Goal: Use online tool/utility: Use online tool/utility

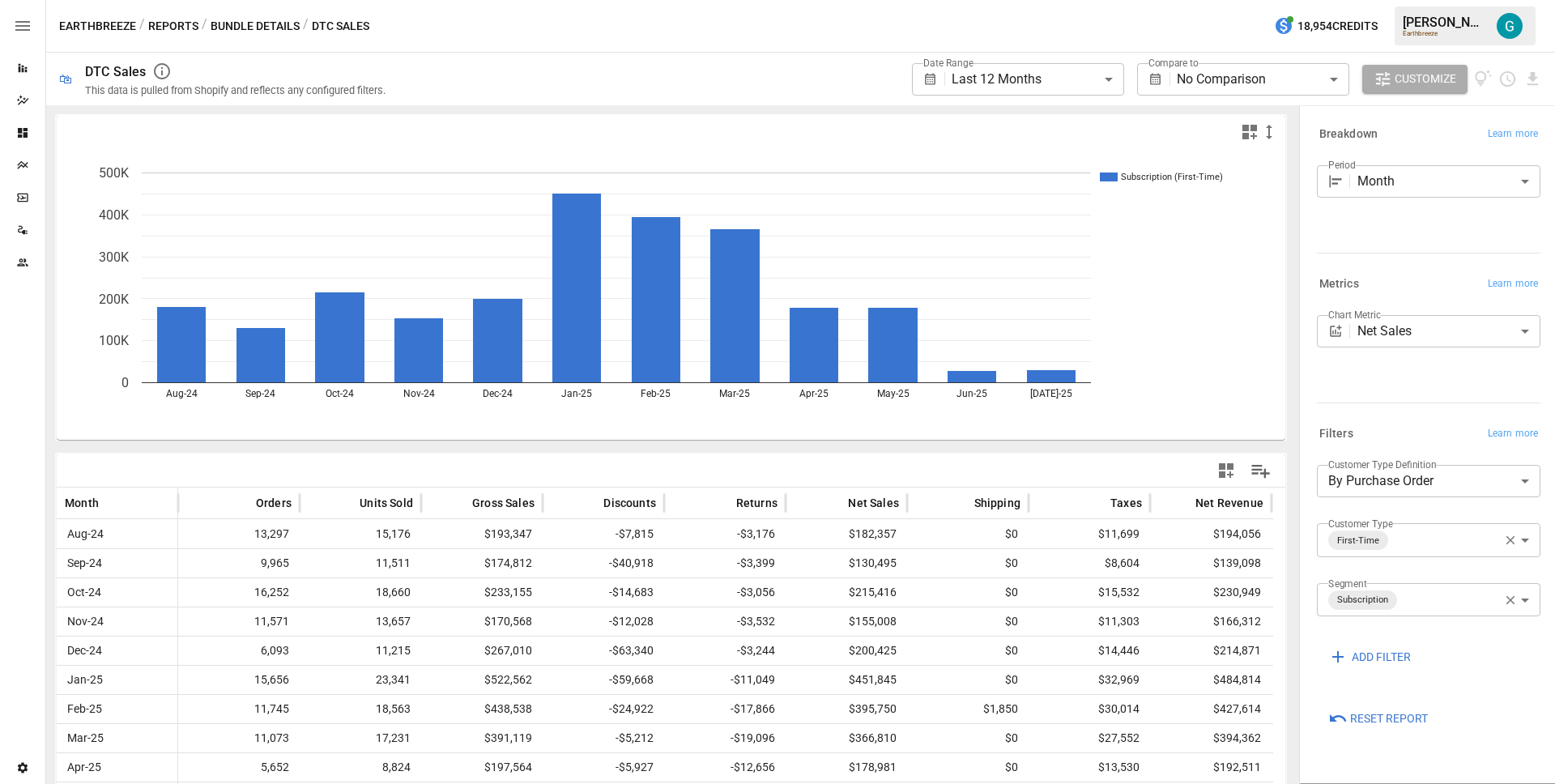
click at [1373, 718] on span "Reset Report" at bounding box center [1389, 718] width 78 height 20
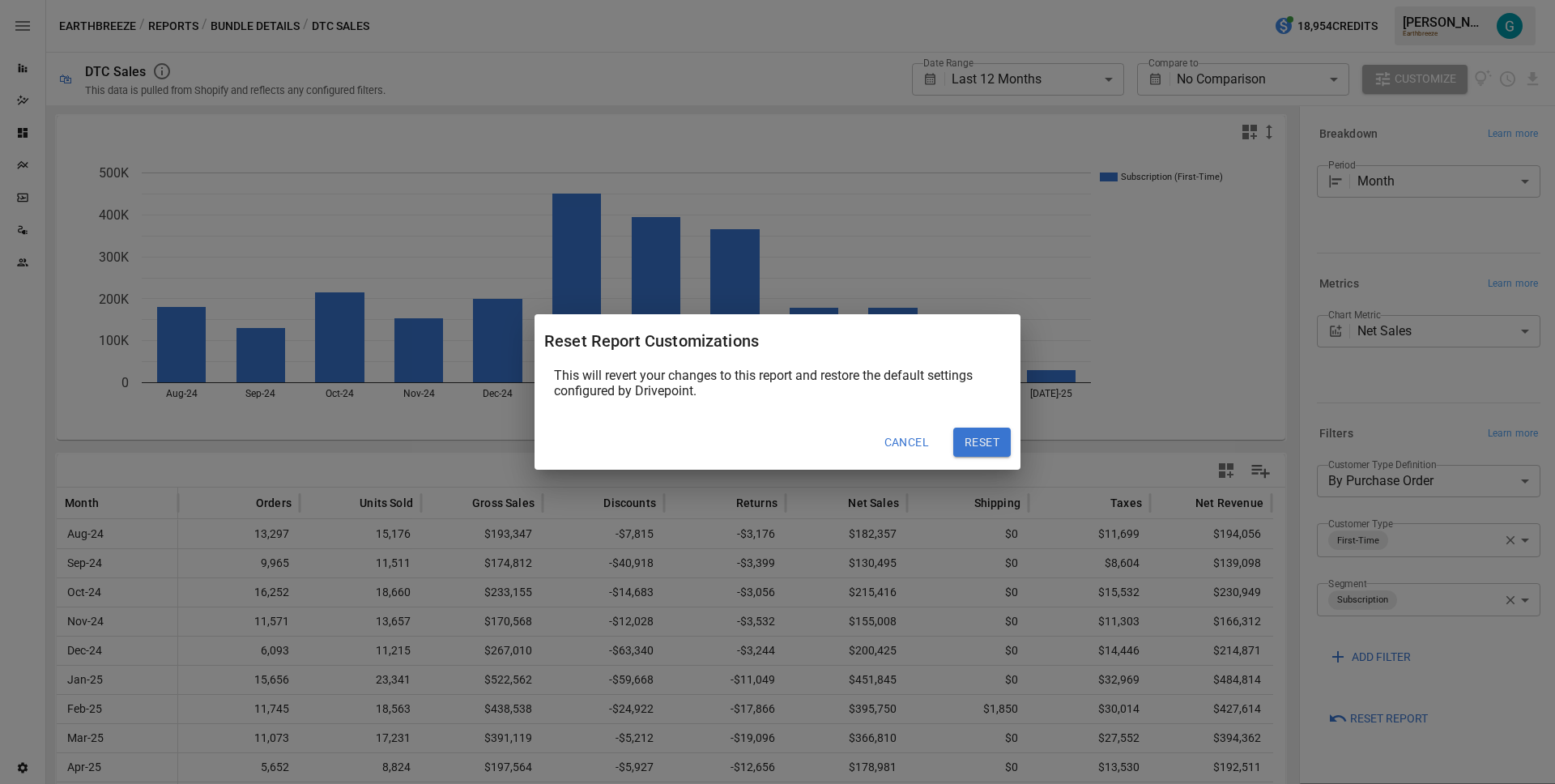
click at [1004, 443] on button "Reset" at bounding box center [982, 442] width 58 height 29
type input "******"
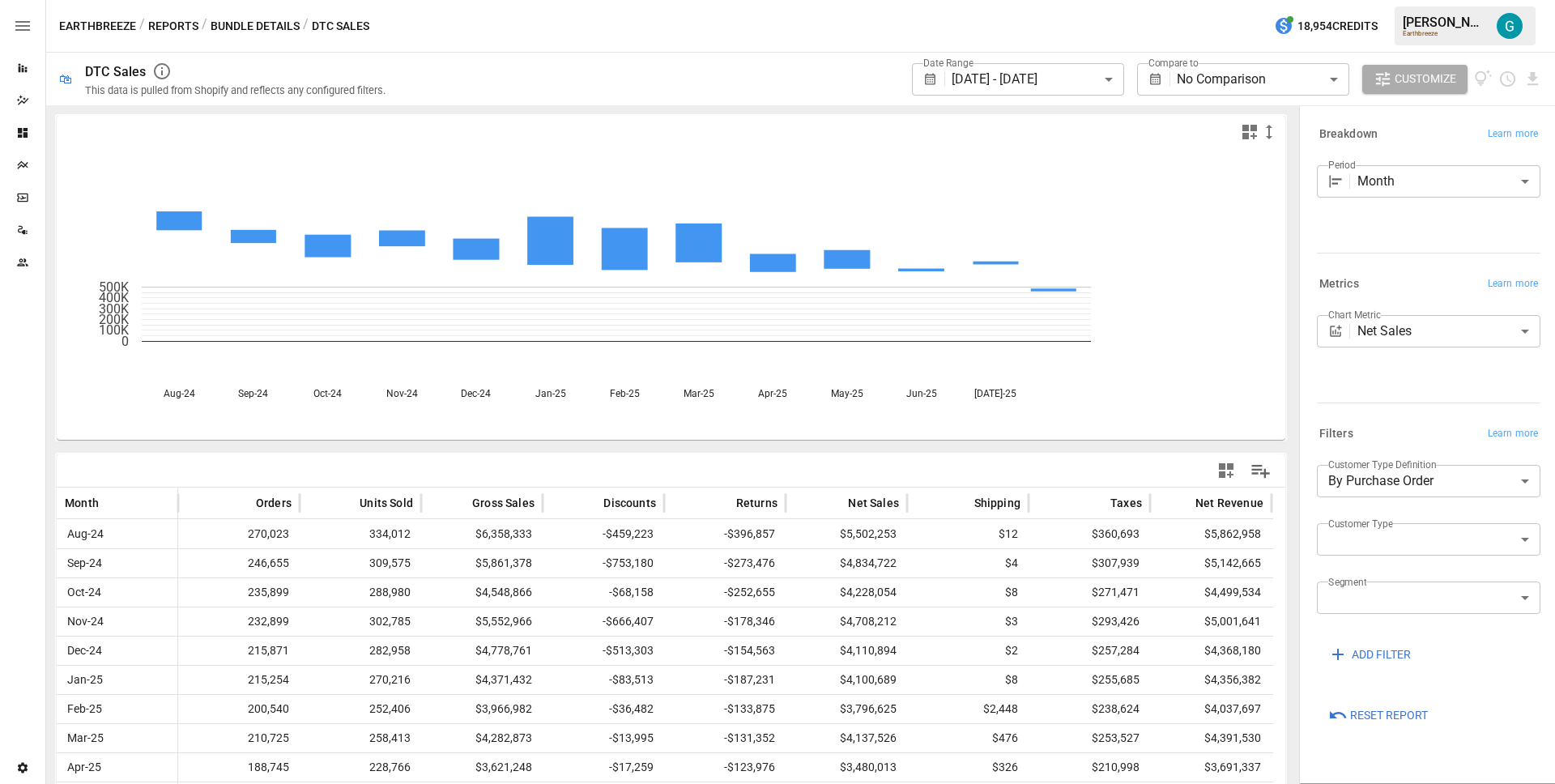
click at [1057, 0] on body "**********" at bounding box center [778, 0] width 1555 height 0
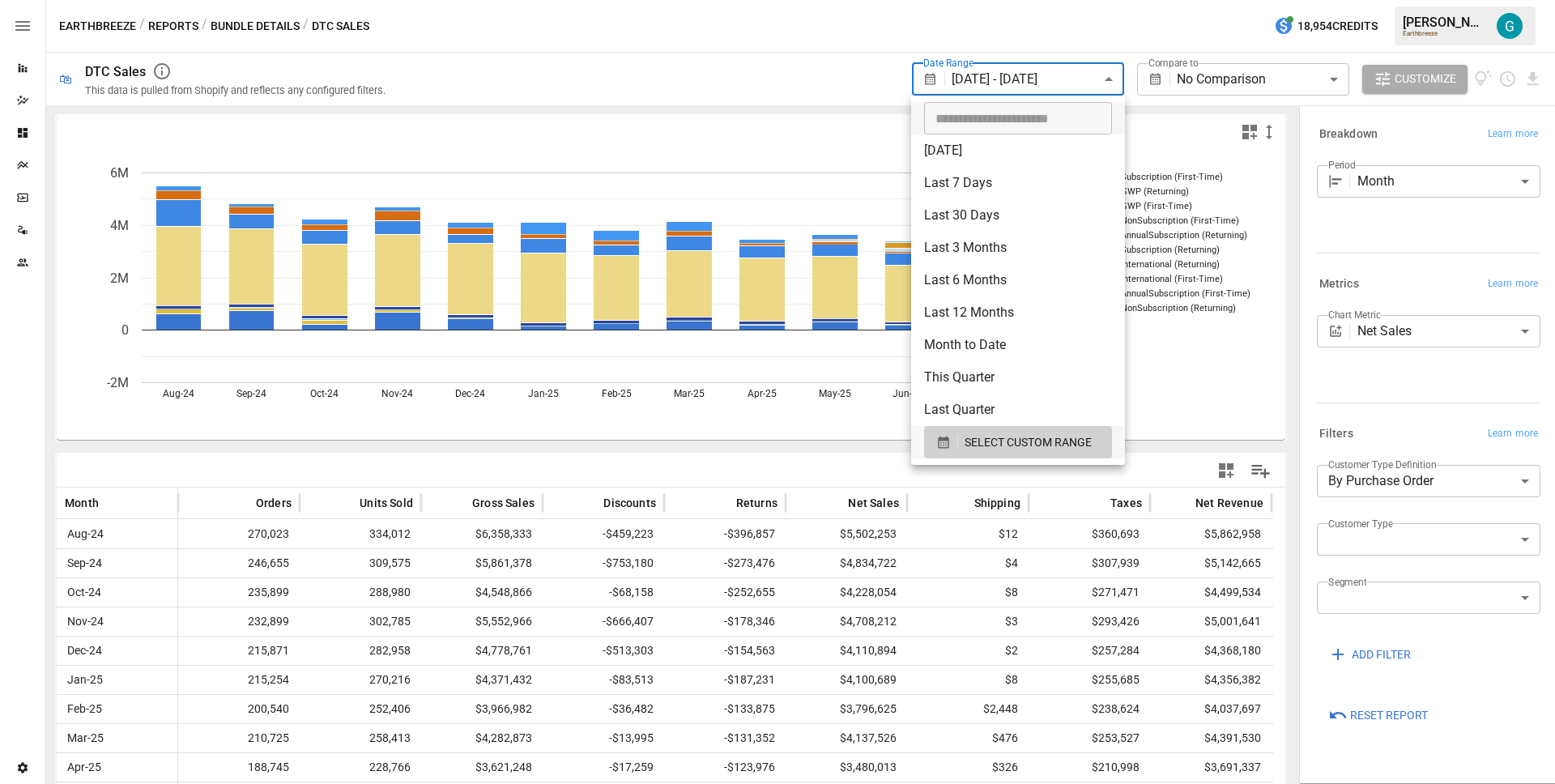
click at [967, 303] on li "Last 12 Months" at bounding box center [1018, 313] width 214 height 33
type input "**********"
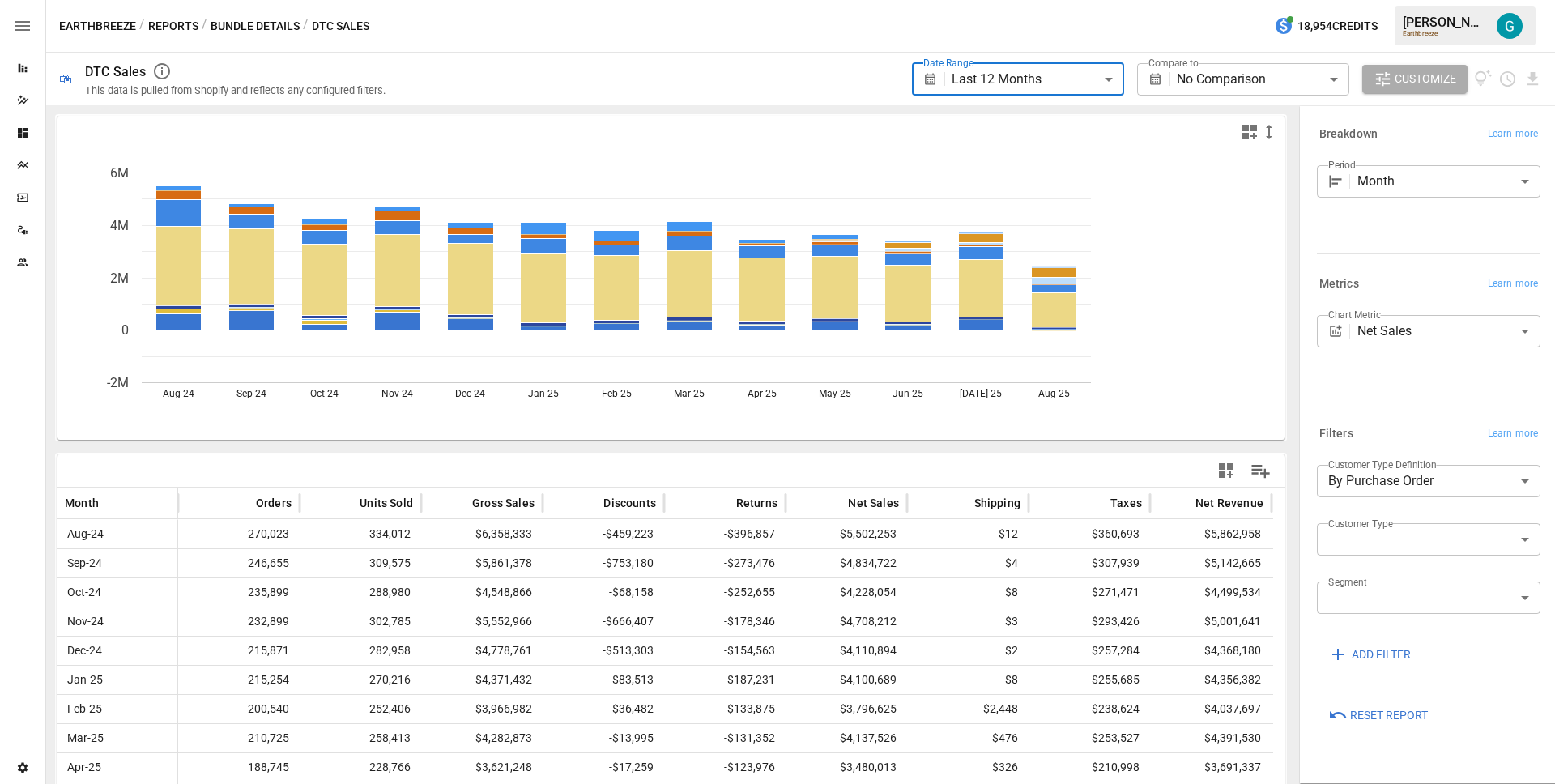
click at [1199, 0] on body "**********" at bounding box center [778, 0] width 1555 height 0
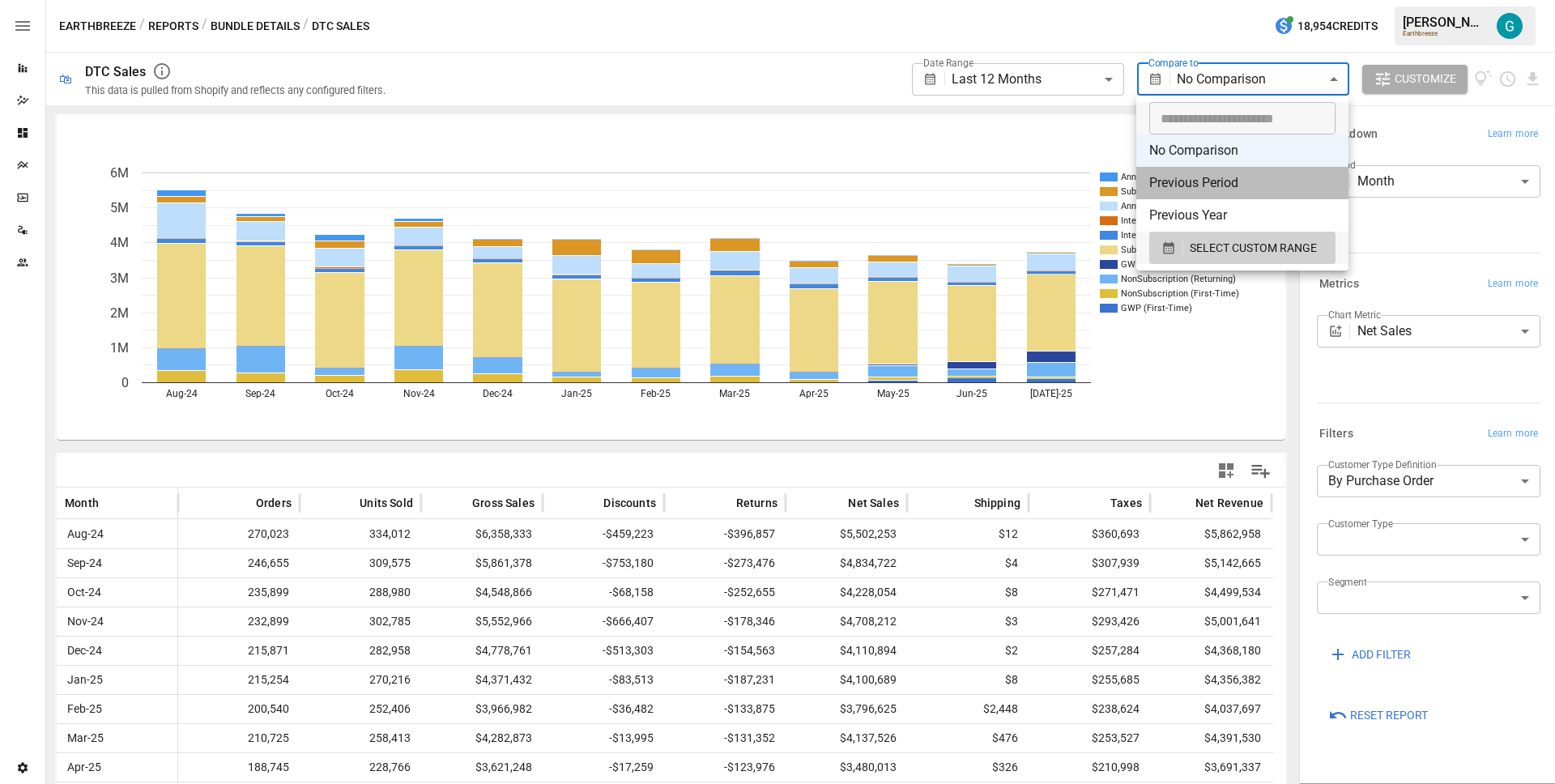
click at [1214, 178] on li "Previous Period" at bounding box center [1242, 183] width 213 height 33
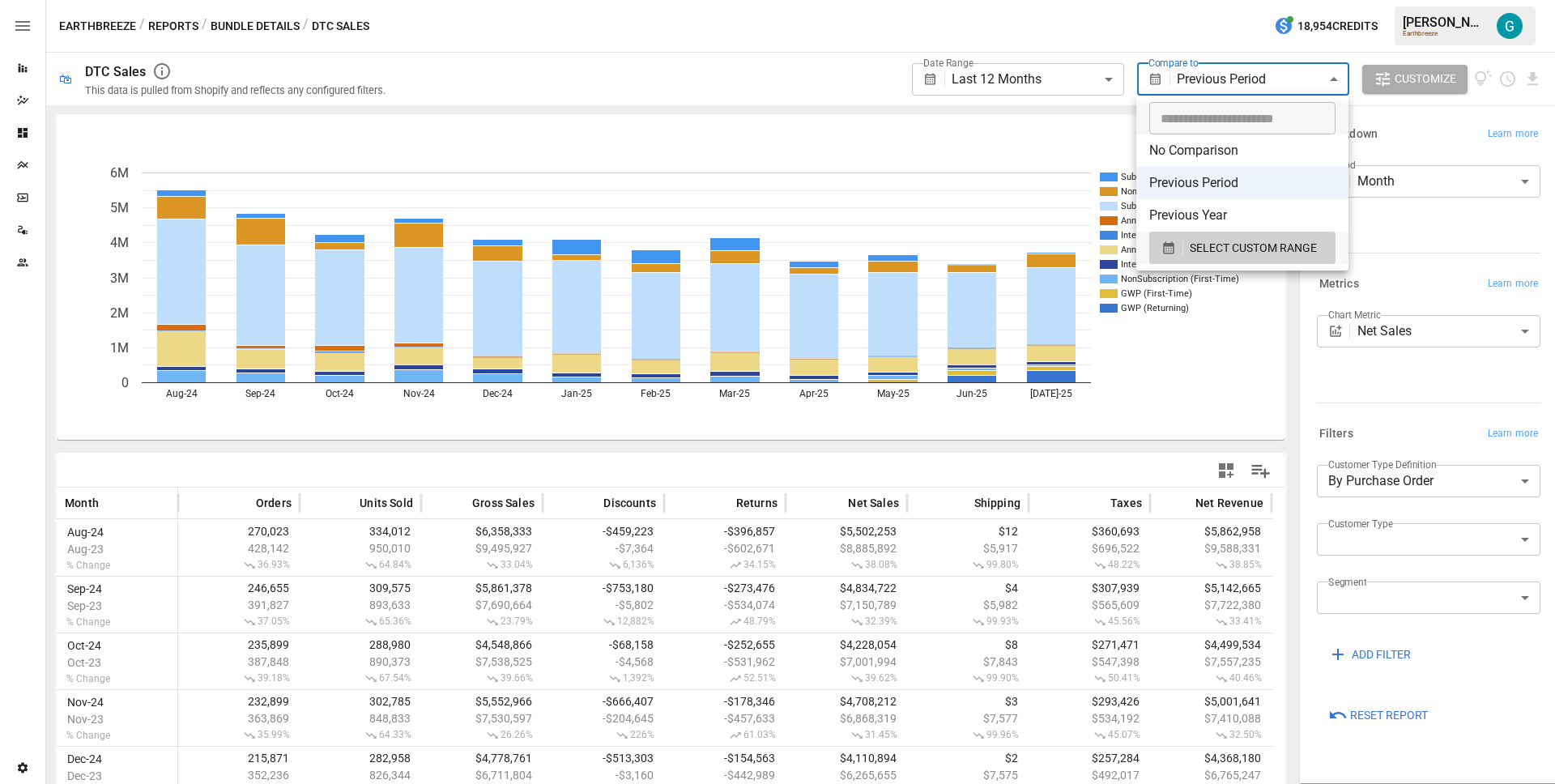
click at [1240, 0] on body "**********" at bounding box center [778, 0] width 1555 height 0
click at [1223, 145] on li "No Comparison" at bounding box center [1242, 151] width 213 height 33
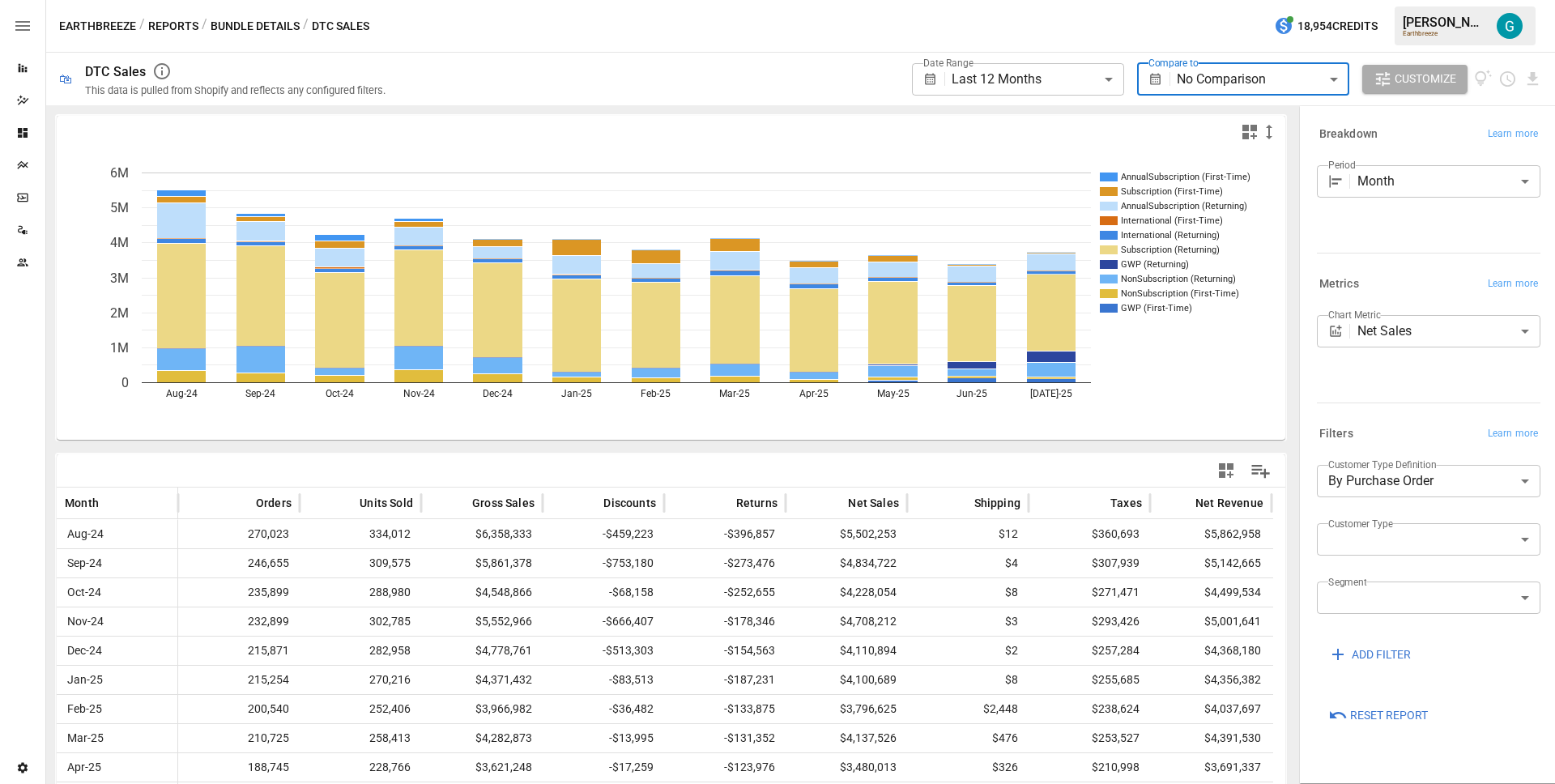
click at [1226, 0] on body "**********" at bounding box center [778, 0] width 1555 height 0
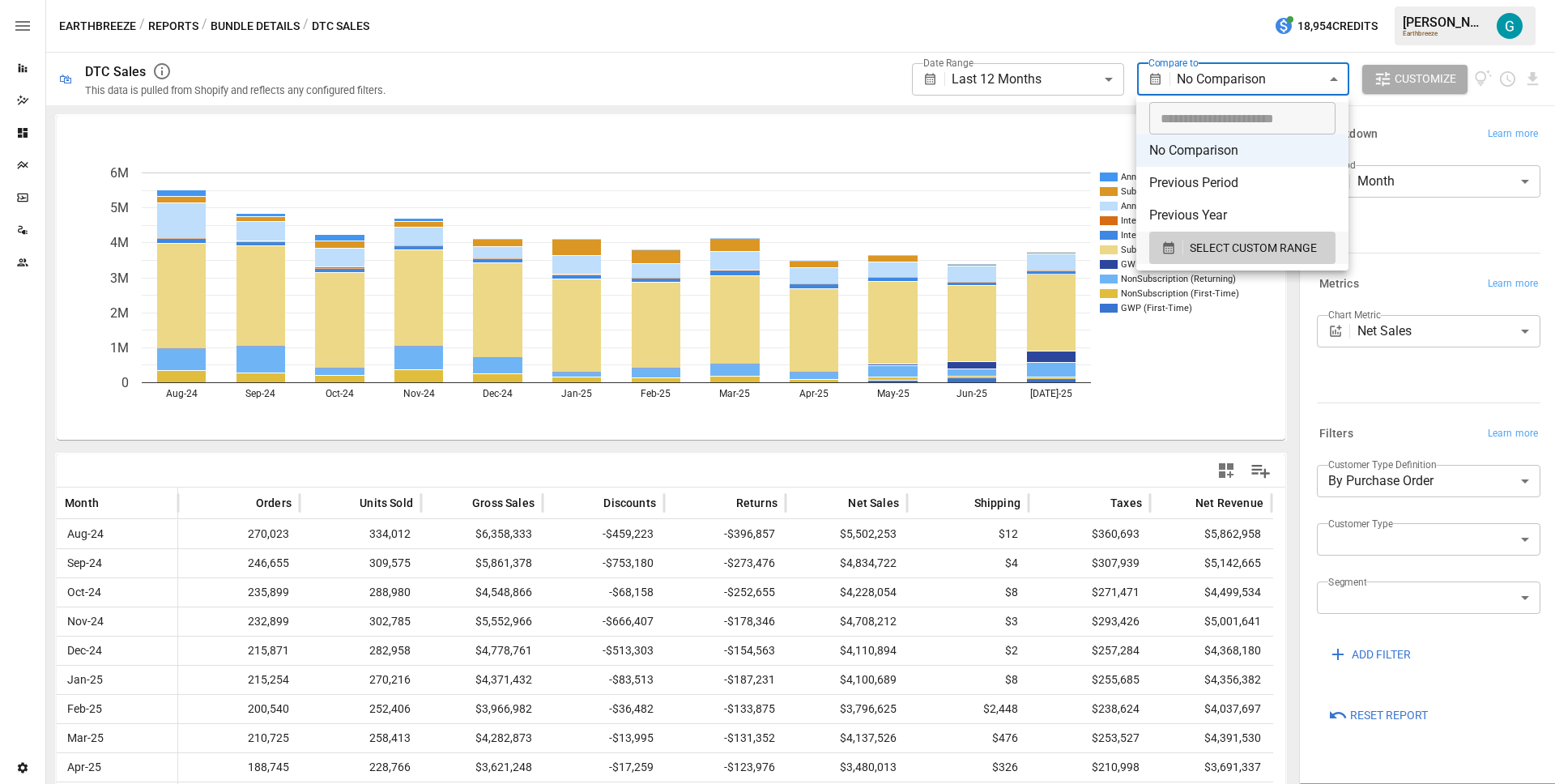
click at [1220, 195] on li "Previous Period" at bounding box center [1242, 183] width 213 height 33
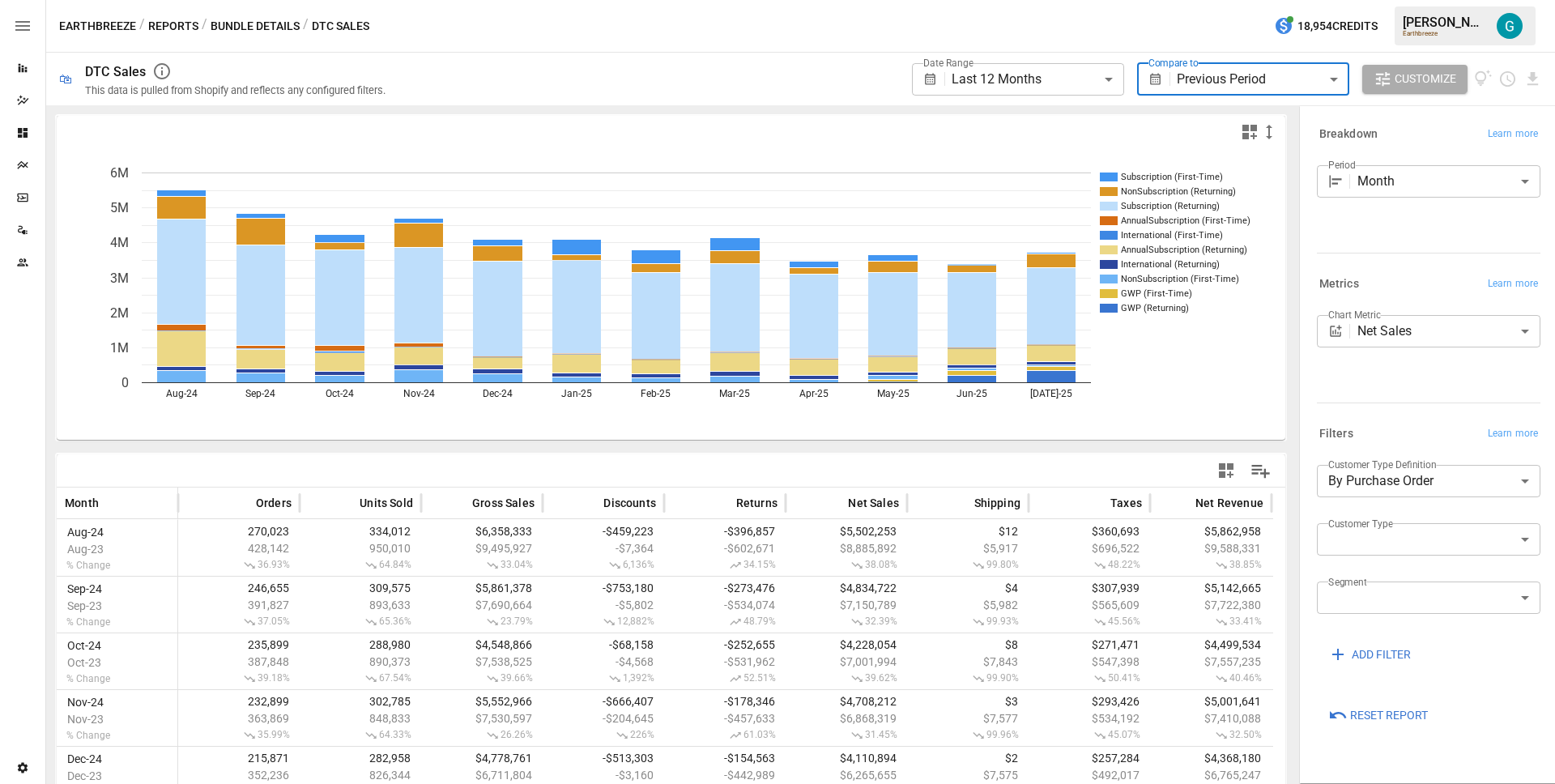
click at [1219, 0] on body "**********" at bounding box center [778, 0] width 1555 height 0
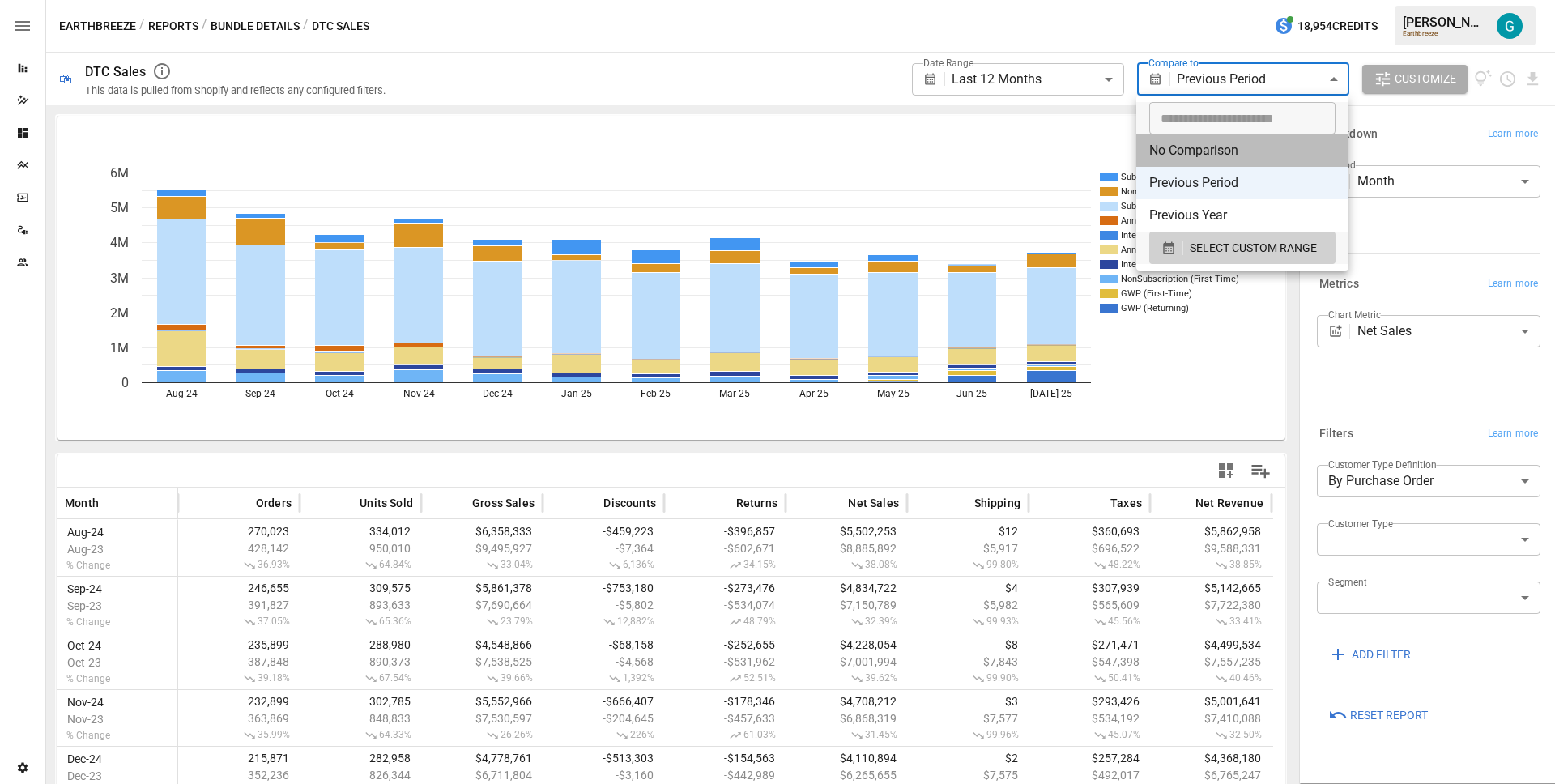
click at [1211, 155] on li "No Comparison" at bounding box center [1242, 151] width 213 height 33
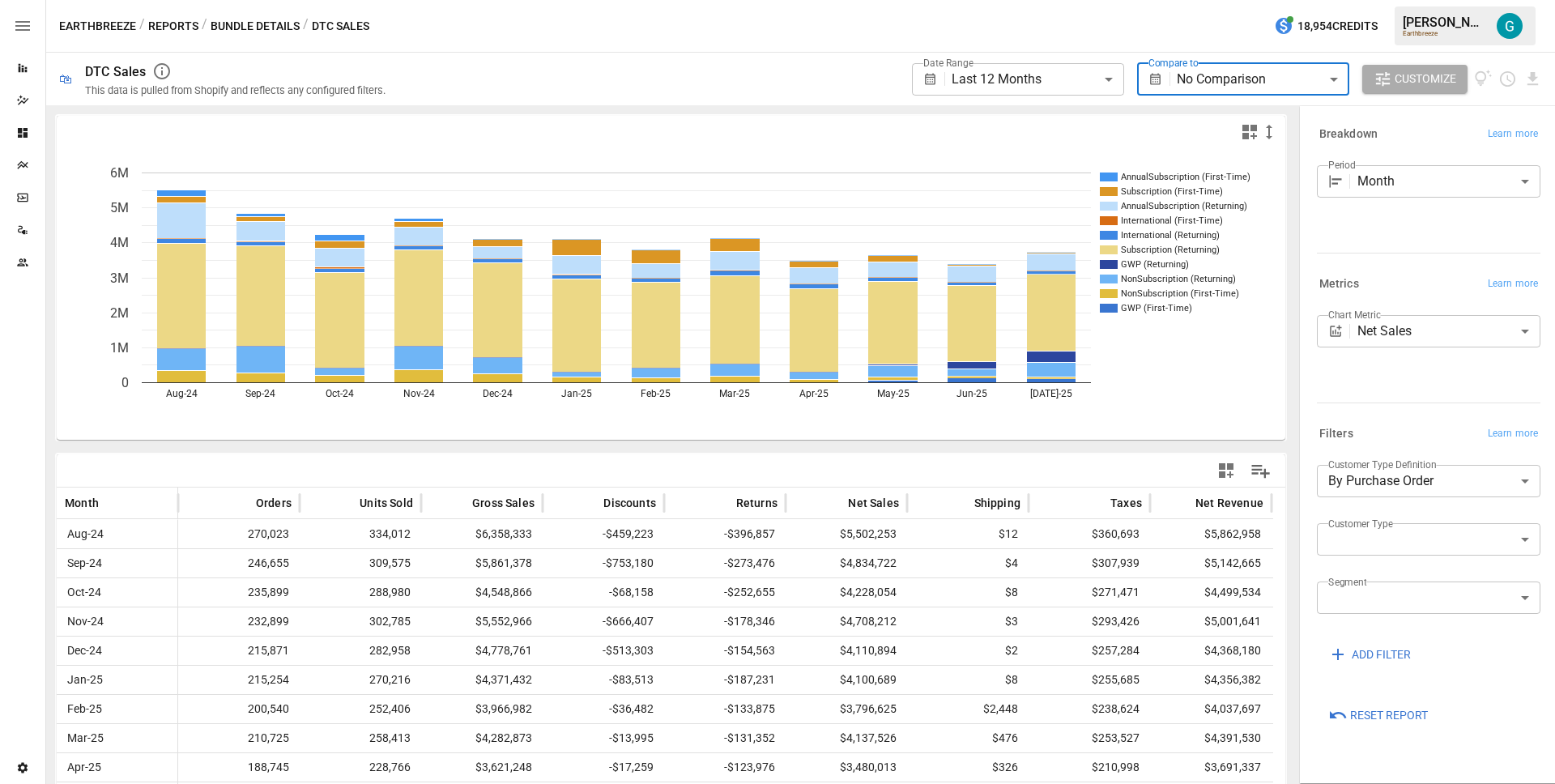
click at [1224, 0] on body "**********" at bounding box center [778, 0] width 1555 height 0
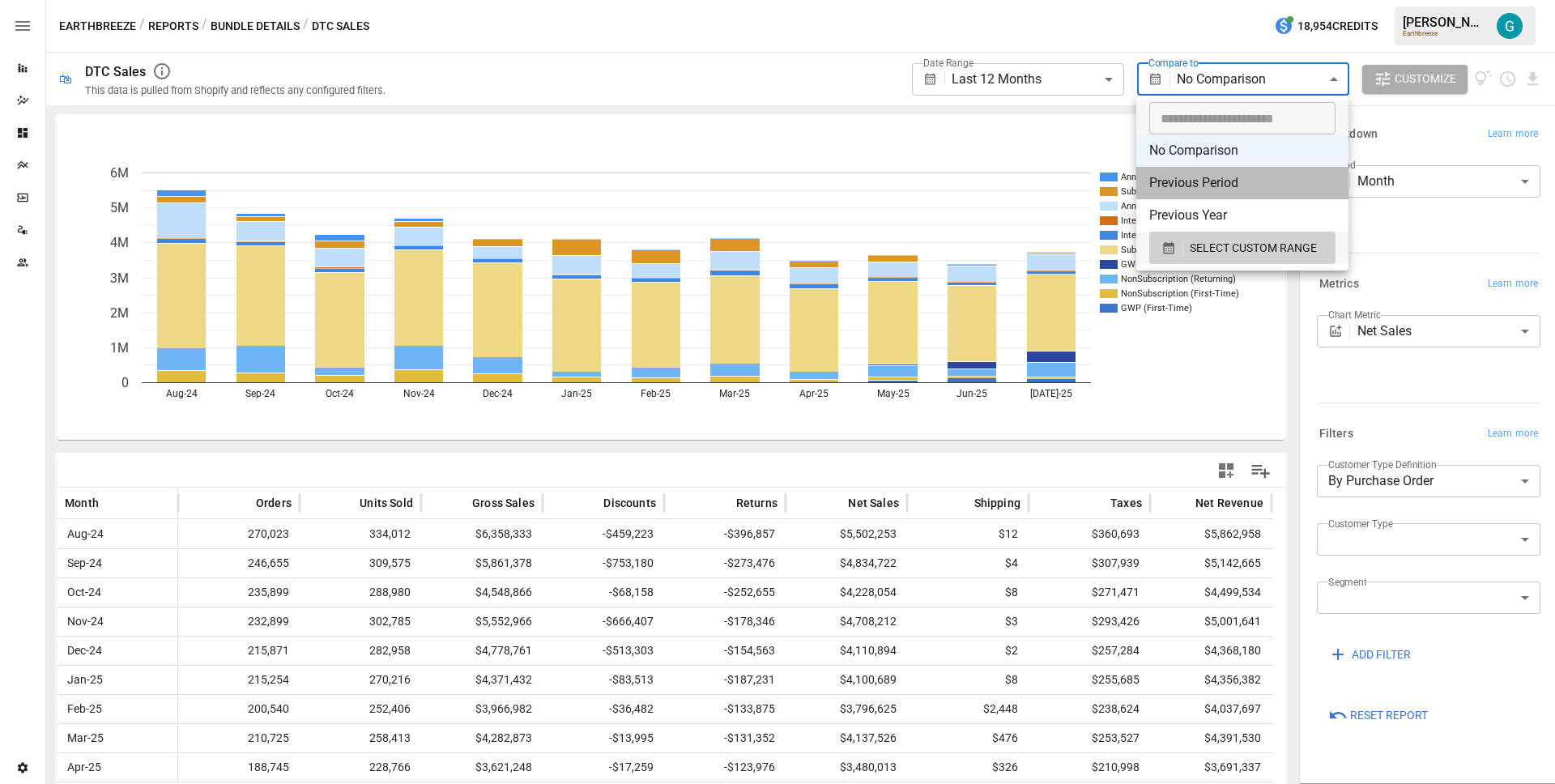
click at [1224, 183] on li "Previous Period" at bounding box center [1242, 183] width 213 height 33
type input "**********"
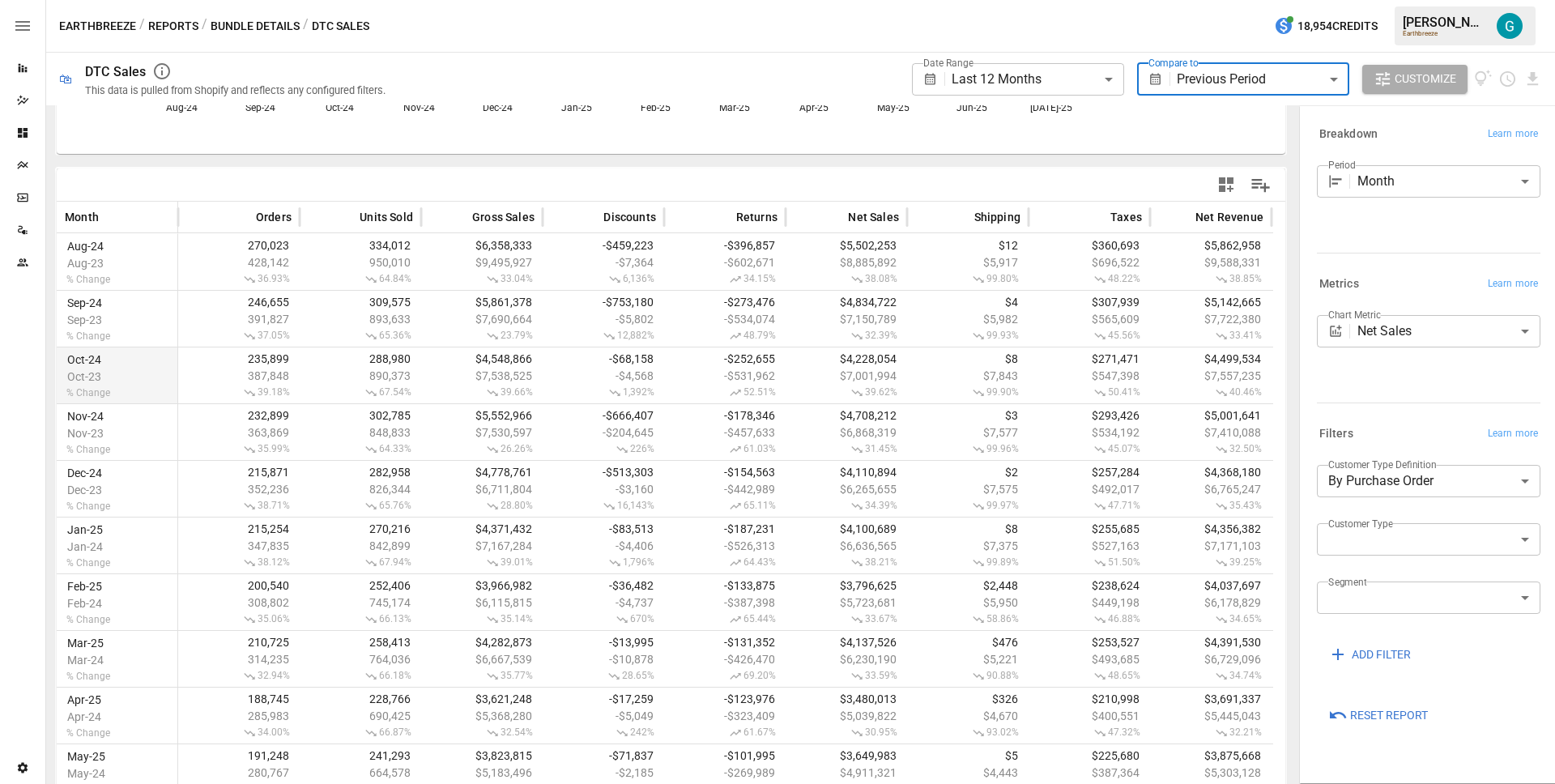
scroll to position [198, 0]
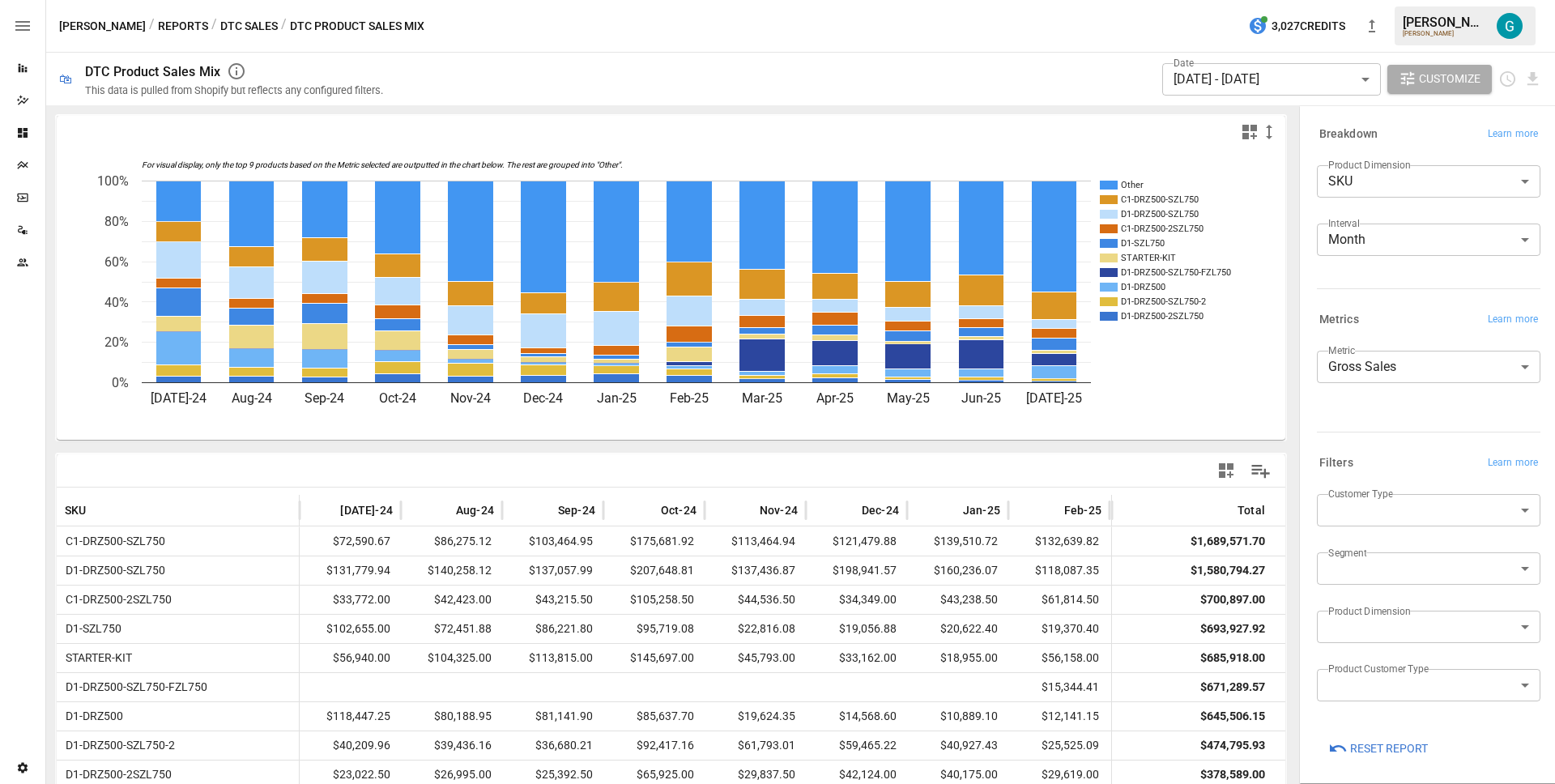
click at [1385, 384] on div "**********" at bounding box center [1425, 370] width 230 height 52
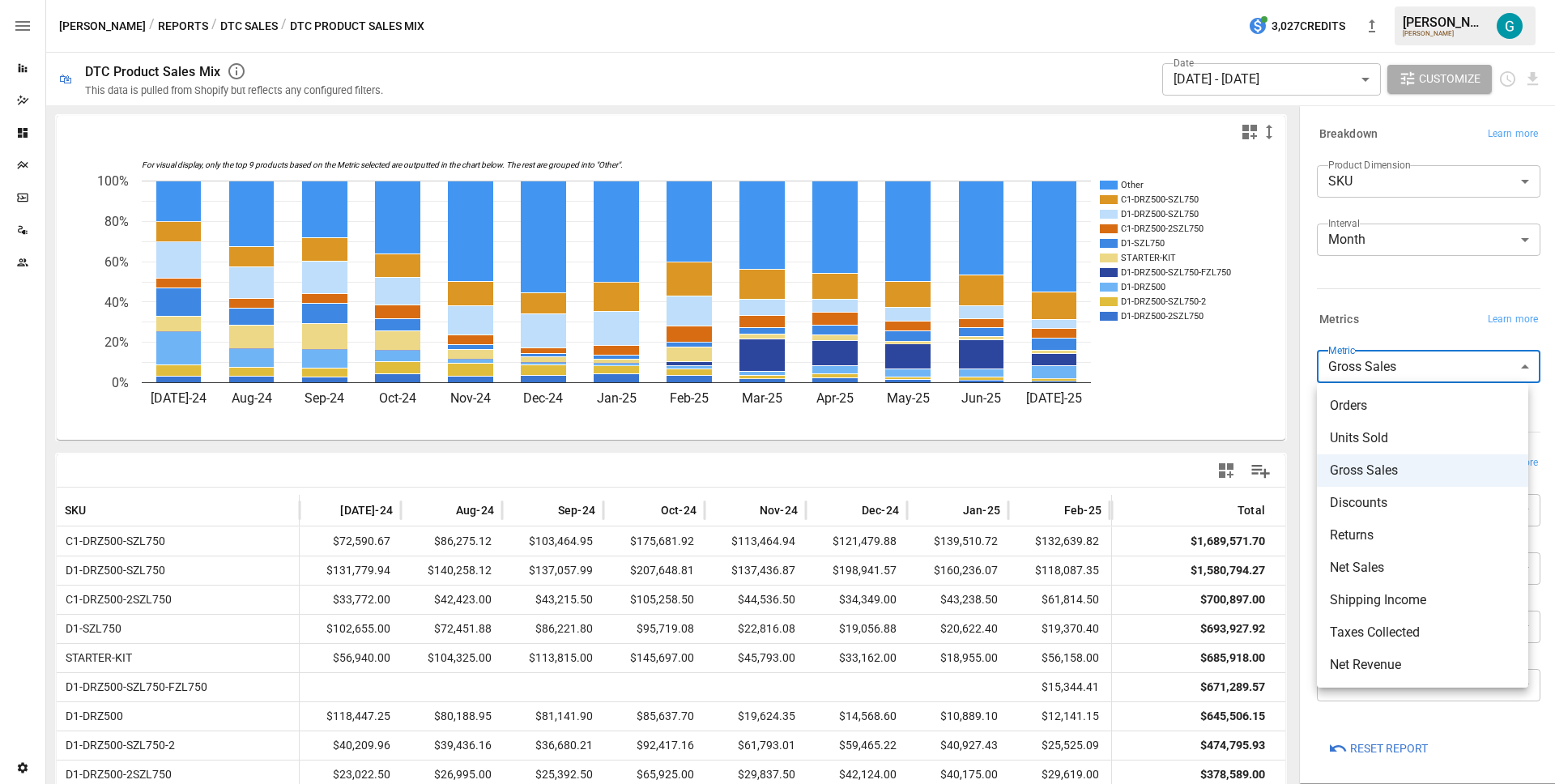
click at [1389, 0] on body "Reports Dazzler Studio Dashboards Plans SmartModel ™ Data Sources Team Settings…" at bounding box center [778, 0] width 1555 height 0
click at [1376, 408] on span "Orders" at bounding box center [1422, 406] width 186 height 19
type input "******"
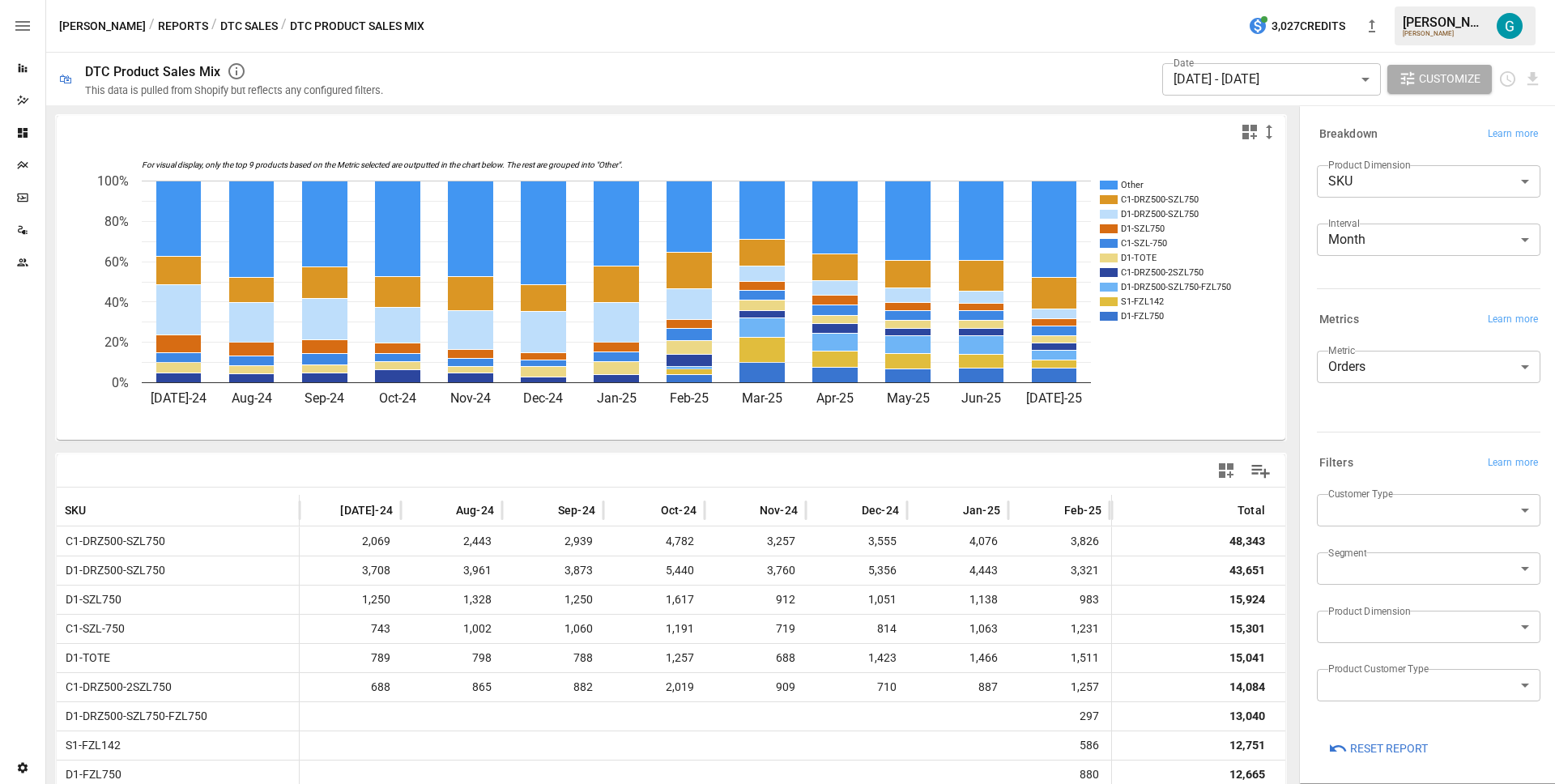
click at [967, 38] on div "Graza / Reports / DTC Sales / DTC Product Sales Mix 3,027 Credits Gavin A. Graza" at bounding box center [801, 26] width 1509 height 52
click at [980, 21] on div "Graza / Reports / DTC Sales / DTC Product Sales Mix 3,027 Credits Gavin A. Graza" at bounding box center [801, 26] width 1509 height 52
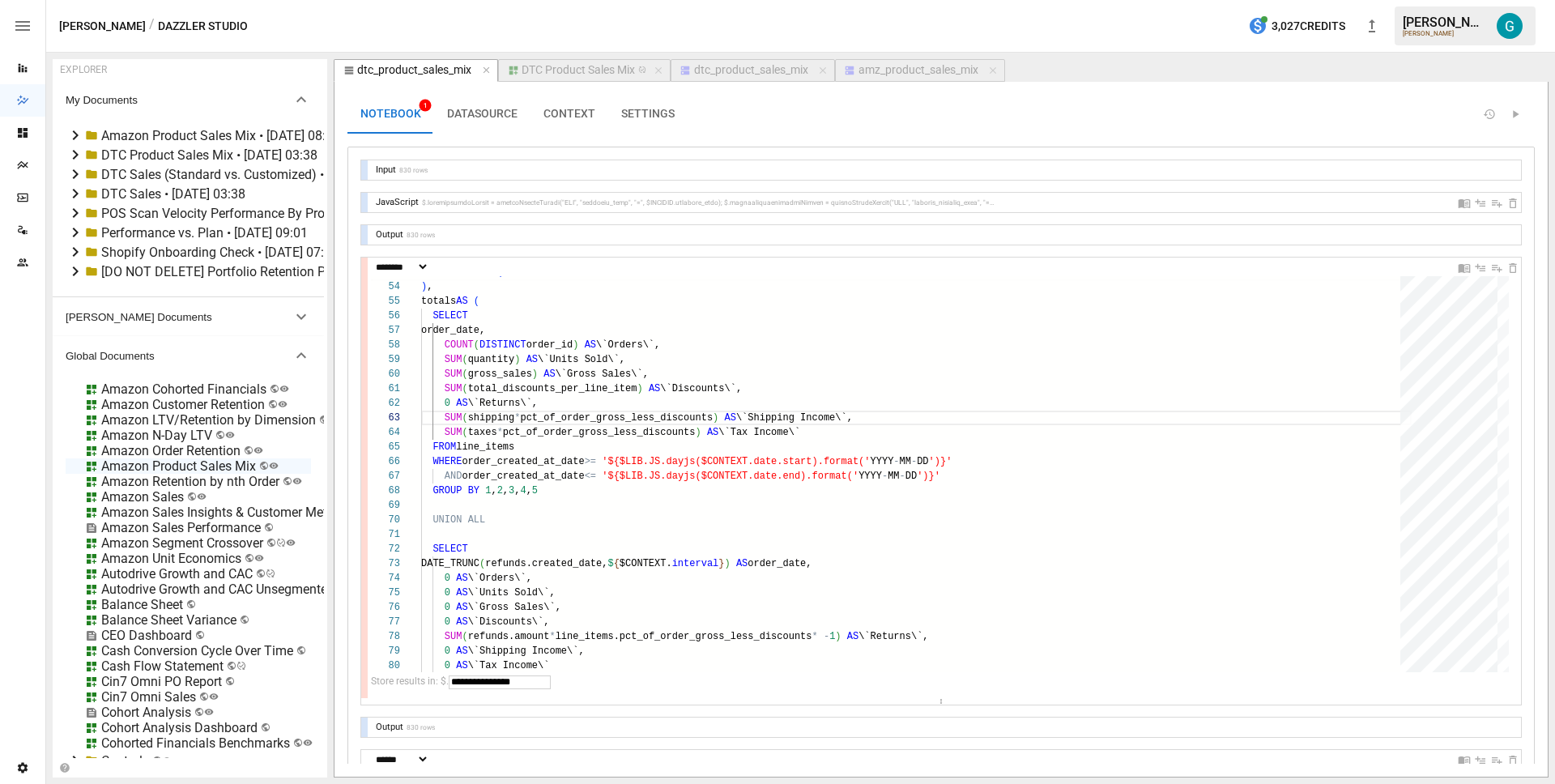
select select "********"
click at [777, 473] on div "FROM line_items_raw ) , totals AS ( SELECT order_date, COUNT ( DISTINCT order_i…" at bounding box center [916, 425] width 990 height 1838
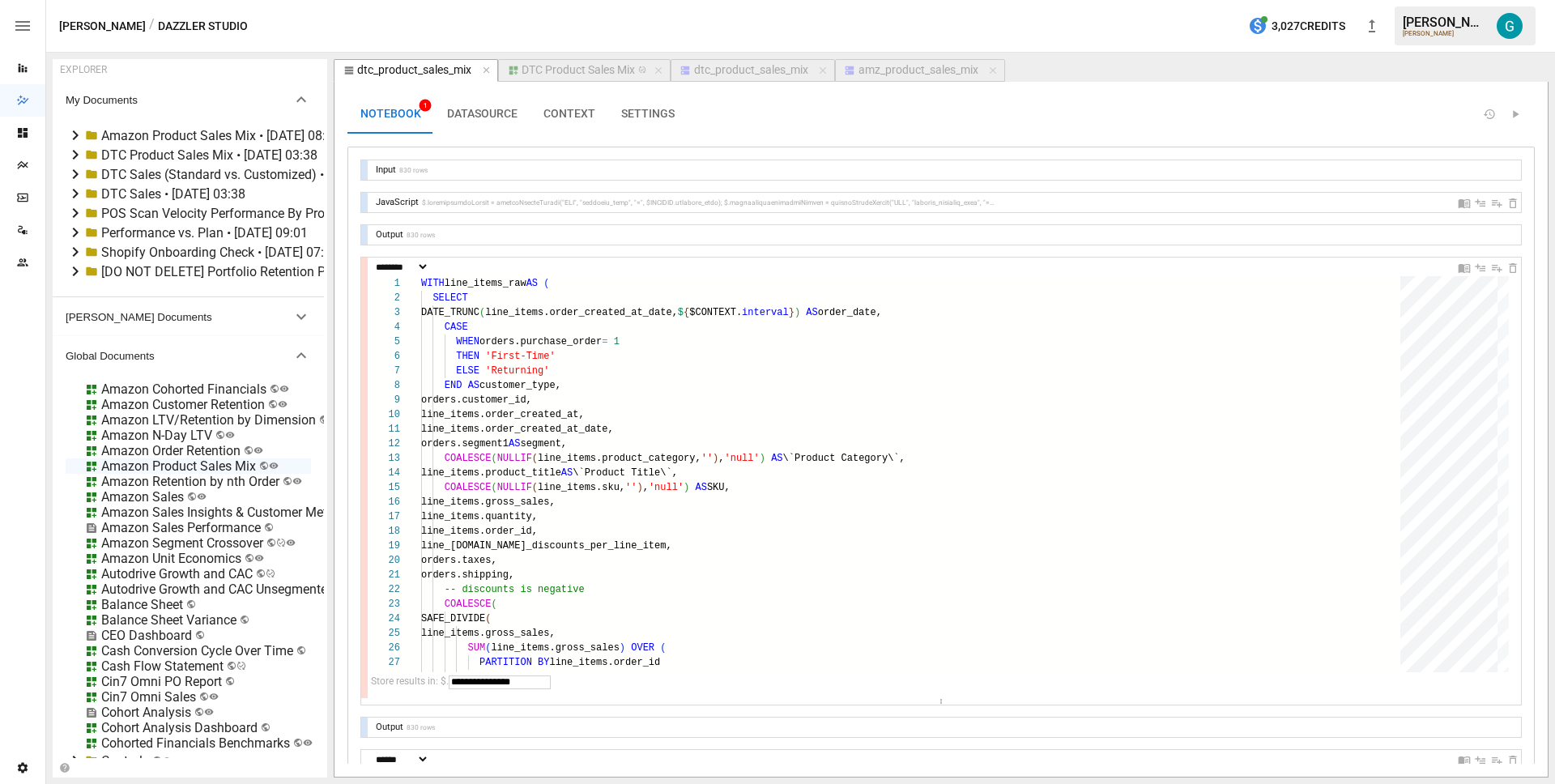
click at [779, 71] on div "dtc_product_sales_mix" at bounding box center [751, 70] width 115 height 14
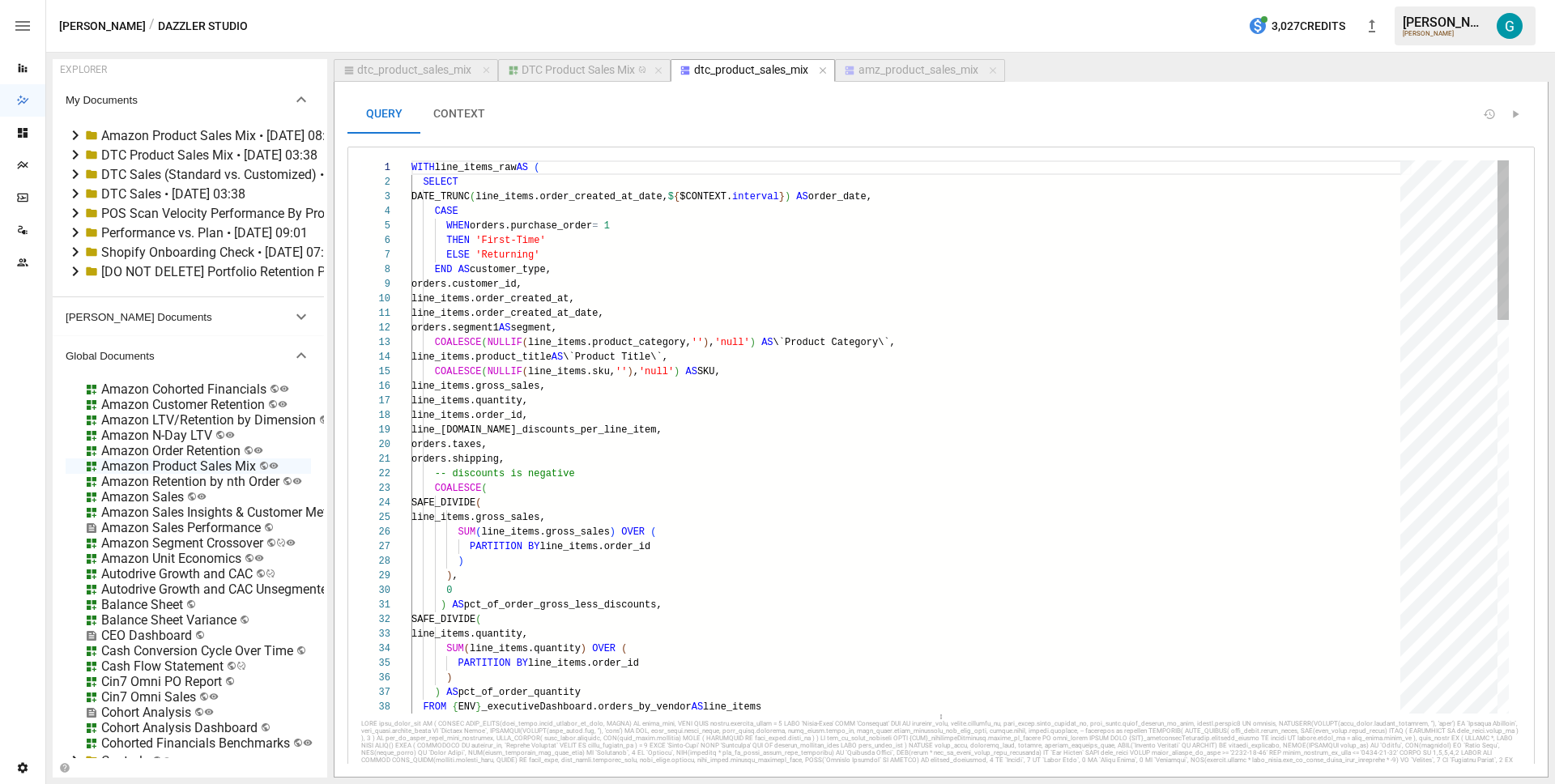
type textarea "**********"
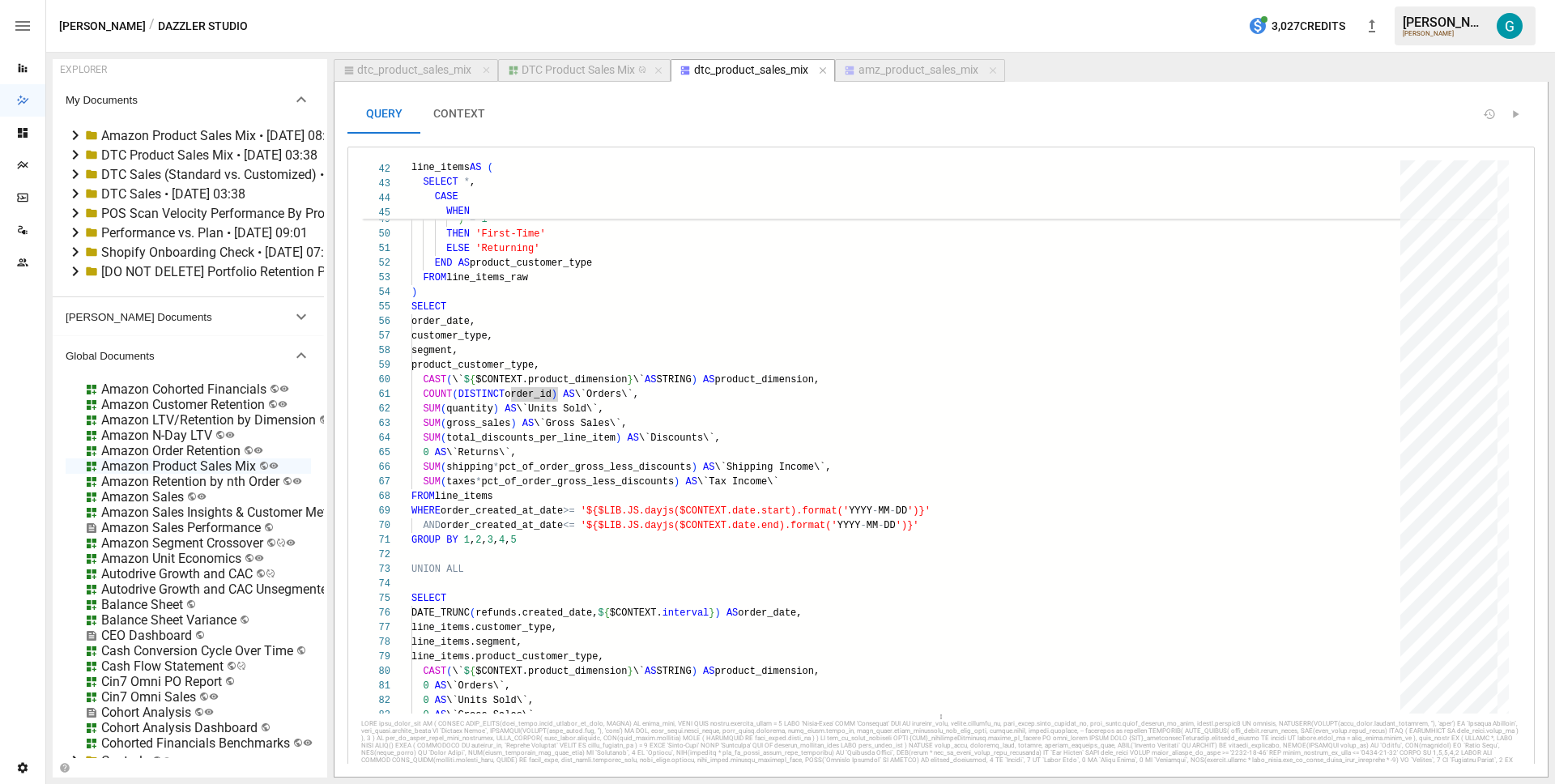
click at [433, 69] on div "dtc_product_sales_mix" at bounding box center [414, 70] width 115 height 14
select select "********"
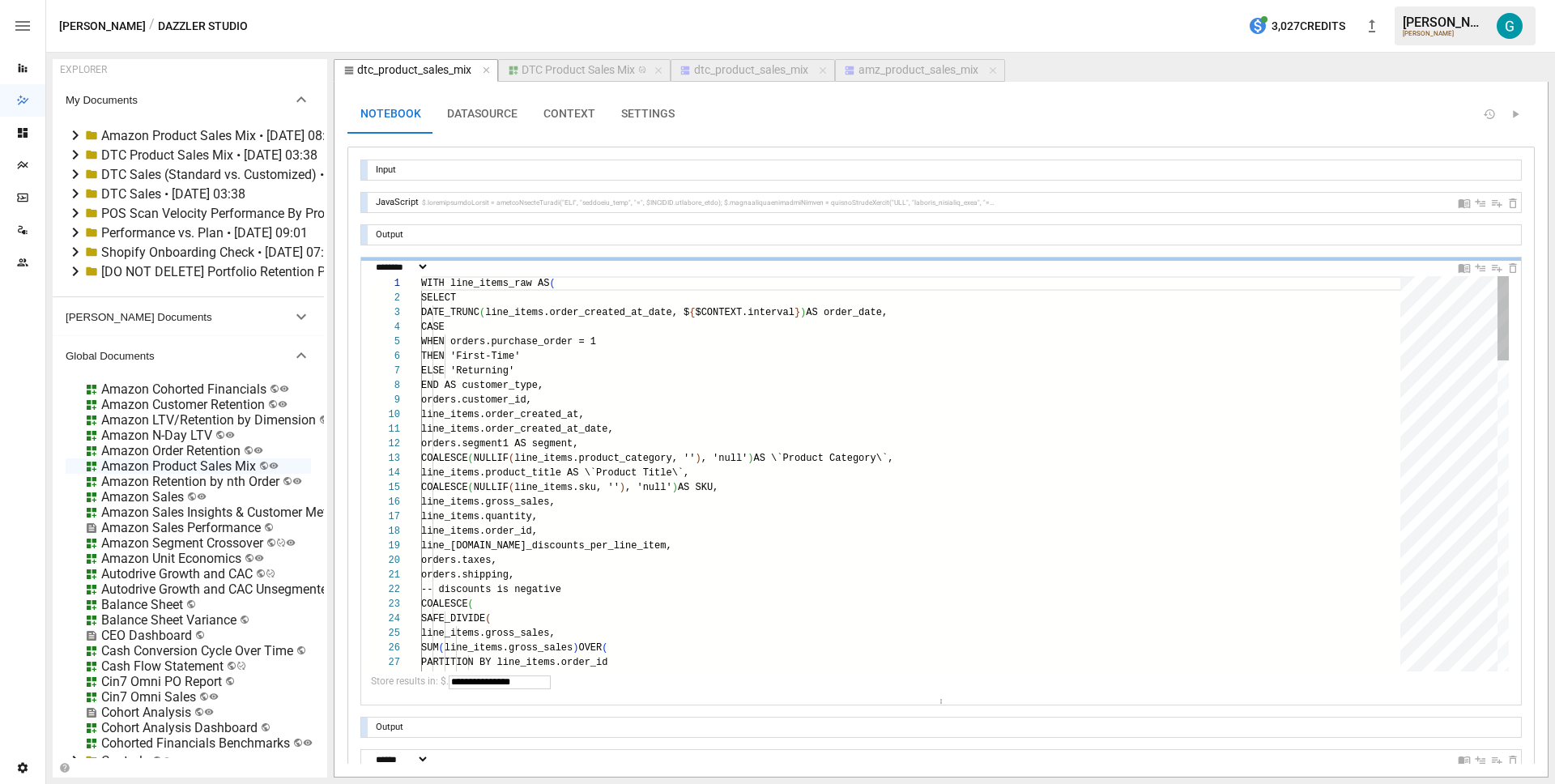
scroll to position [145, 88]
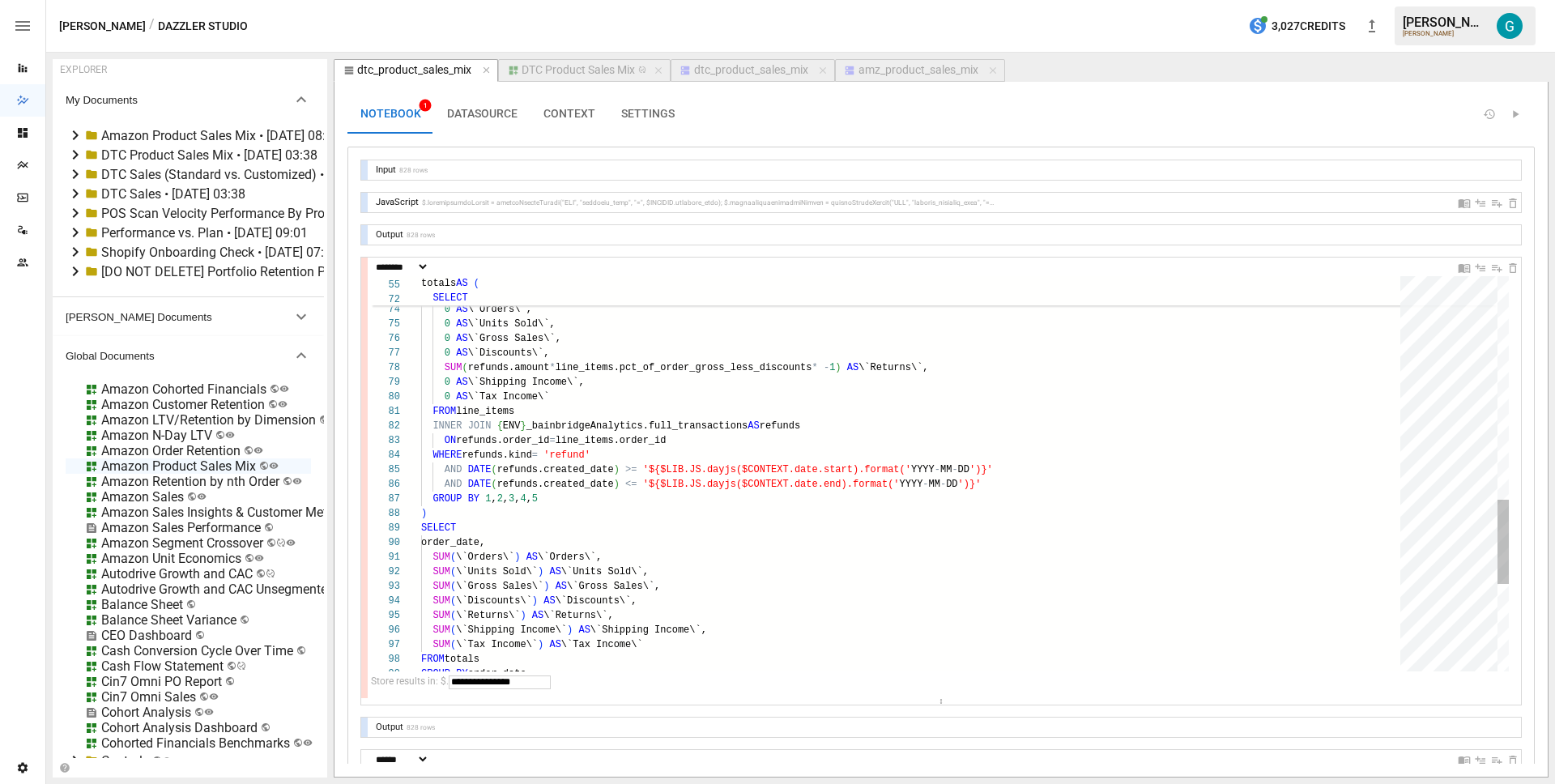
click at [867, 544] on div "SUM ( \`Tax Income\` ) AS \`Tax Income\` FROM totals GROUP BY order_date SUM ( …" at bounding box center [916, 157] width 990 height 1837
type textarea "**********"
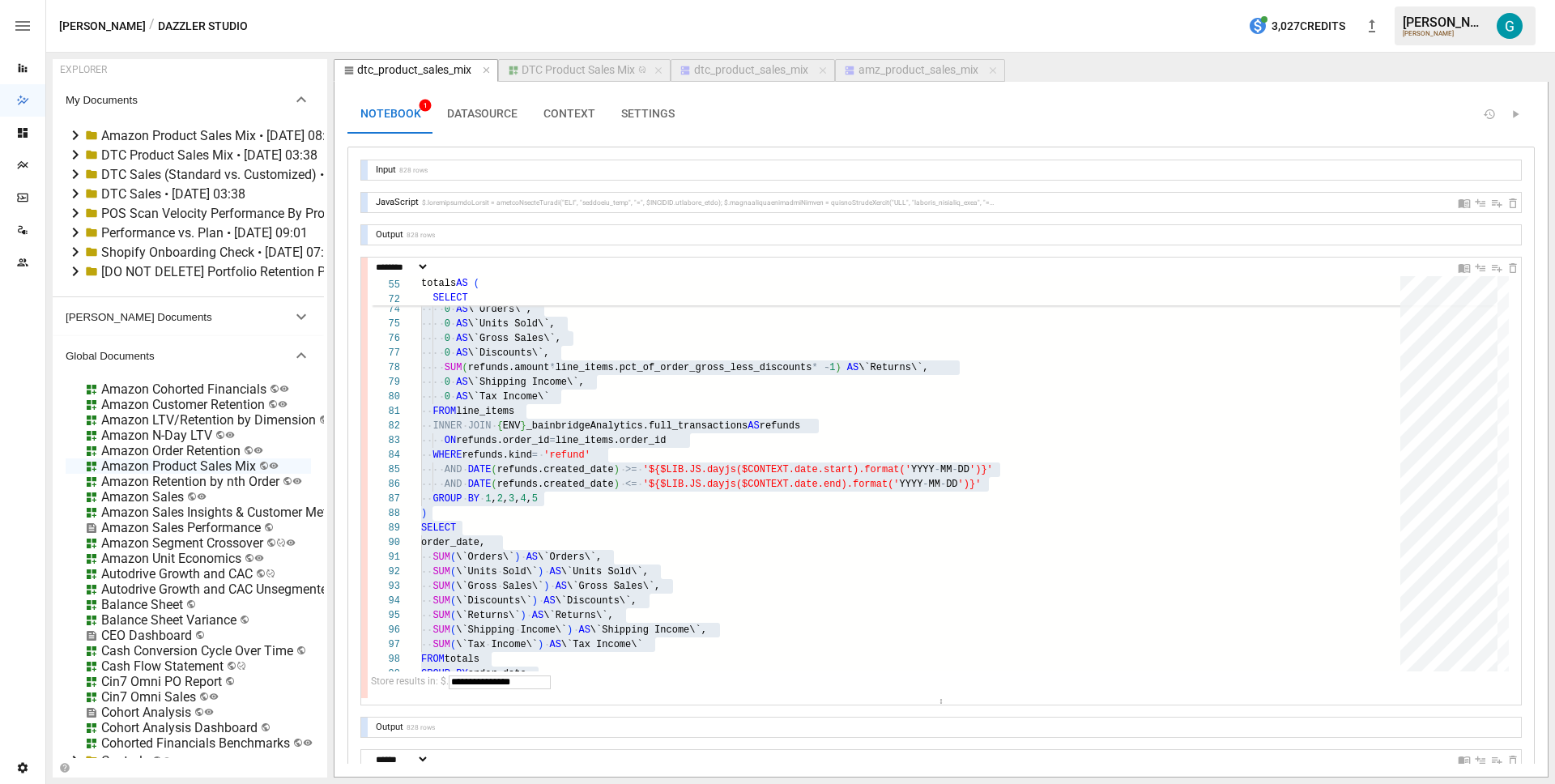
click at [73, 155] on icon at bounding box center [75, 155] width 19 height 19
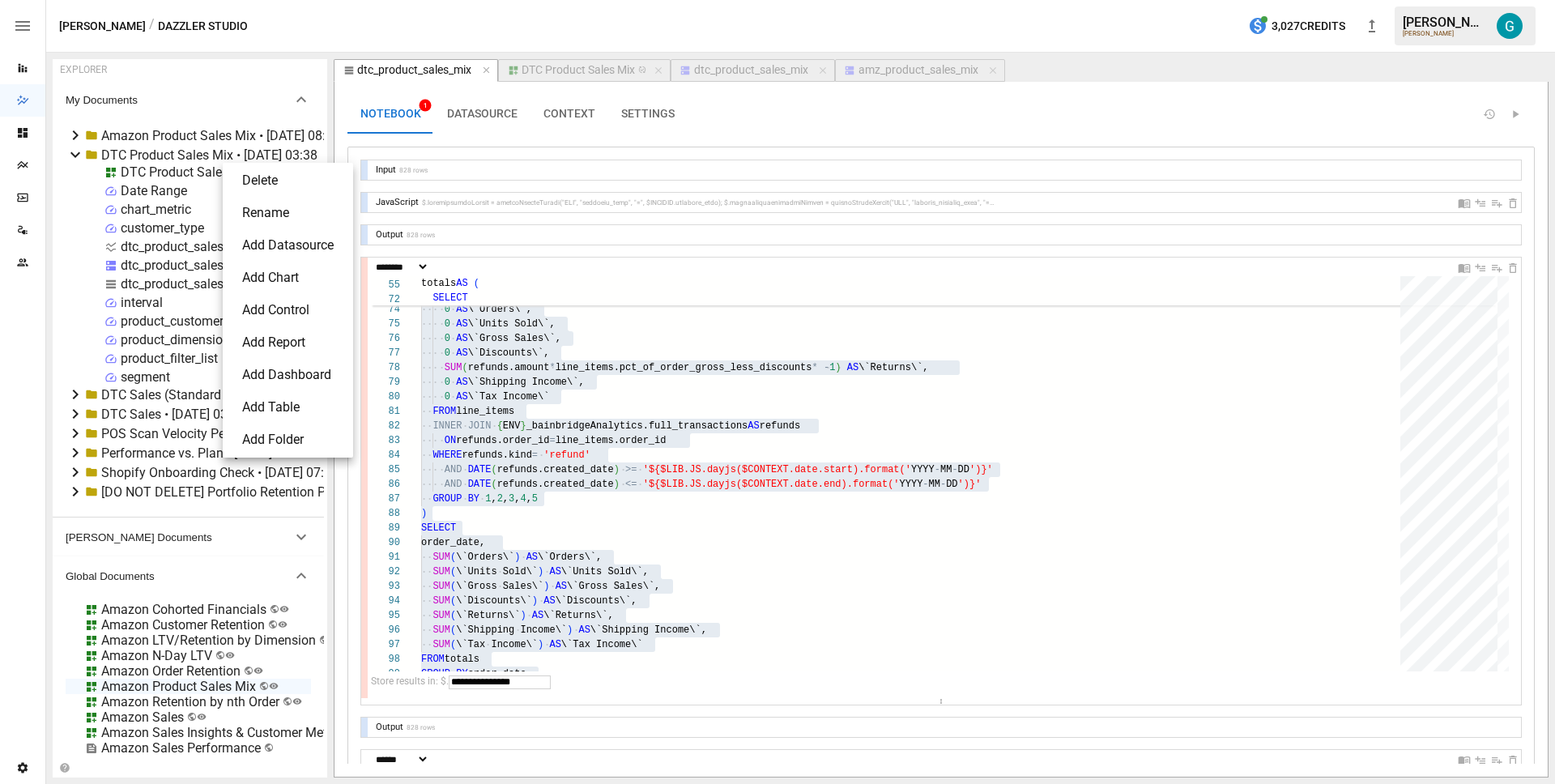
click at [290, 232] on li "Add Datasource" at bounding box center [288, 245] width 117 height 33
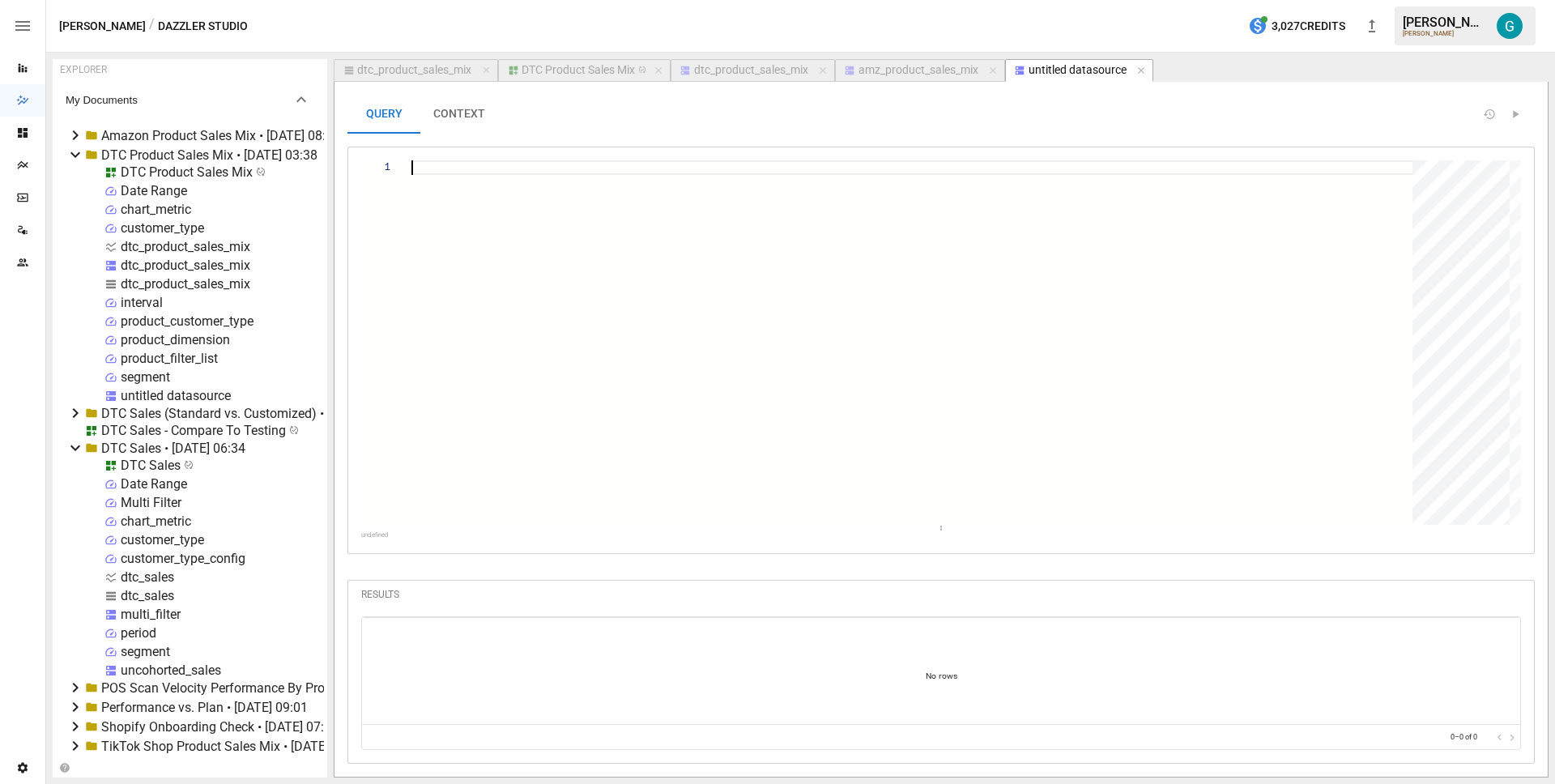
click at [606, 232] on div at bounding box center [918, 342] width 1012 height 365
type textarea "**********"
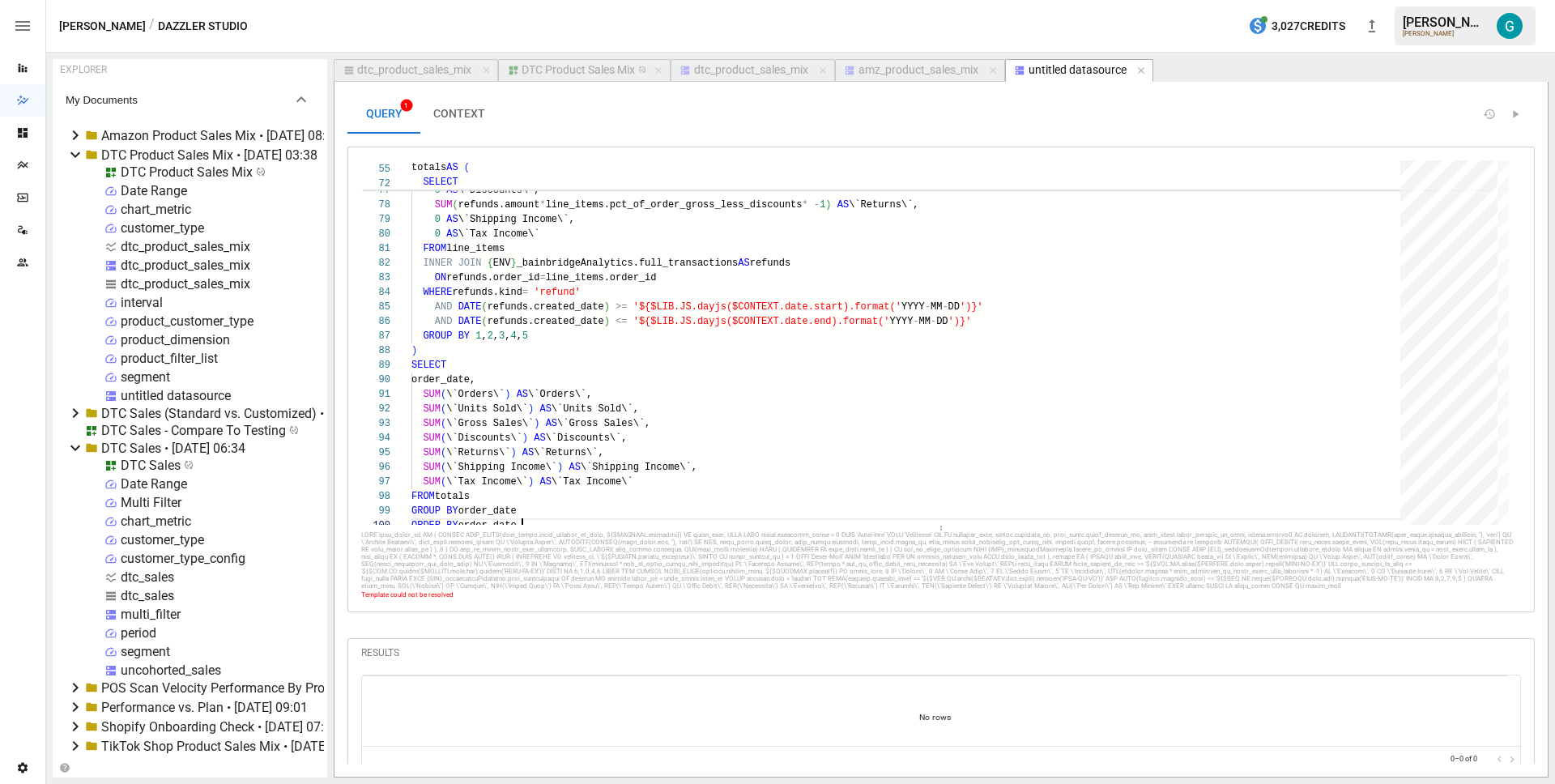
click at [759, 72] on div "dtc_product_sales_mix" at bounding box center [751, 70] width 115 height 14
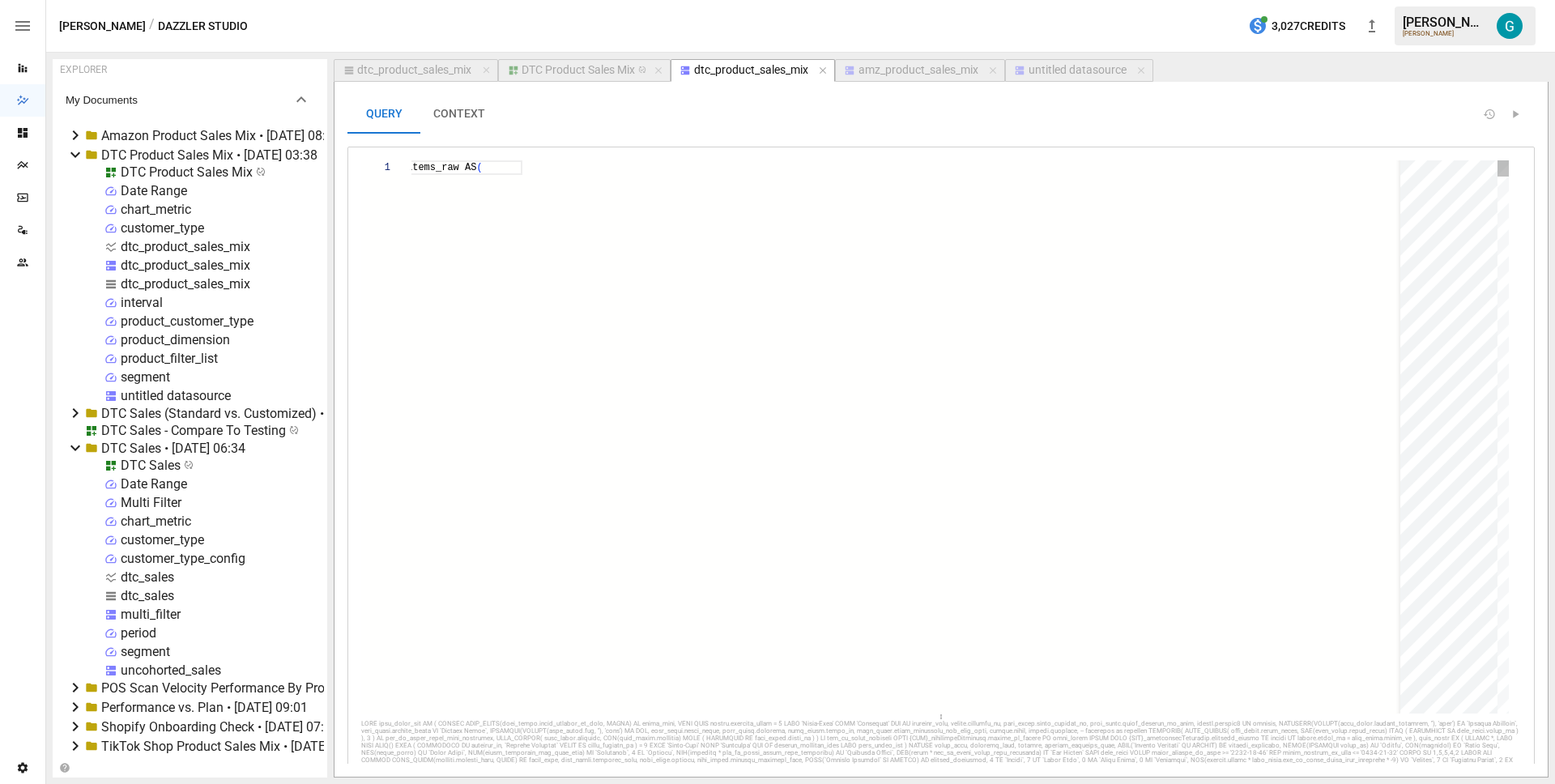
scroll to position [145, 88]
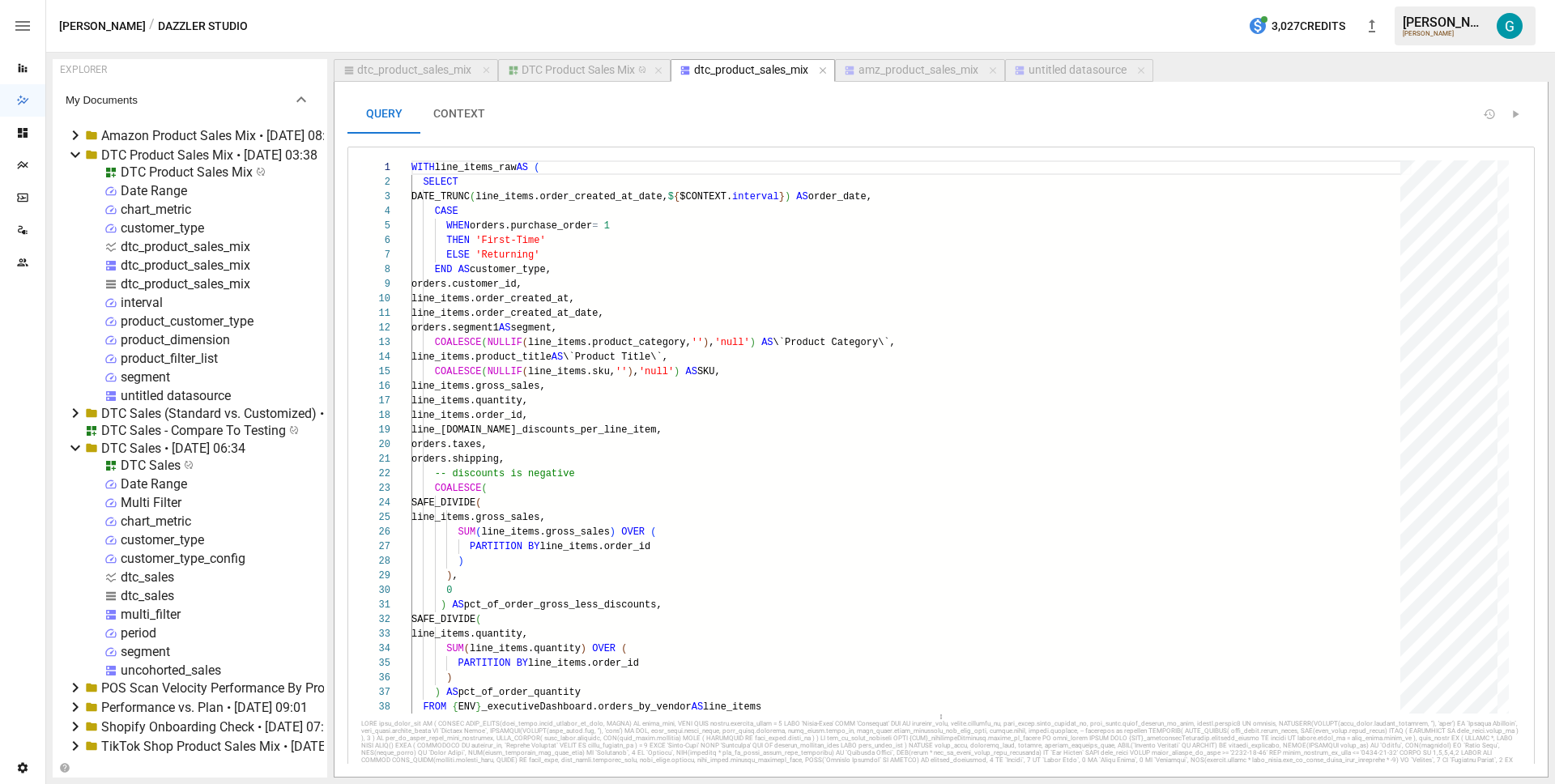
click at [462, 114] on button "CONTEXT" at bounding box center [459, 114] width 78 height 38
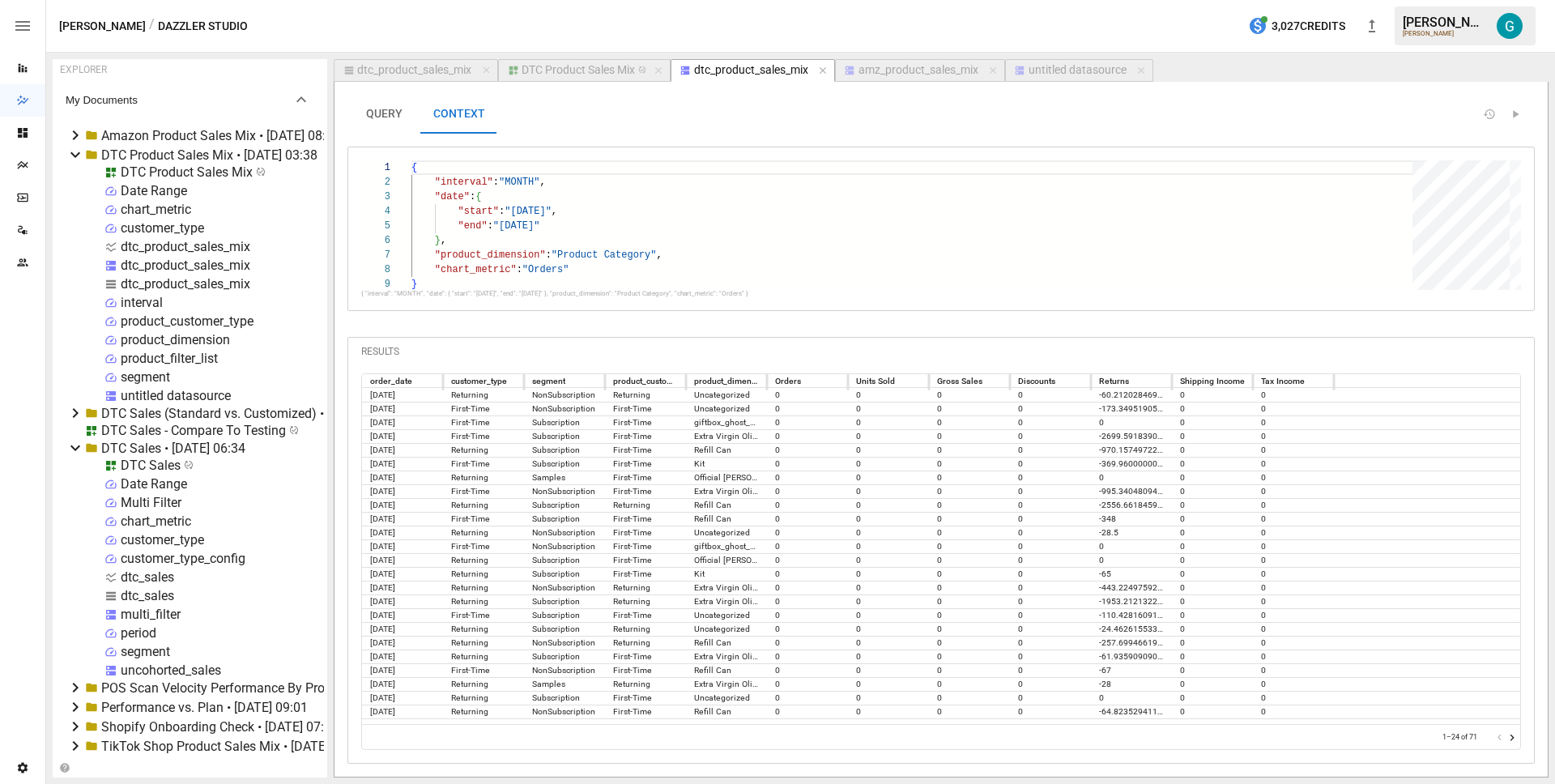
click at [580, 66] on div "DTC Product Sales Mix" at bounding box center [578, 70] width 114 height 14
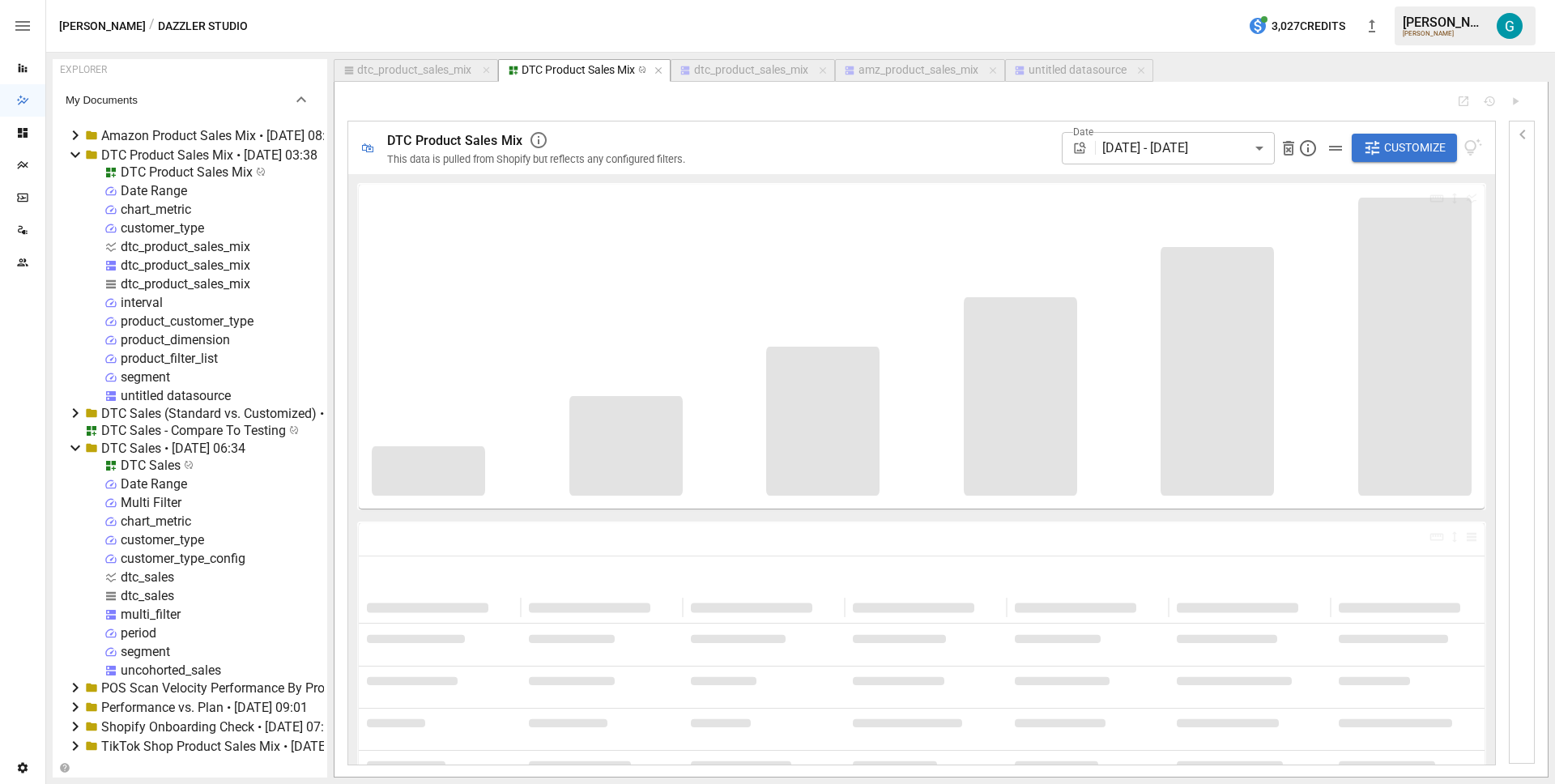
click at [1524, 138] on icon "button" at bounding box center [1522, 135] width 19 height 19
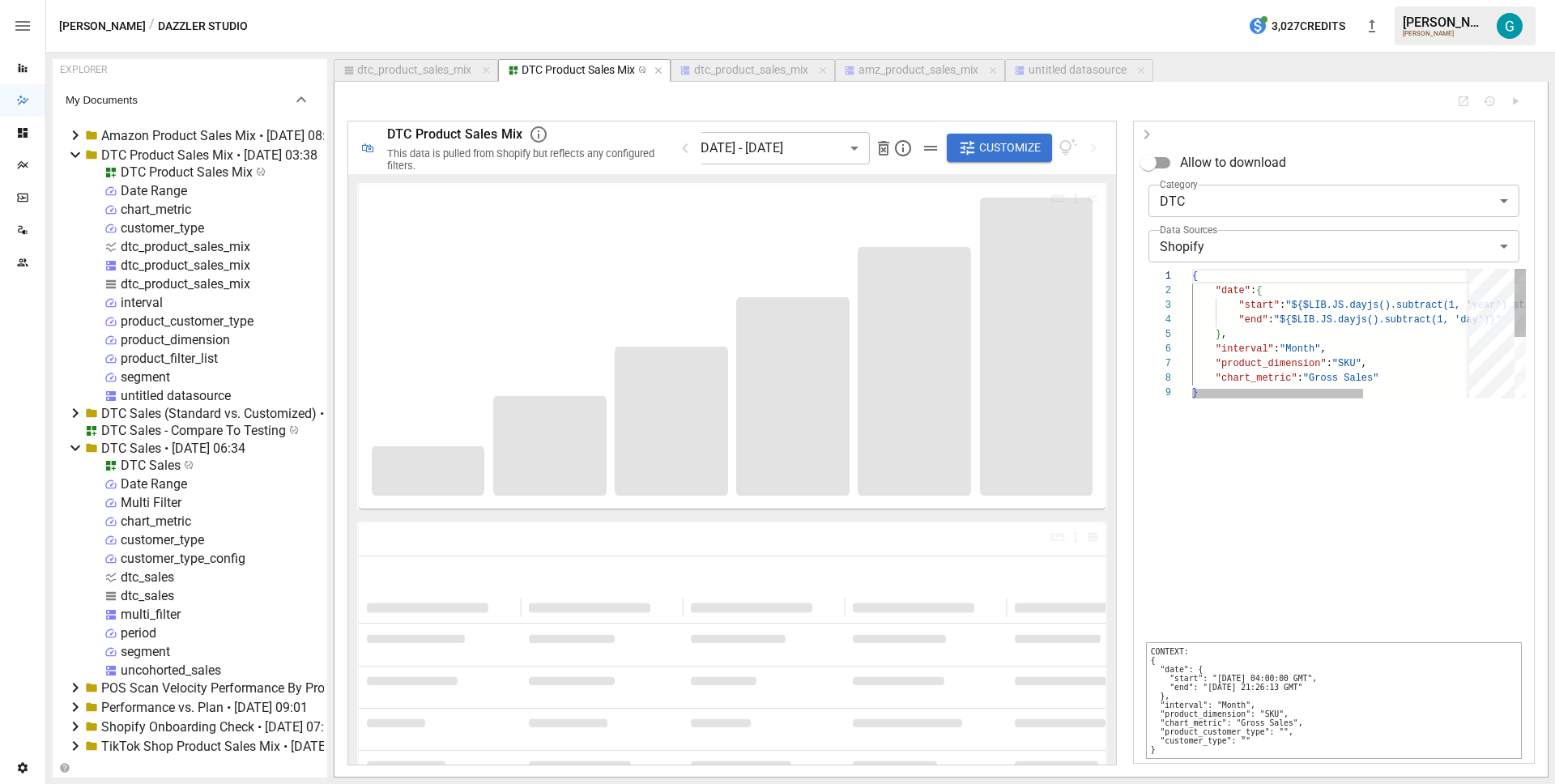
scroll to position [116, 6]
drag, startPoint x: 1183, startPoint y: 753, endPoint x: 1147, endPoint y: 658, distance: 101.6
click at [1147, 658] on pre "CONTEXT: { "date": { "start": "[DATE] 04:00:00 GMT", "end": "[DATE] 21:26:13 GM…" at bounding box center [1334, 699] width 376 height 116
copy pre "{ "date": { "start": "[DATE] 04:00:00 GMT", "end": "[DATE] 21:26:13 GMT" }, "in…"
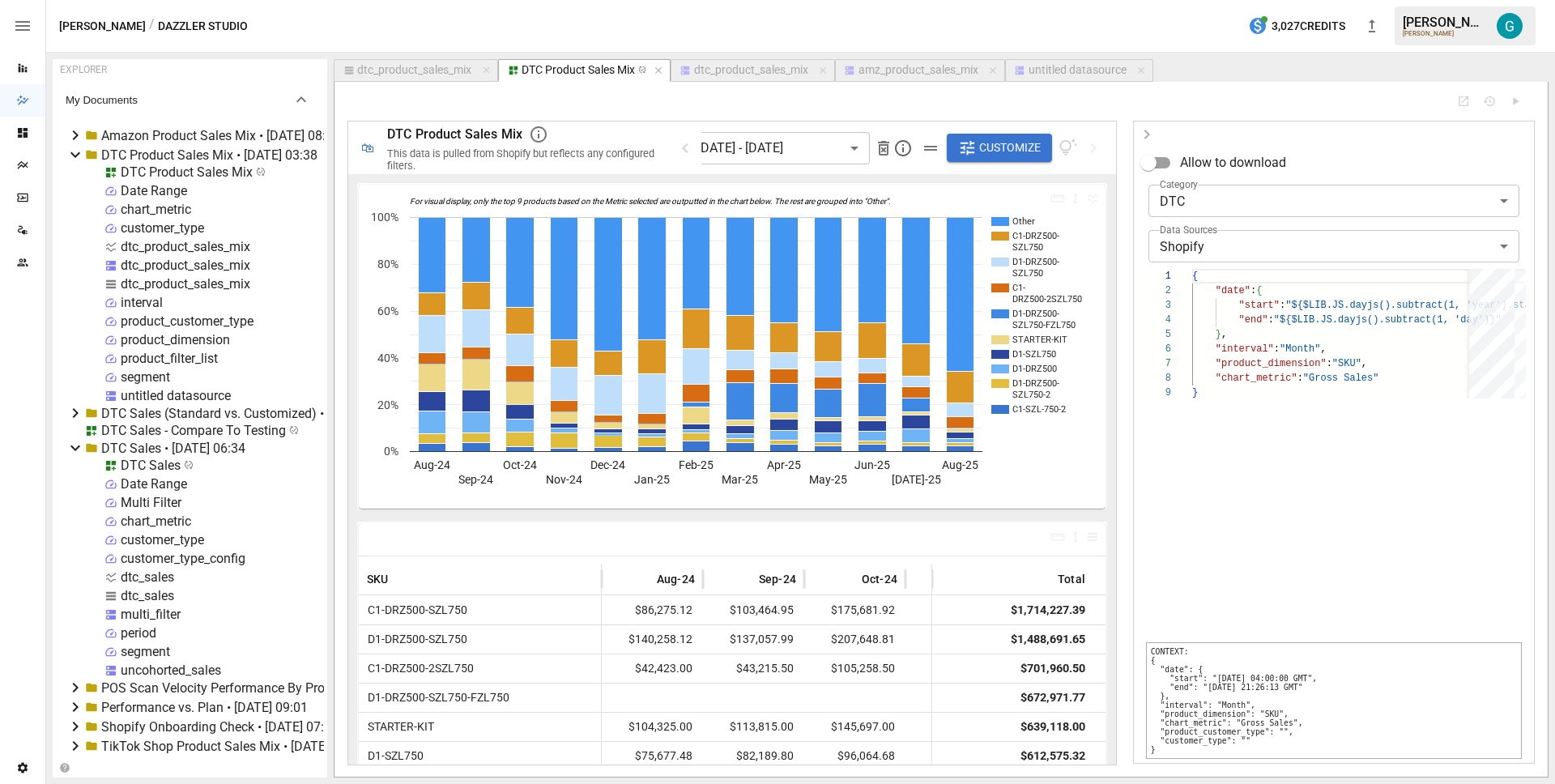
click at [995, 155] on span "Customize" at bounding box center [1010, 147] width 62 height 20
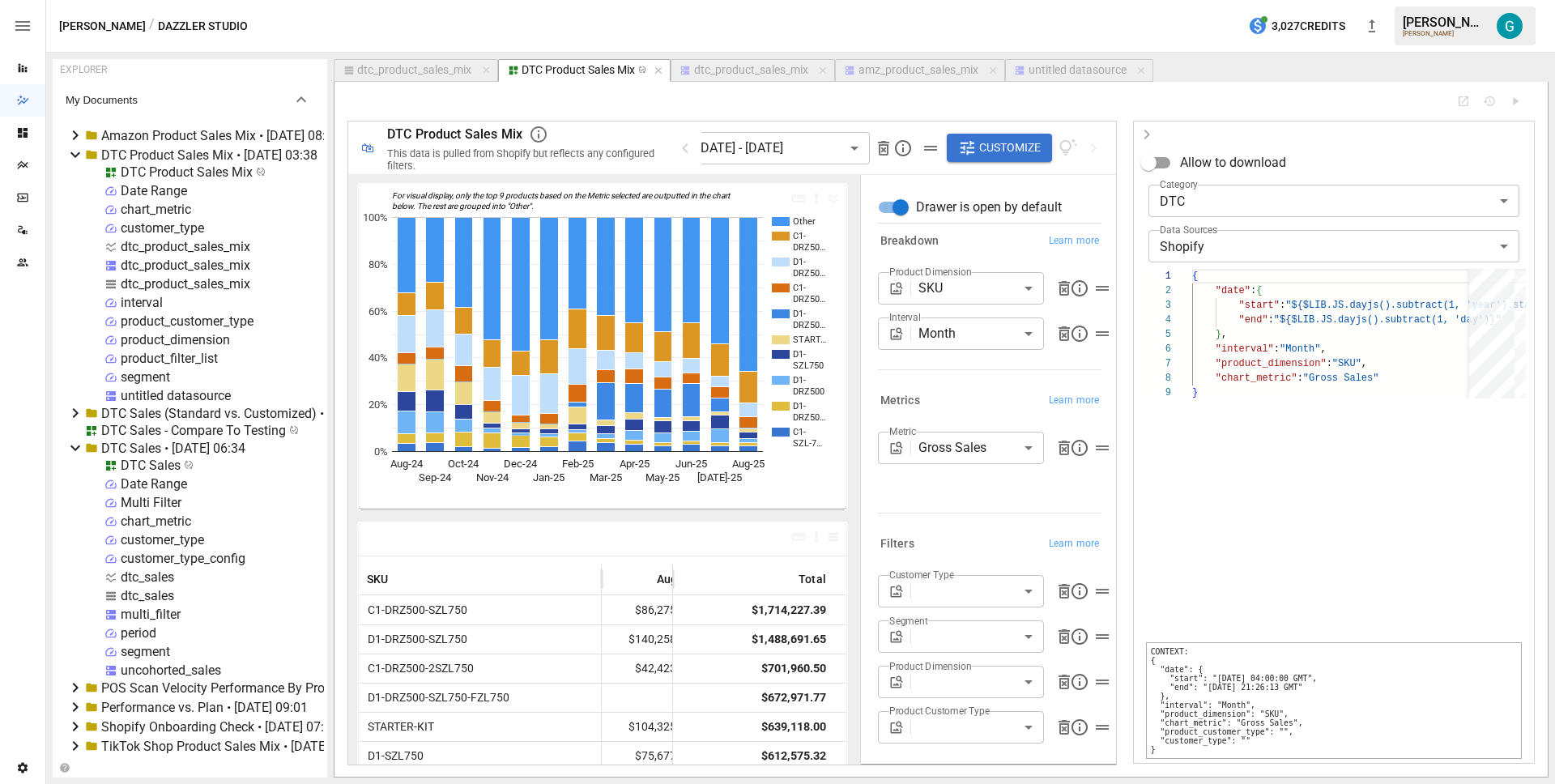
click at [995, 155] on span "Customize" at bounding box center [1010, 147] width 62 height 20
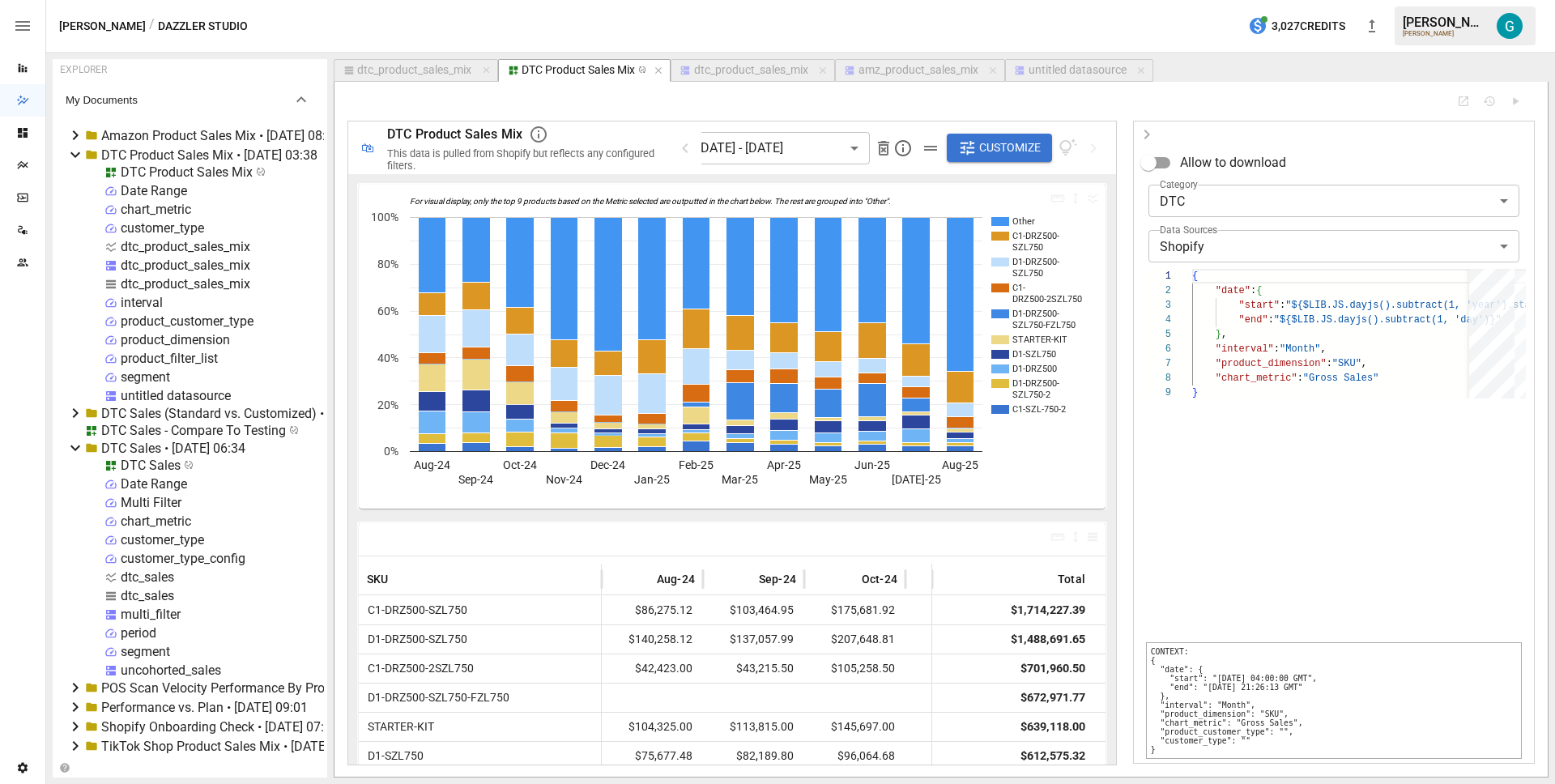
click at [1073, 78] on button "untitled datasource" at bounding box center [1079, 70] width 148 height 23
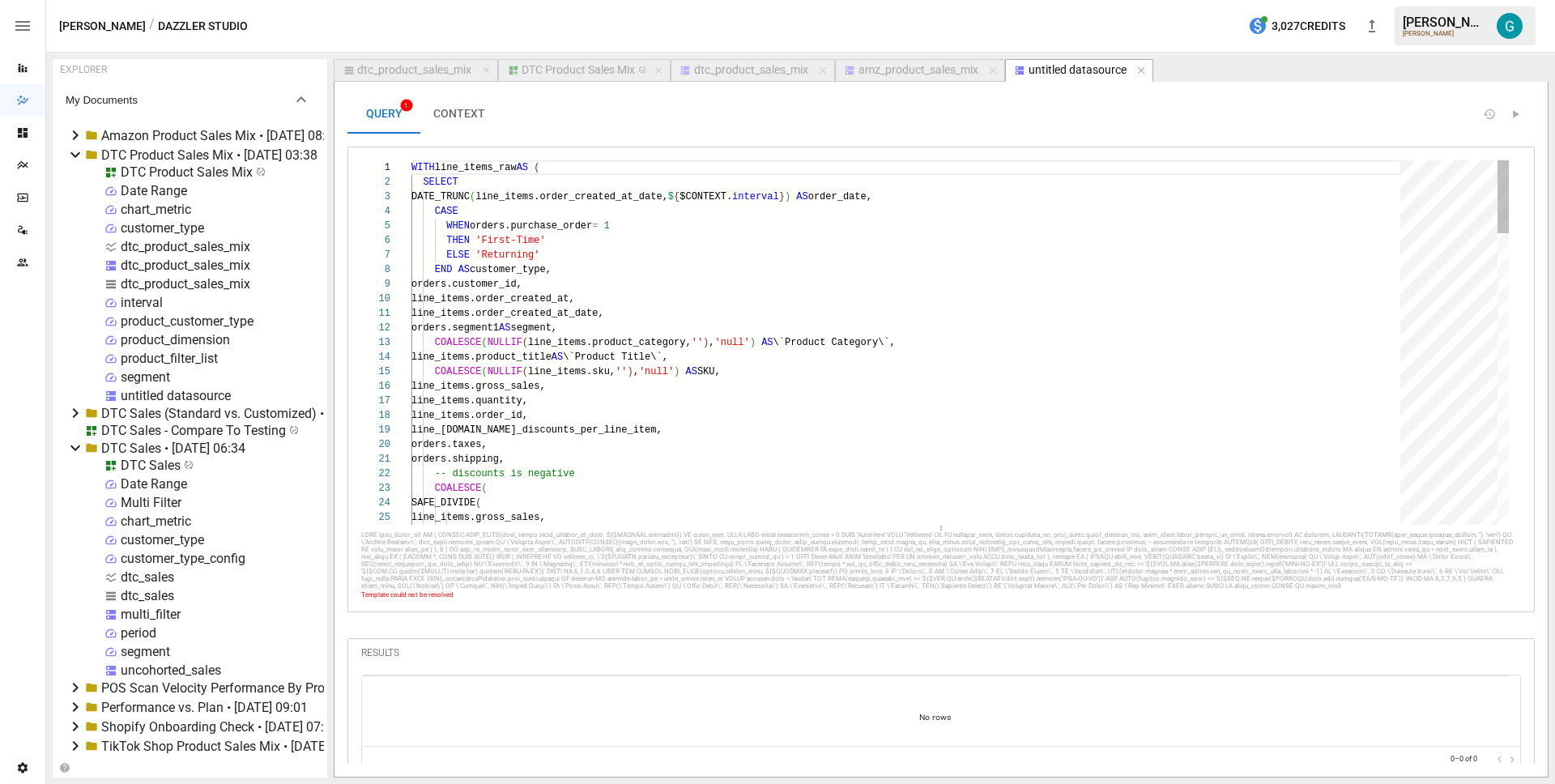
scroll to position [145, 88]
click at [483, 116] on button "CONTEXT" at bounding box center [459, 114] width 78 height 38
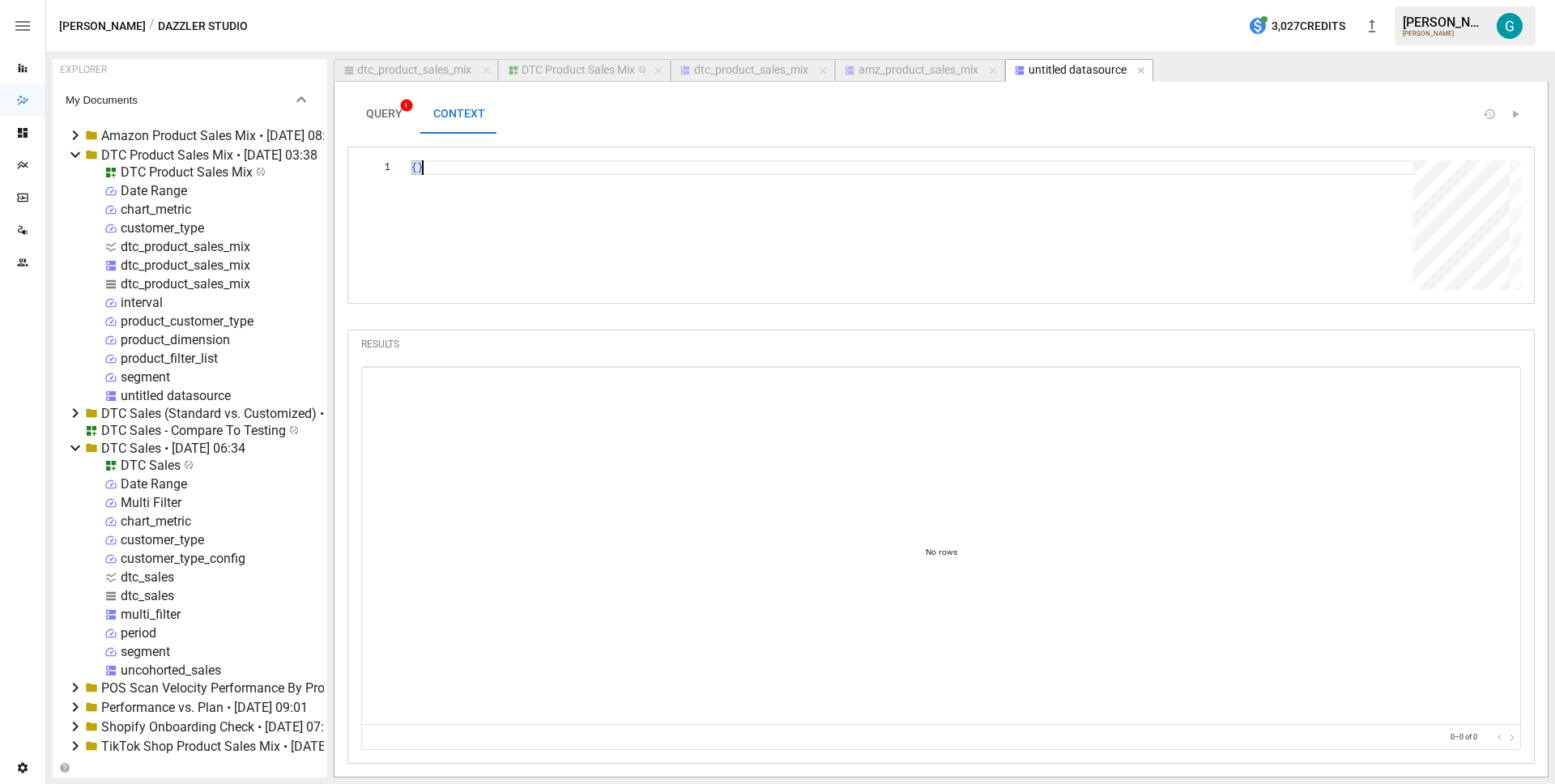
click at [549, 275] on div "{ }" at bounding box center [918, 225] width 1012 height 130
type textarea "*"
click at [387, 118] on span "QUERY 1" at bounding box center [384, 114] width 37 height 14
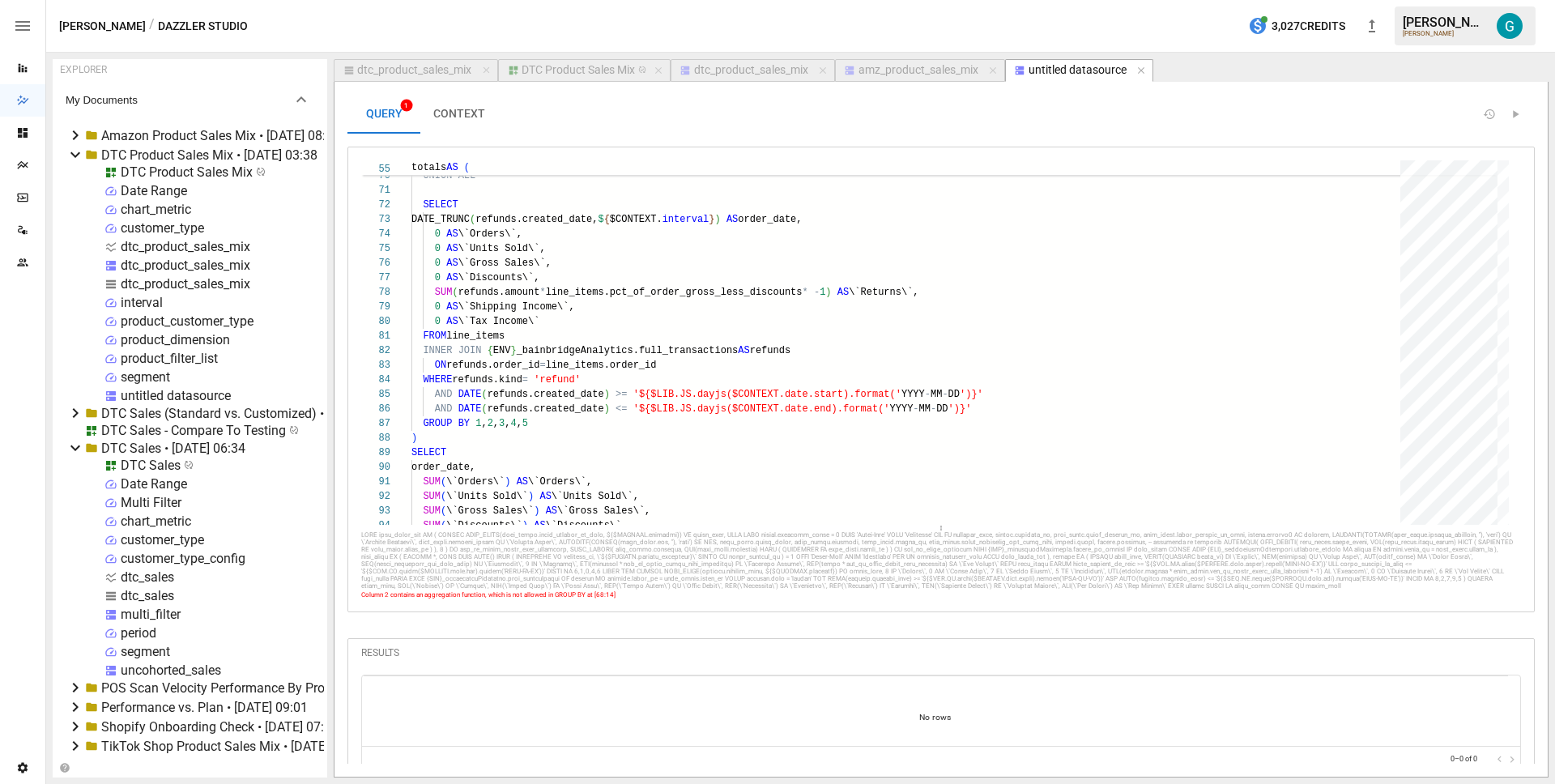
click at [427, 77] on button "dtc_product_sales_mix" at bounding box center [416, 70] width 165 height 23
select select "********"
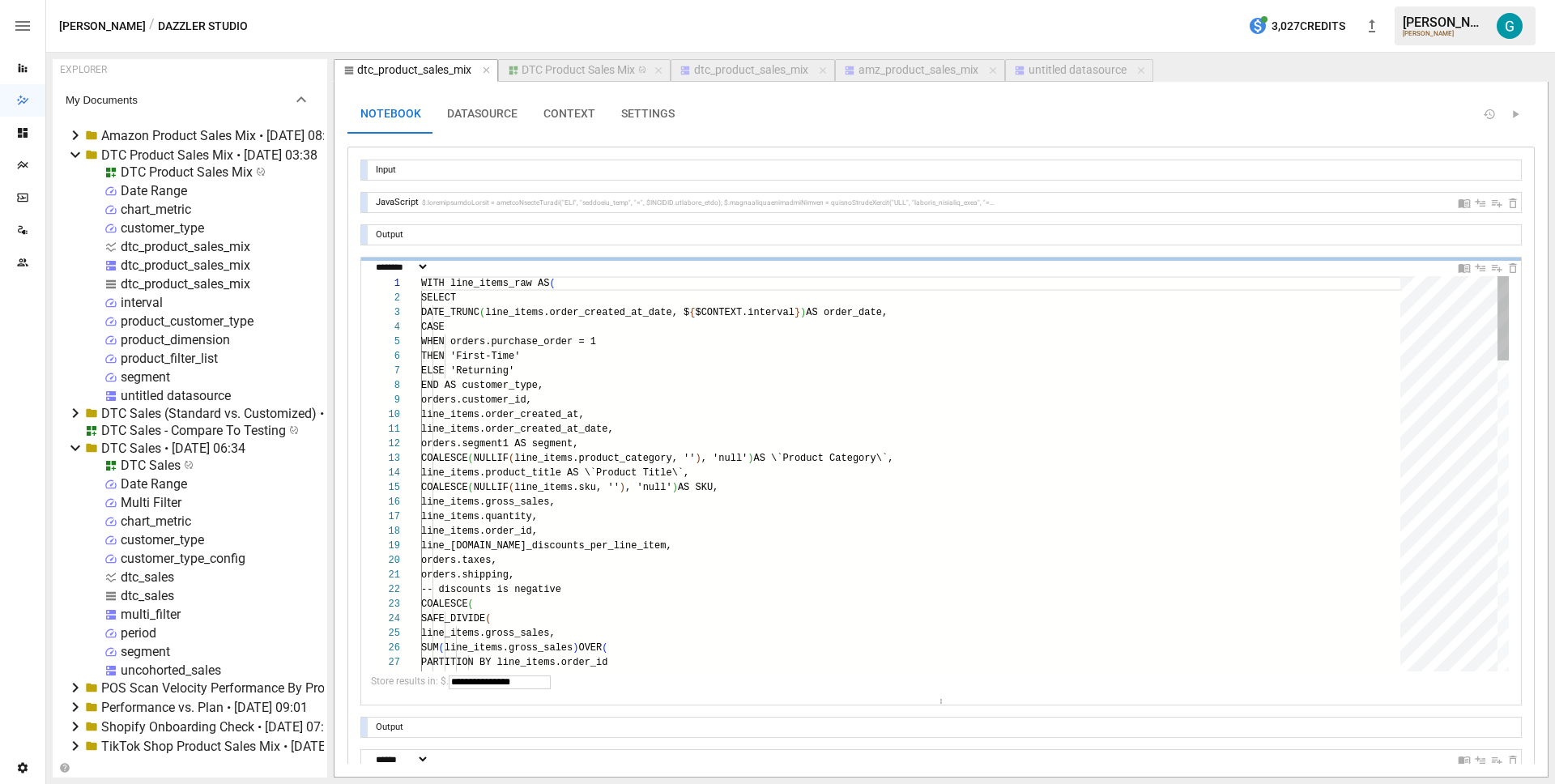
scroll to position [145, 88]
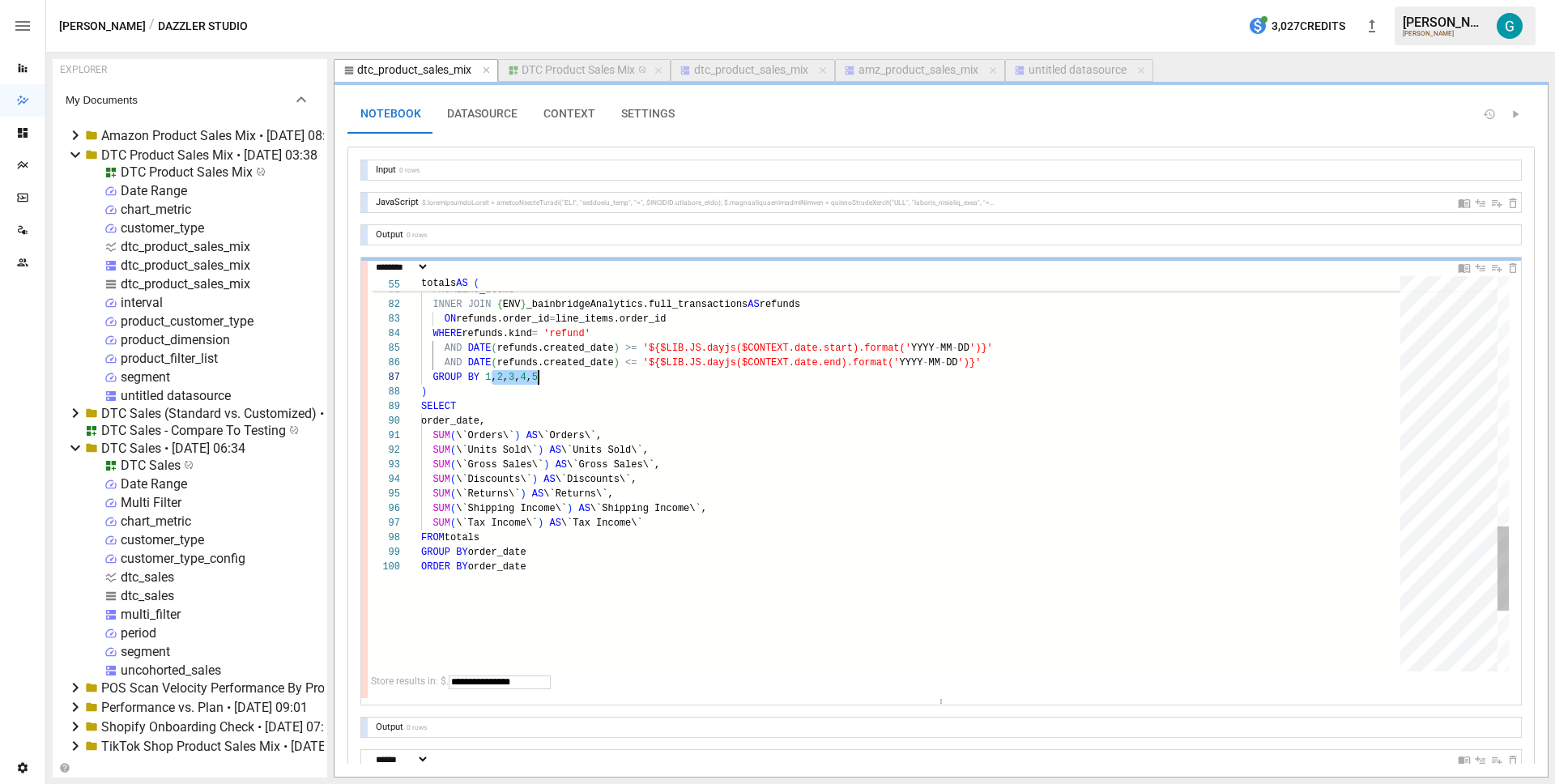
drag, startPoint x: 492, startPoint y: 374, endPoint x: 656, endPoint y: 370, distance: 164.0
click at [656, 370] on div "ORDER BY order_date SUM ( \`Tax Income\` ) AS \`Tax Income\` FROM totals GROUP …" at bounding box center [916, 36] width 990 height 1837
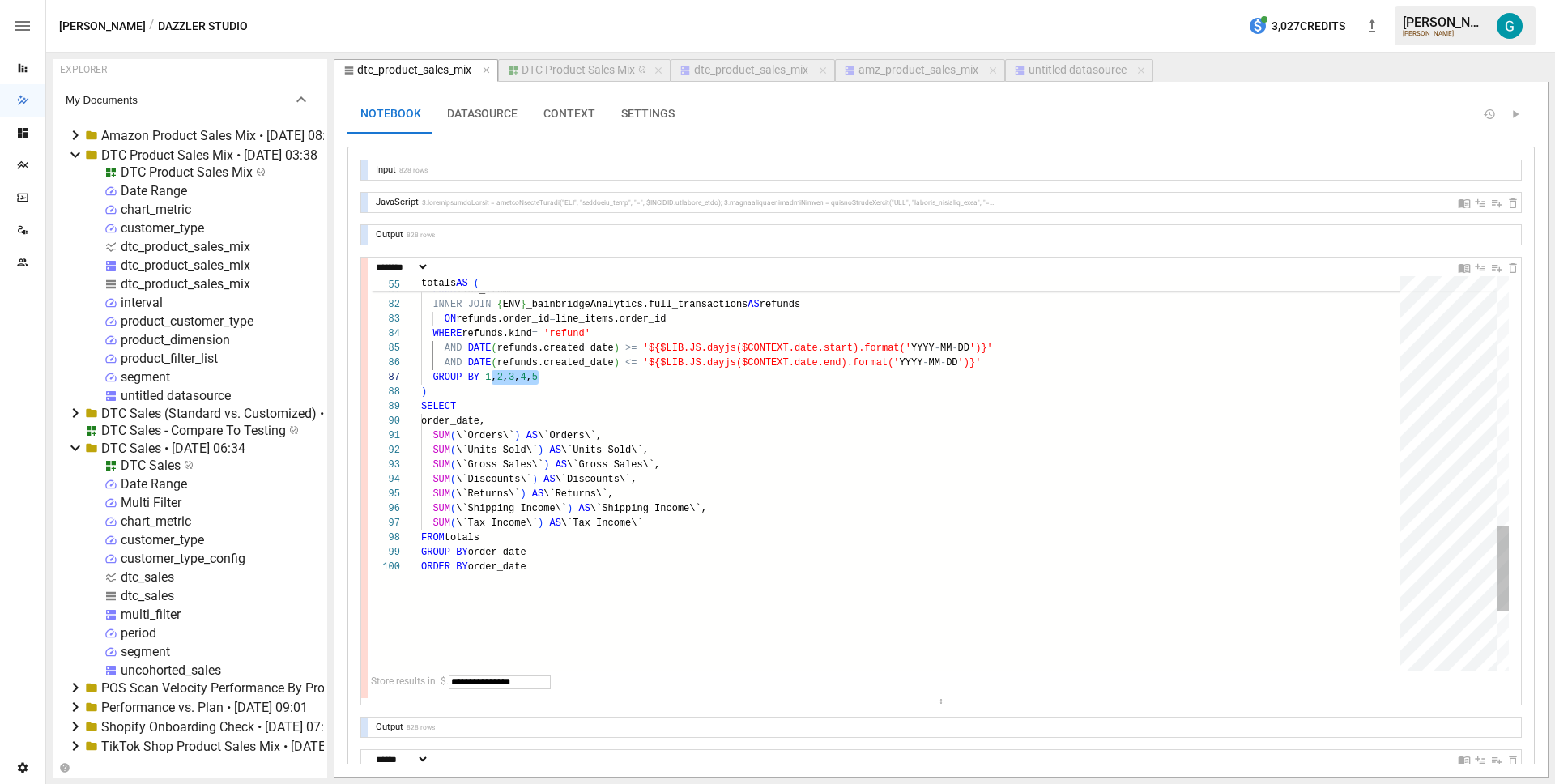
scroll to position [88, 70]
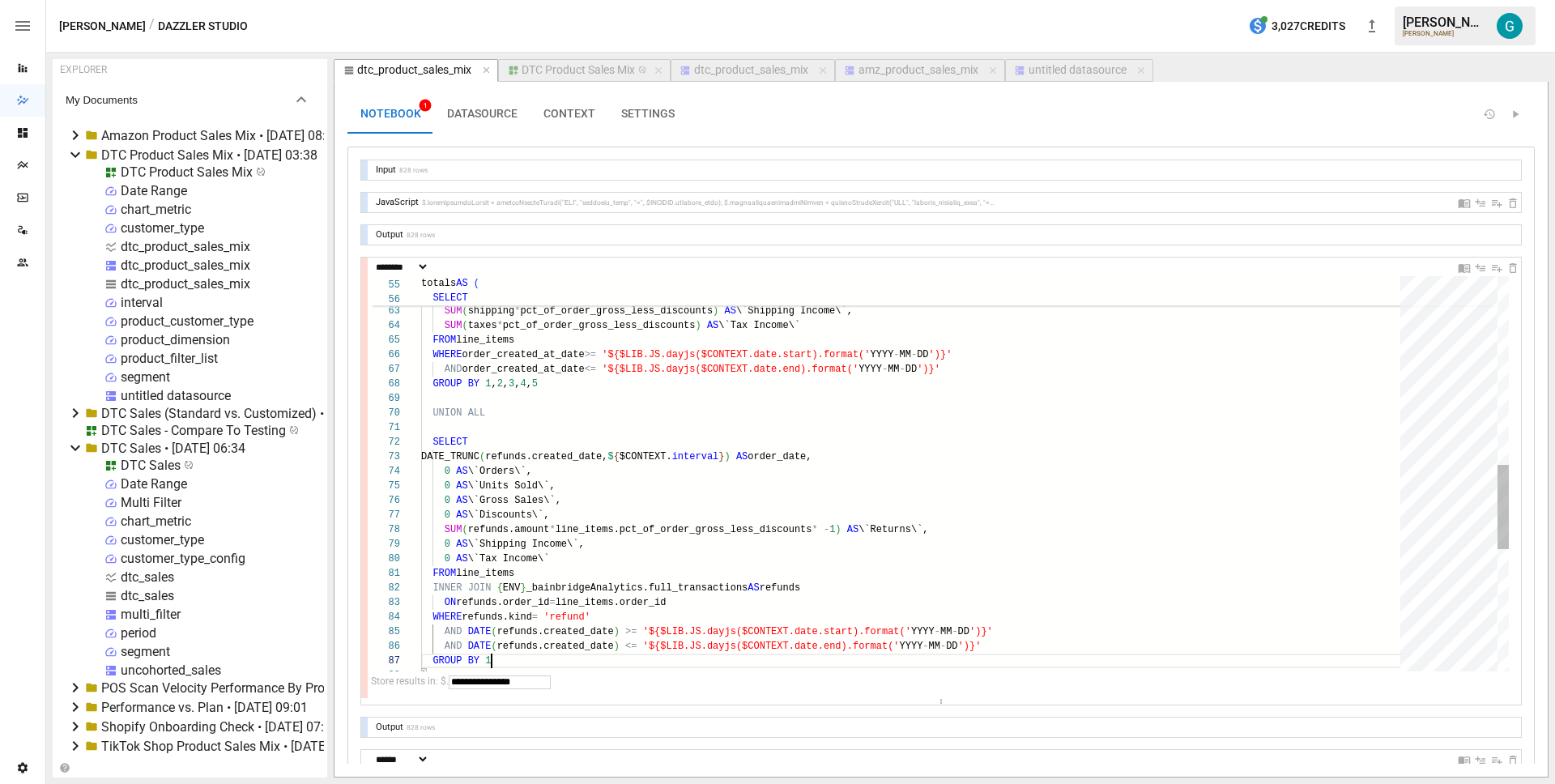
click at [492, 382] on div "AND DATE ( refunds.created_date ) <= '${$LIB.JS.dayjs($CONTEXT.date.end).format…" at bounding box center [916, 318] width 990 height 1837
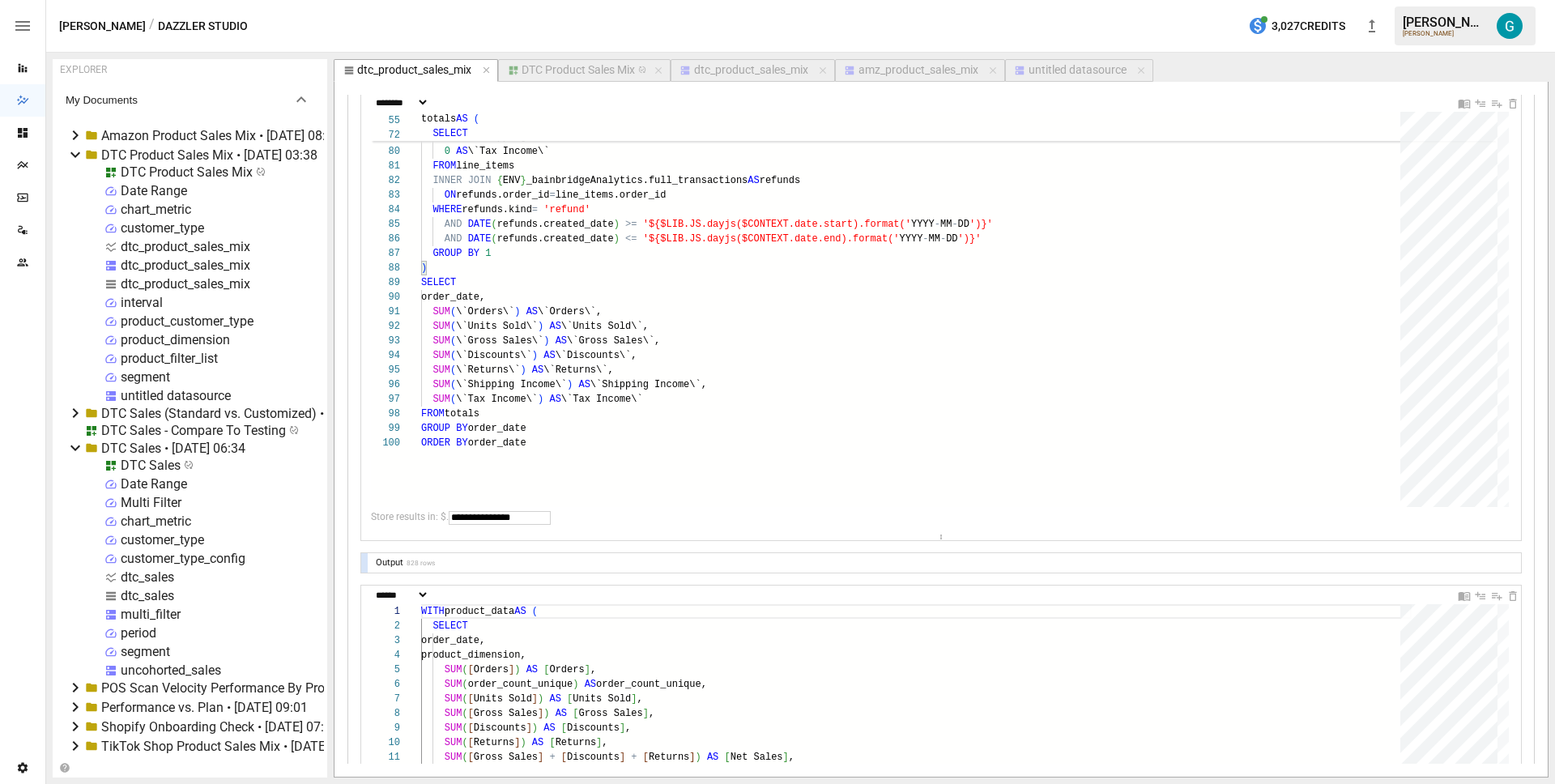
scroll to position [126, 0]
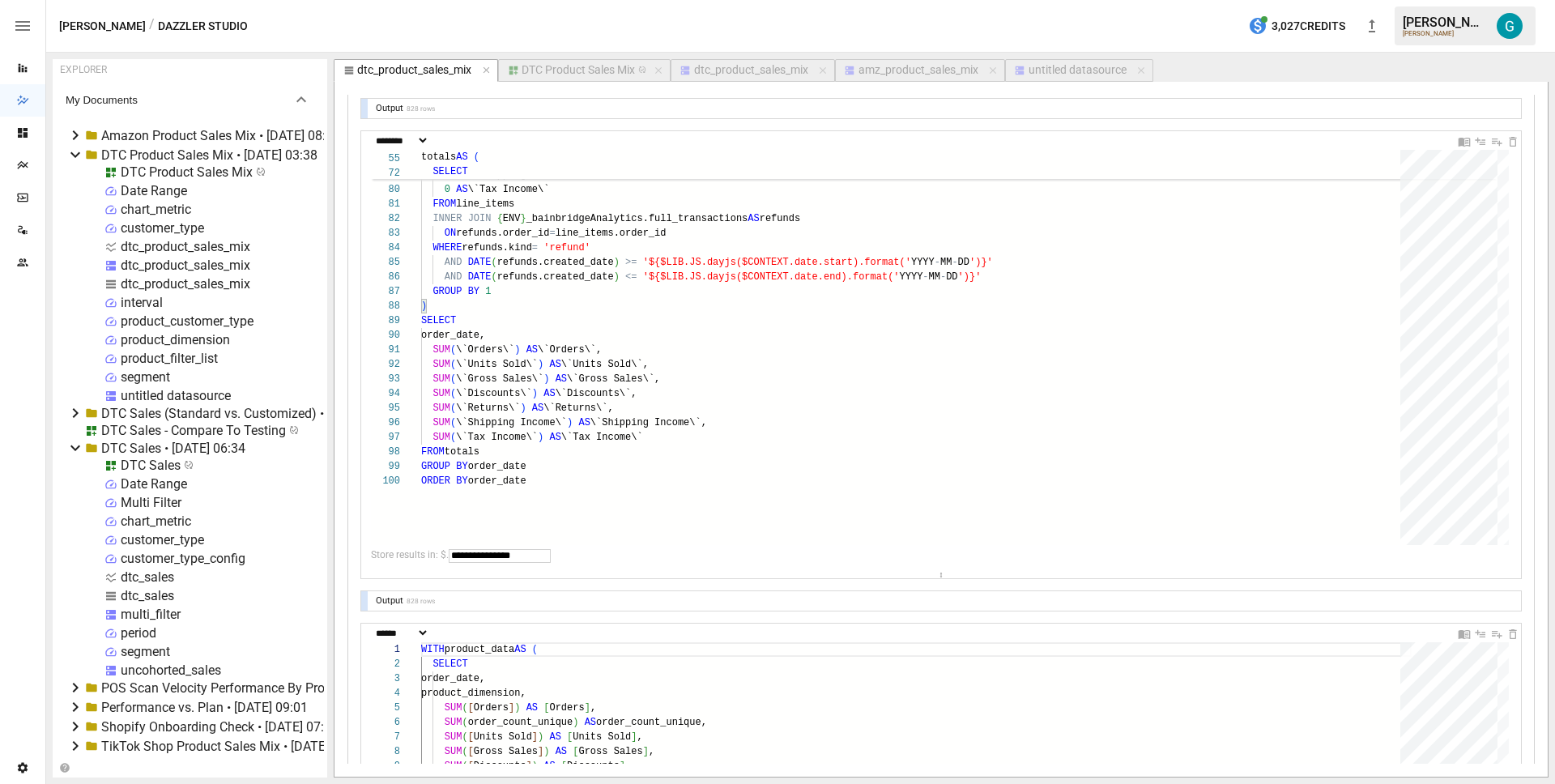
click at [364, 600] on div at bounding box center [364, 600] width 7 height 19
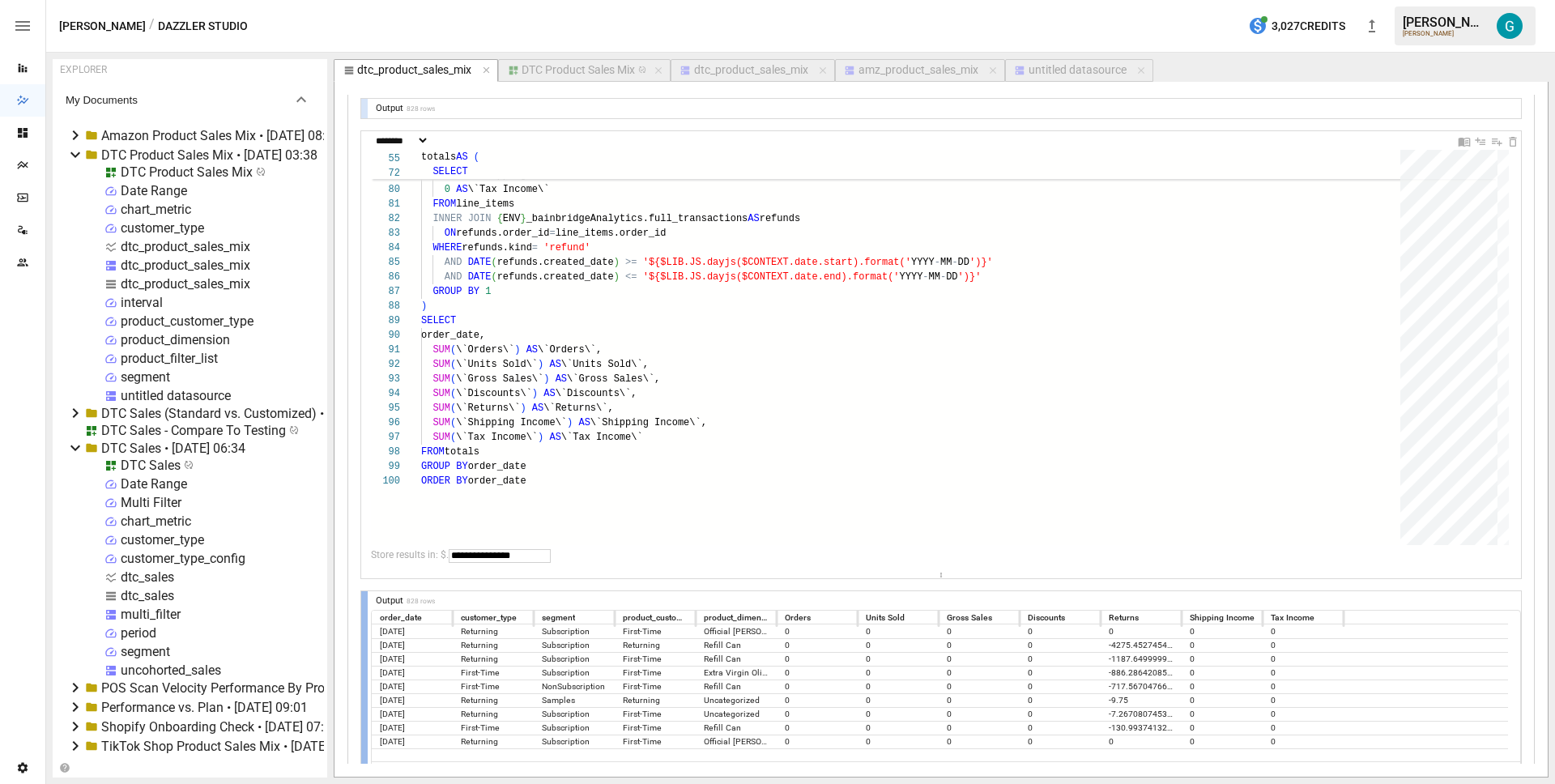
click at [364, 600] on div at bounding box center [364, 689] width 7 height 196
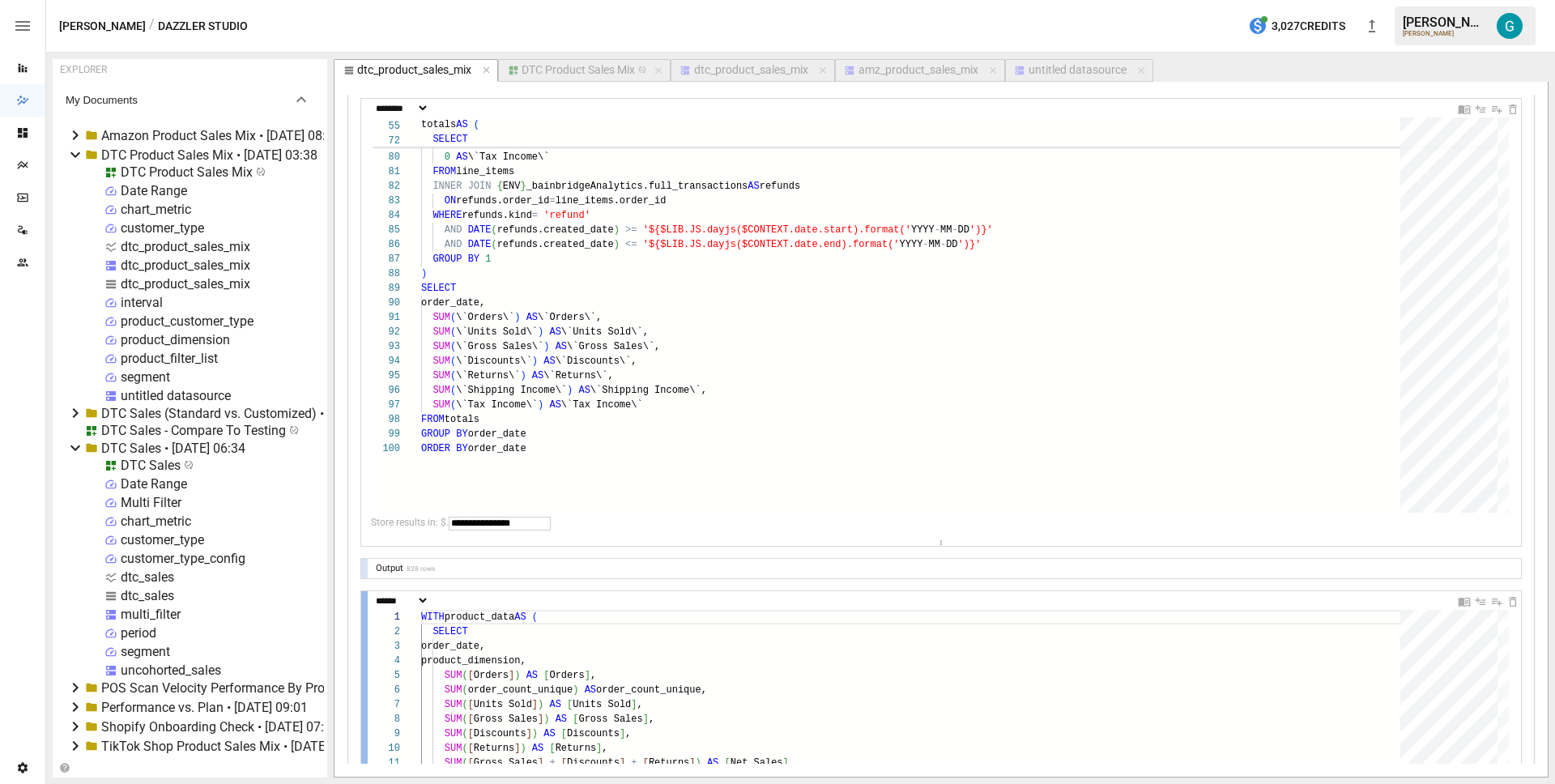
scroll to position [0, 0]
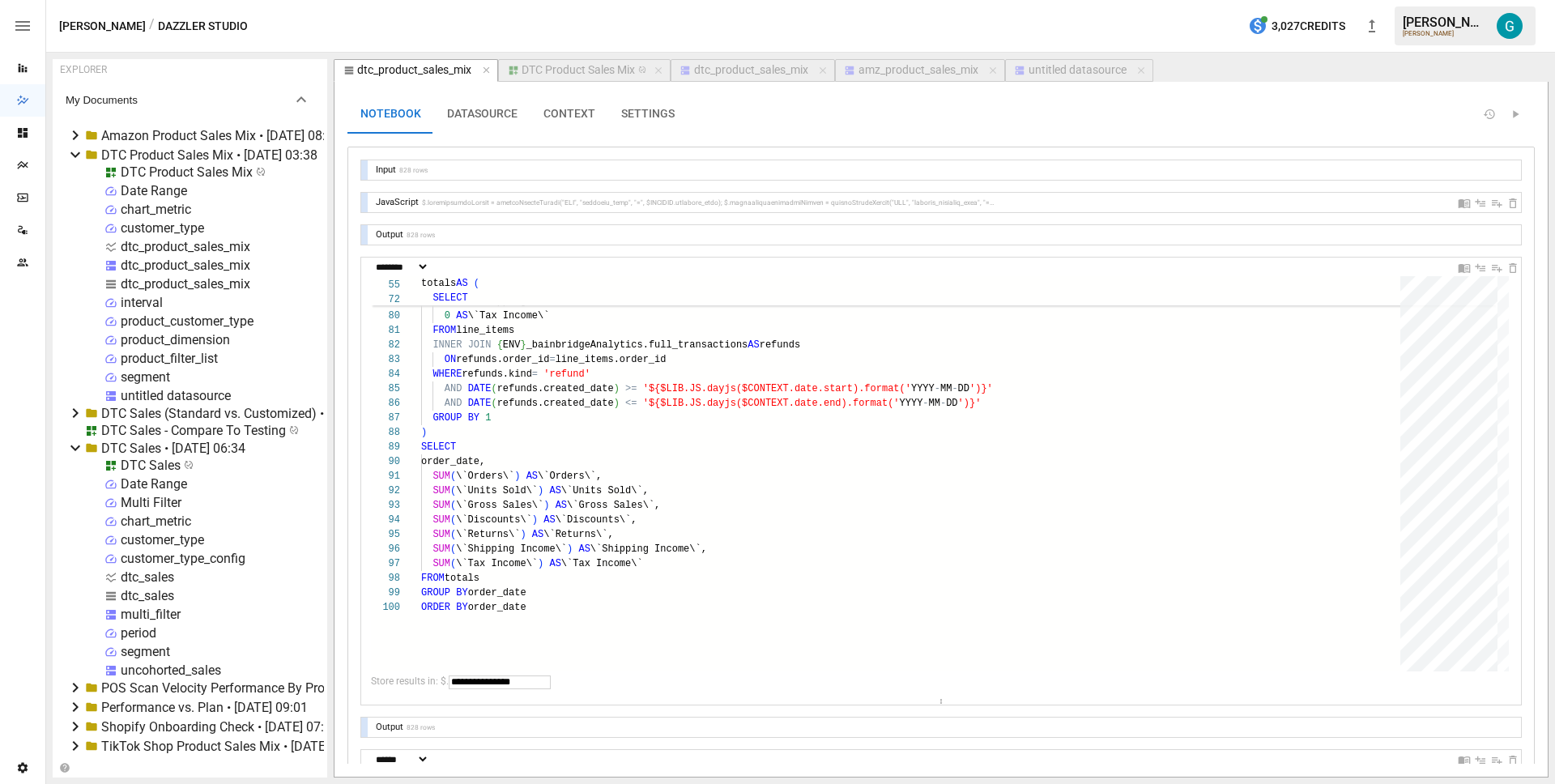
click at [362, 232] on div at bounding box center [364, 235] width 7 height 19
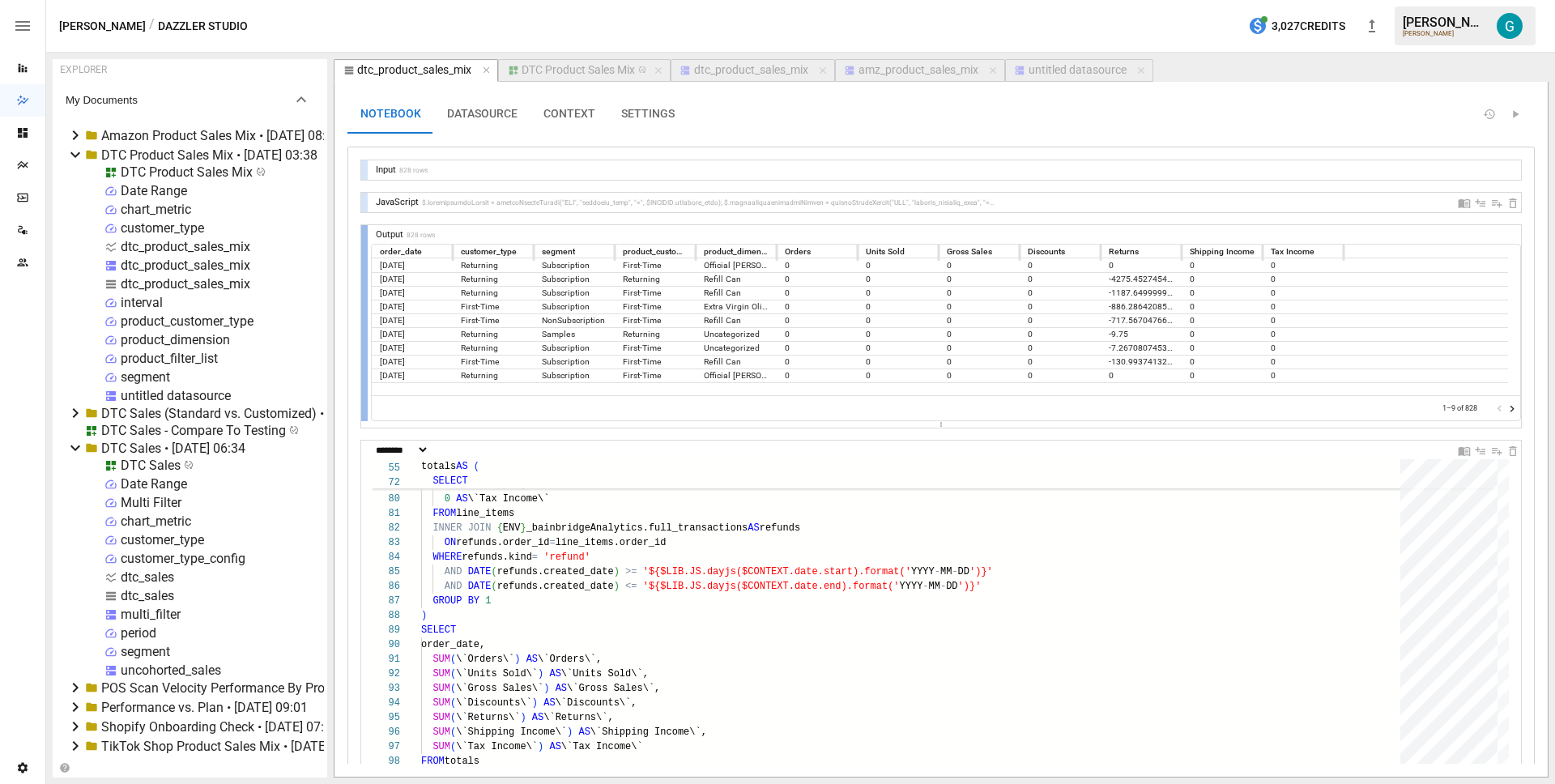
click at [362, 232] on div at bounding box center [364, 323] width 7 height 196
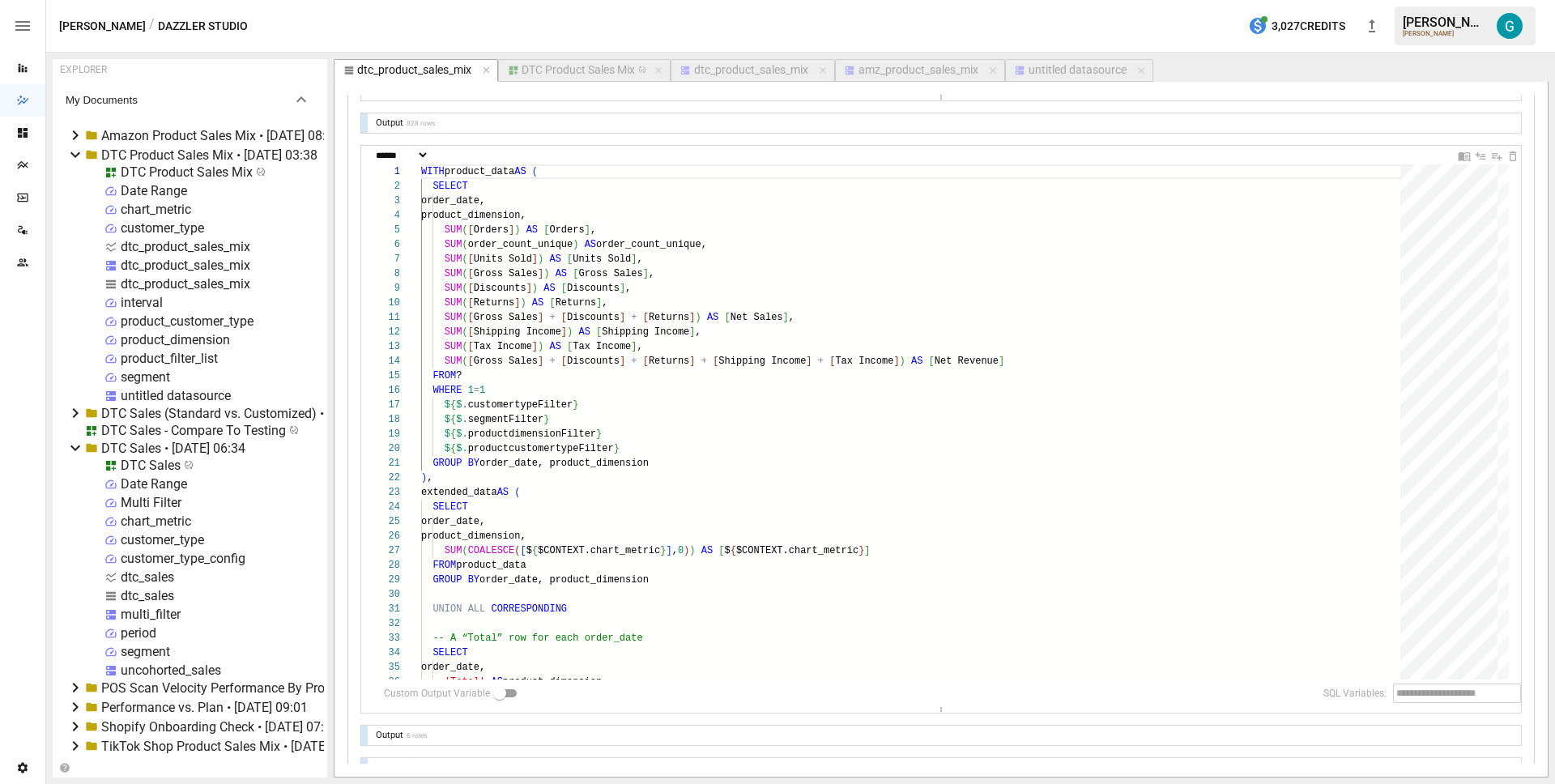
scroll to position [447, 0]
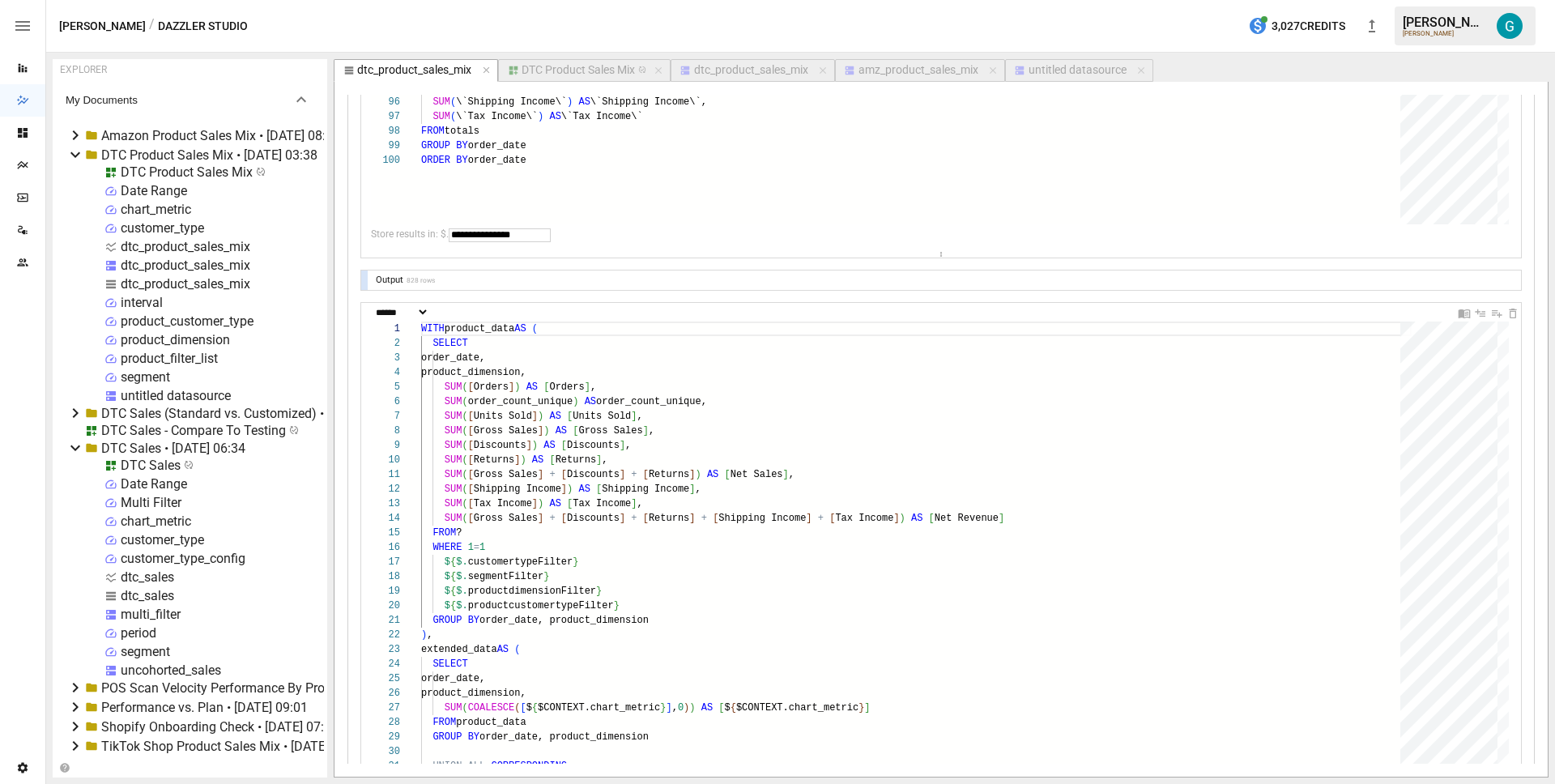
click at [355, 326] on div "**********" at bounding box center [941, 340] width 1187 height 1280
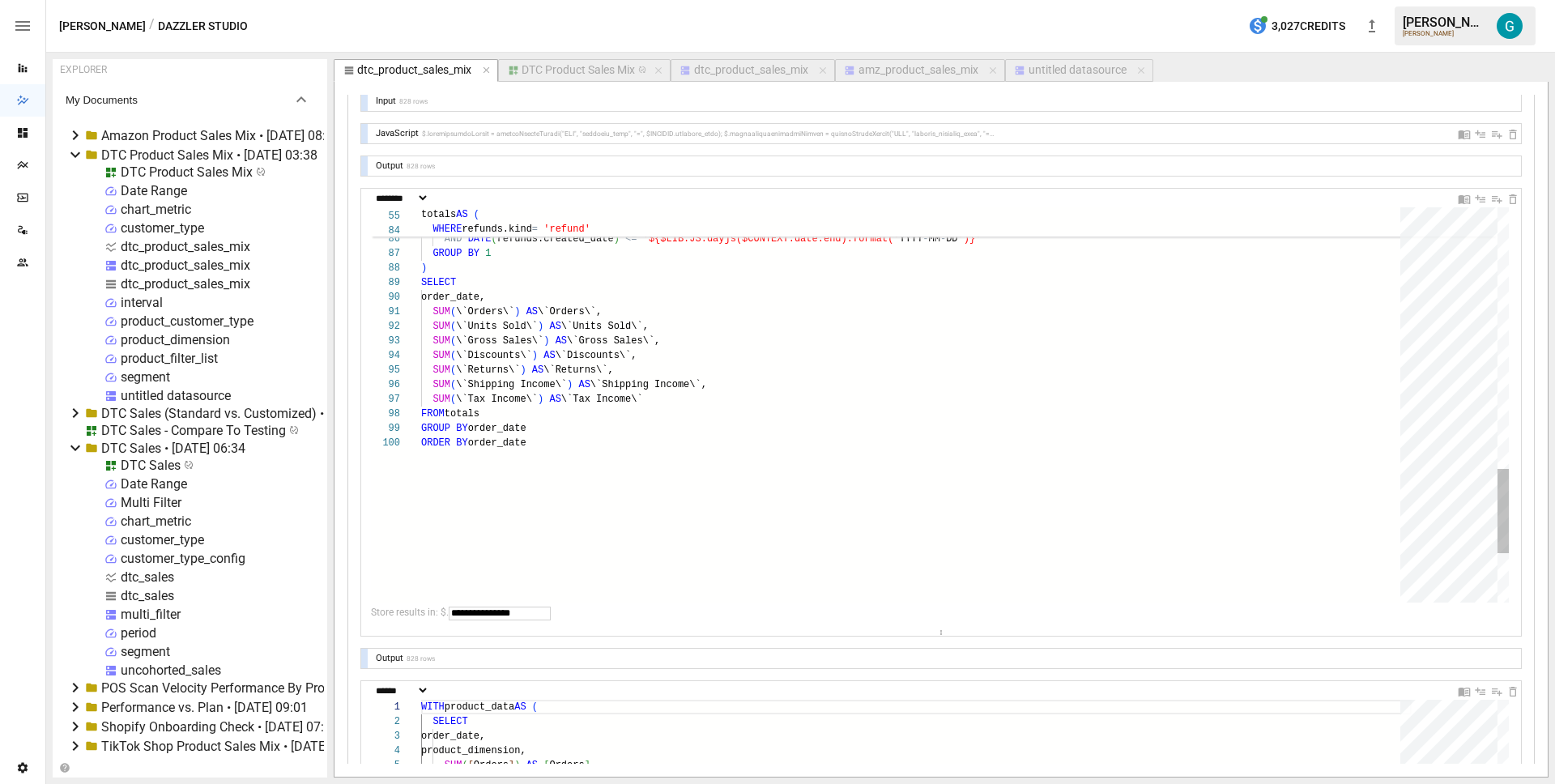
scroll to position [43, 222]
type textarea "**********"
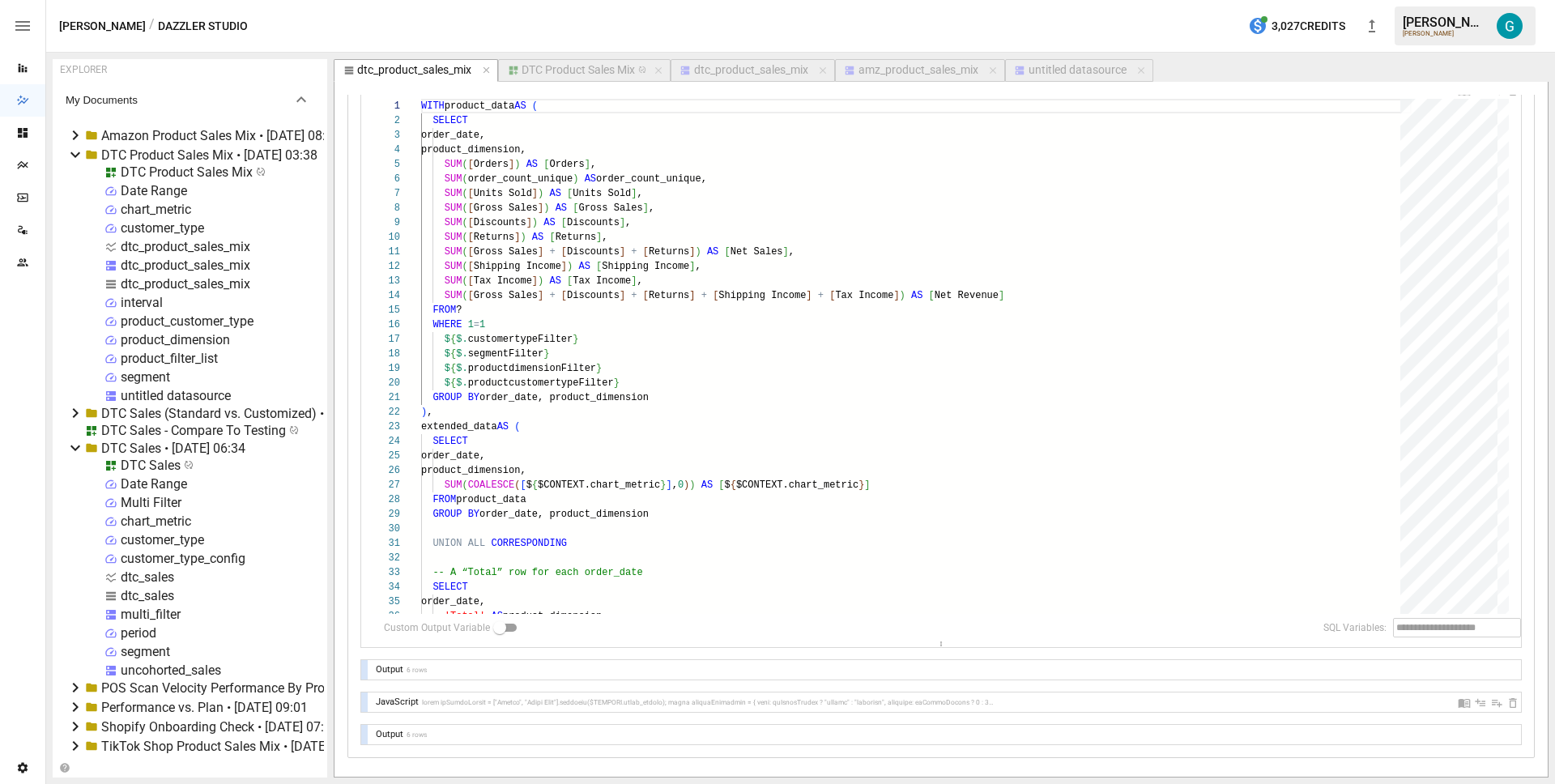
scroll to position [761, 0]
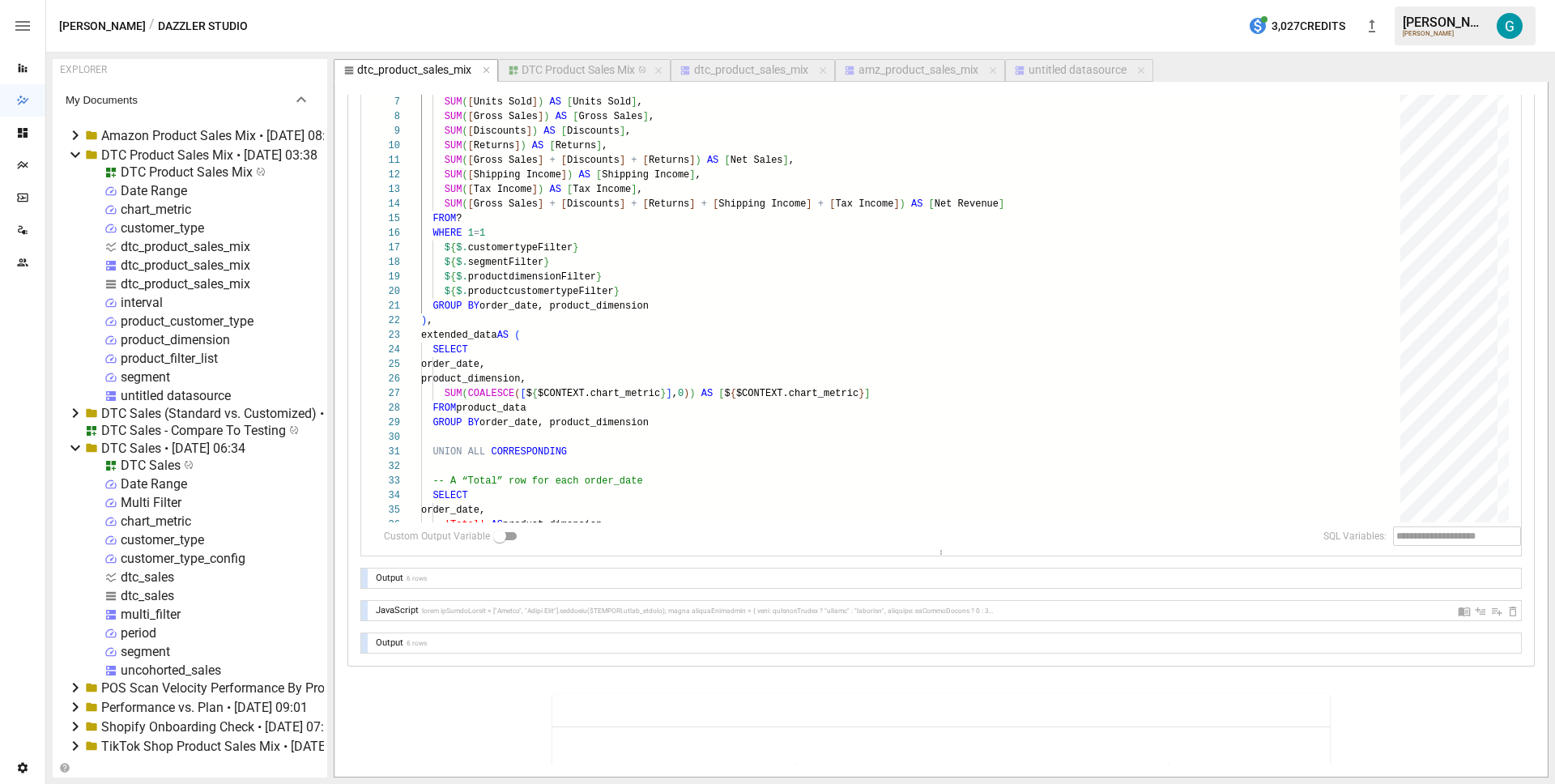
click at [363, 576] on div at bounding box center [364, 578] width 7 height 19
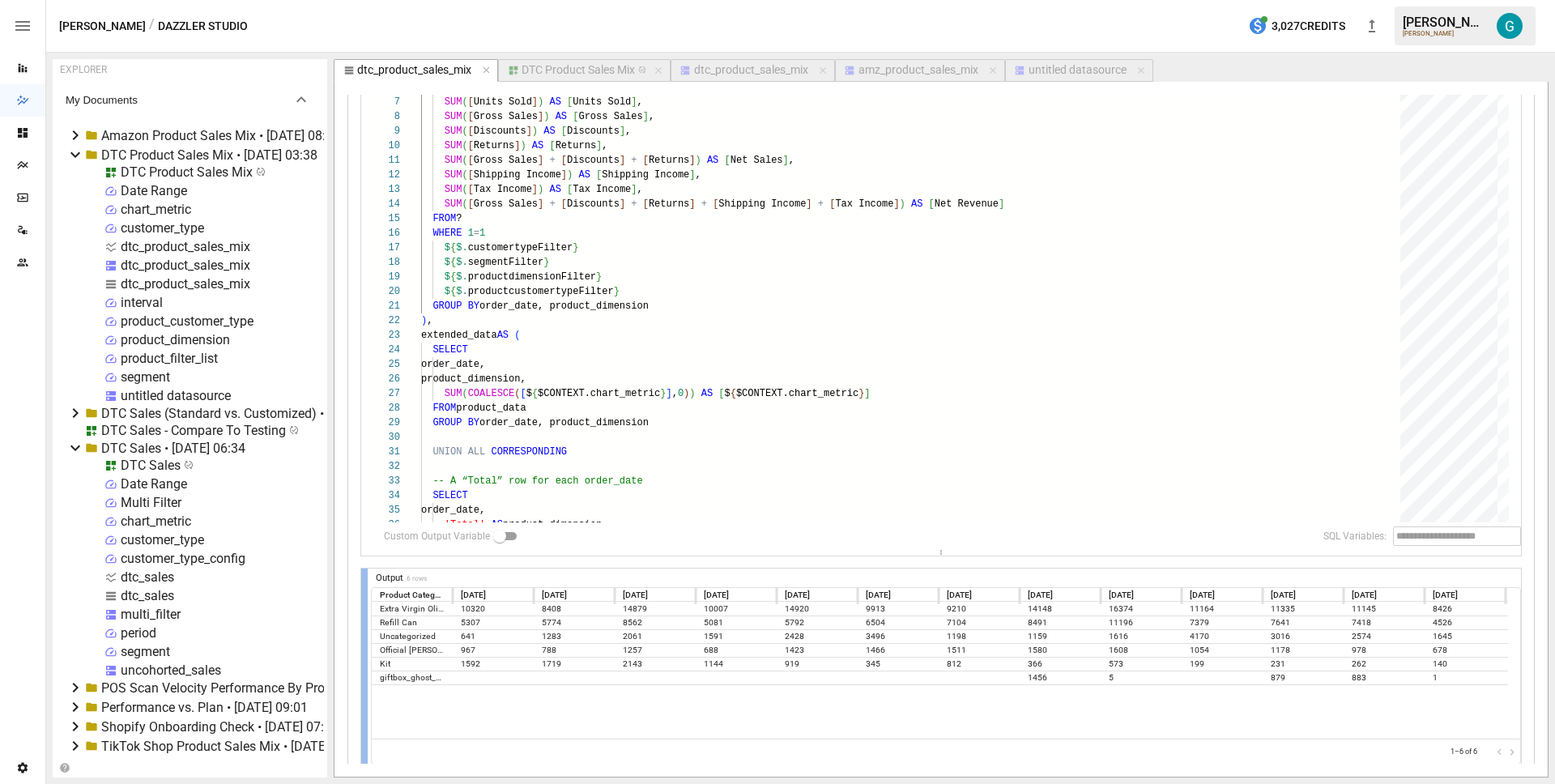
click at [363, 576] on div at bounding box center [364, 667] width 7 height 196
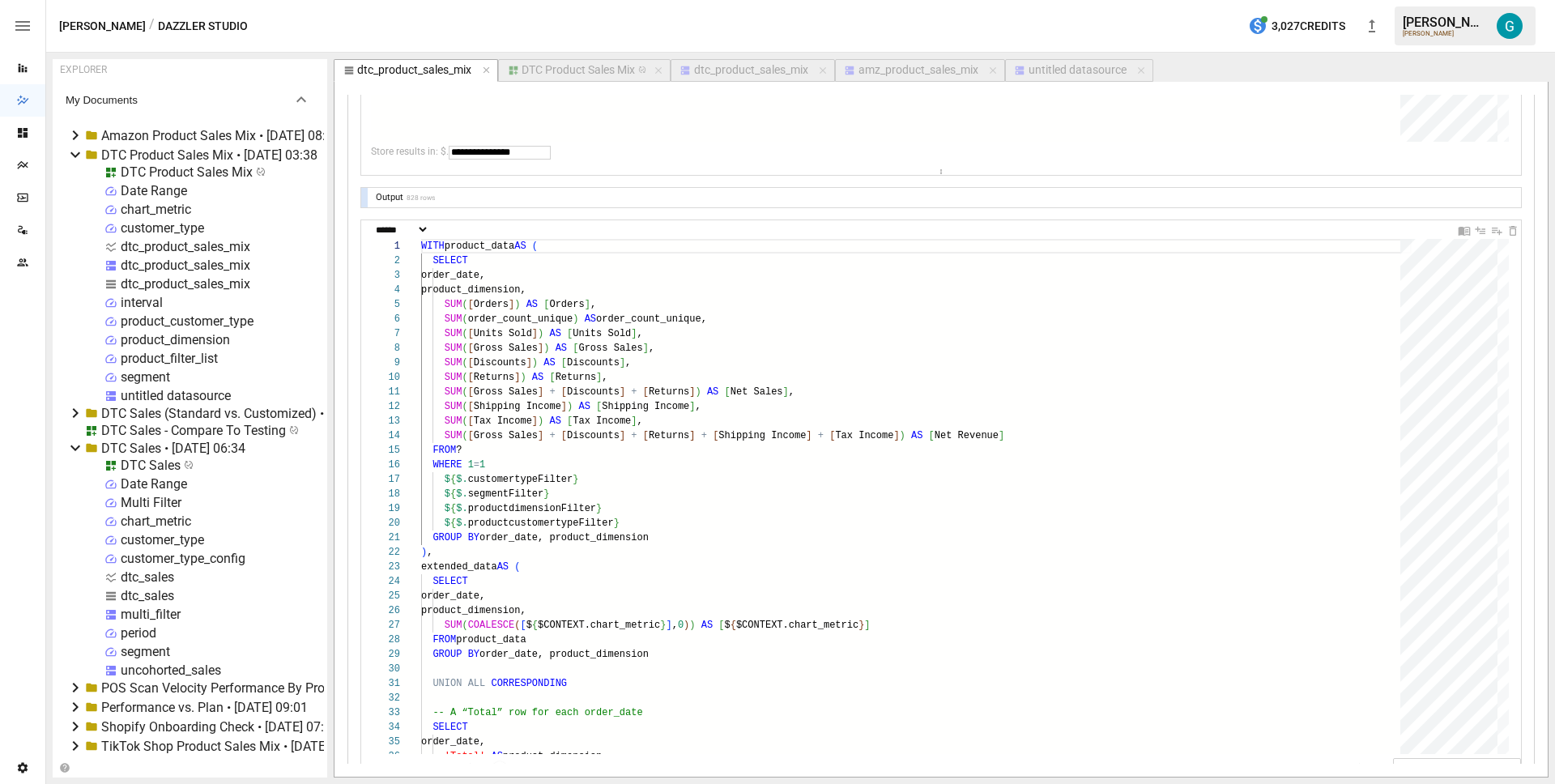
scroll to position [517, 0]
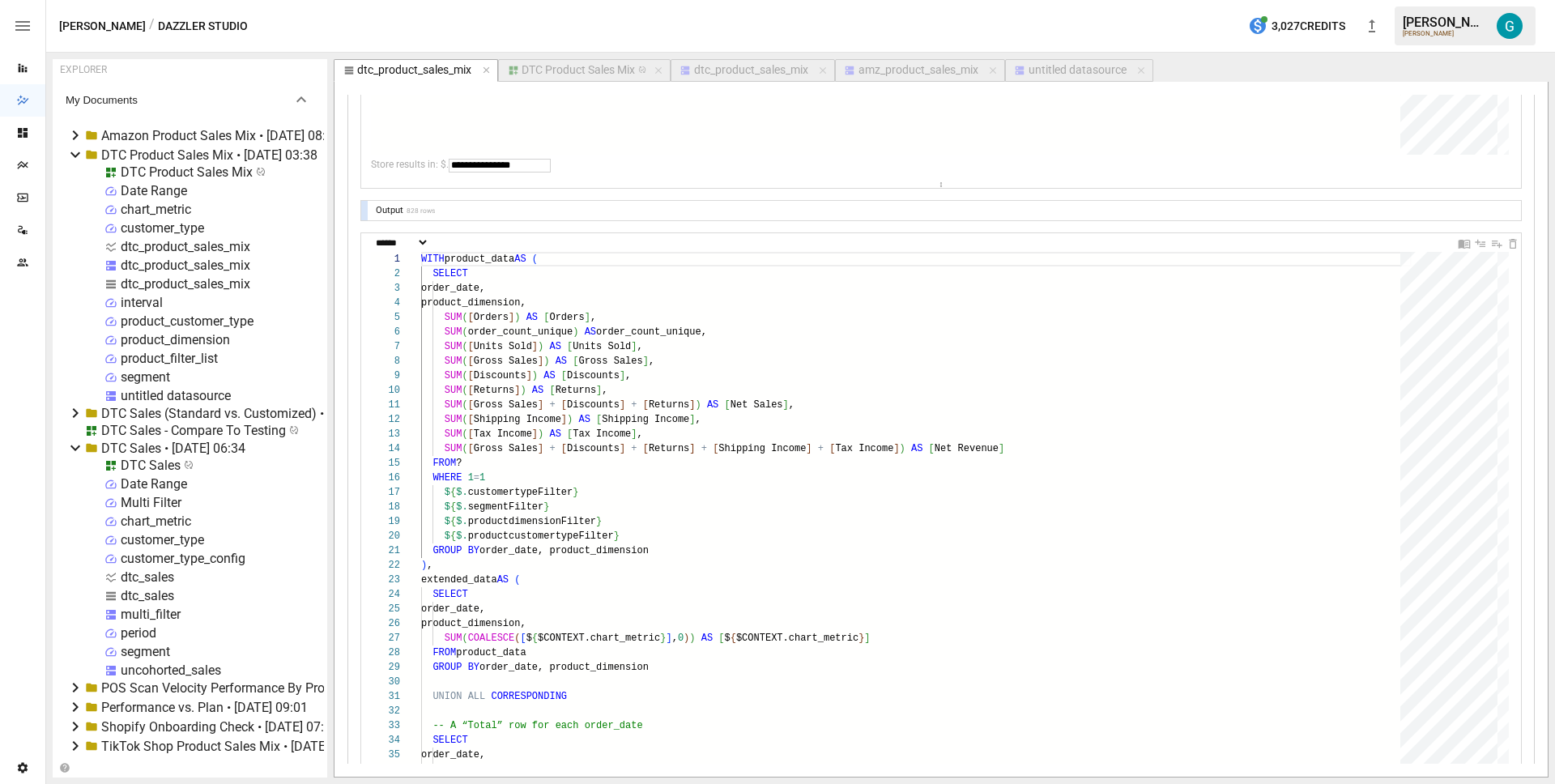
click at [363, 207] on div at bounding box center [364, 211] width 7 height 19
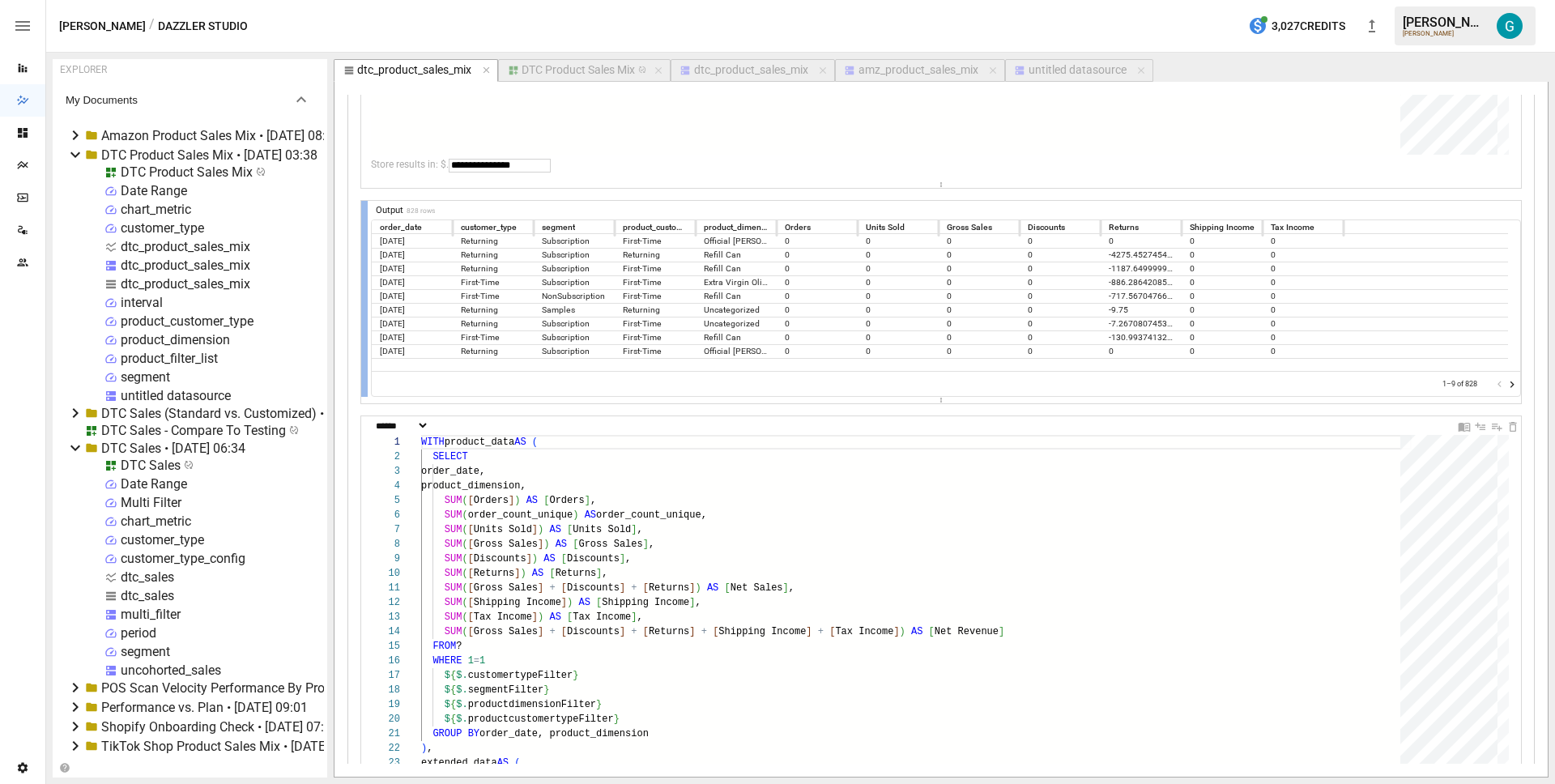
click at [363, 207] on div at bounding box center [364, 299] width 7 height 196
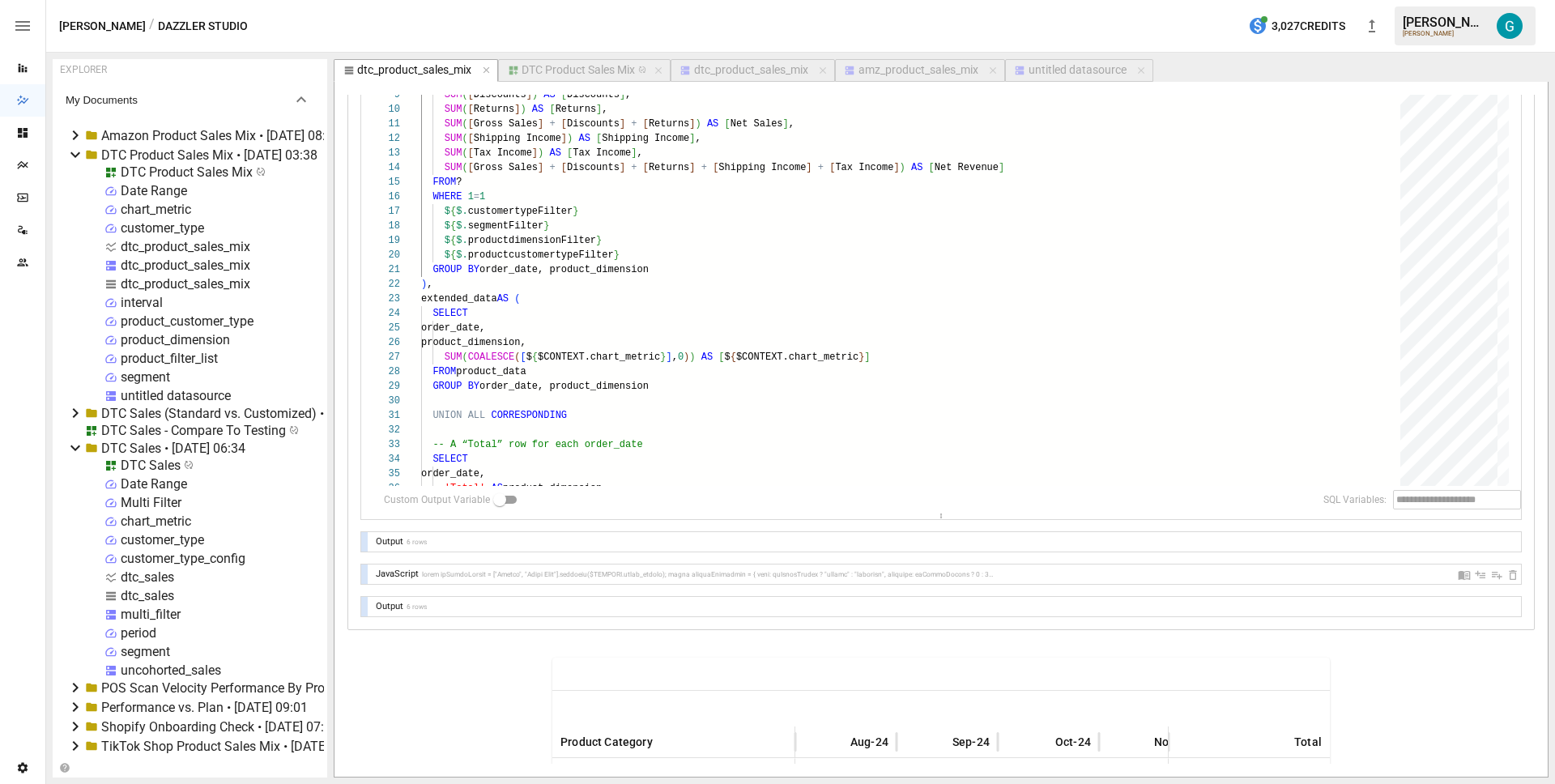
scroll to position [891, 0]
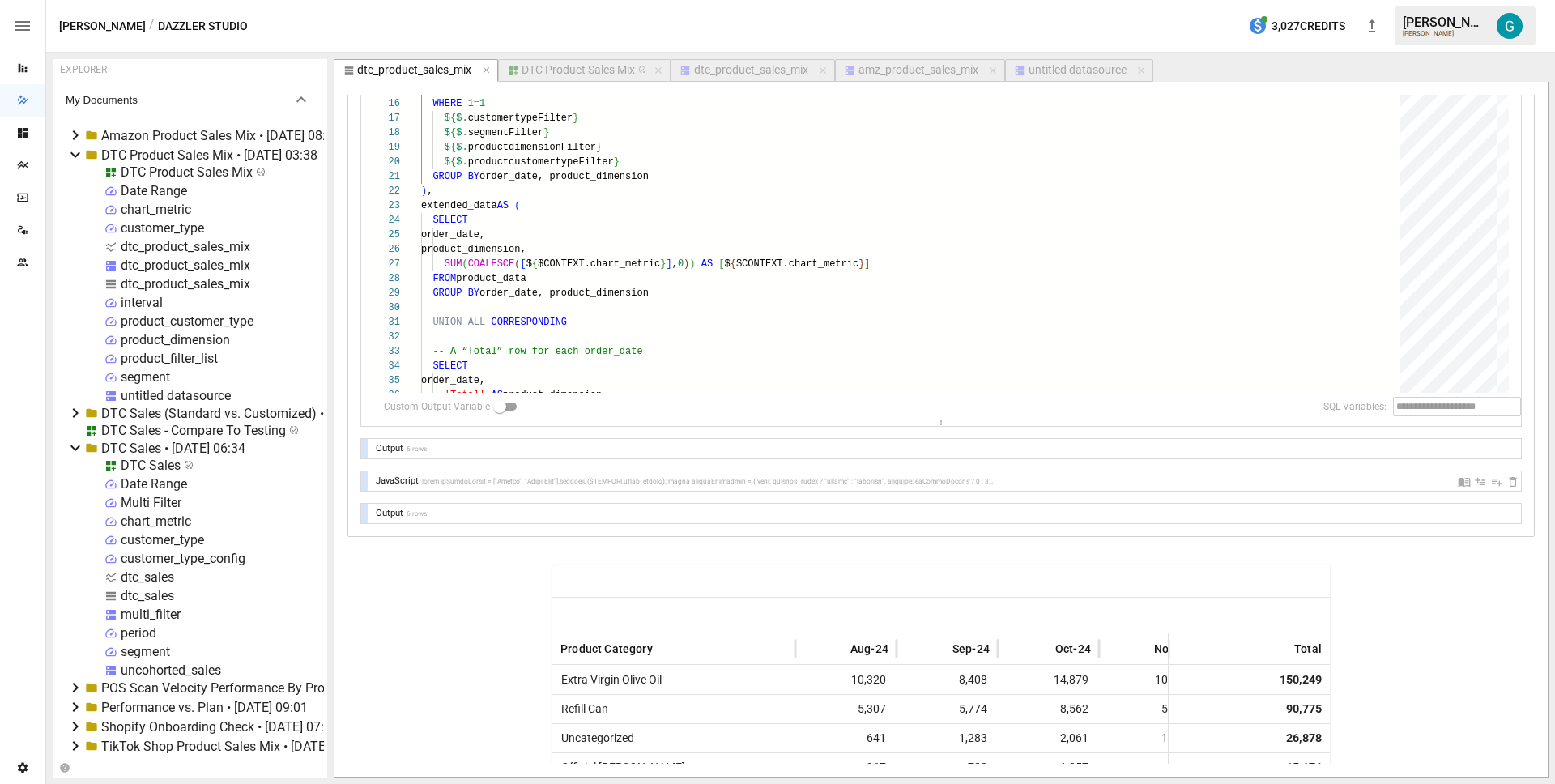
click at [363, 448] on div at bounding box center [364, 448] width 7 height 19
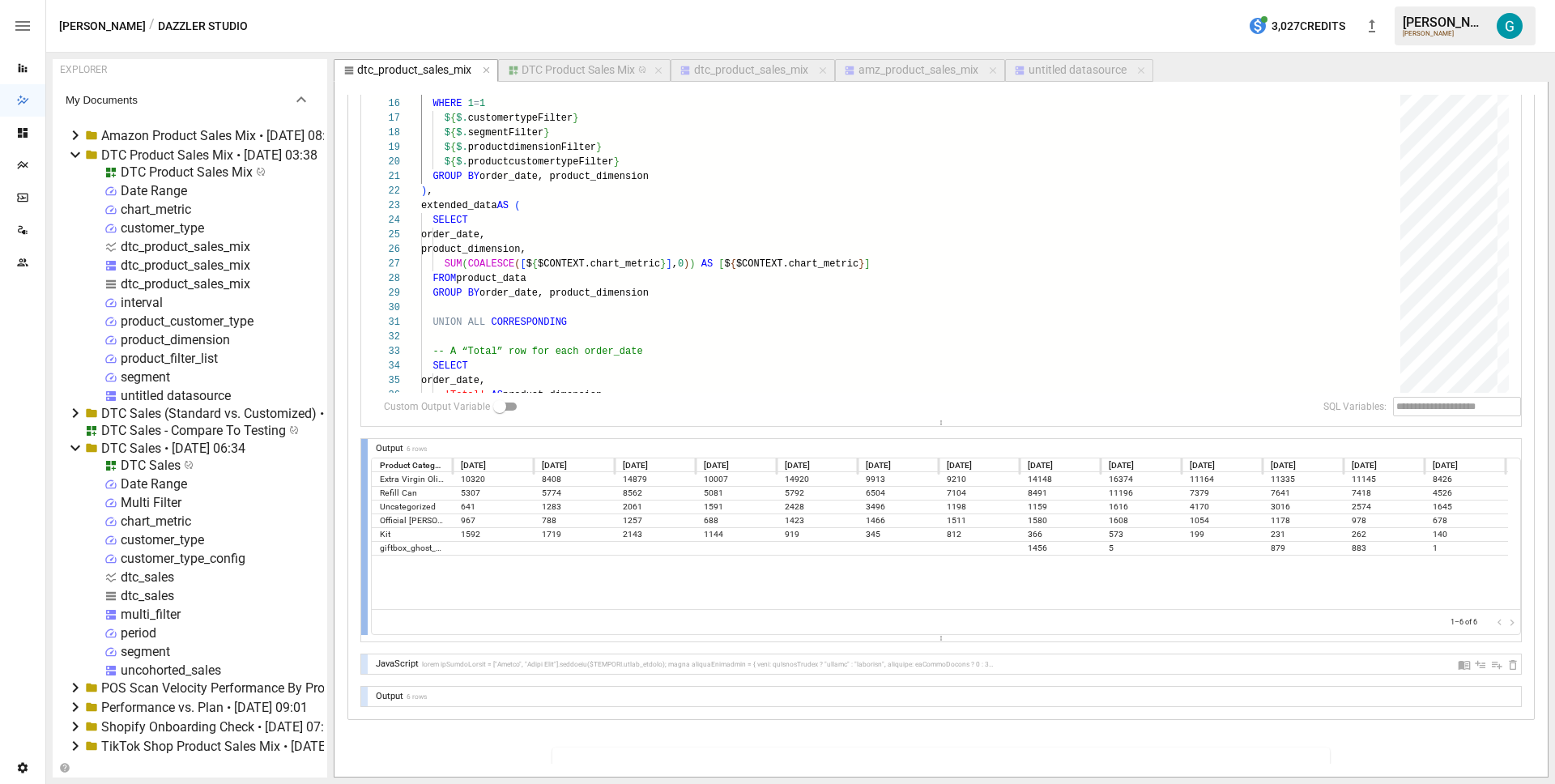
click at [363, 448] on div at bounding box center [364, 537] width 7 height 196
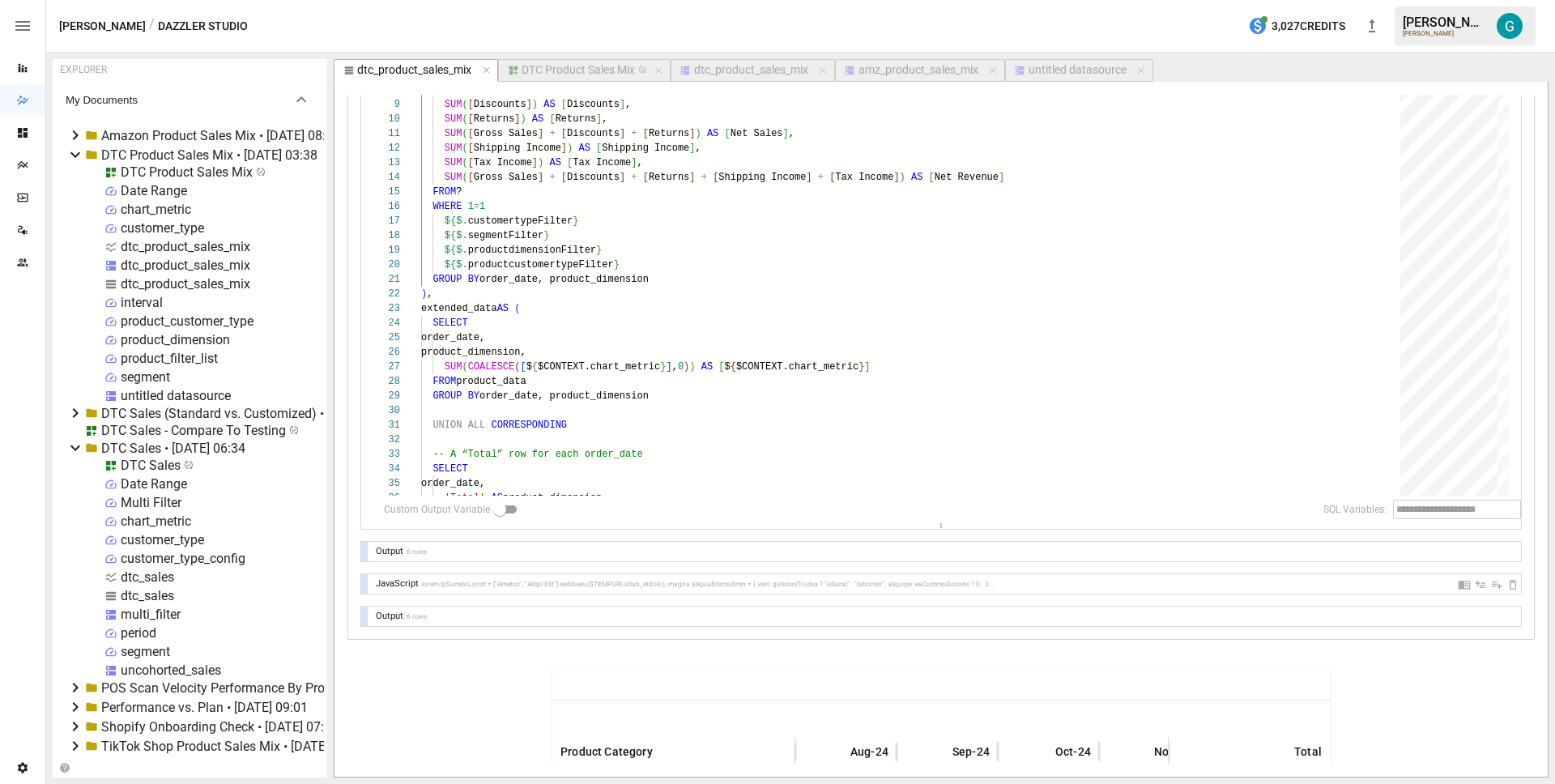
scroll to position [756, 0]
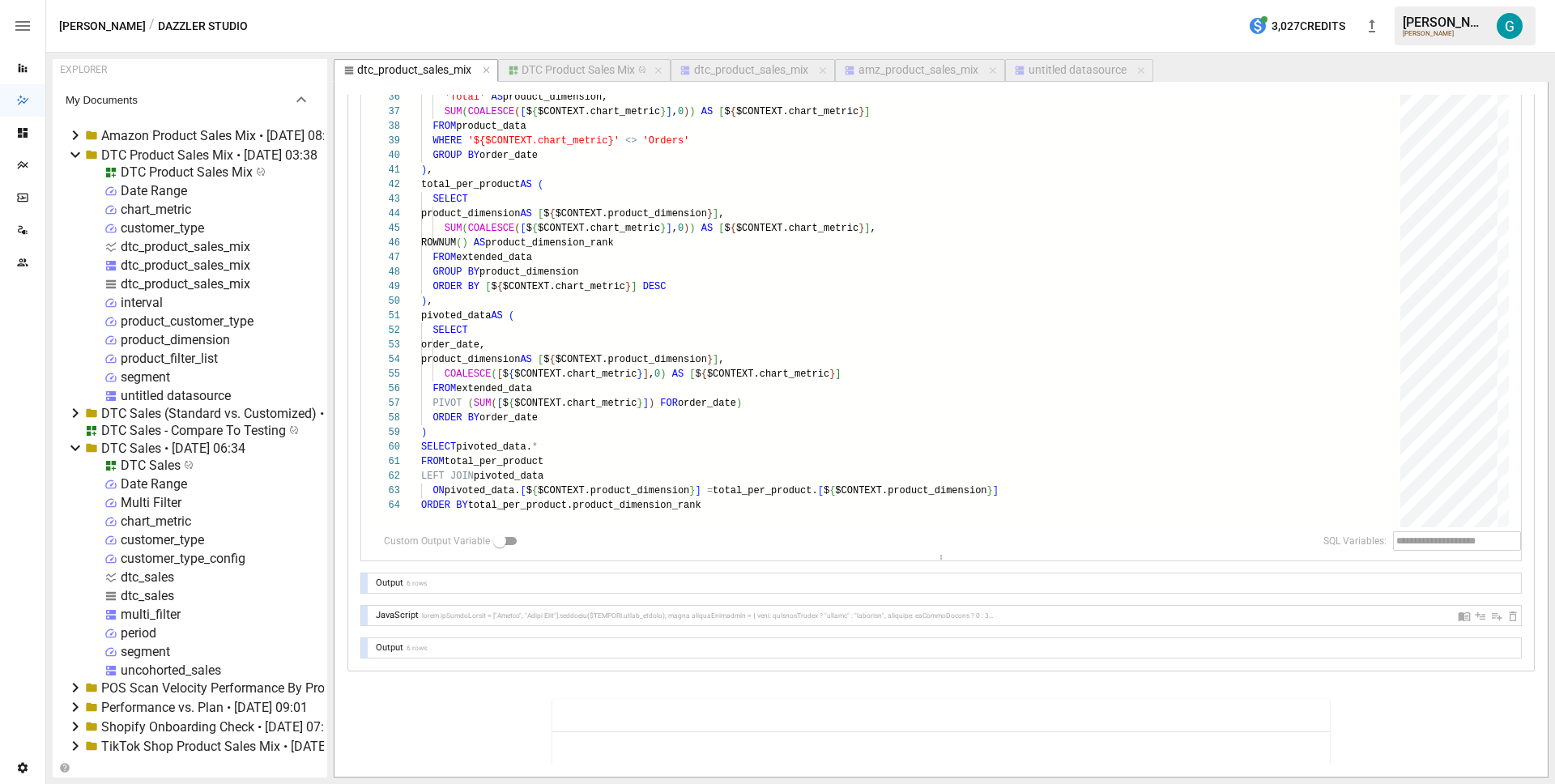
click at [364, 612] on div at bounding box center [364, 616] width 7 height 19
select select "**********"
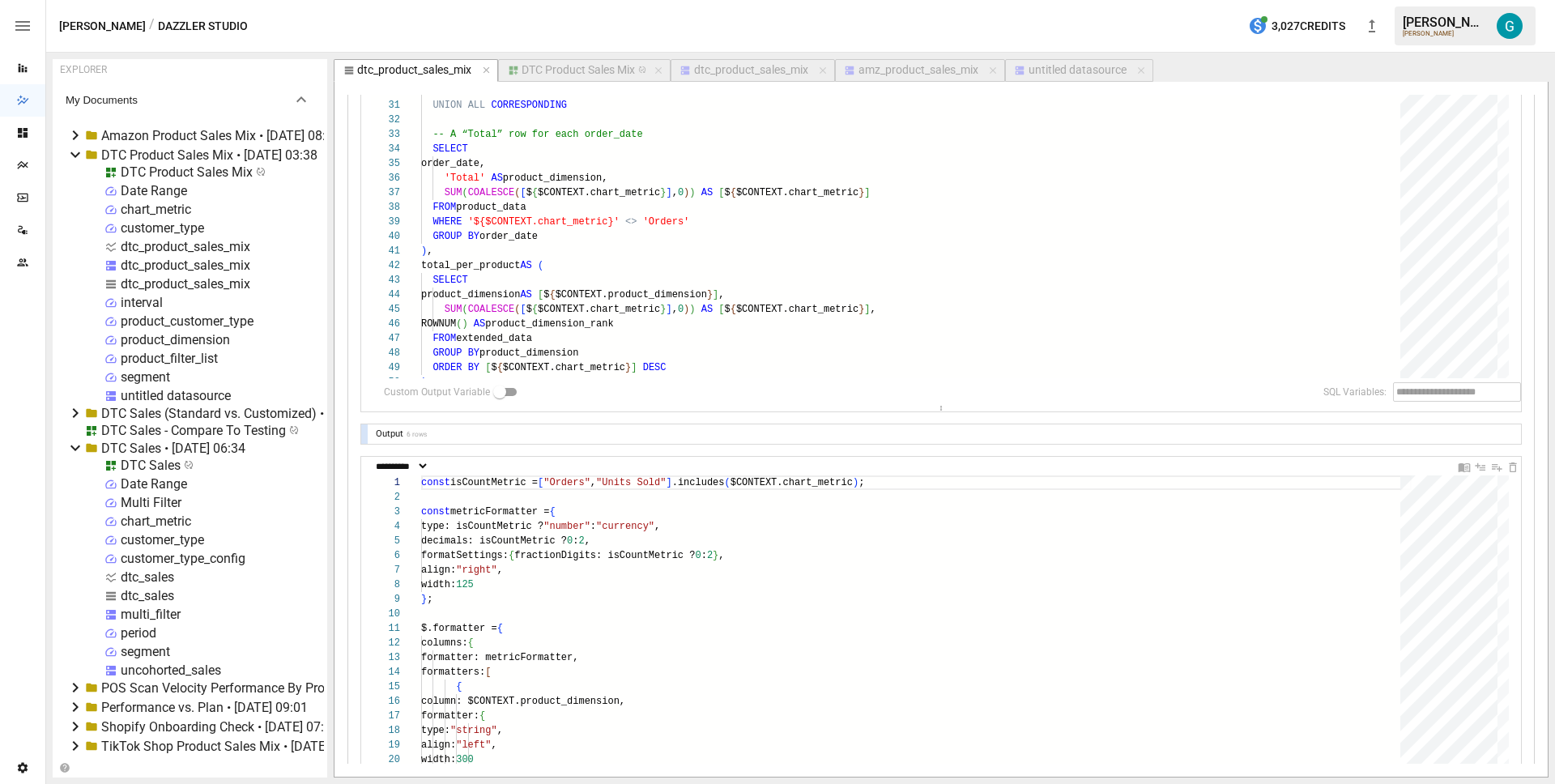
scroll to position [923, 0]
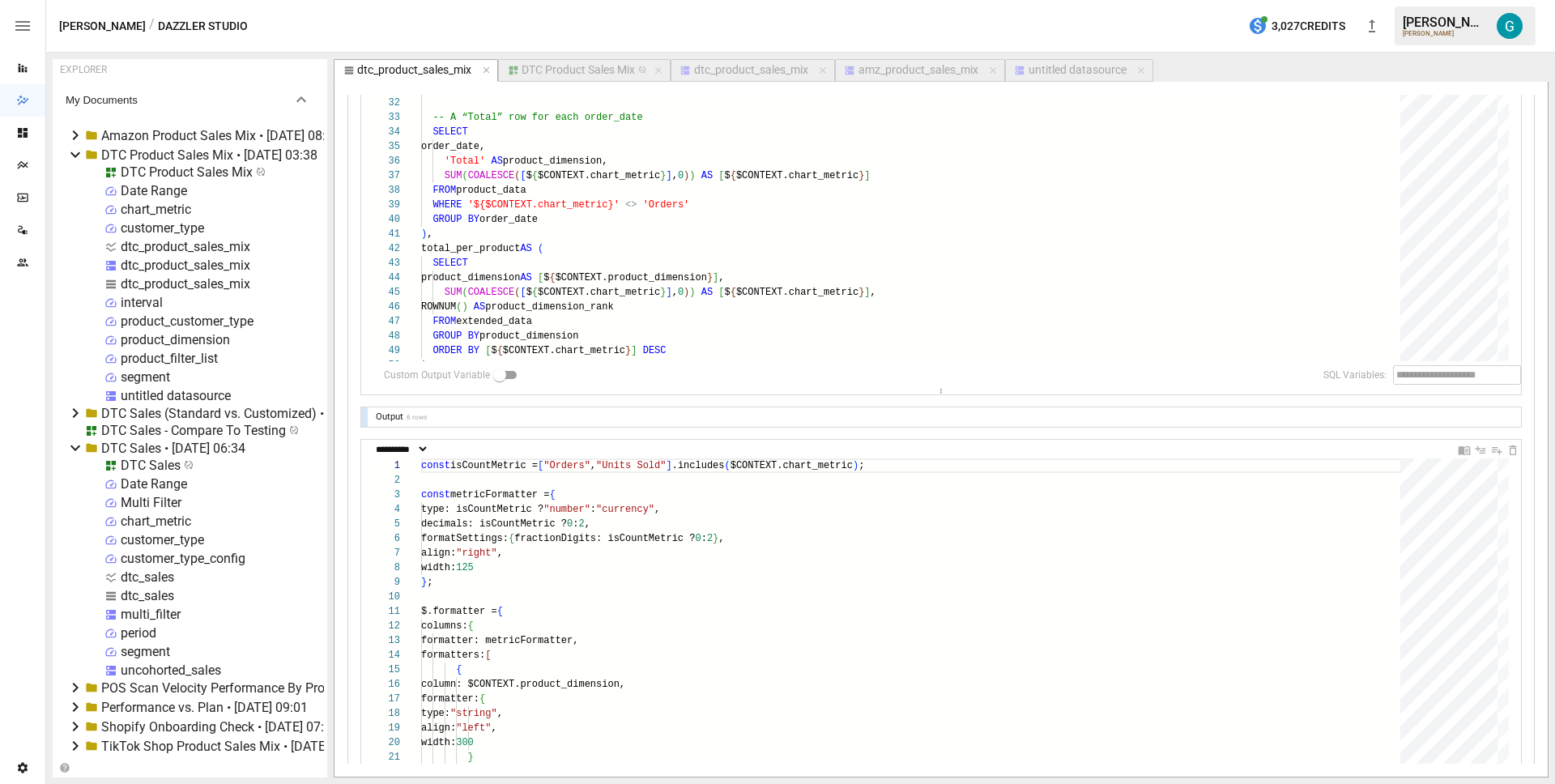
click at [1449, 377] on input "text" at bounding box center [1445, 375] width 104 height 19
type input "*"
type input "******"
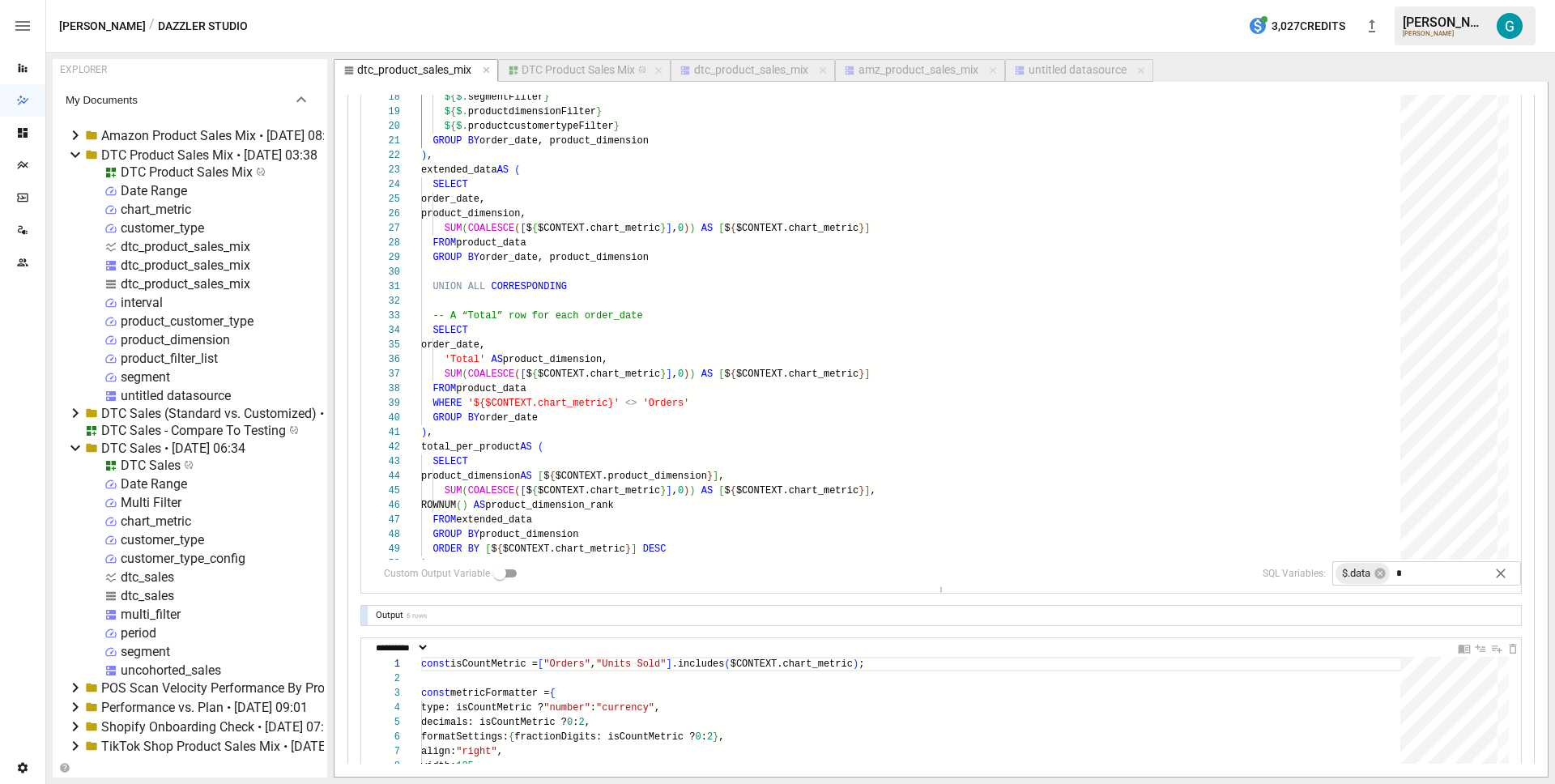
scroll to position [839, 0]
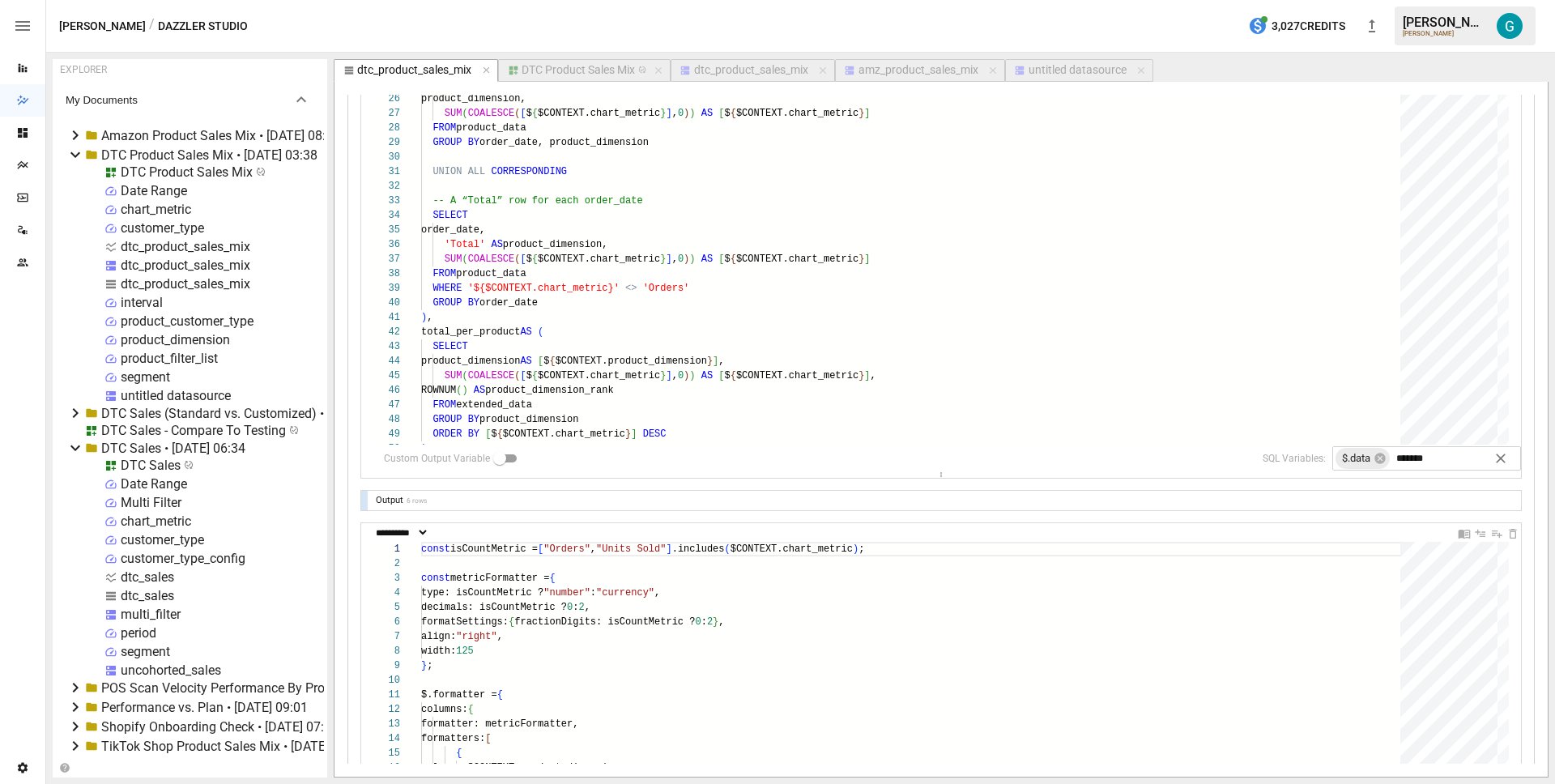
type input "********"
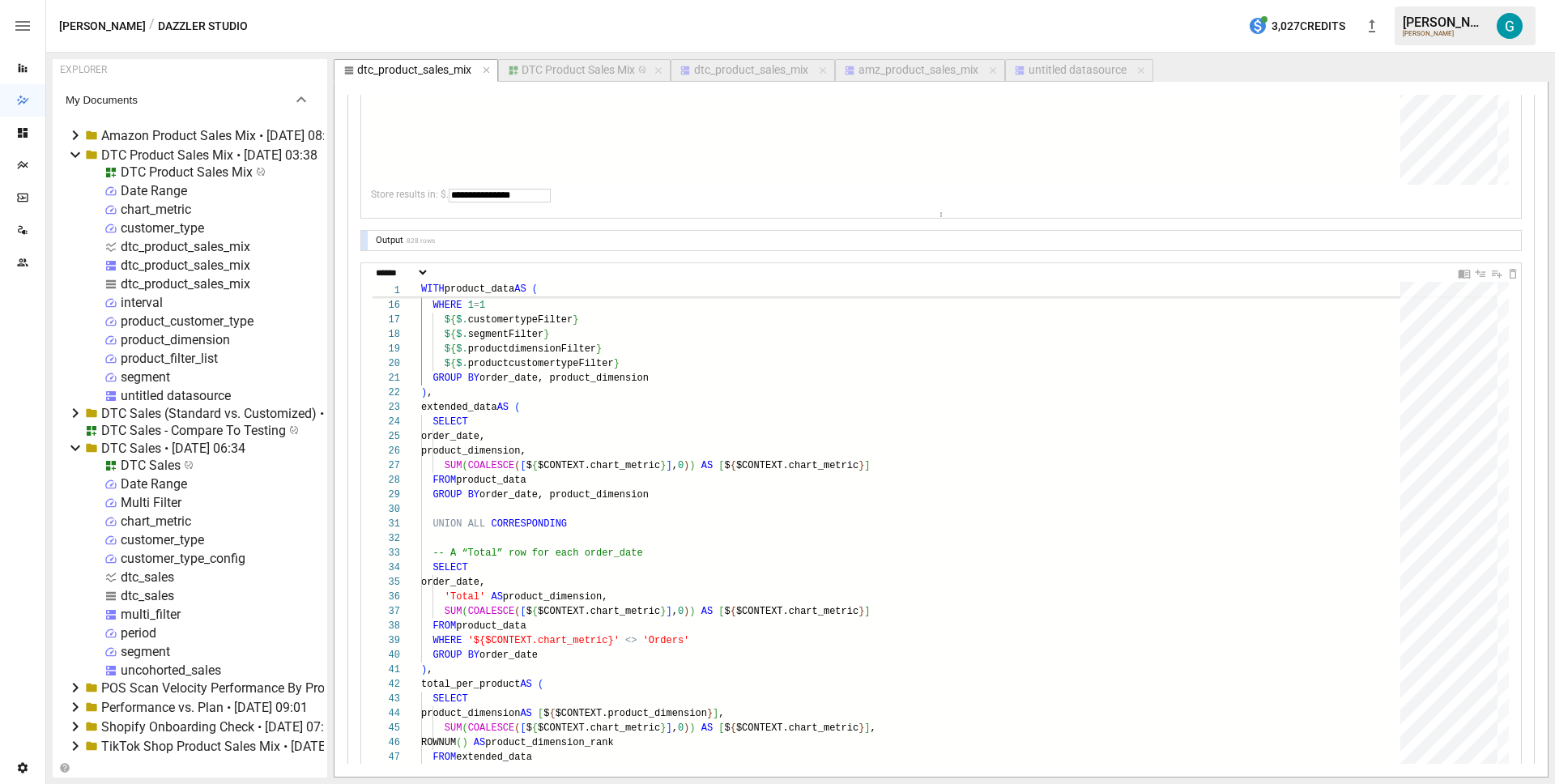
scroll to position [486, 0]
drag, startPoint x: 473, startPoint y: 197, endPoint x: 555, endPoint y: 193, distance: 82.1
click at [555, 193] on div "**********" at bounding box center [945, 199] width 1150 height 26
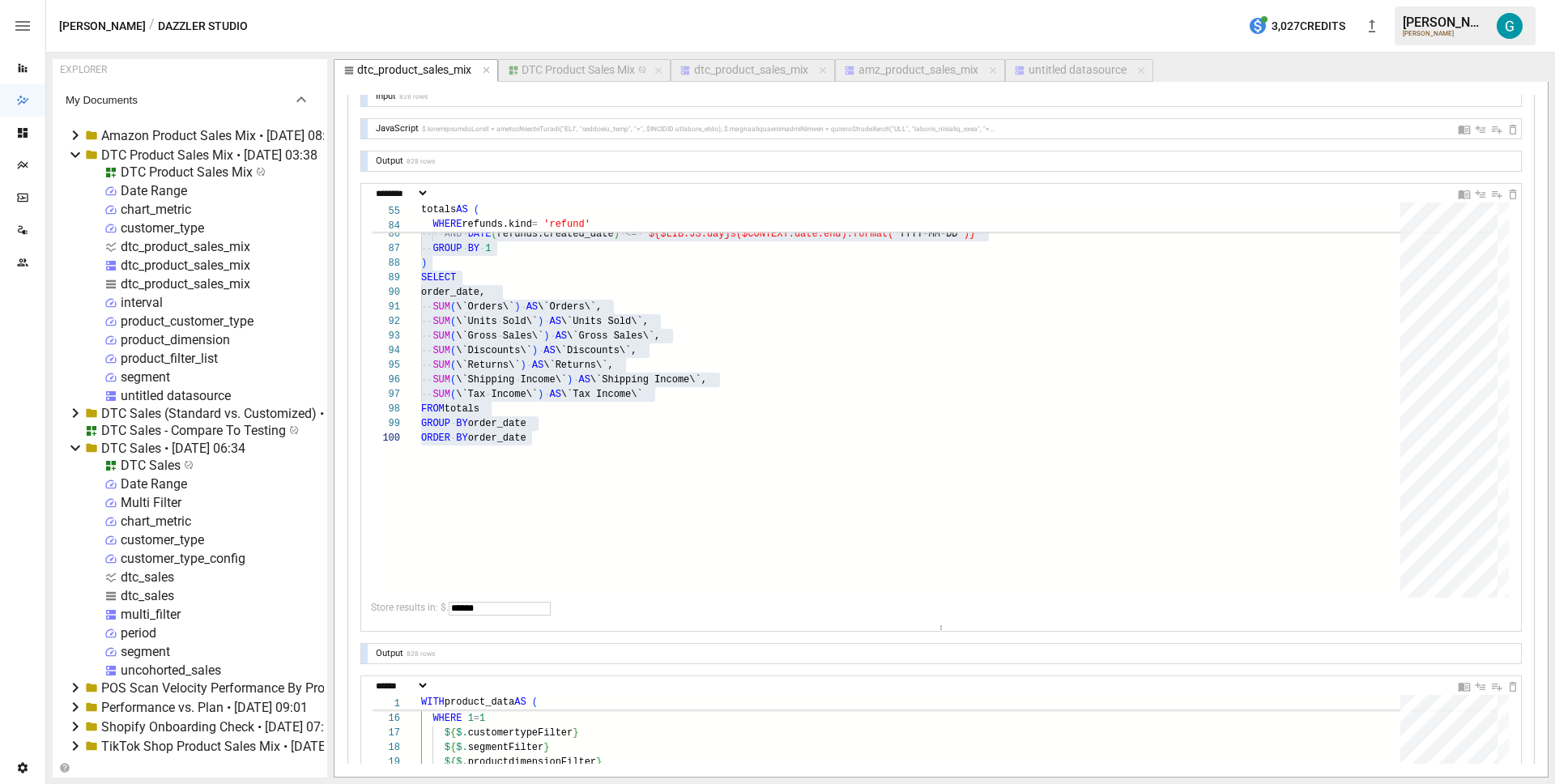
scroll to position [89, 0]
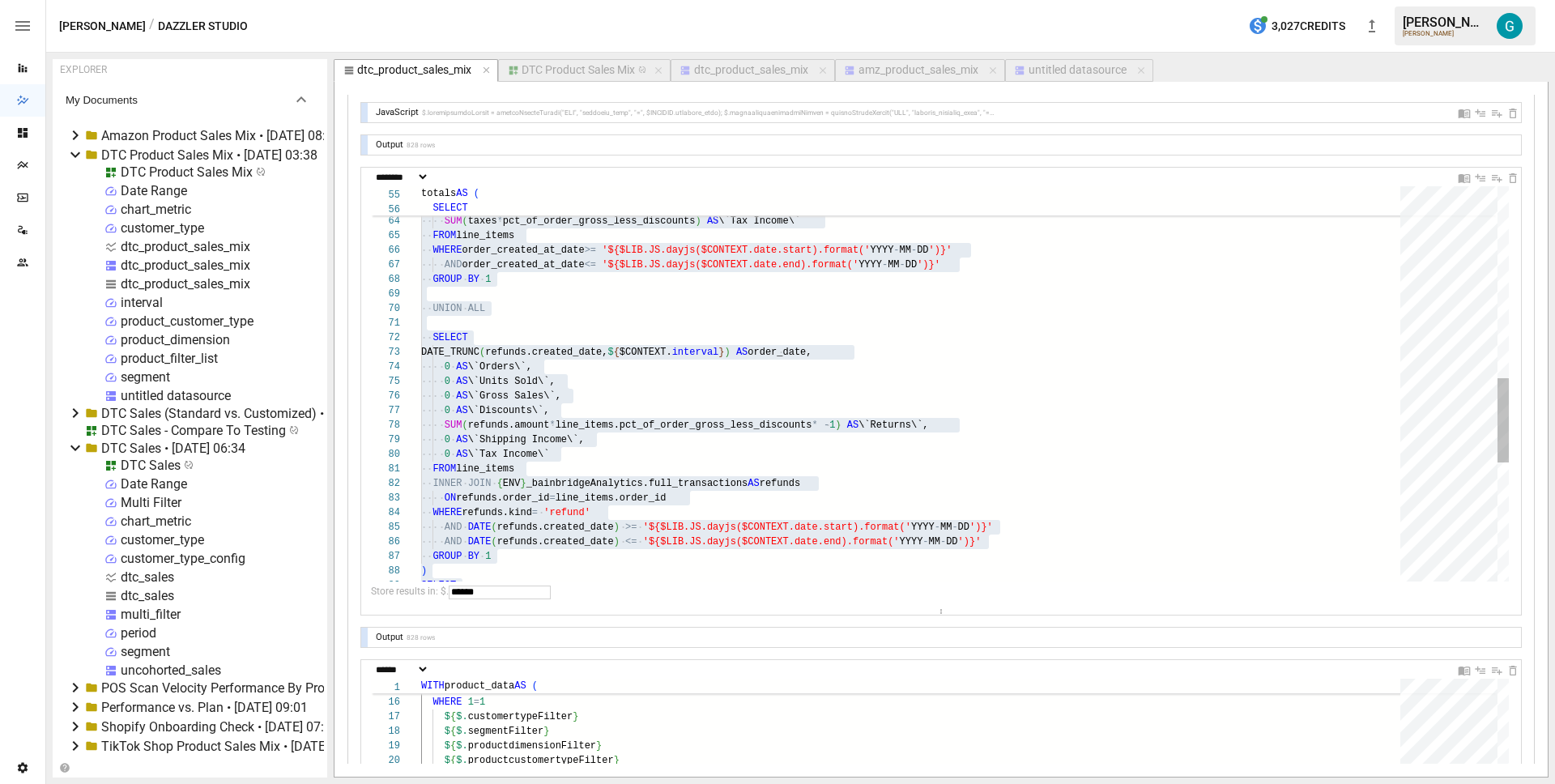
type input "******"
type textarea "**********"
click at [464, 330] on div "0 AS \`Returns\`, SUM ( shipping * pct_of_order_gross_less_discounts ) AS \`Shi…" at bounding box center [916, 215] width 990 height 1837
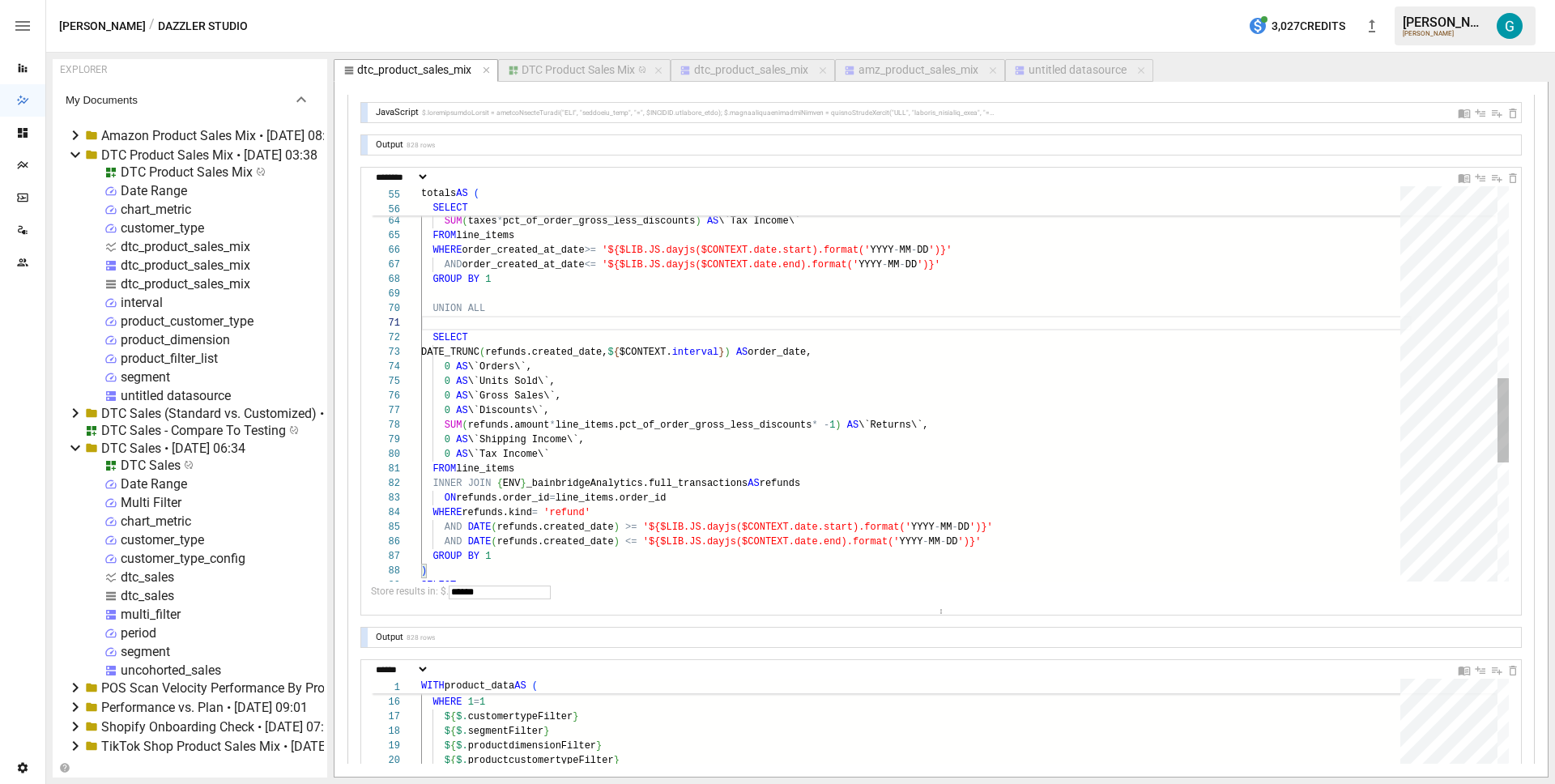
click at [698, 381] on div "0 AS \`Returns\`, SUM ( shipping * pct_of_order_gross_less_discounts ) AS \`Shi…" at bounding box center [916, 215] width 990 height 1837
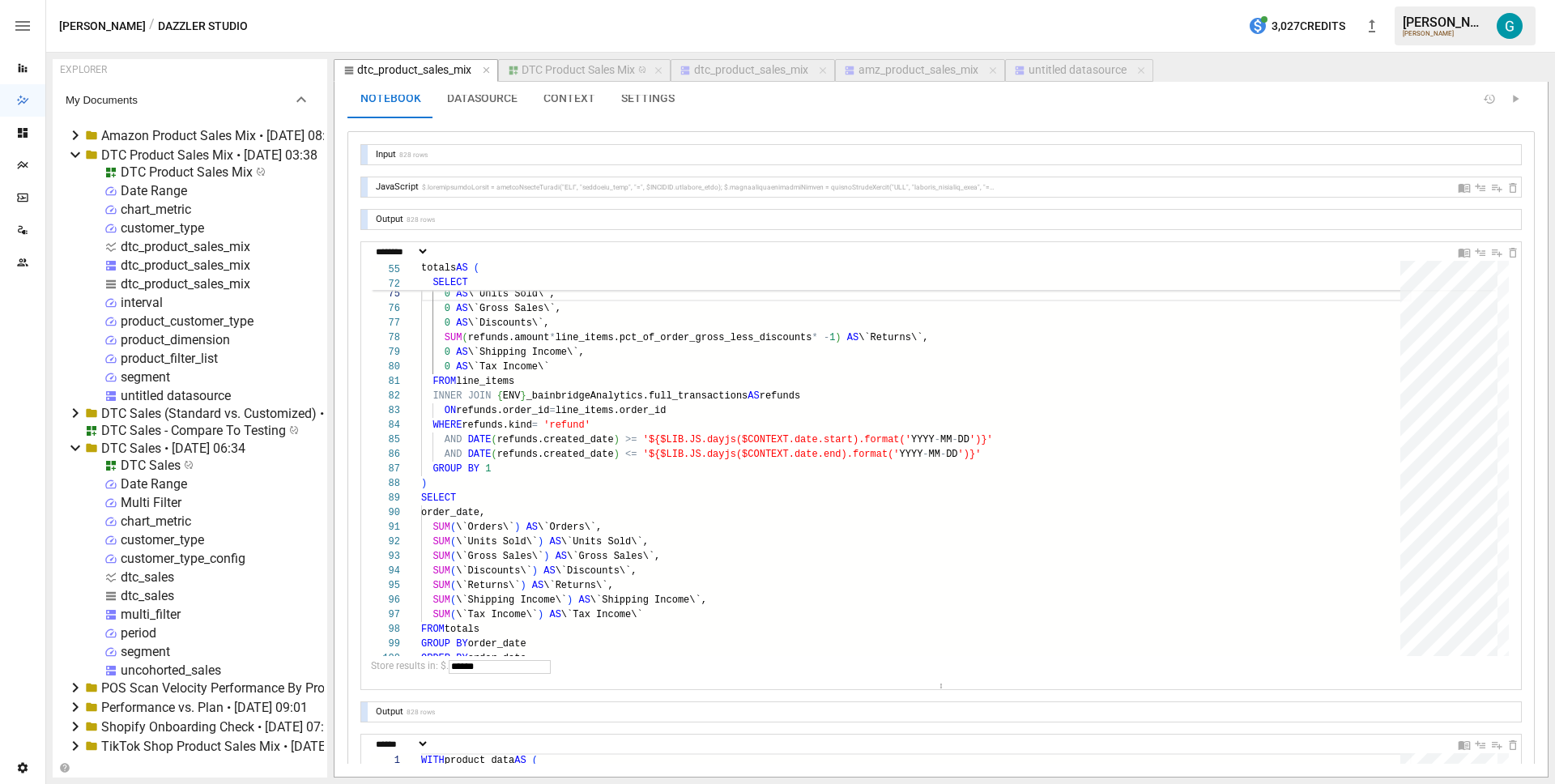
scroll to position [38, 0]
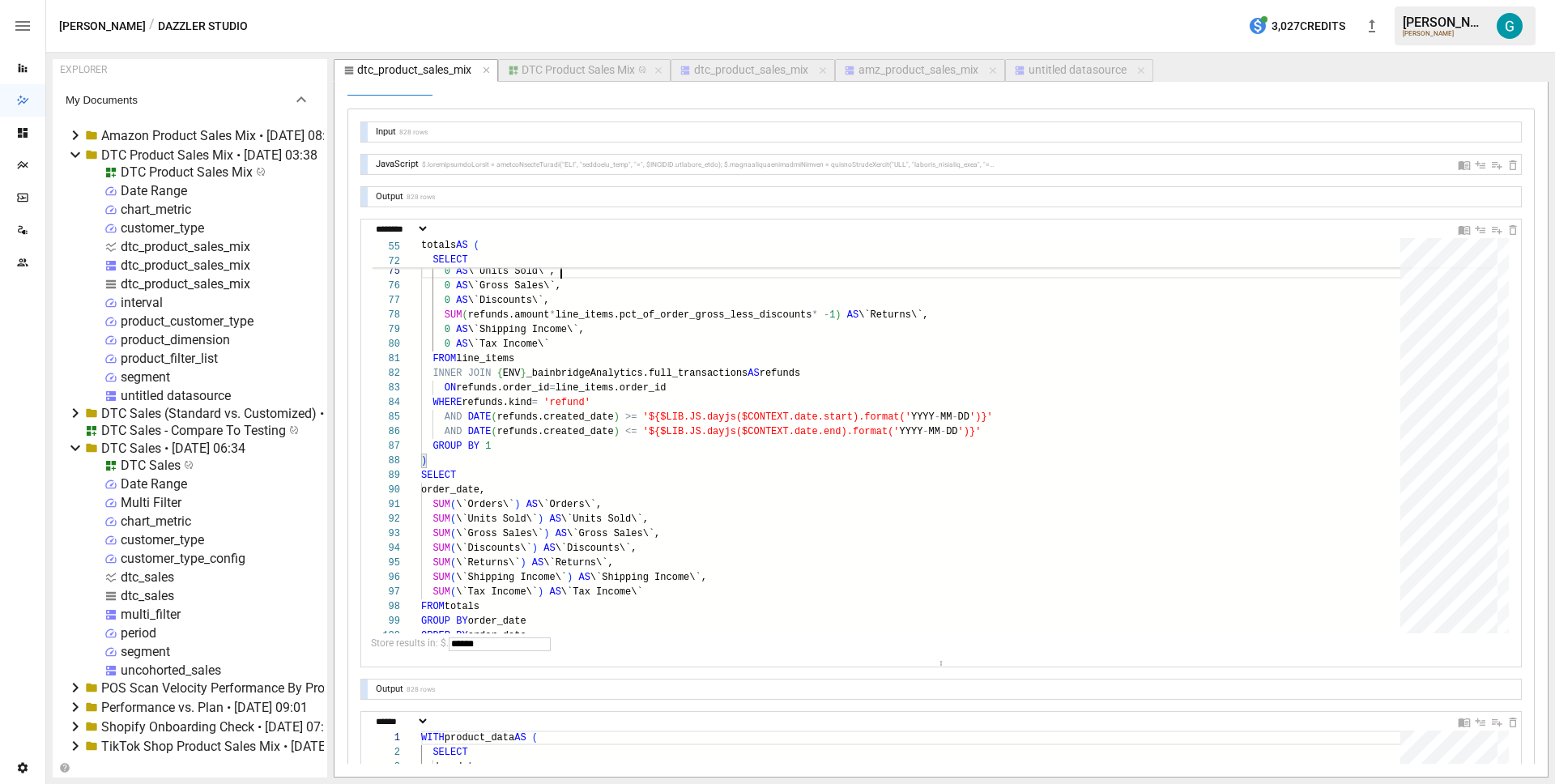
click at [364, 160] on div at bounding box center [364, 164] width 7 height 19
select select "**********"
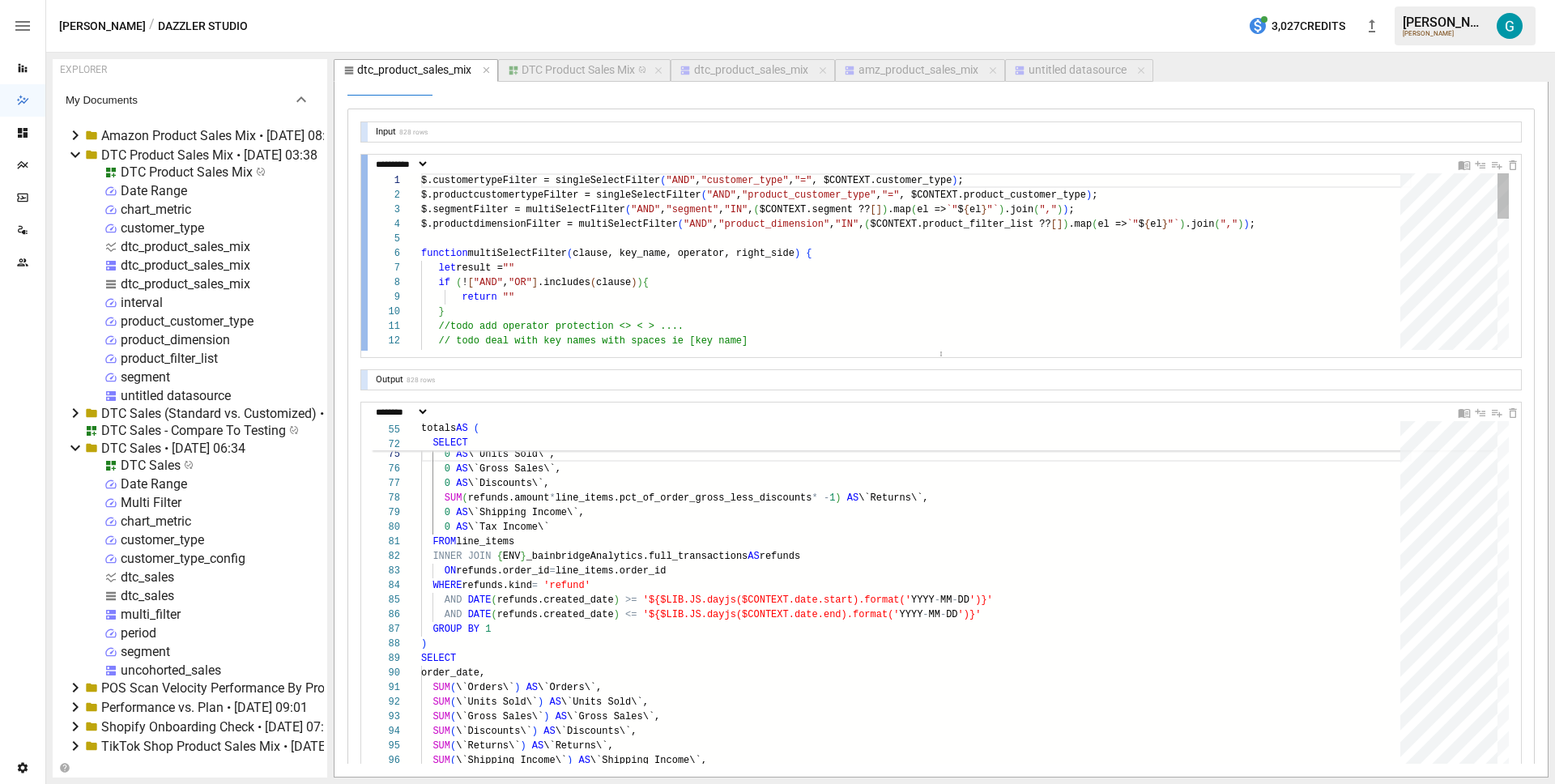
scroll to position [73, 88]
click at [364, 160] on div at bounding box center [364, 253] width 7 height 196
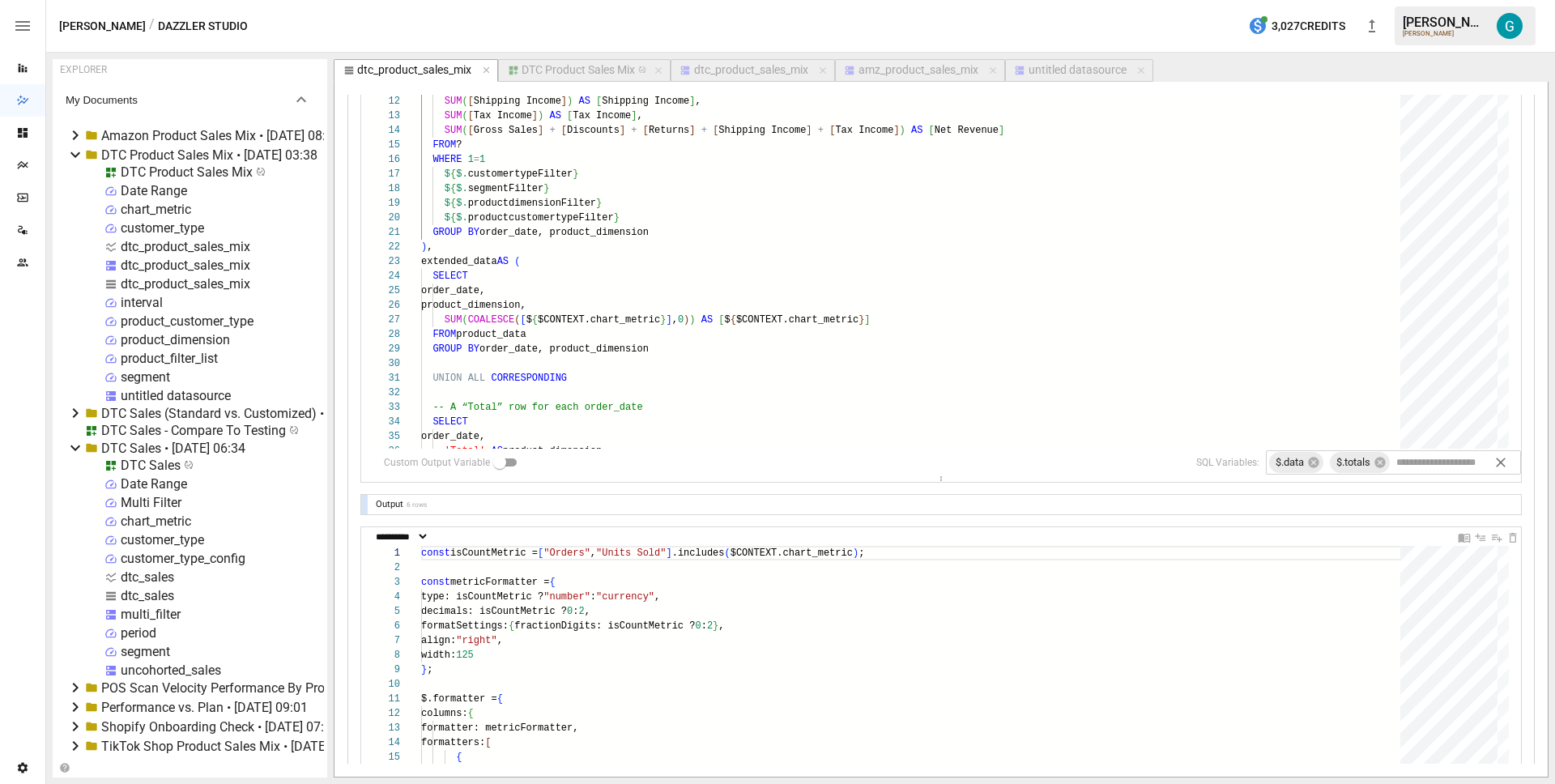
scroll to position [774, 0]
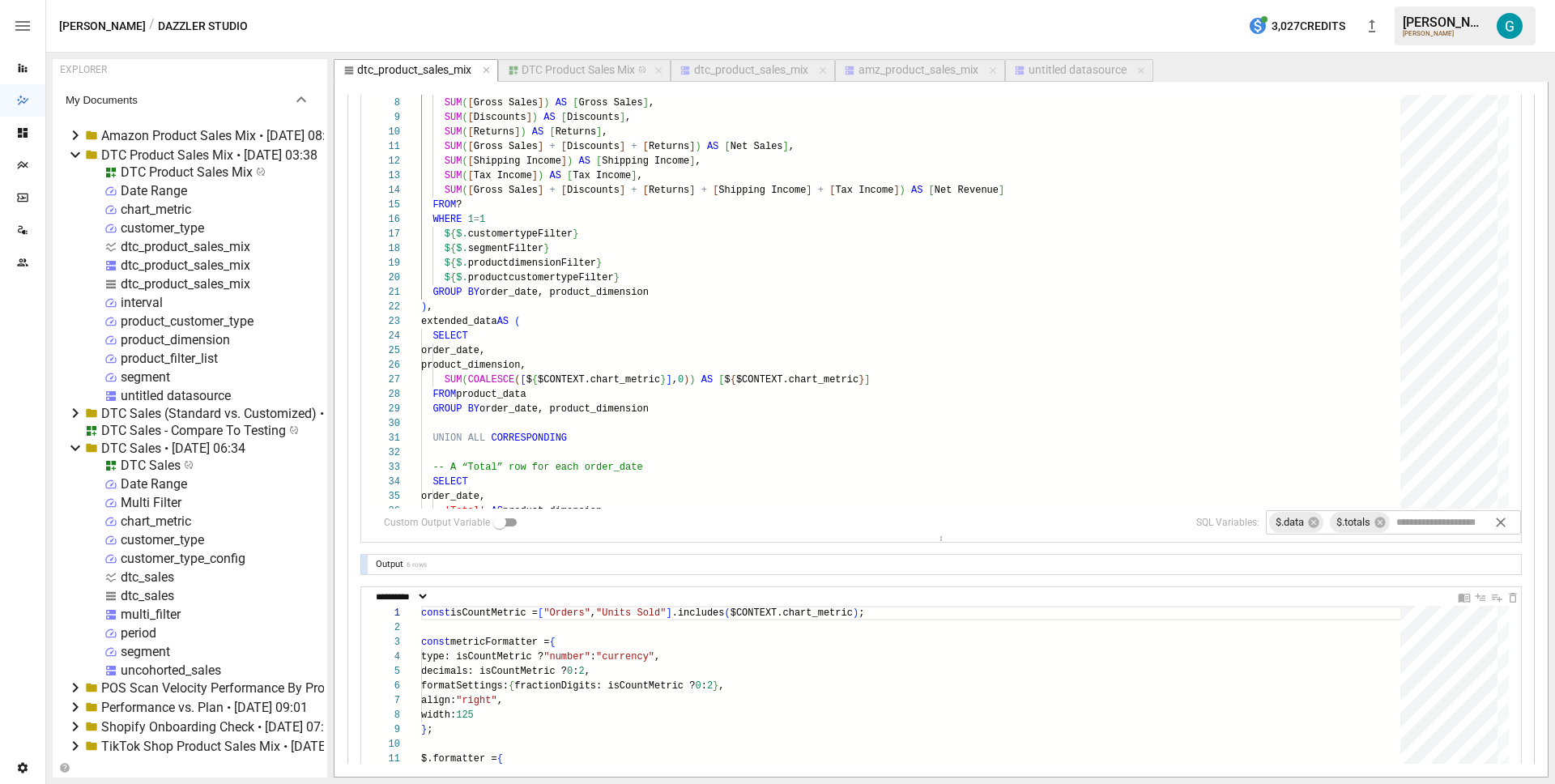
click at [365, 562] on div at bounding box center [364, 565] width 7 height 19
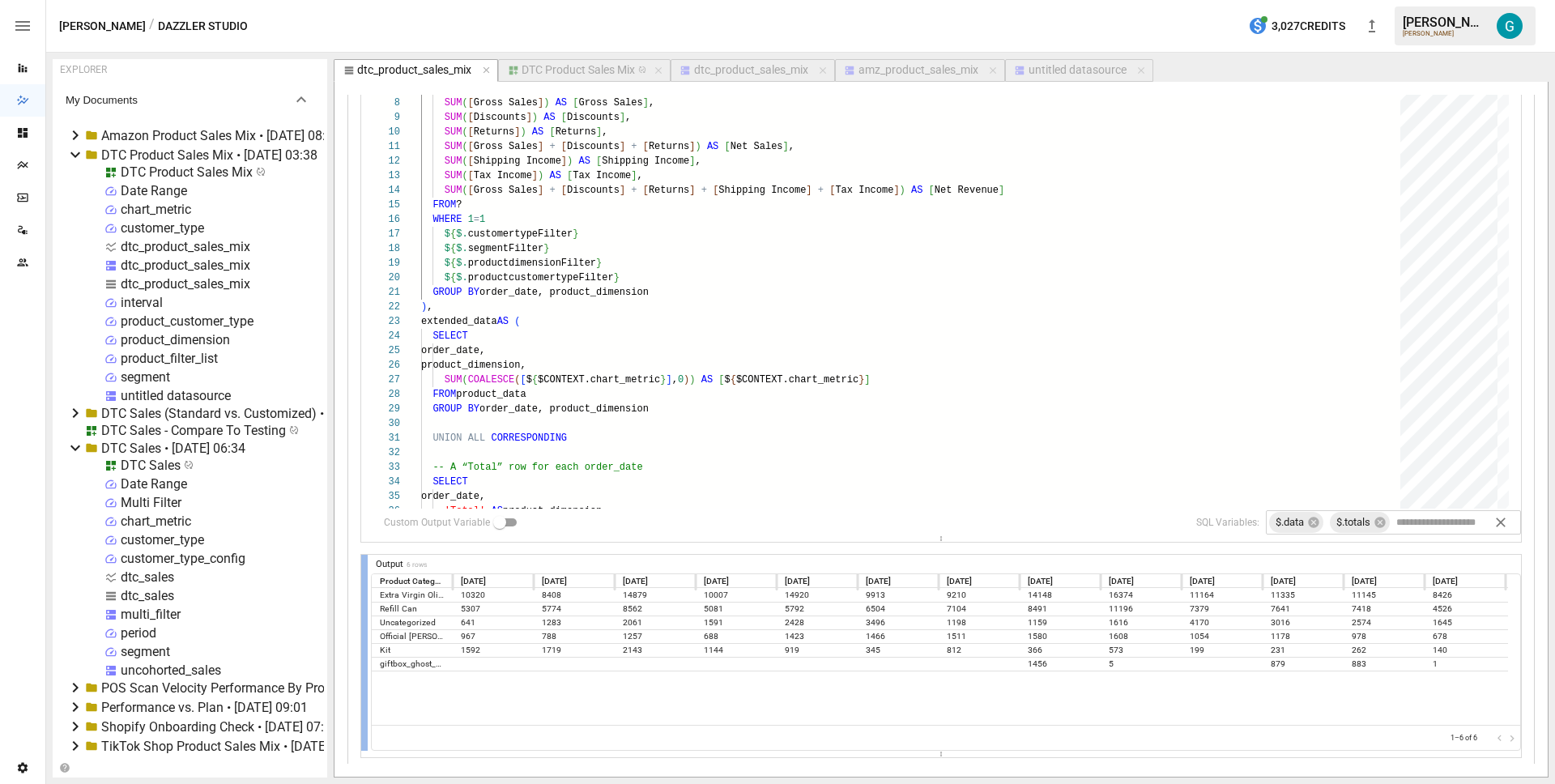
click at [365, 562] on div at bounding box center [364, 653] width 7 height 196
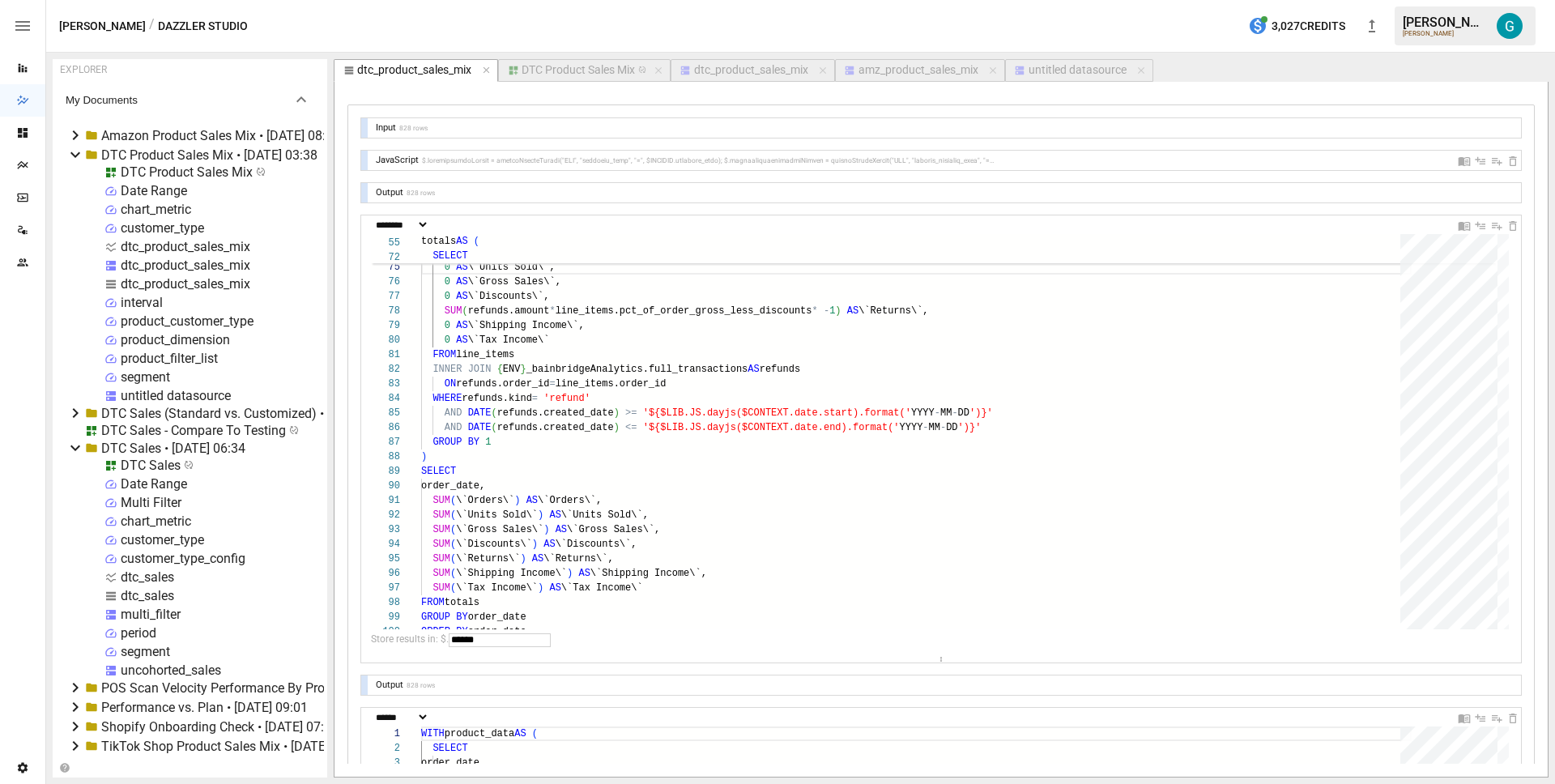
scroll to position [20, 0]
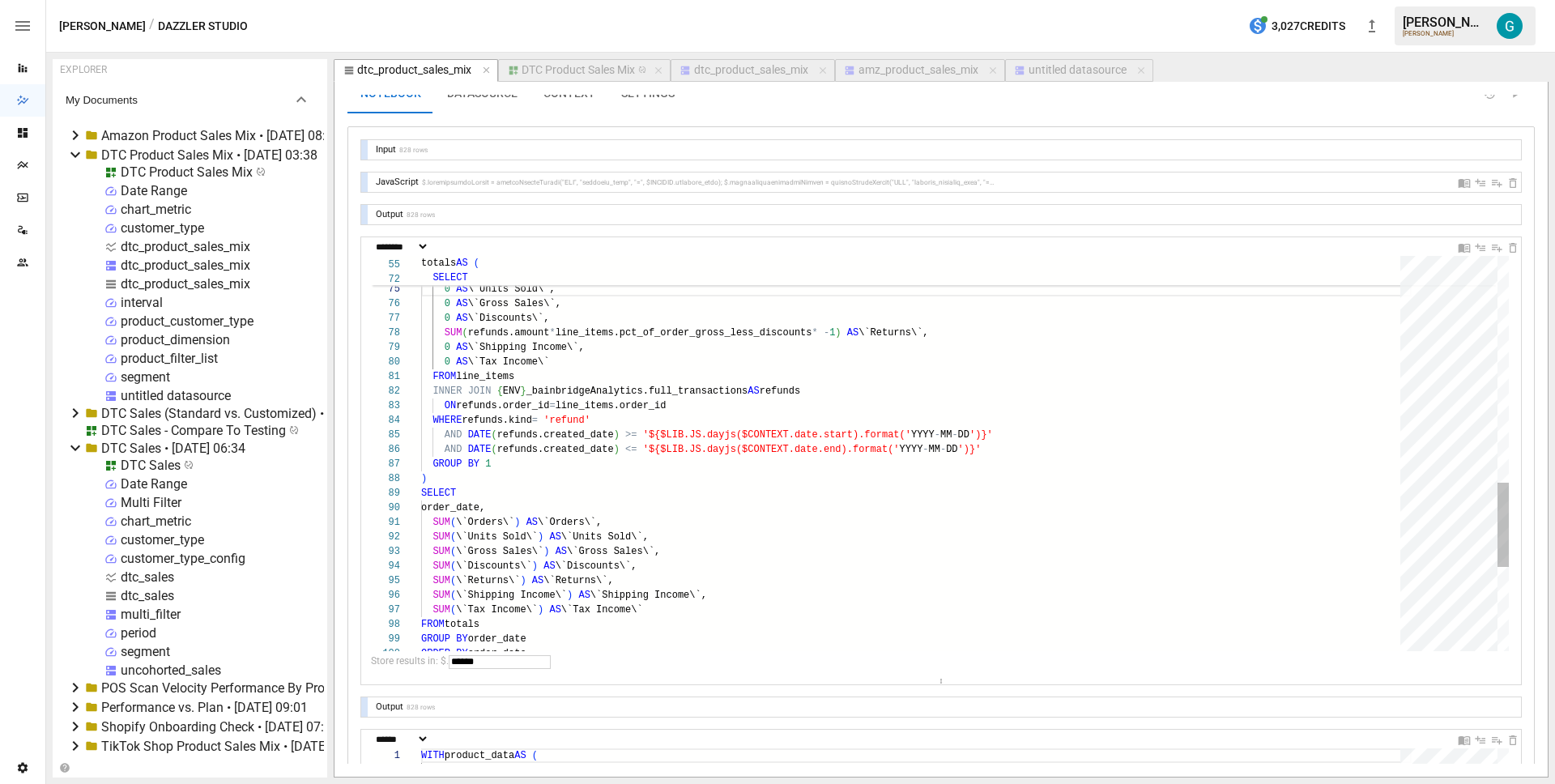
type textarea "**********"
click at [674, 473] on div "DATE_TRUNC ( refunds.created_date, $ { $CONTEXT. interval } ) AS order_date, 0 …" at bounding box center [916, 122] width 990 height 1837
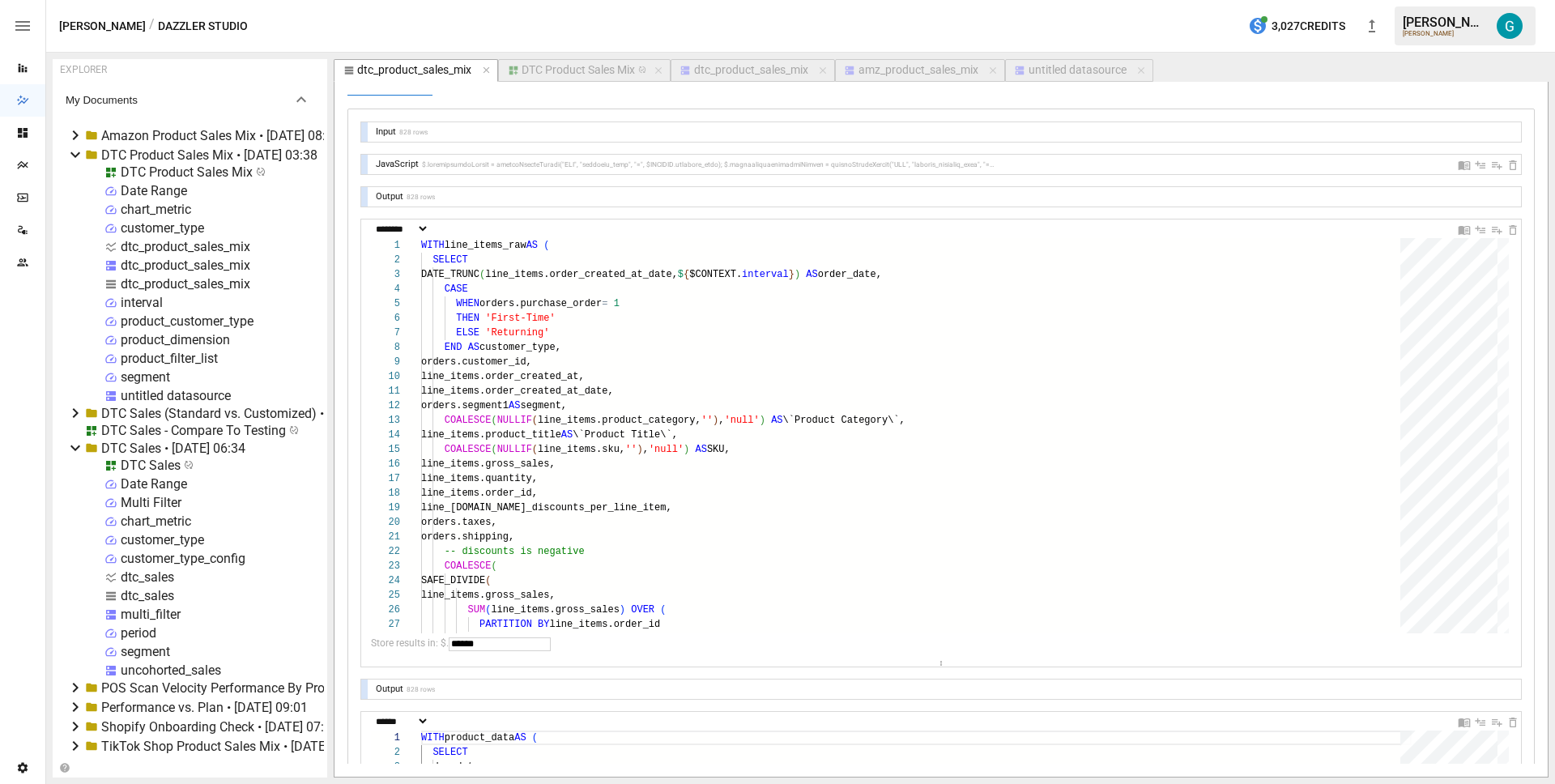
scroll to position [0, 0]
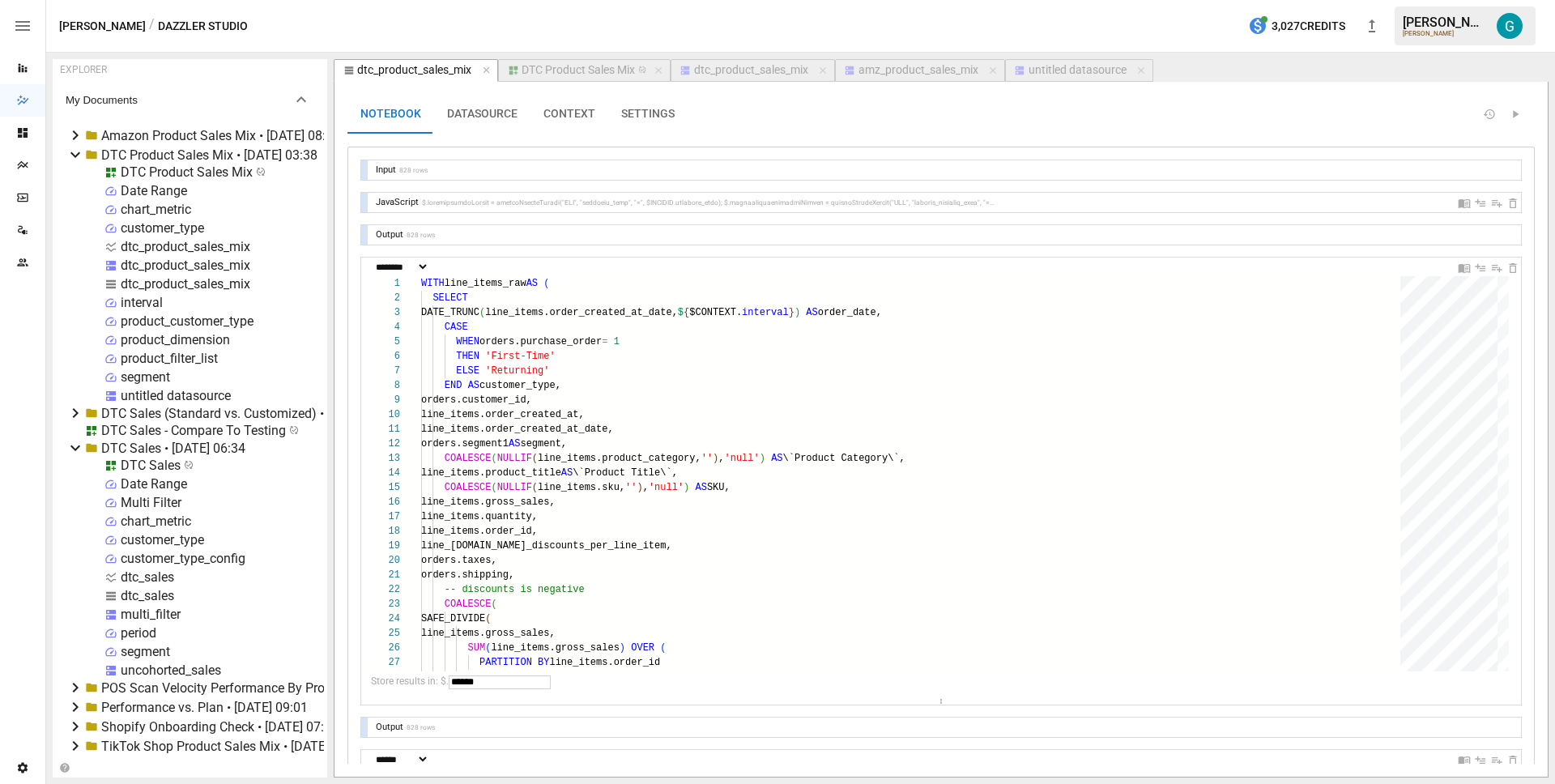
click at [169, 150] on div "DTC Product Sales Mix • [DATE] 03:38" at bounding box center [209, 155] width 217 height 15
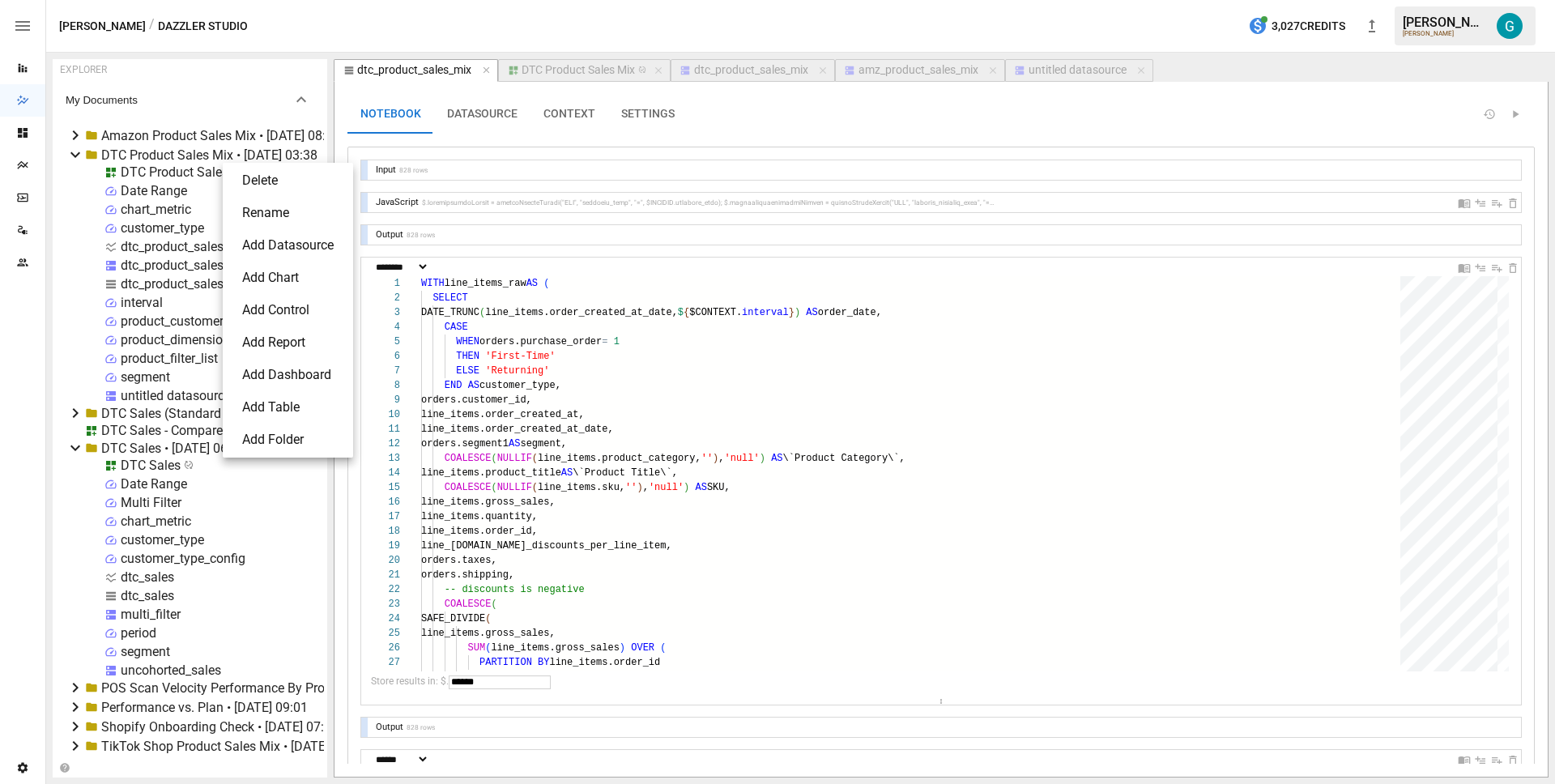
click at [274, 171] on li "Delete" at bounding box center [288, 181] width 117 height 33
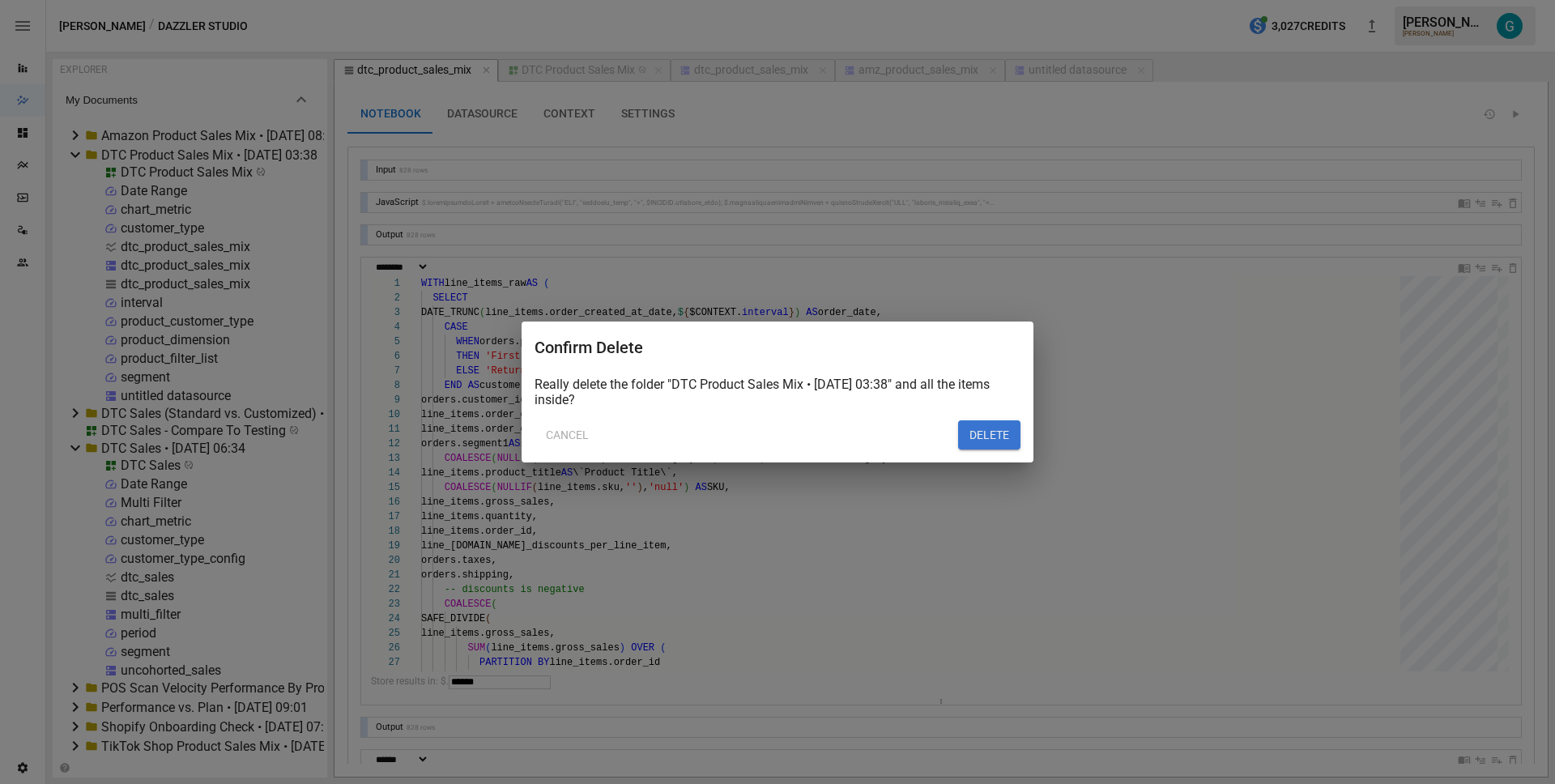
click at [978, 428] on button "DELETE" at bounding box center [989, 435] width 63 height 29
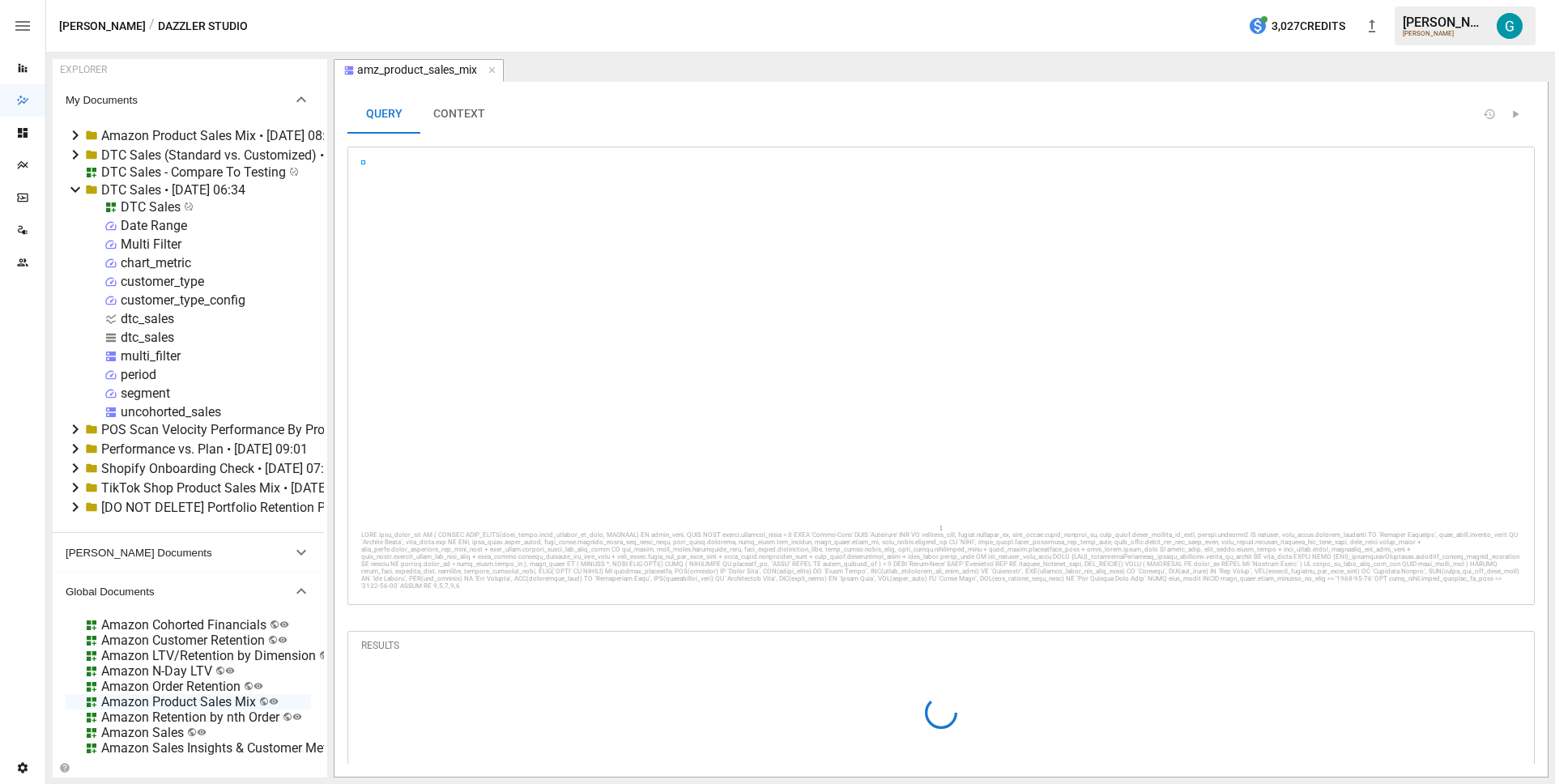
scroll to position [145, 88]
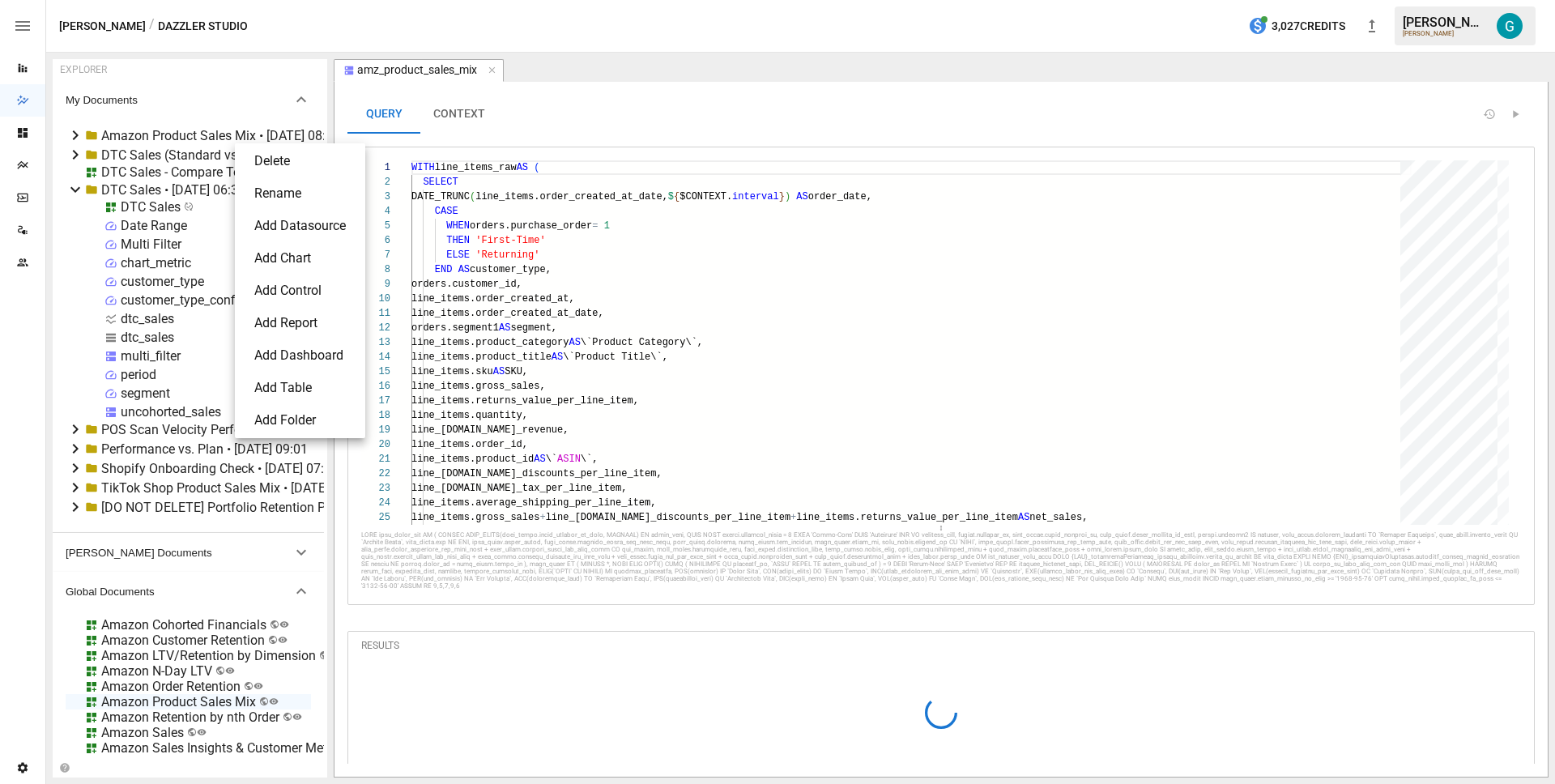
click at [247, 155] on li "Delete" at bounding box center [300, 162] width 117 height 33
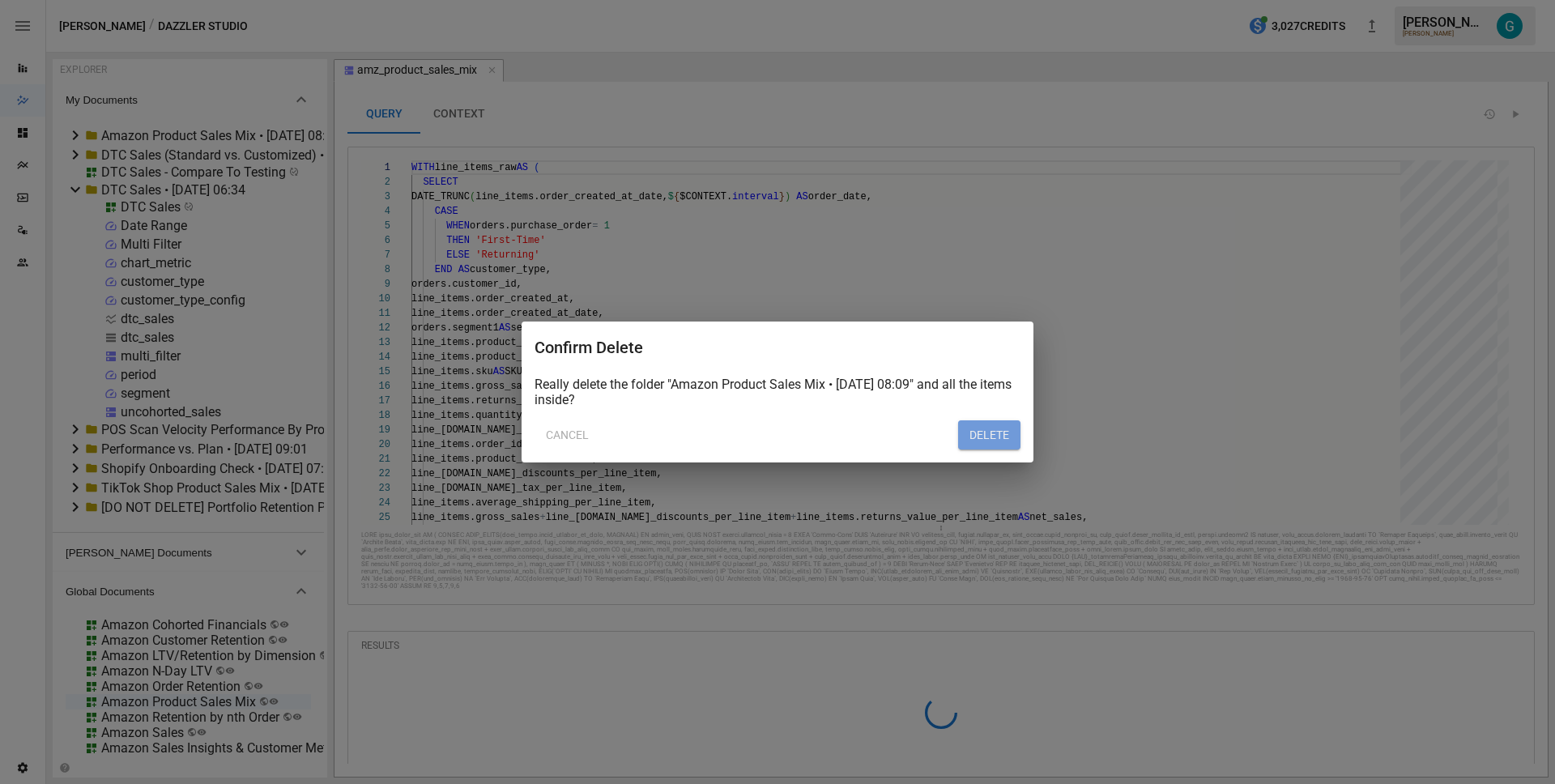
click at [992, 436] on button "DELETE" at bounding box center [989, 435] width 63 height 29
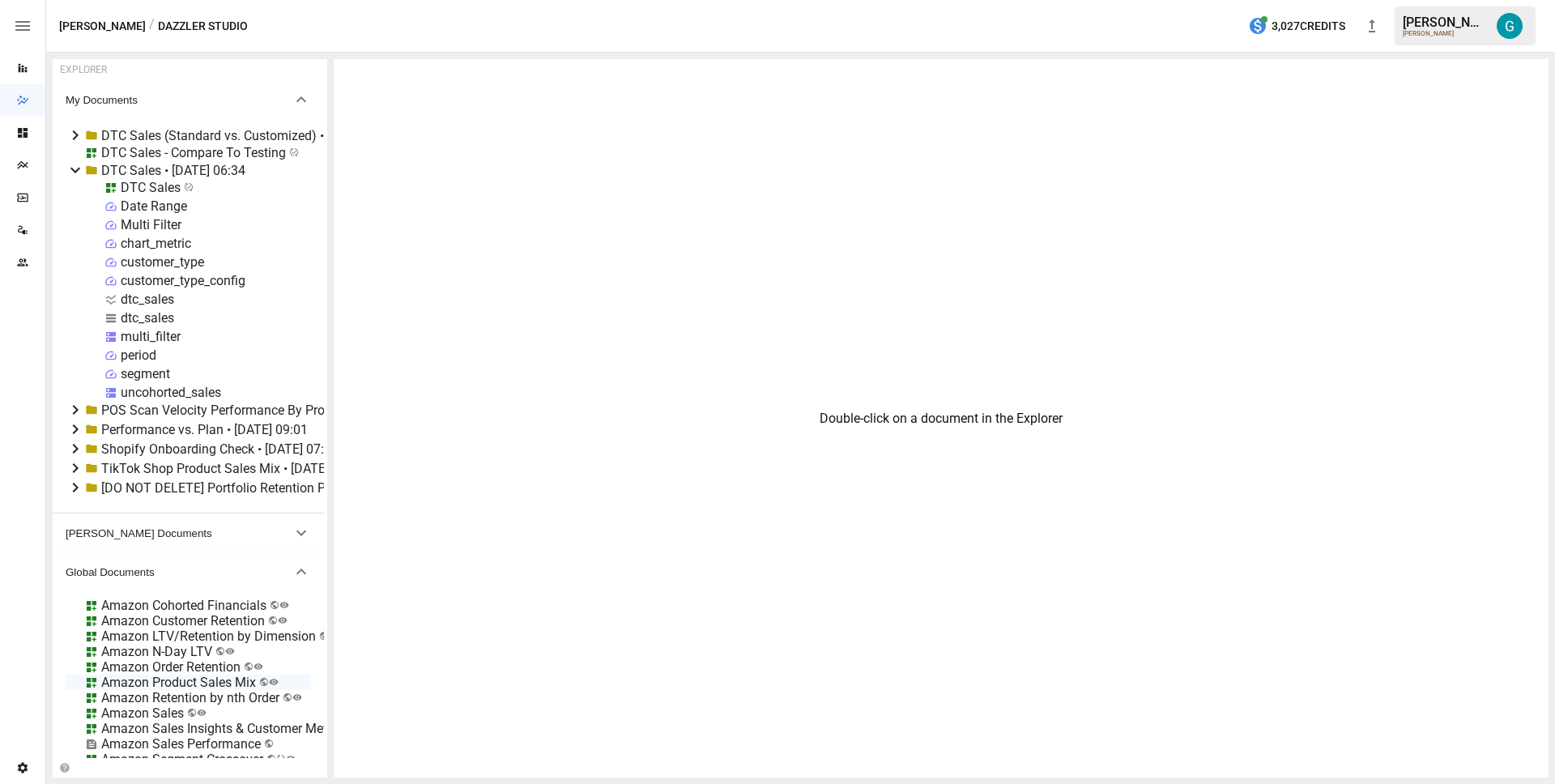
click at [156, 464] on div "TikTok Shop Product Sales Mix • [DATE] 08:15" at bounding box center [233, 468] width 264 height 15
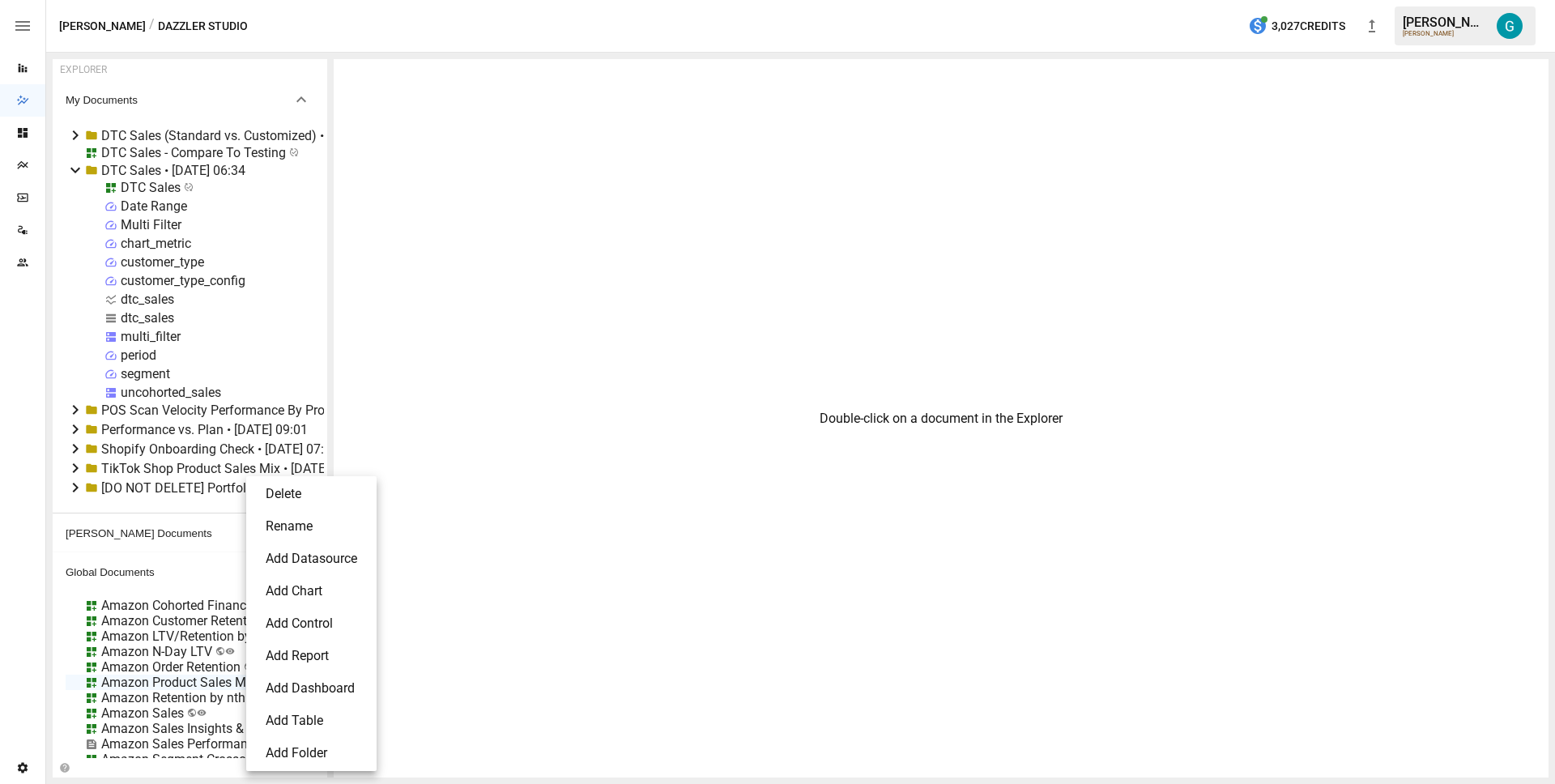
click at [320, 491] on li "Delete" at bounding box center [312, 494] width 117 height 33
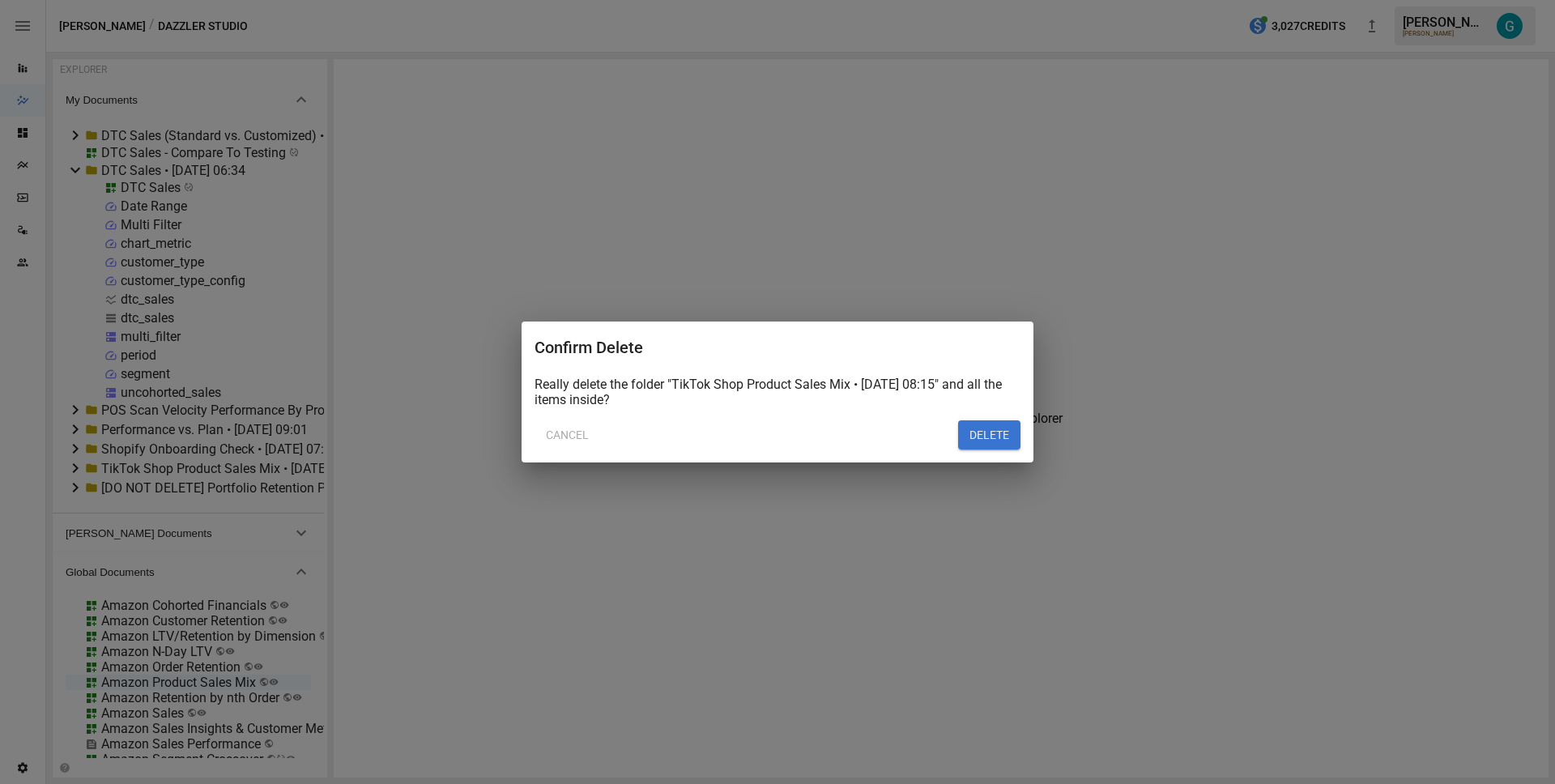
click at [971, 442] on button "DELETE" at bounding box center [989, 435] width 63 height 29
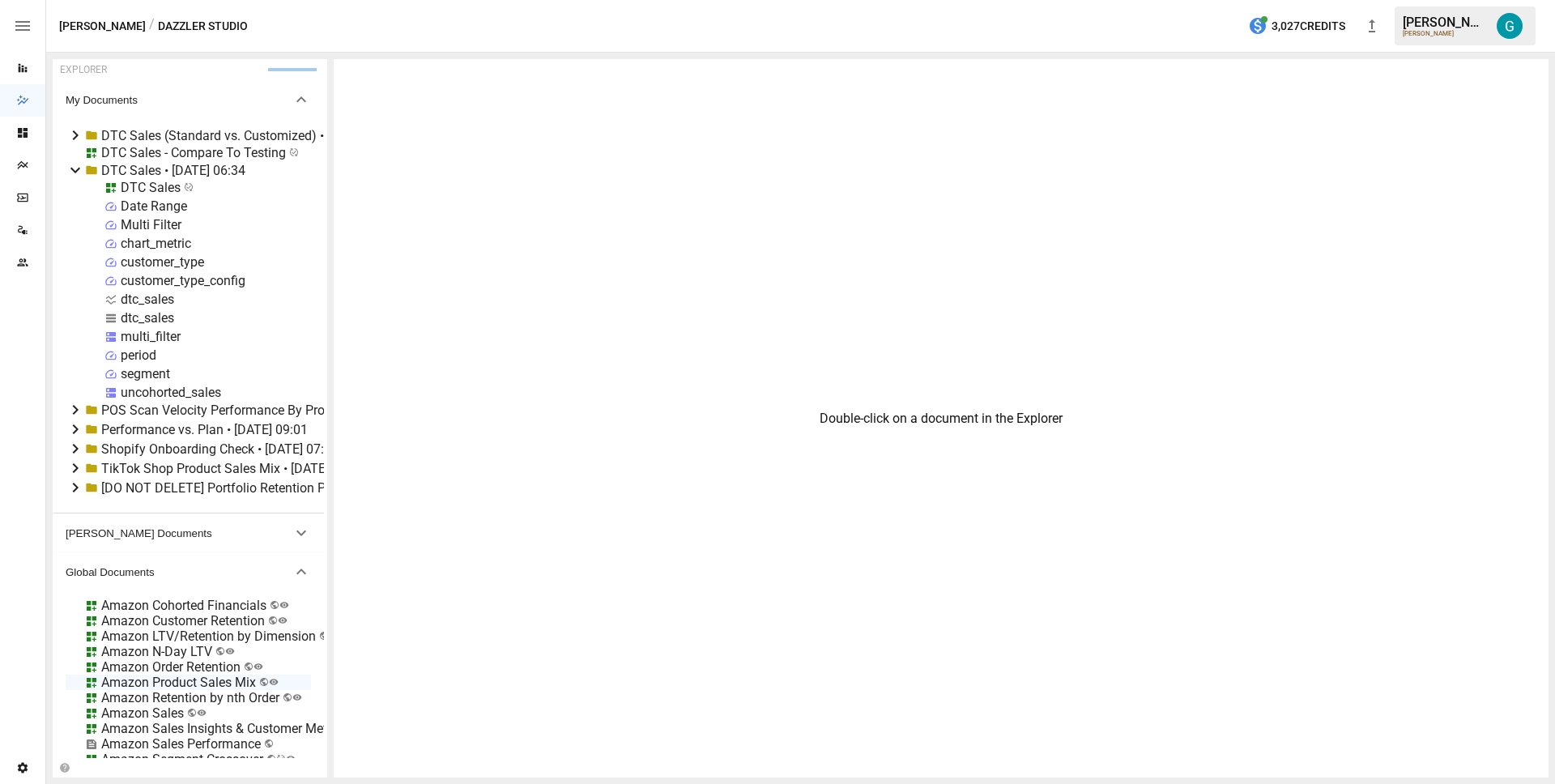
click at [75, 171] on icon at bounding box center [75, 170] width 10 height 6
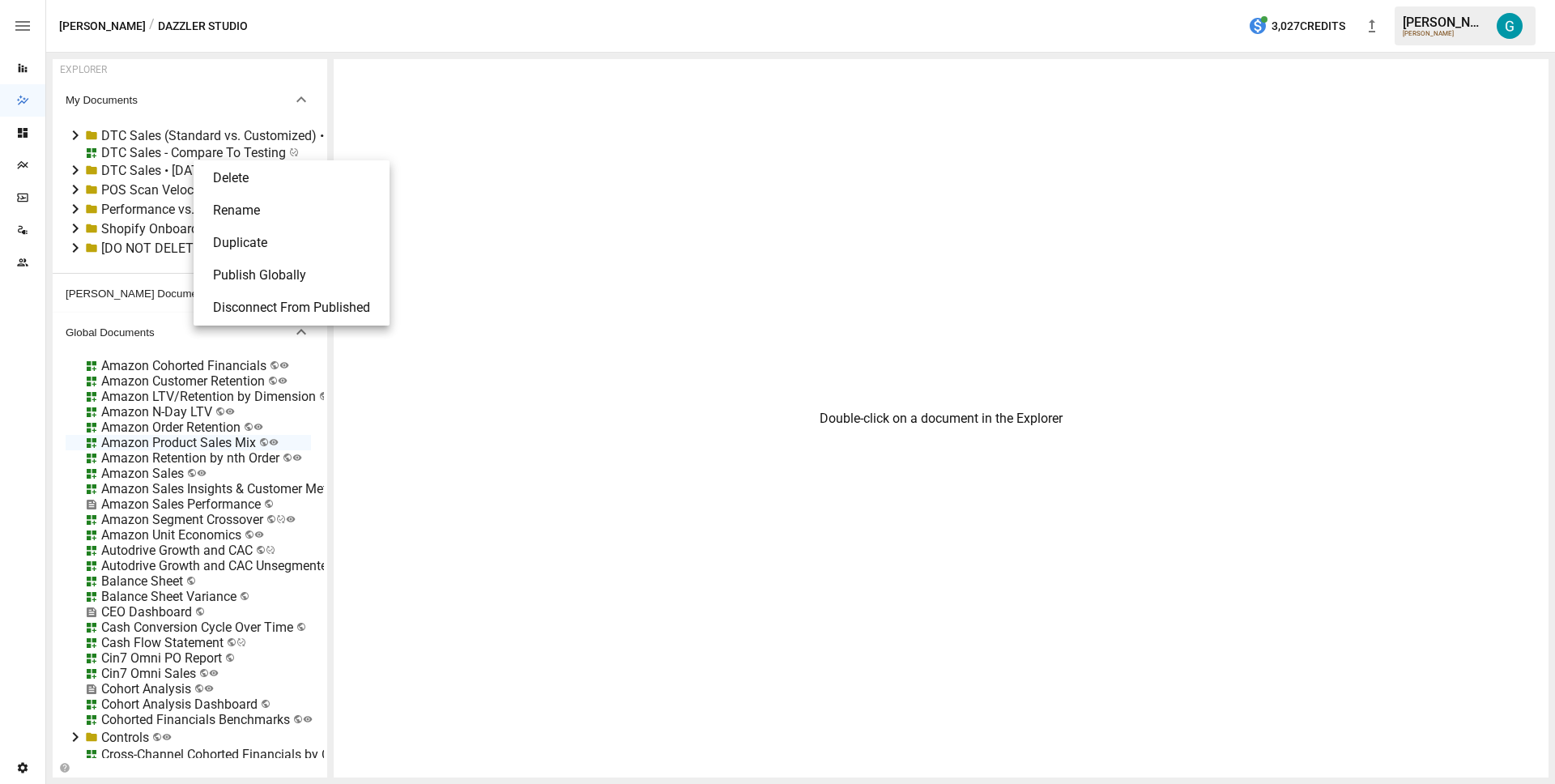
click at [245, 177] on li "Delete" at bounding box center [292, 178] width 183 height 33
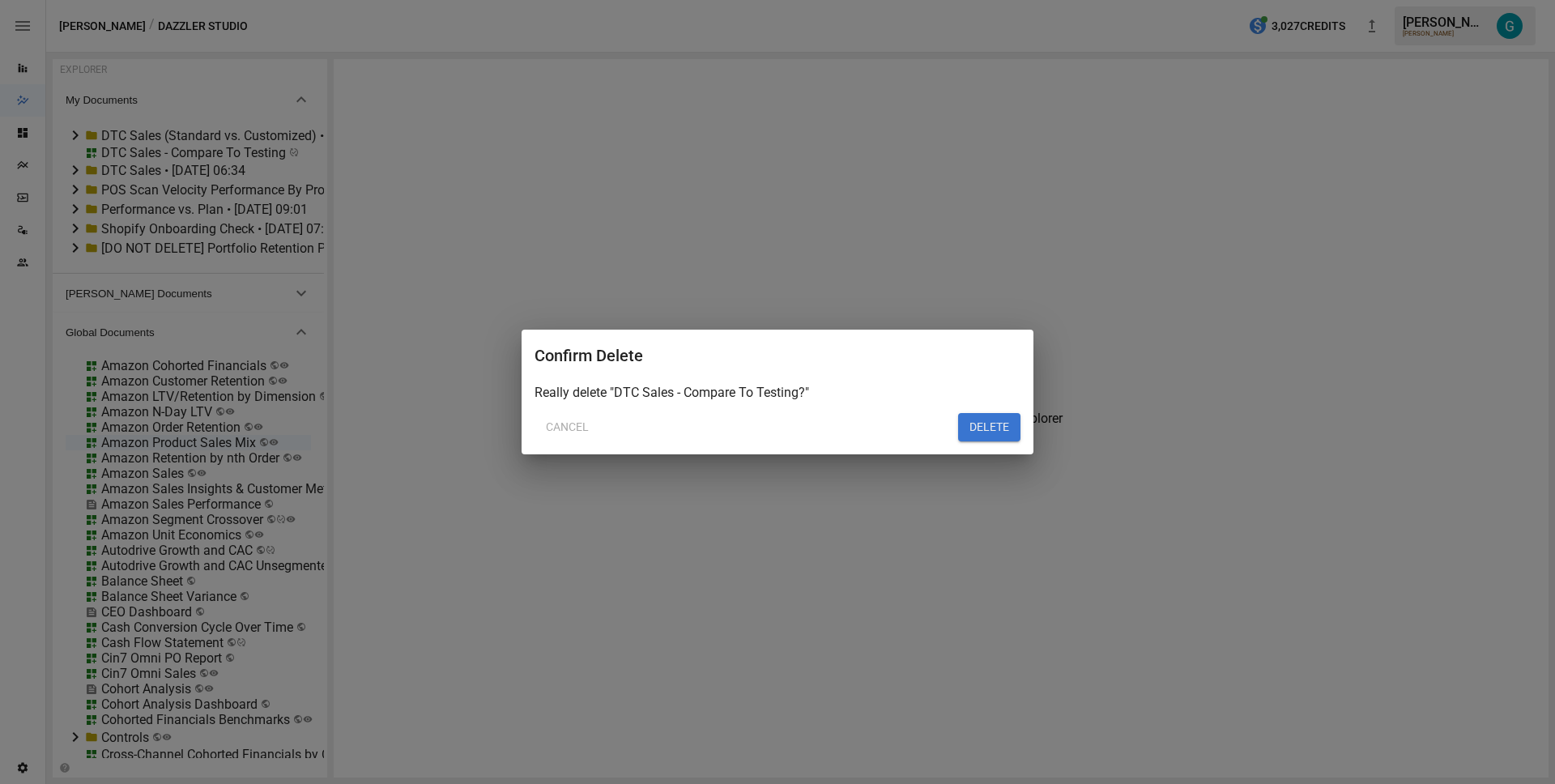
click at [981, 430] on button "DELETE" at bounding box center [989, 427] width 63 height 29
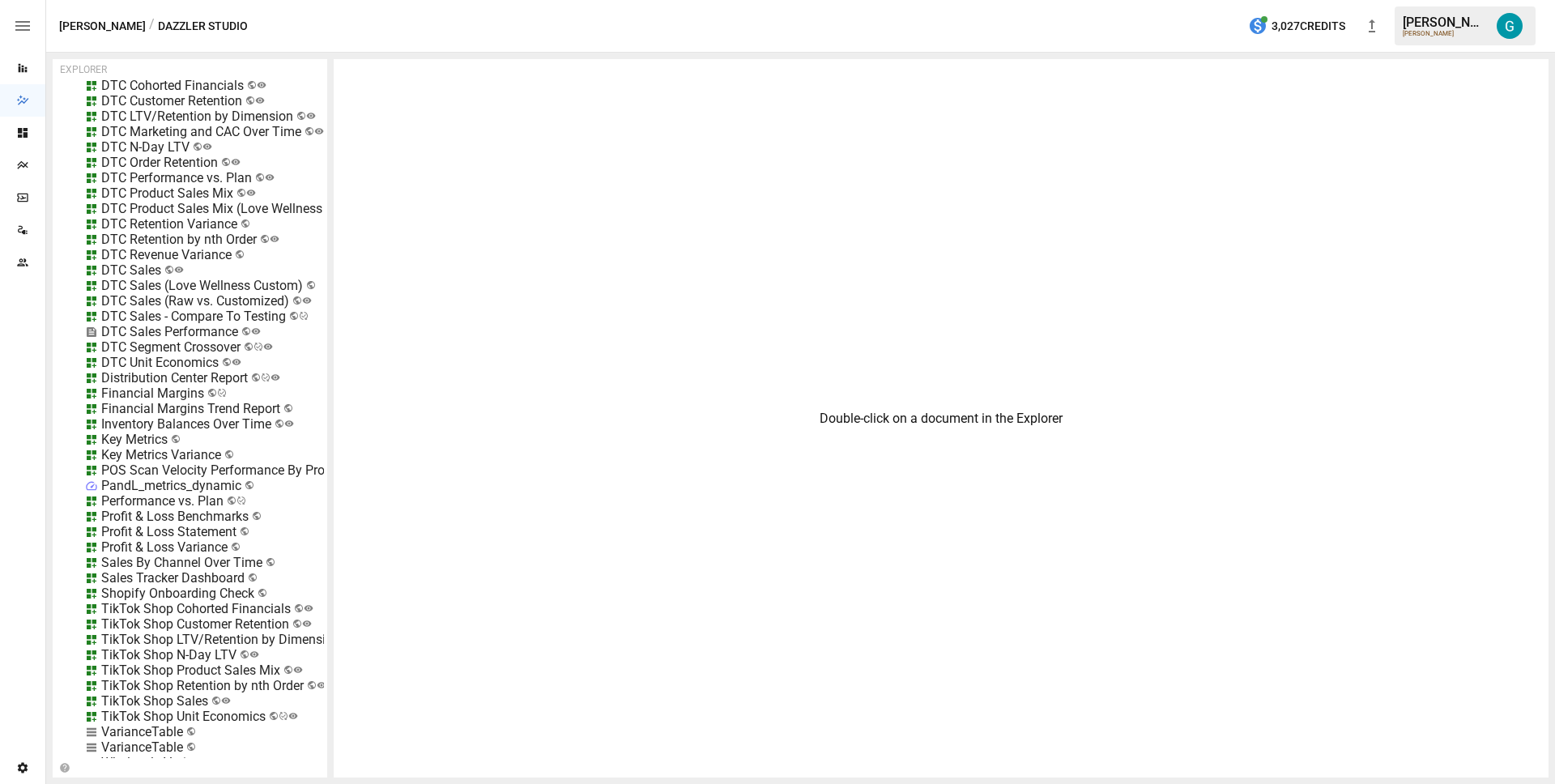
scroll to position [625, 0]
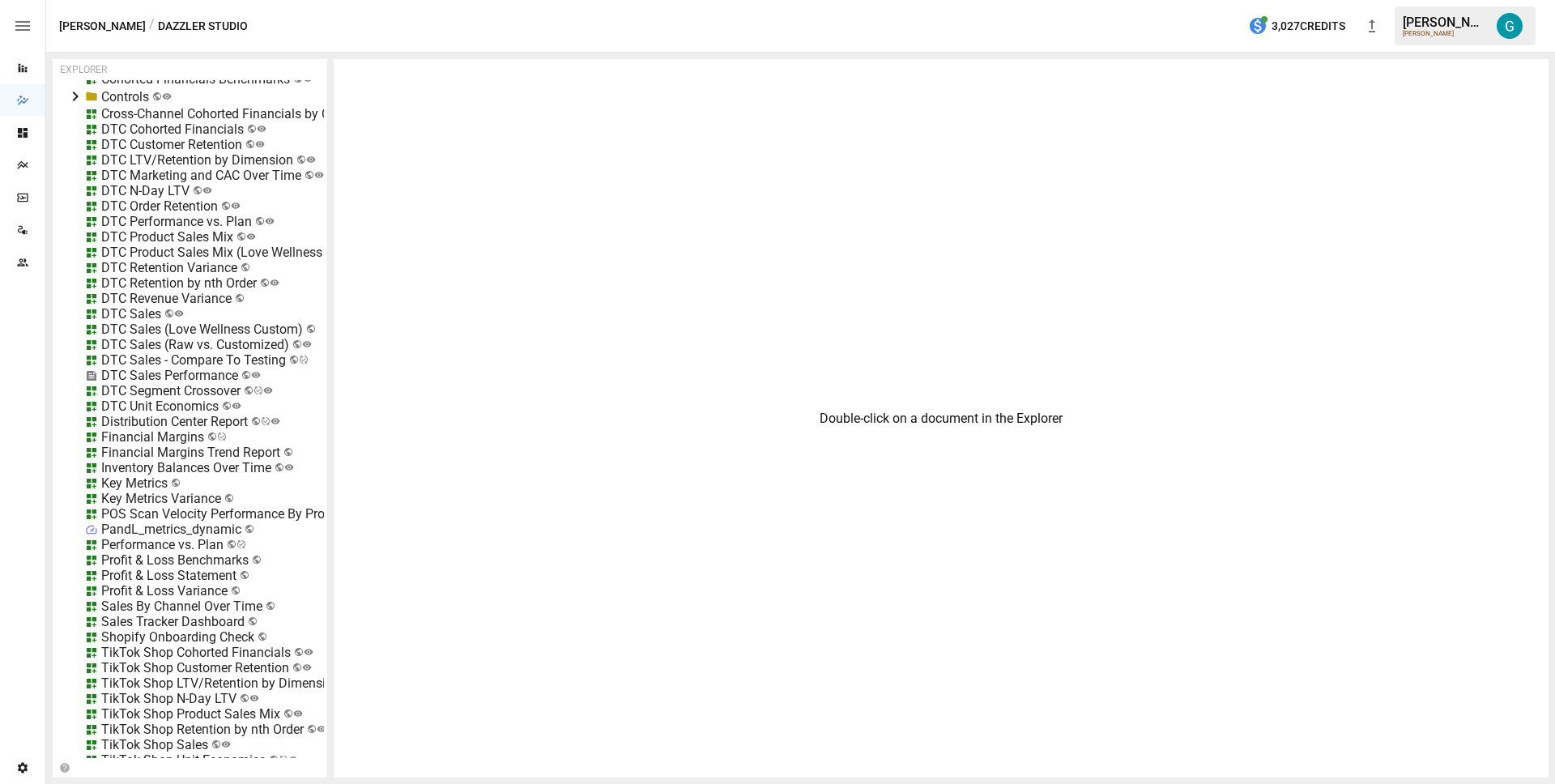
click at [149, 234] on div "DTC Product Sales Mix" at bounding box center [166, 237] width 132 height 15
click at [227, 335] on li "Edit" at bounding box center [228, 327] width 111 height 33
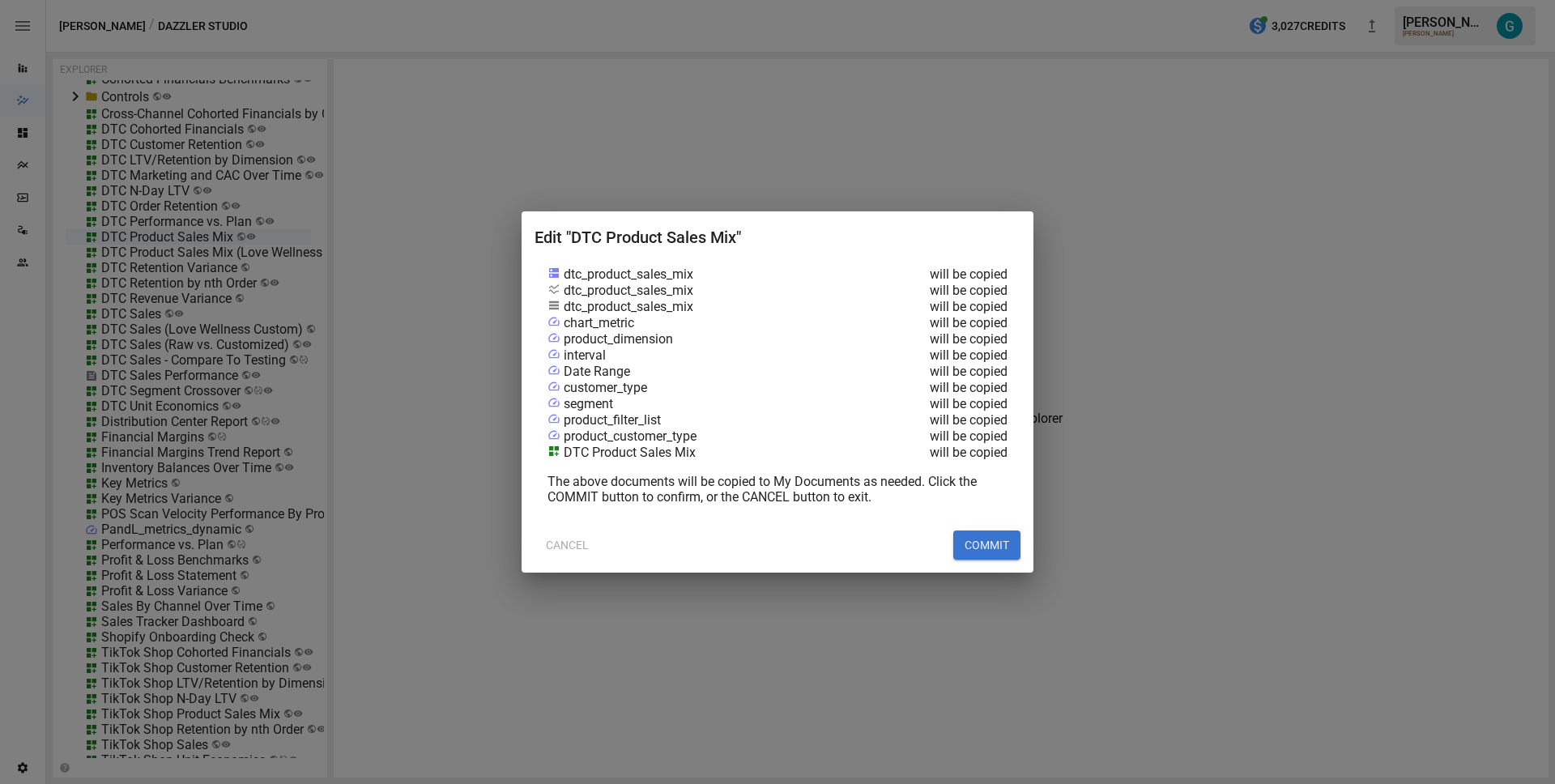
click at [960, 553] on button "COMMIT" at bounding box center [987, 544] width 67 height 29
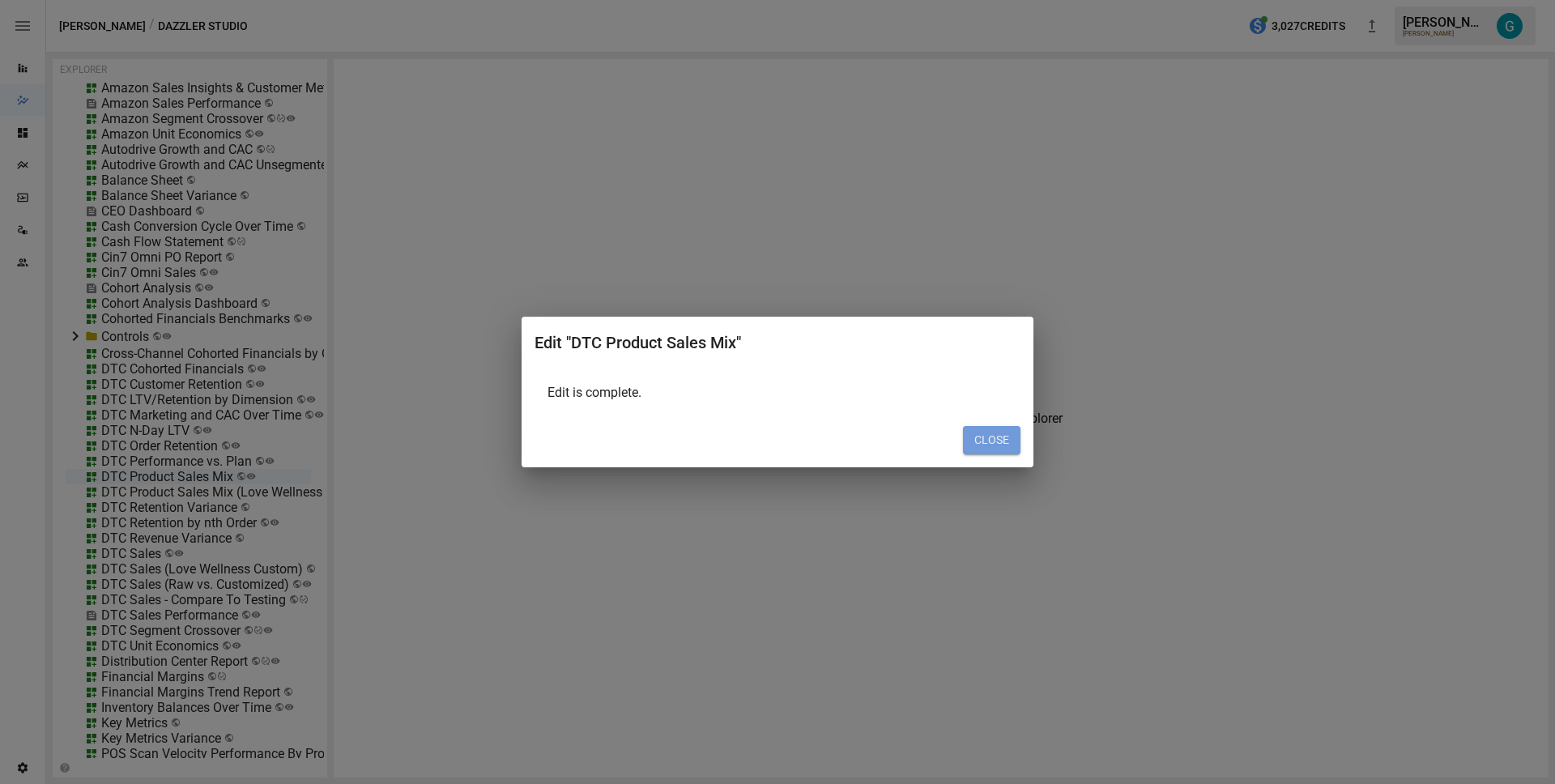
click at [995, 437] on button "CLOSE" at bounding box center [992, 441] width 58 height 29
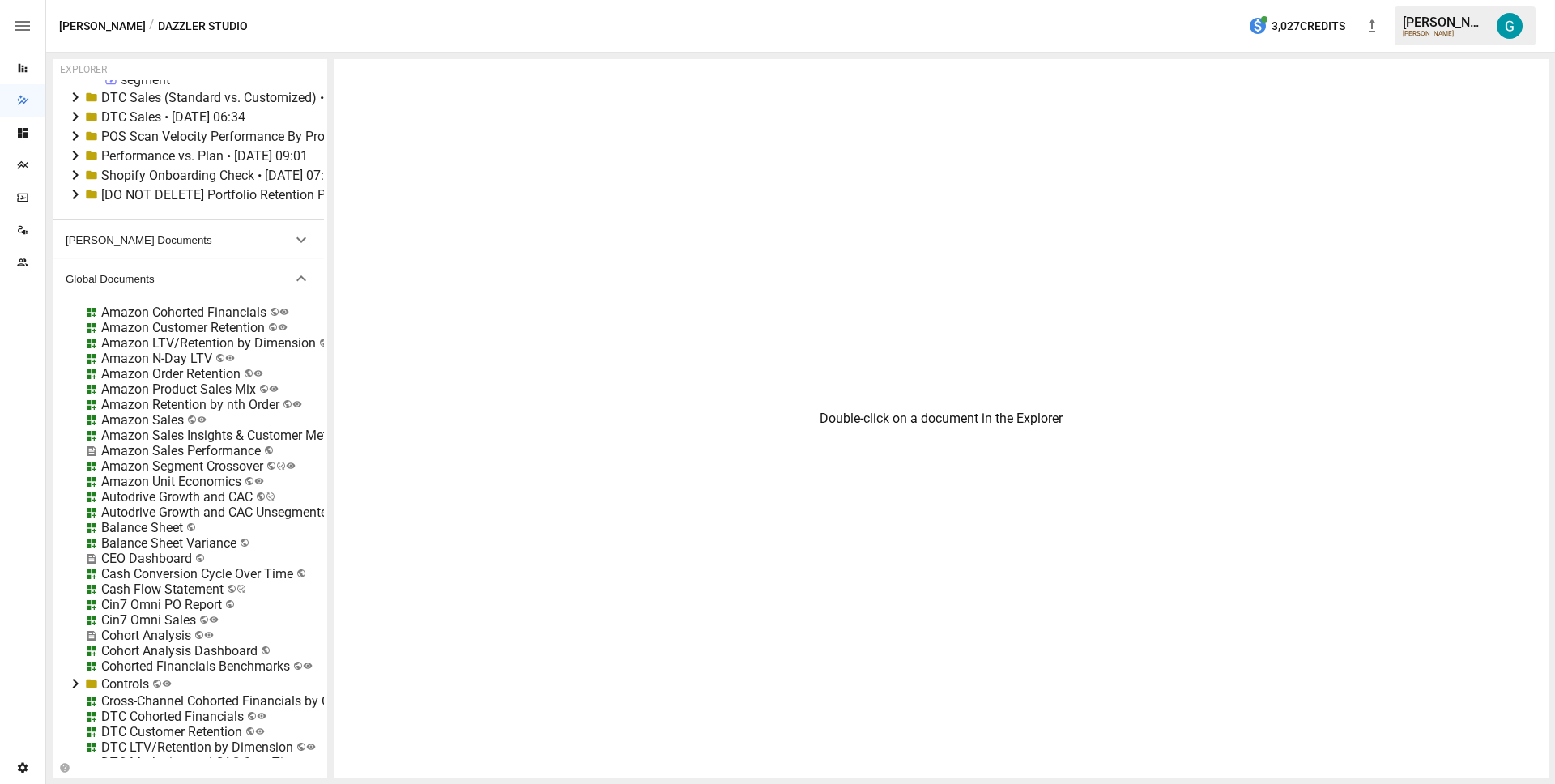
scroll to position [0, 0]
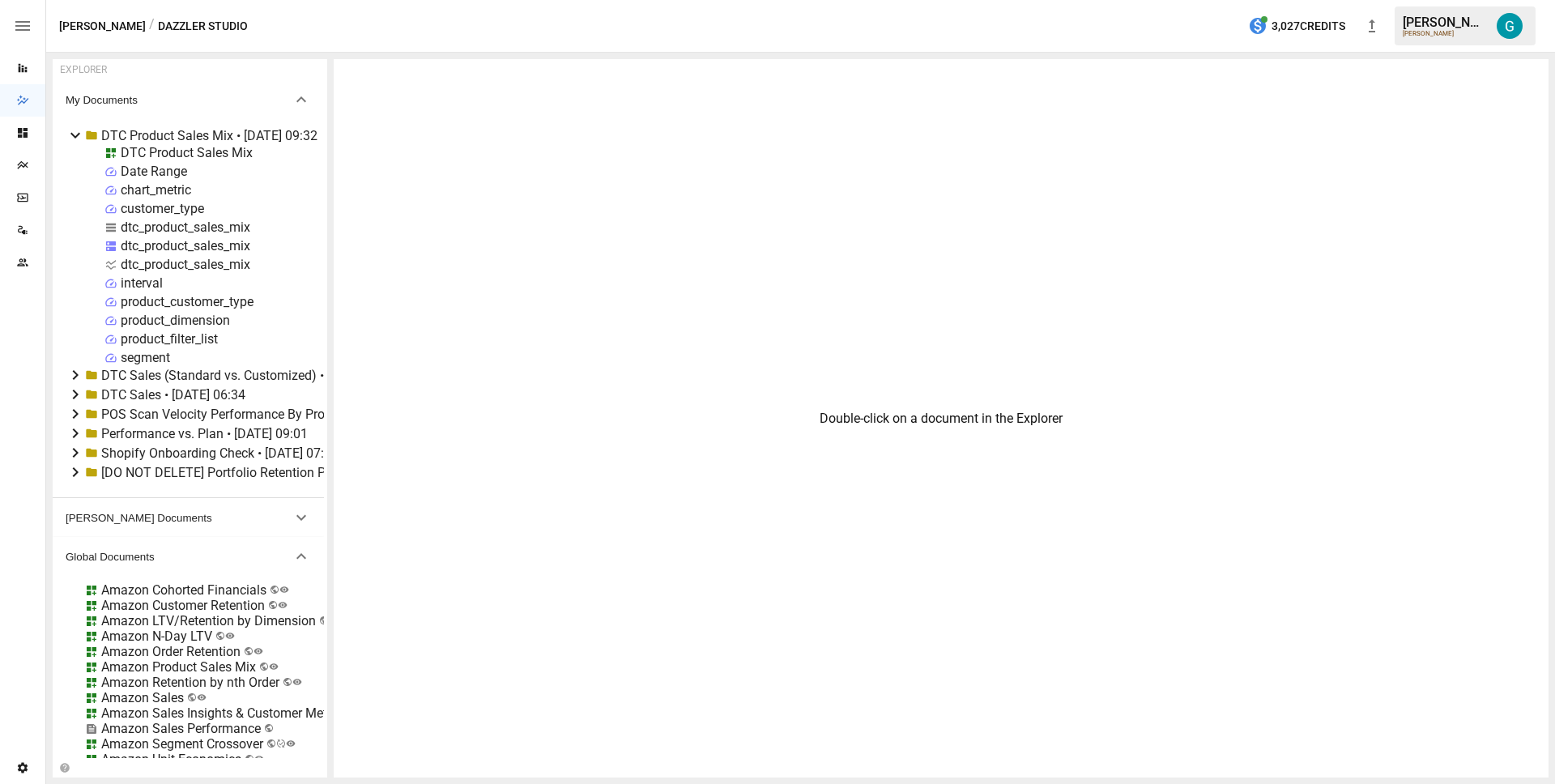
click at [226, 156] on div "DTC Product Sales Mix" at bounding box center [186, 153] width 132 height 15
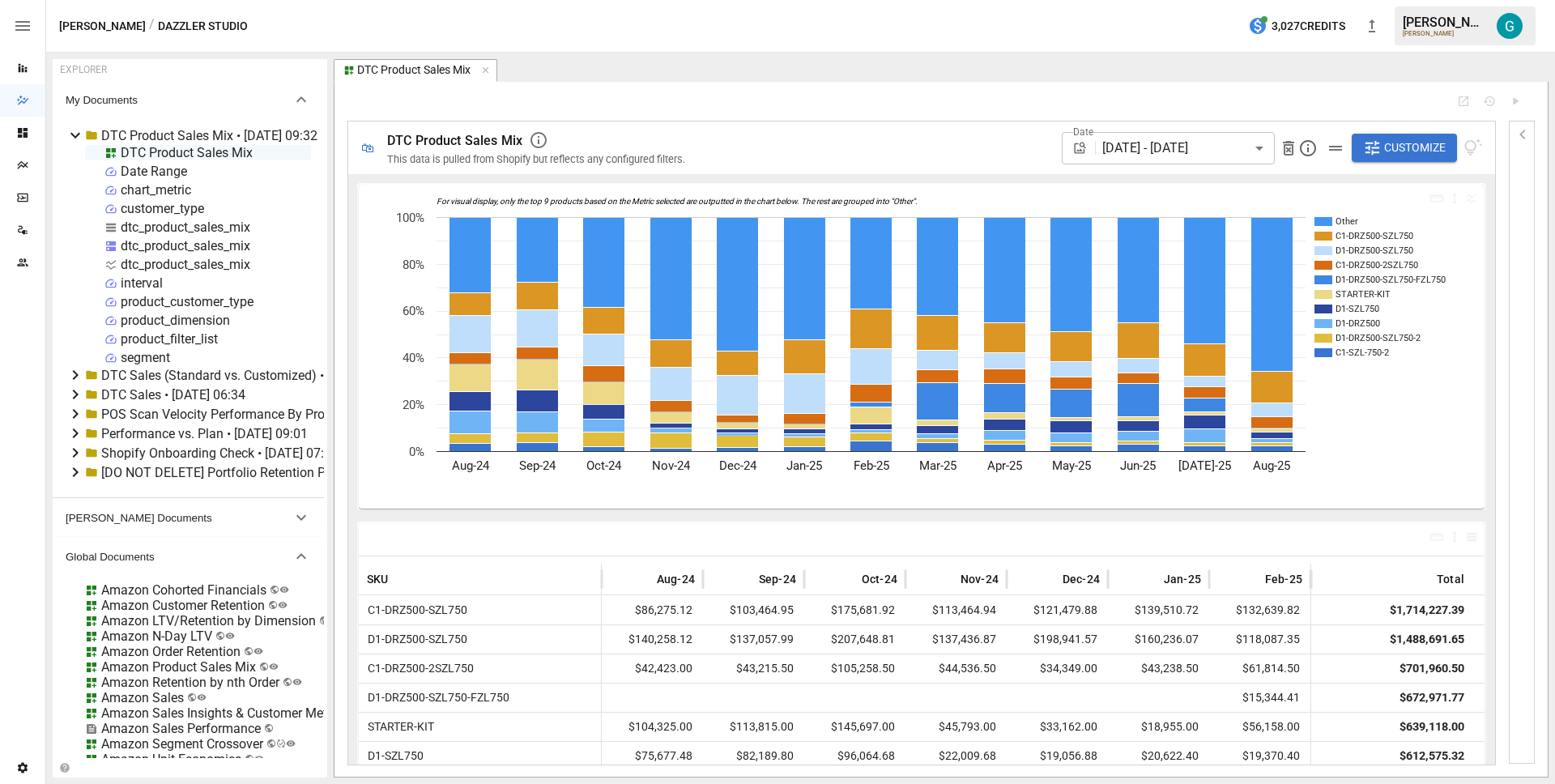
click at [1391, 139] on span "Customize" at bounding box center [1415, 147] width 62 height 20
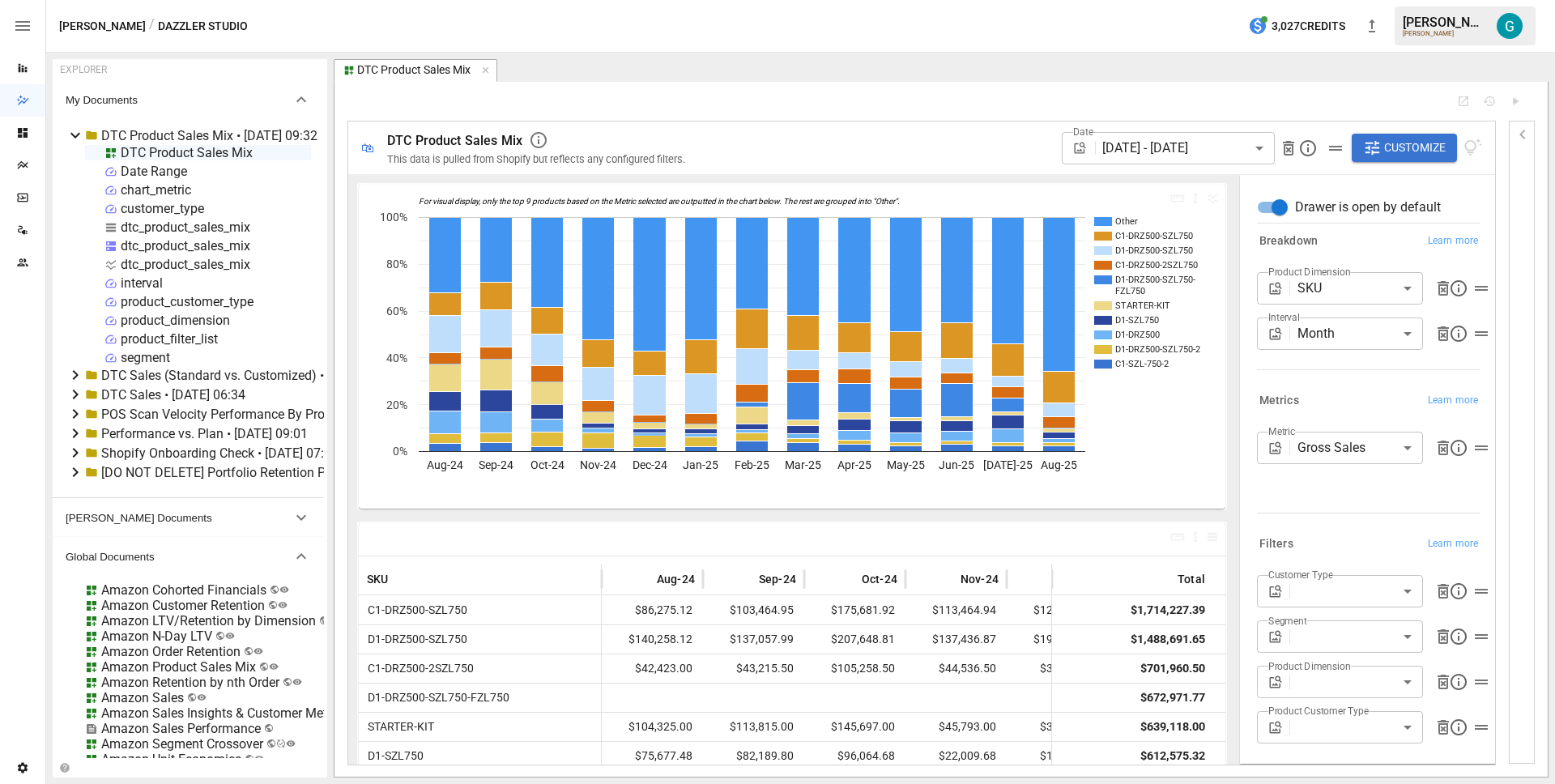
click at [1373, 0] on body "Reports Dazzler Studio Dashboards Plans SmartModel ™ Data Sources Team Settings…" at bounding box center [778, 0] width 1555 height 0
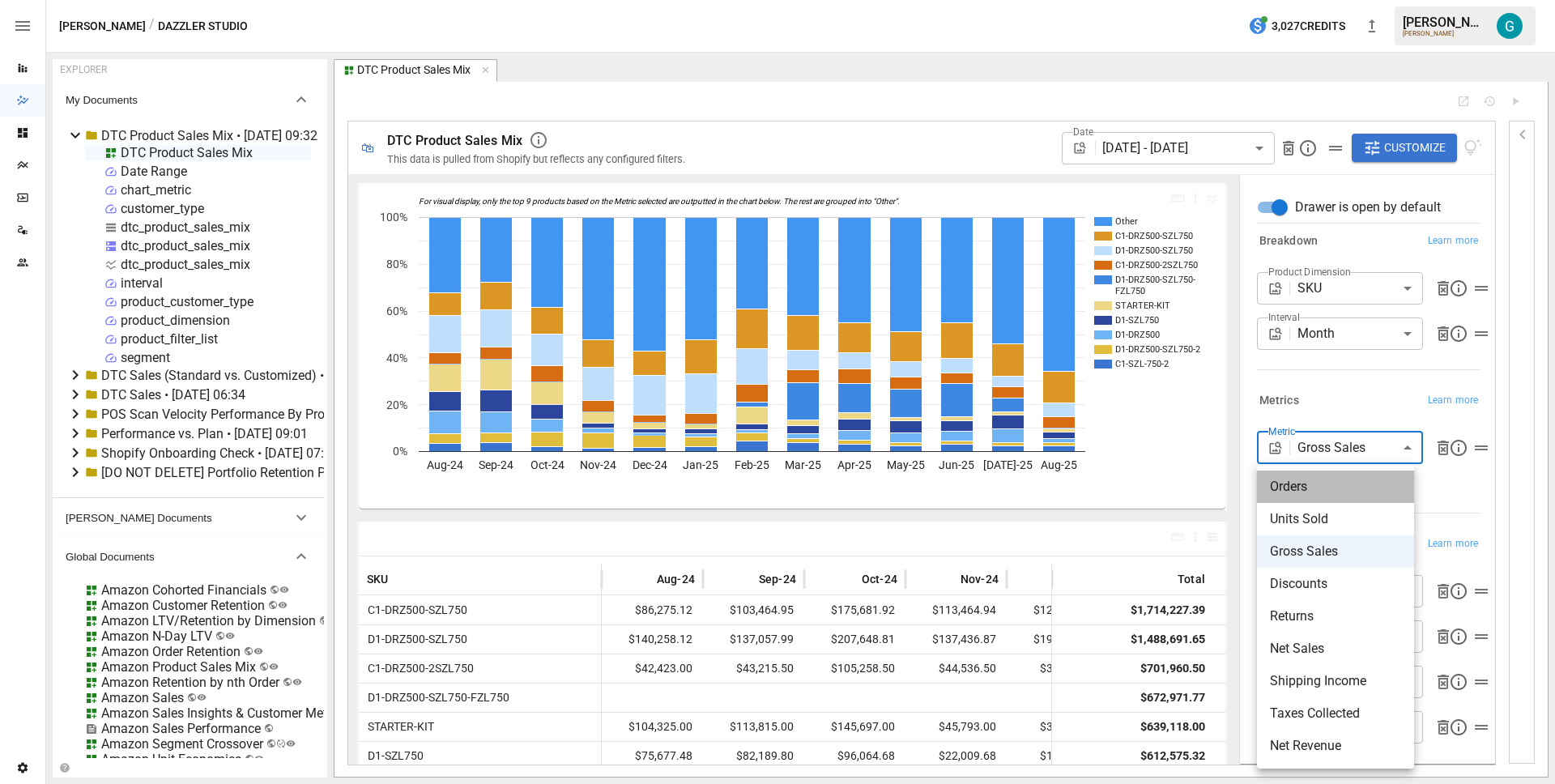
click at [1348, 483] on span "Orders" at bounding box center [1336, 487] width 131 height 19
type input "******"
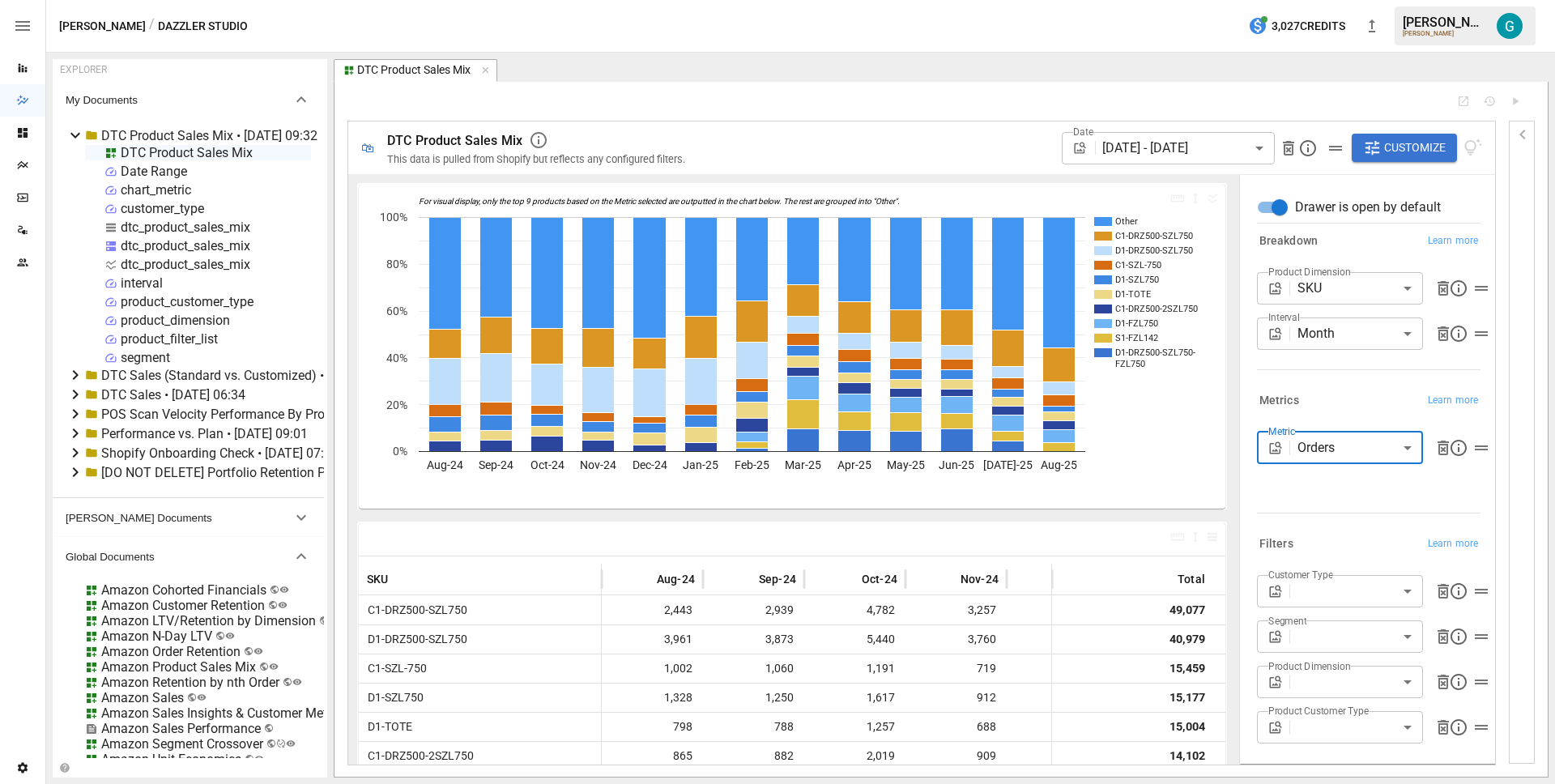
scroll to position [288, 0]
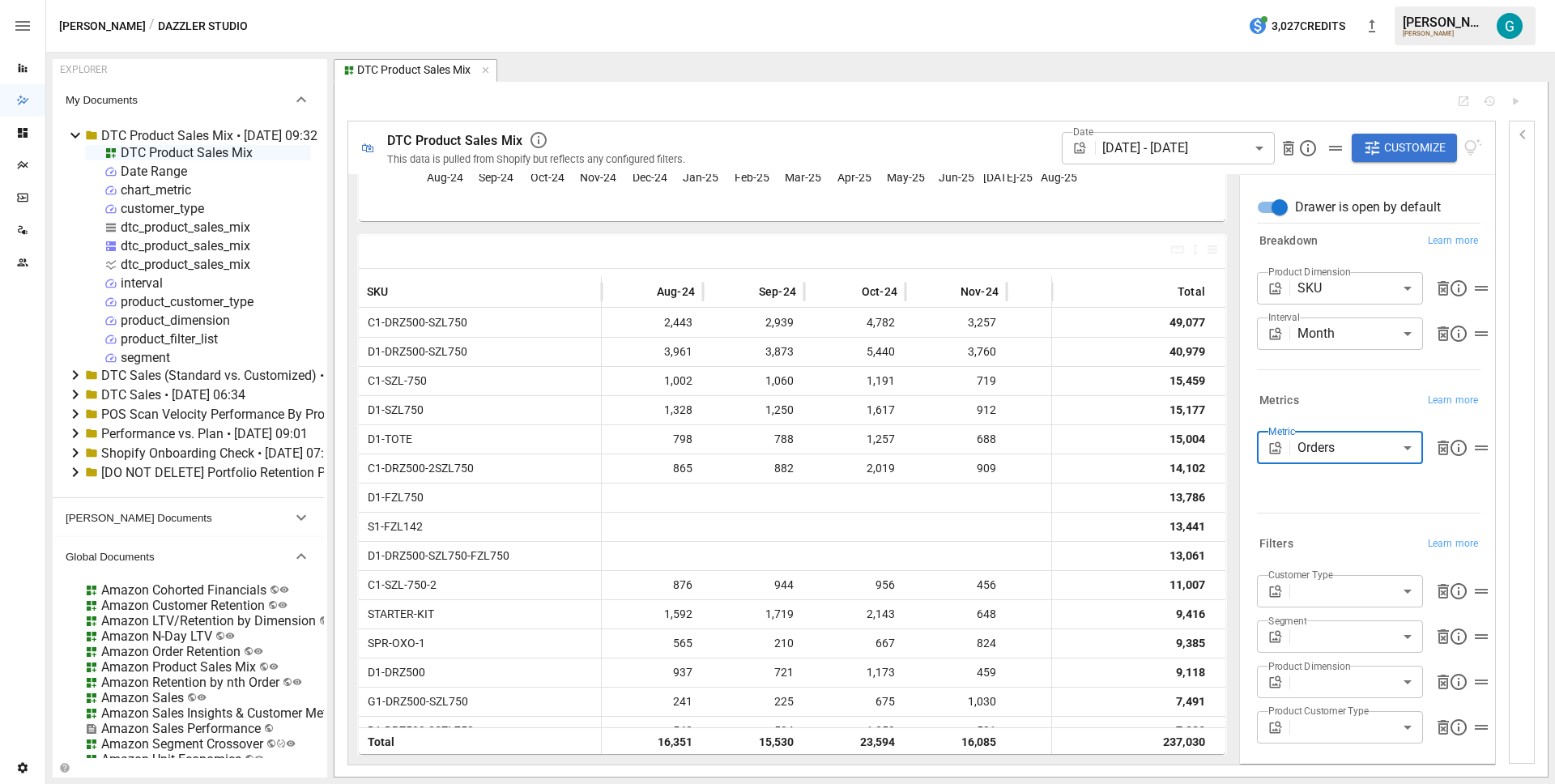
click at [1361, 0] on body "Reports Dazzler Studio Dashboards Plans SmartModel ™ Data Sources Team Settings…" at bounding box center [778, 0] width 1555 height 0
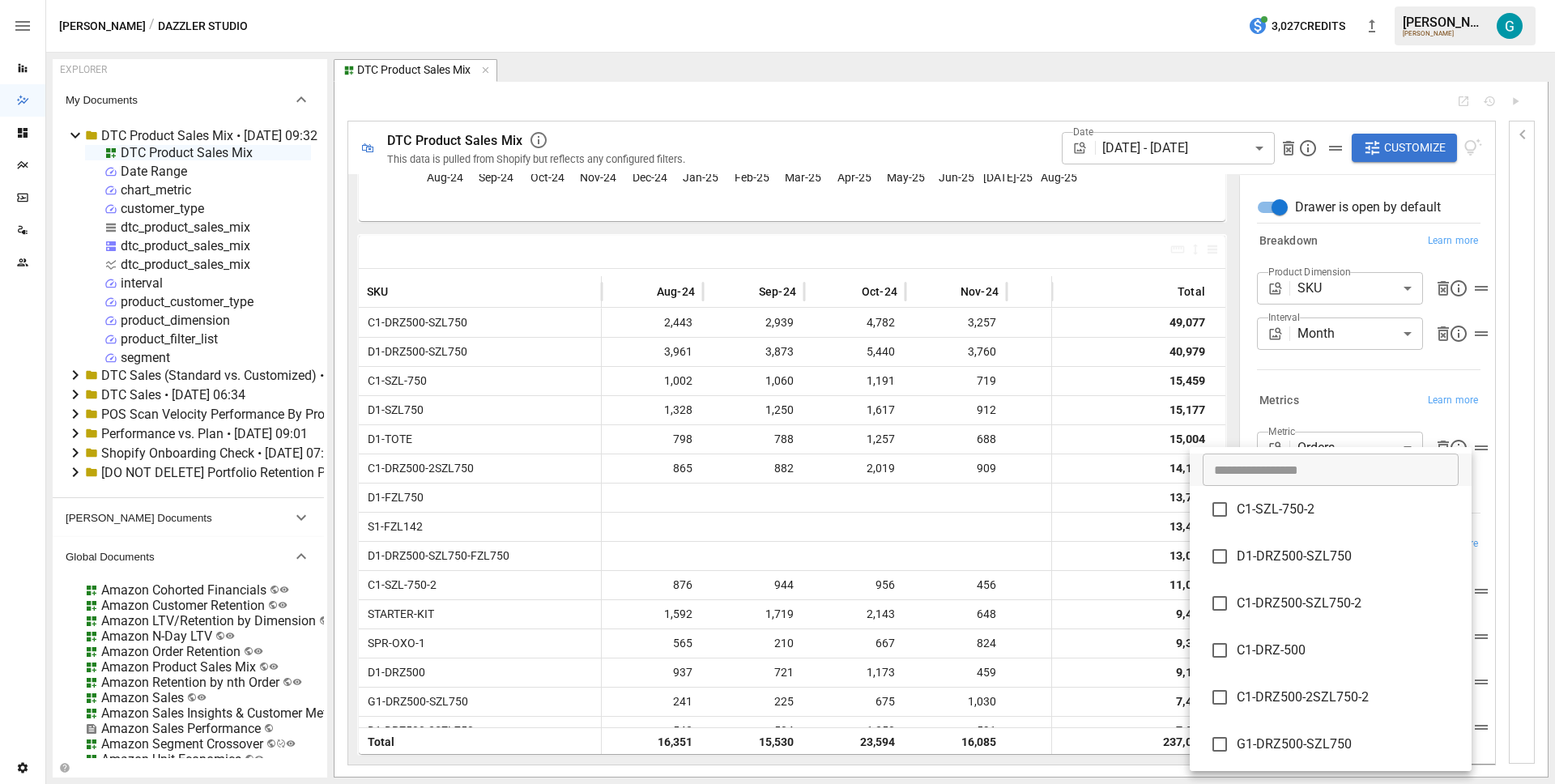
click at [1288, 520] on li "C1-SZL-750-2" at bounding box center [1330, 509] width 282 height 47
type input "**********"
click at [1328, 389] on div at bounding box center [778, 392] width 1555 height 784
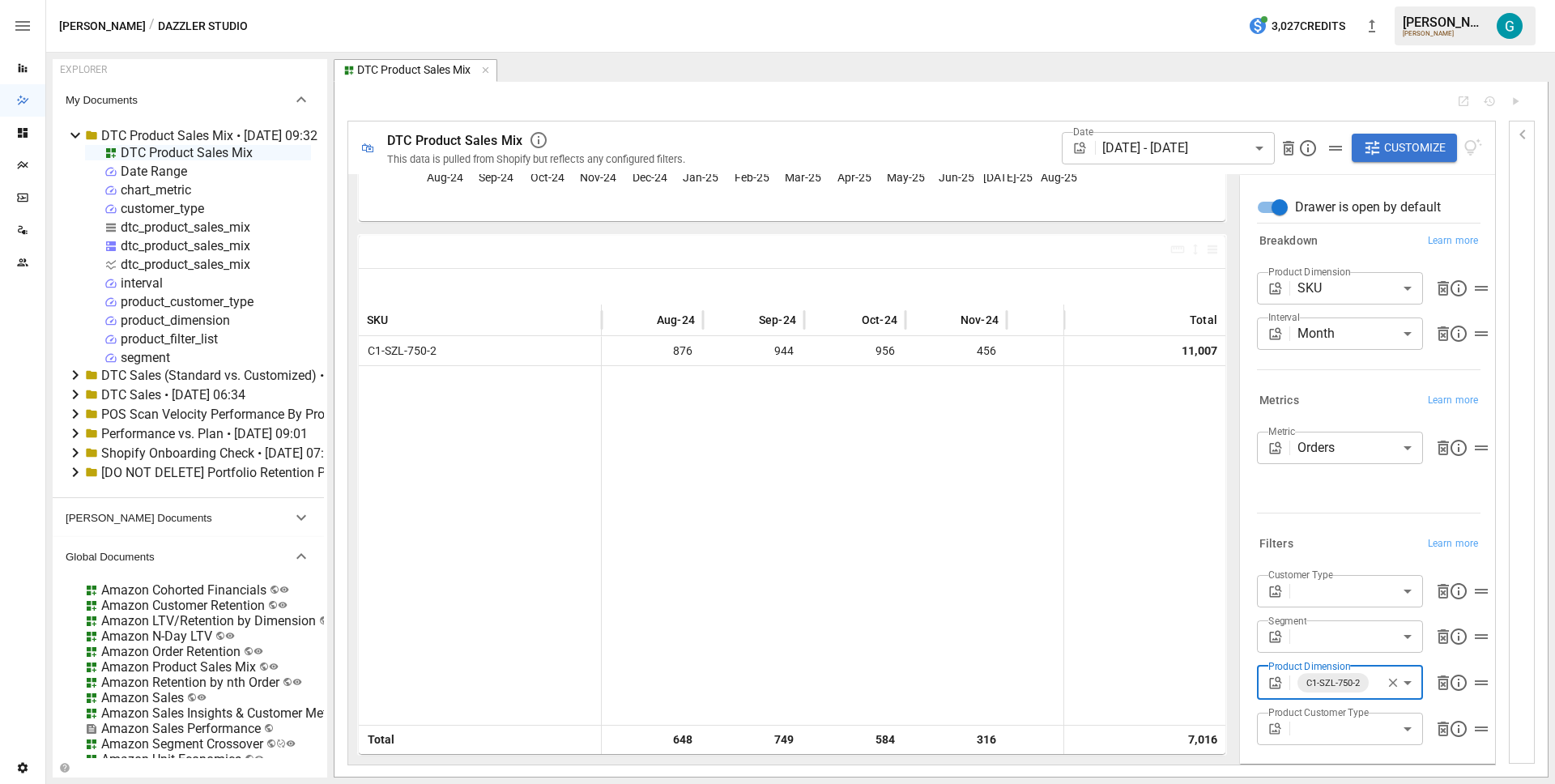
click at [150, 189] on div "chart_metric" at bounding box center [155, 190] width 70 height 15
click at [151, 189] on div "chart_metric" at bounding box center [155, 190] width 70 height 15
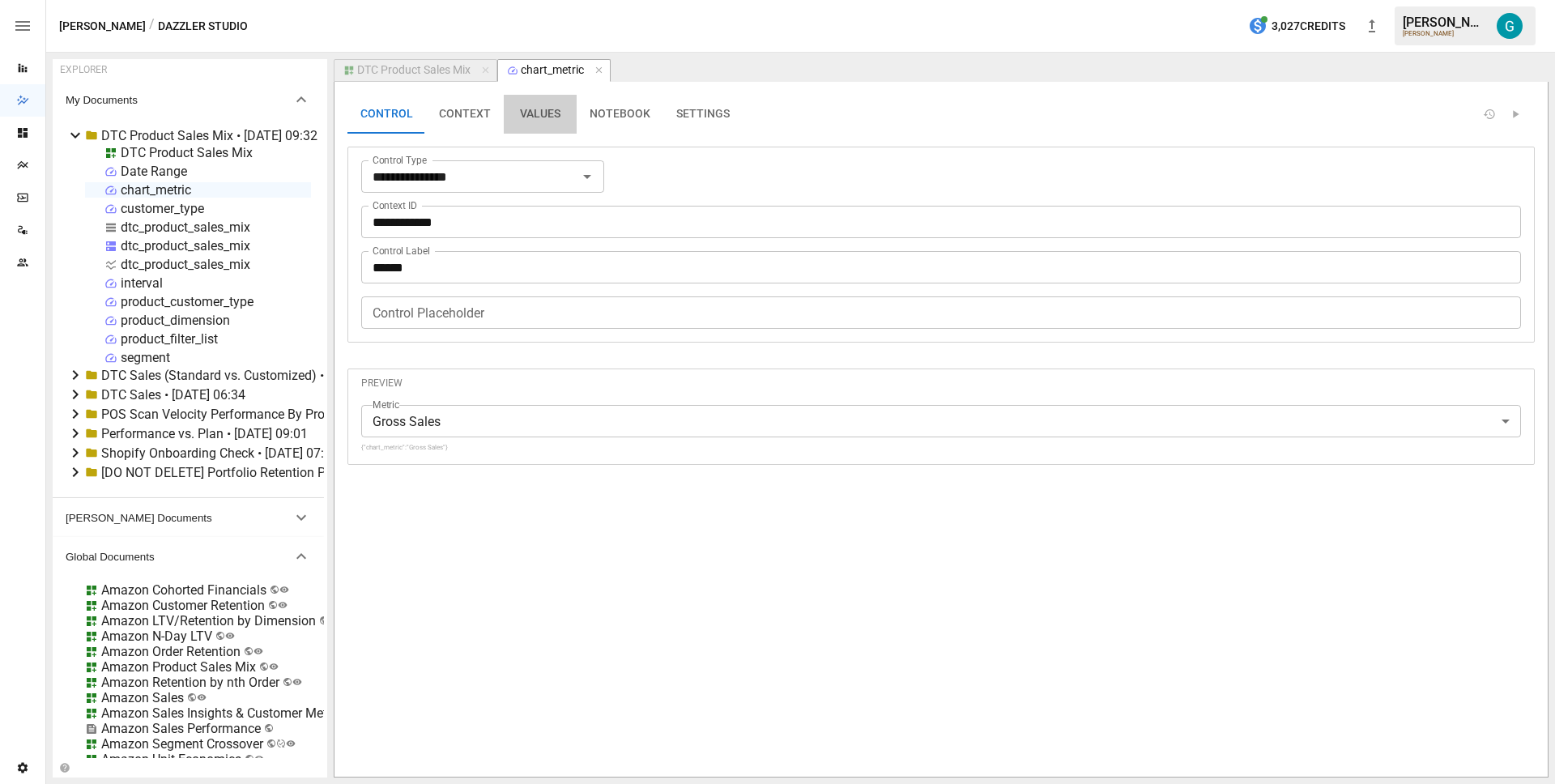
click at [546, 114] on button "VALUES" at bounding box center [540, 114] width 73 height 38
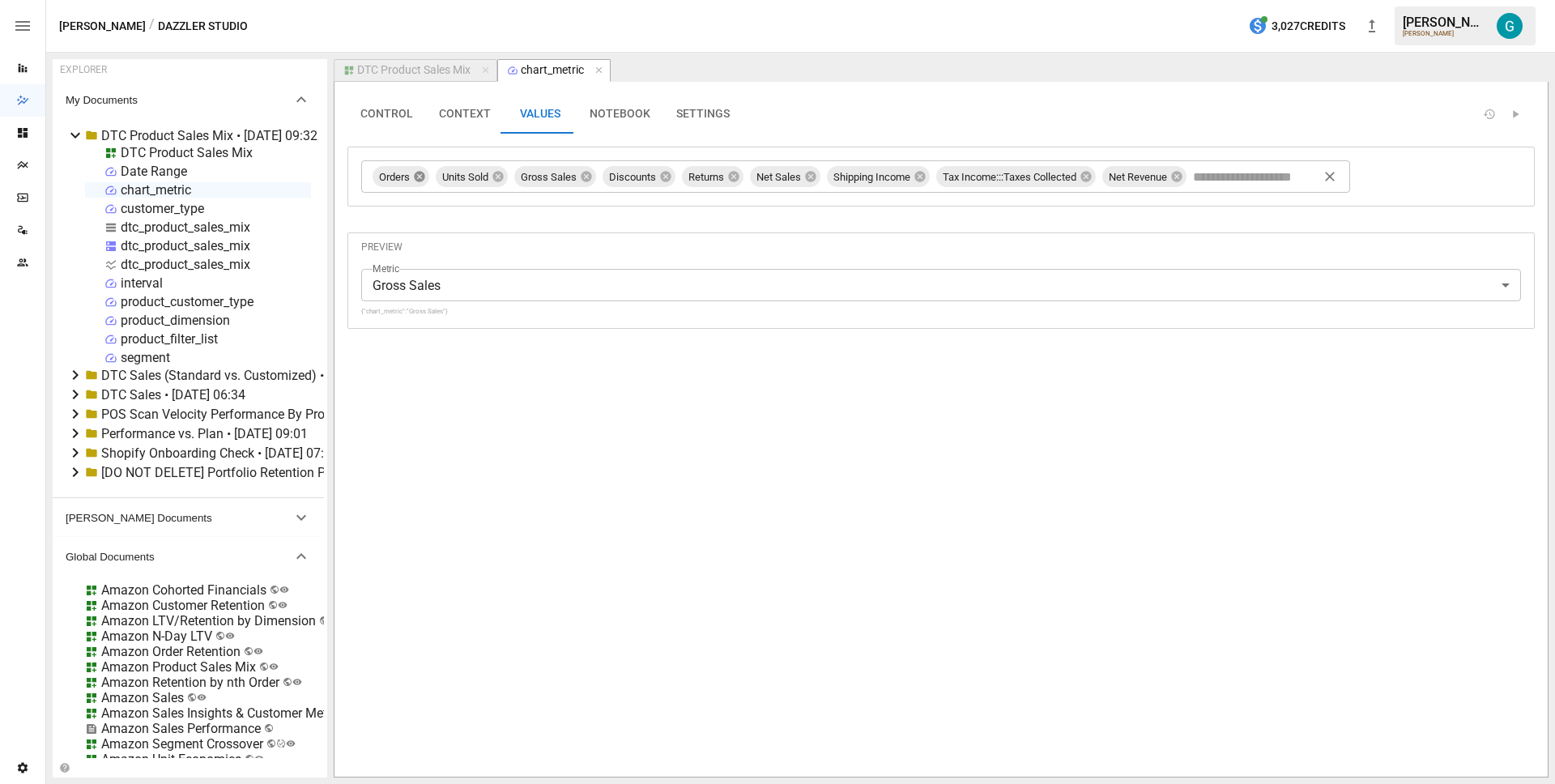
click at [420, 182] on icon at bounding box center [419, 176] width 13 height 13
click at [181, 148] on div "DTC Product Sales Mix" at bounding box center [186, 153] width 132 height 15
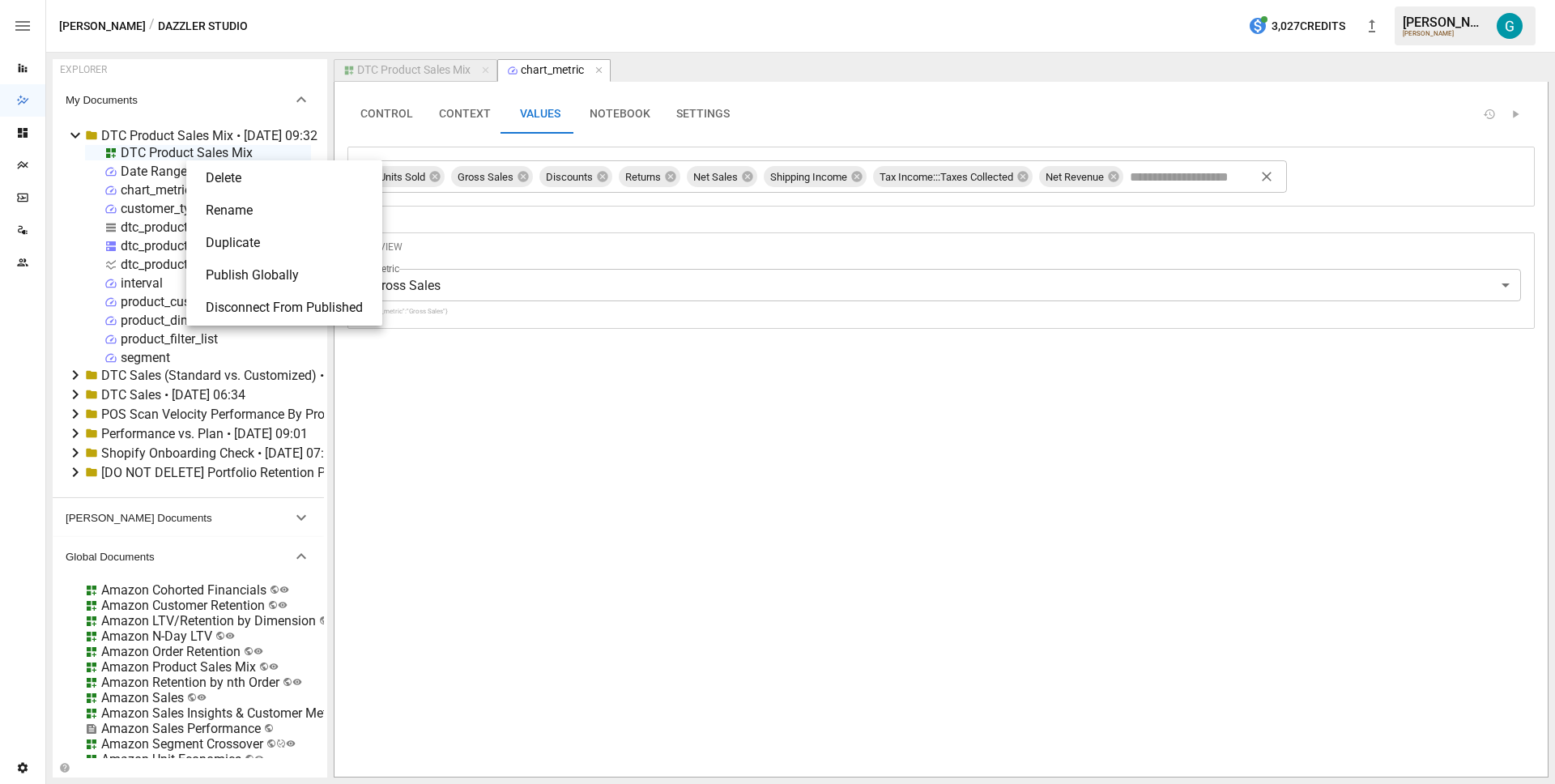
click at [284, 277] on li "Publish Globally" at bounding box center [284, 275] width 183 height 33
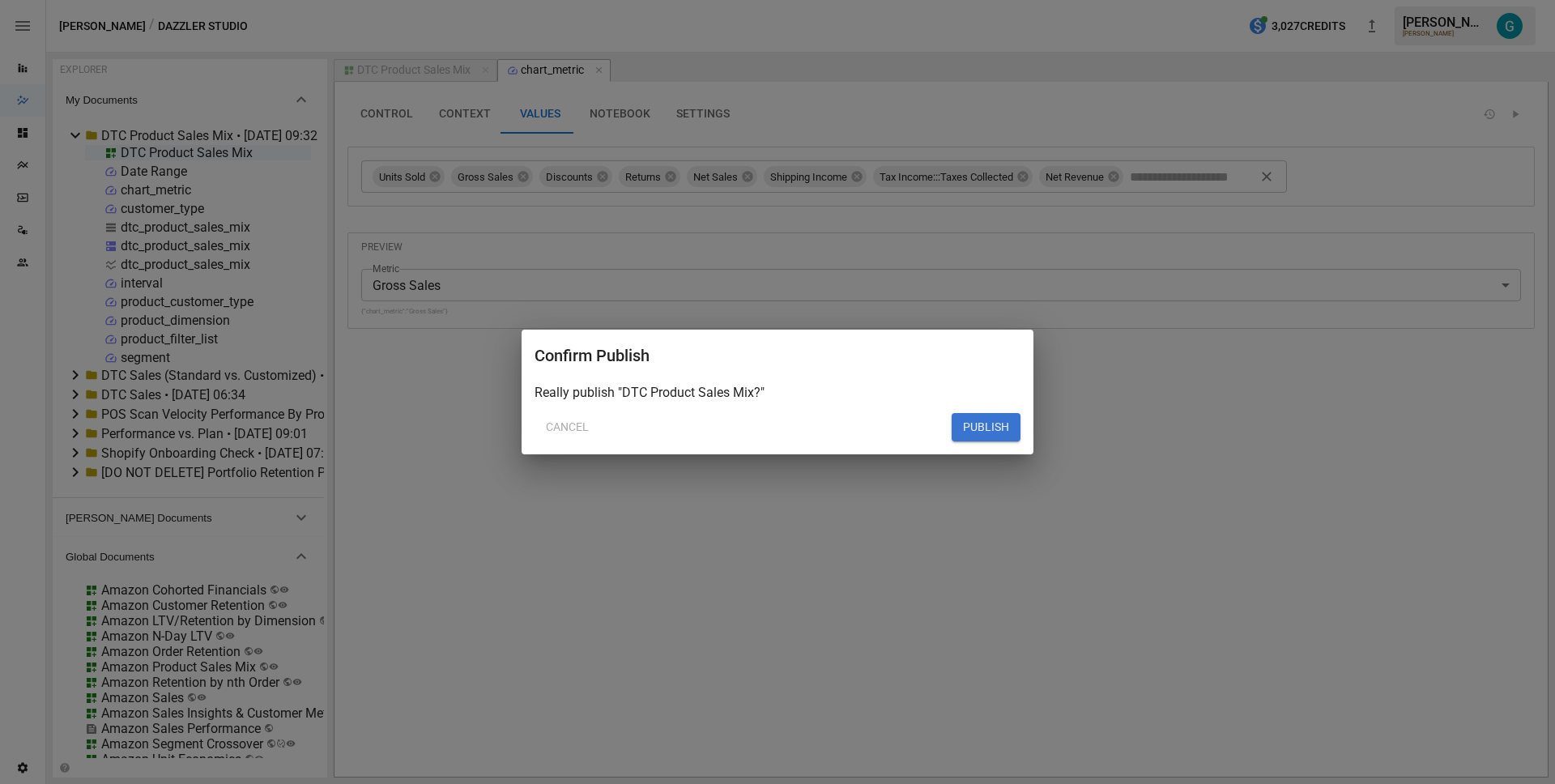
click at [970, 428] on button "PUBLISH" at bounding box center [986, 427] width 69 height 29
click at [981, 420] on button "PUBLISH" at bounding box center [986, 427] width 69 height 29
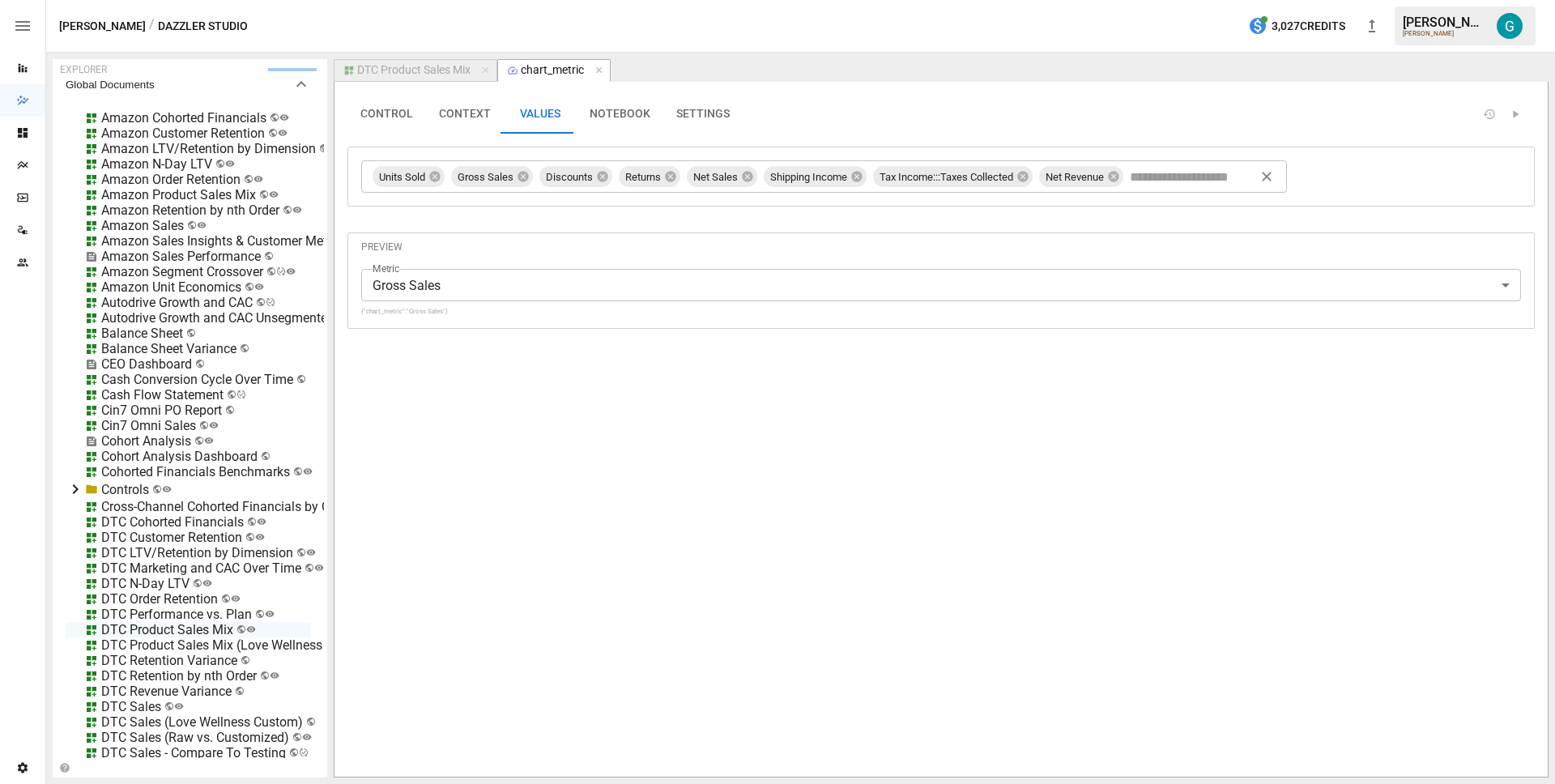
scroll to position [182, 0]
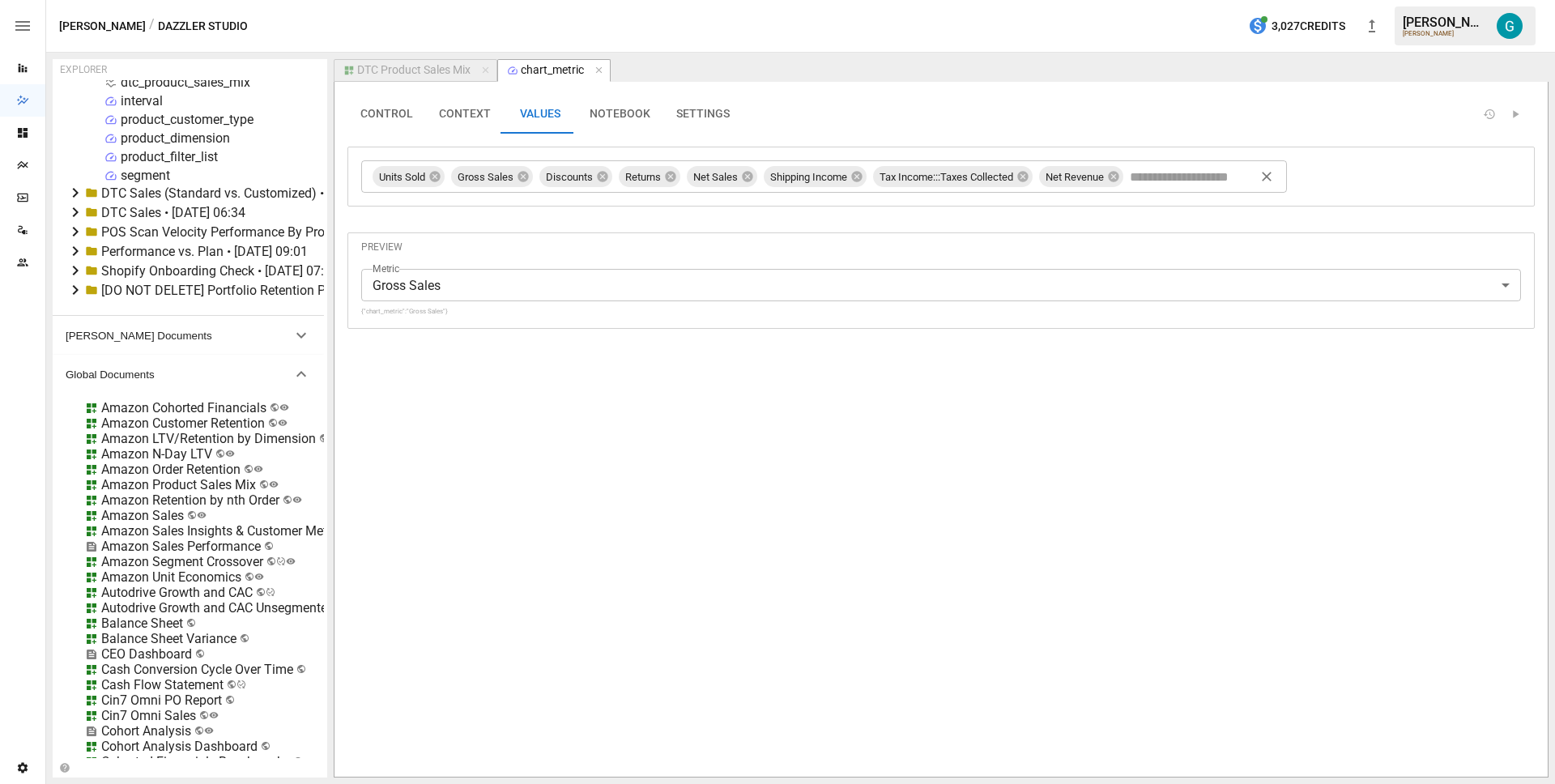
click at [162, 483] on div "Amazon Product Sales Mix" at bounding box center [178, 485] width 155 height 15
click at [241, 565] on li "Edit" at bounding box center [241, 575] width 111 height 33
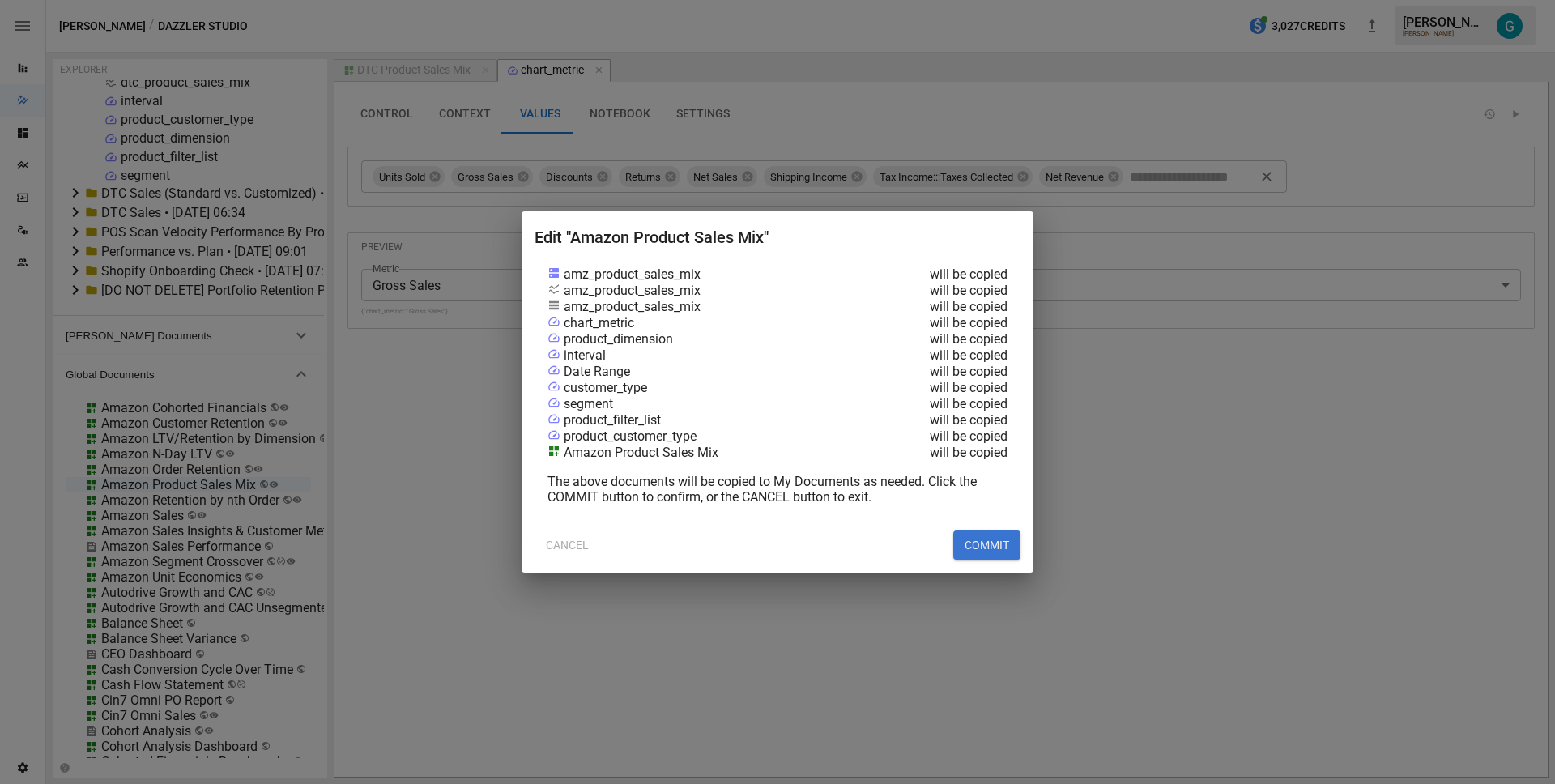
click at [994, 540] on button "COMMIT" at bounding box center [987, 544] width 67 height 29
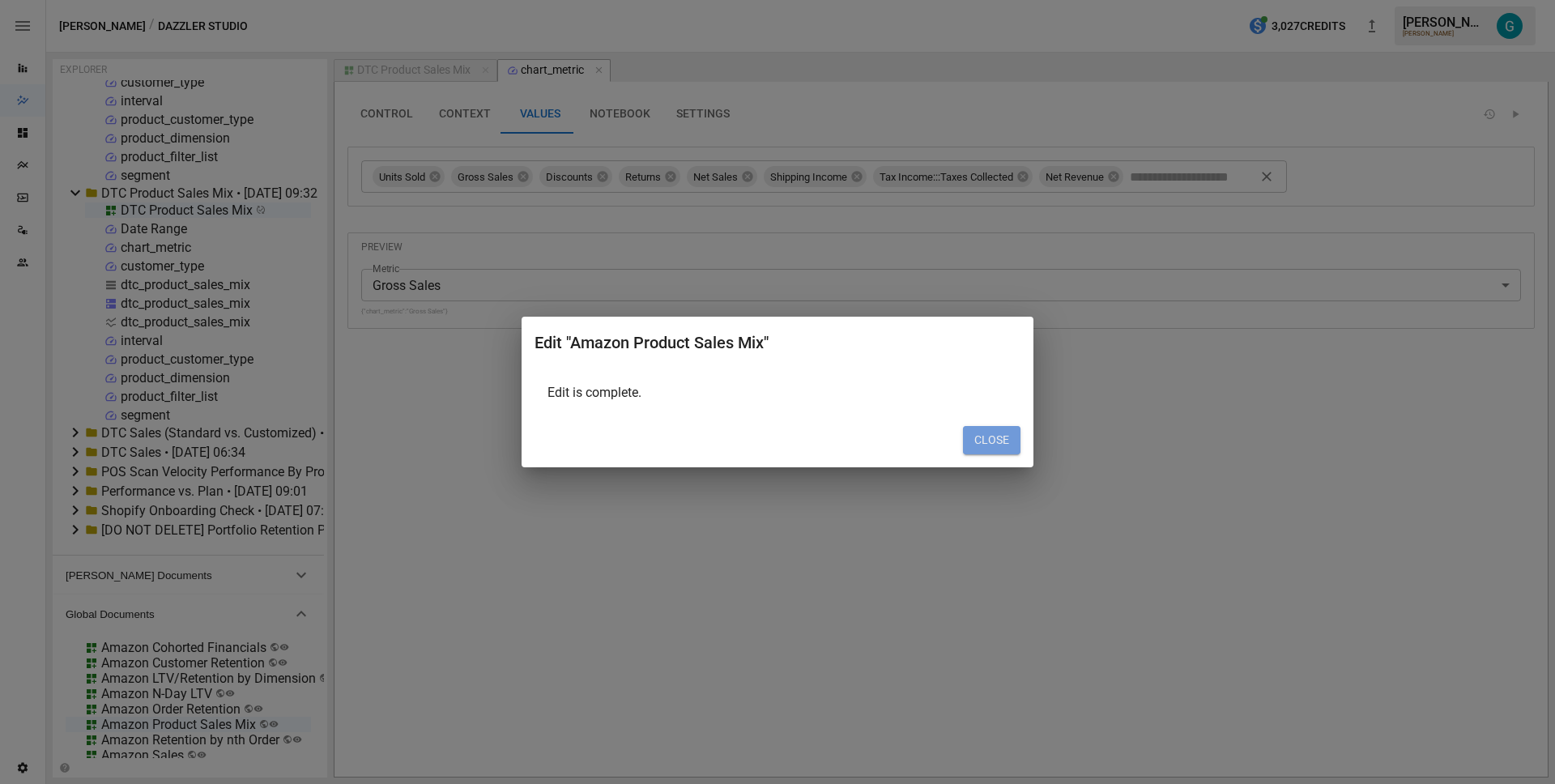
click at [1007, 443] on button "CLOSE" at bounding box center [992, 441] width 58 height 29
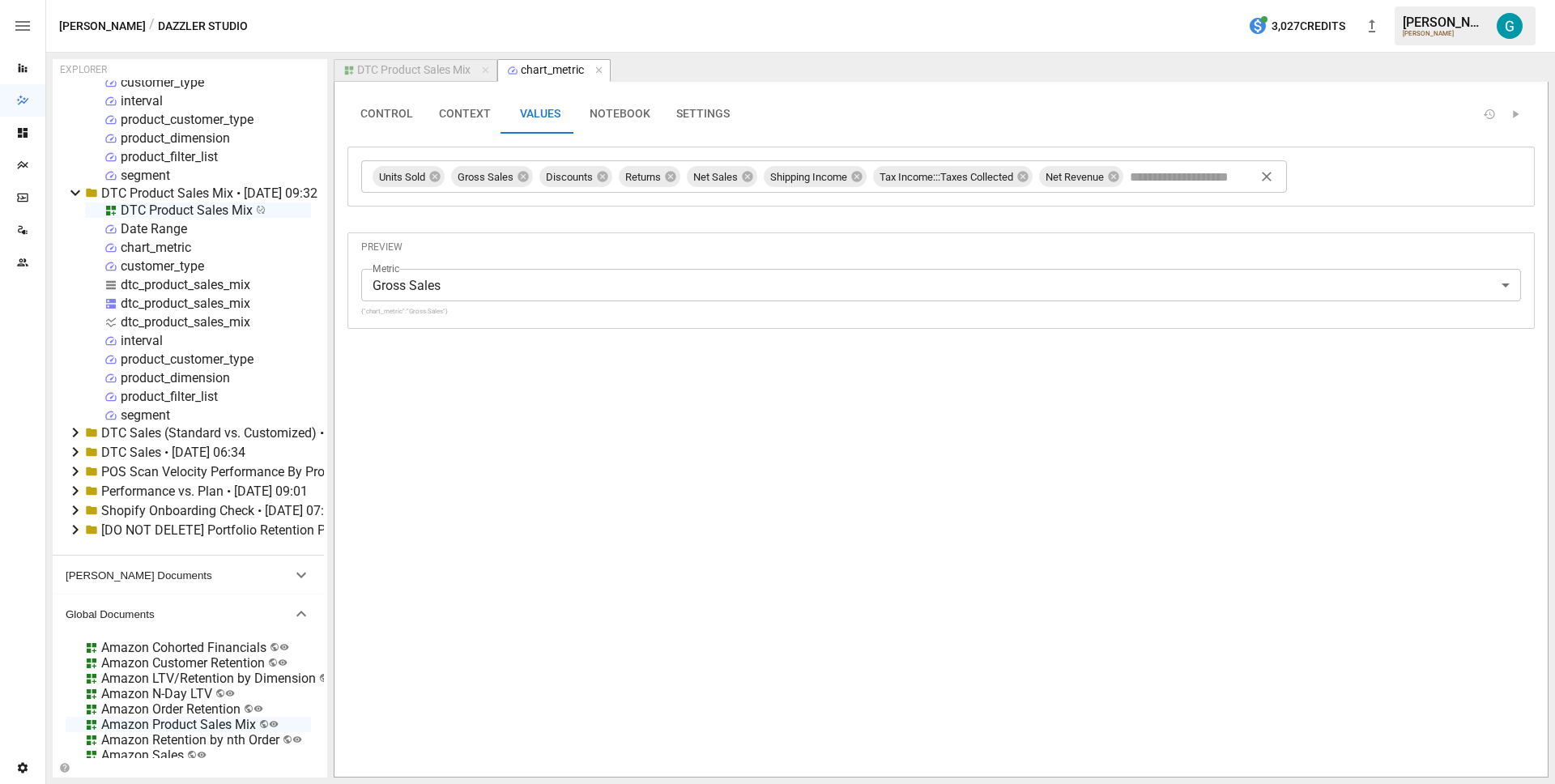
scroll to position [0, 0]
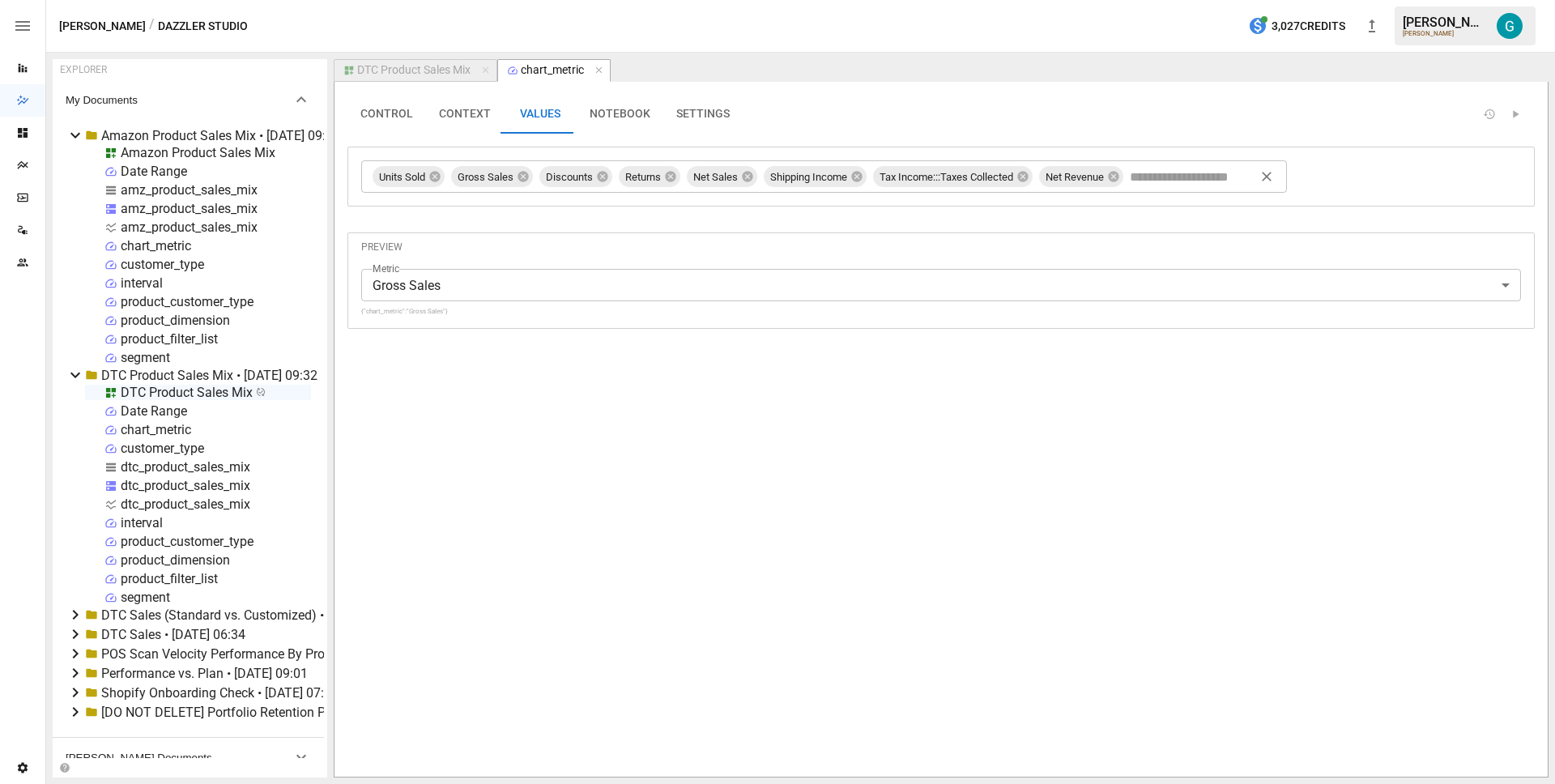
click at [164, 251] on div "chart_metric" at bounding box center [155, 245] width 70 height 15
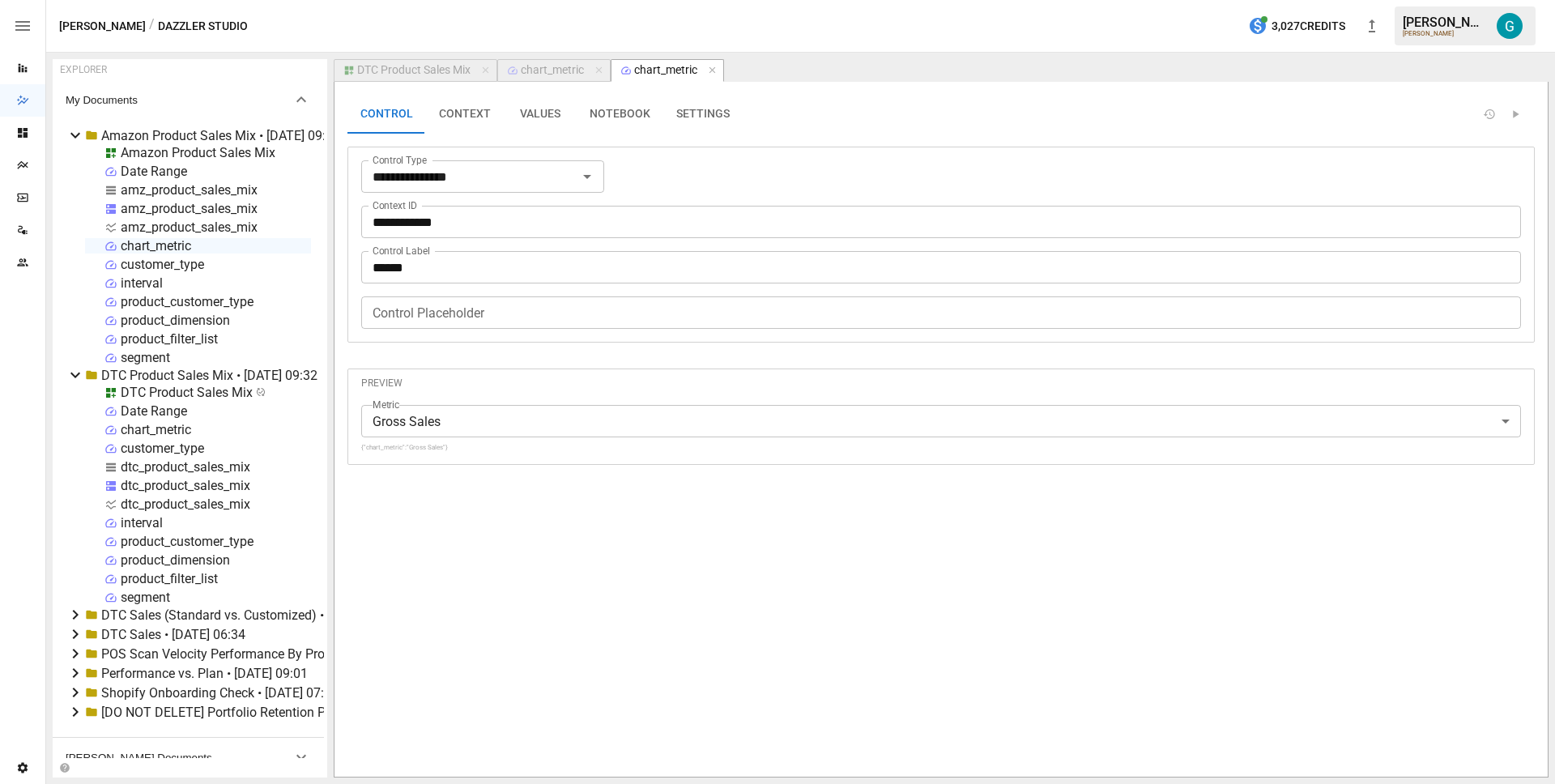
click at [552, 110] on button "VALUES" at bounding box center [540, 114] width 73 height 38
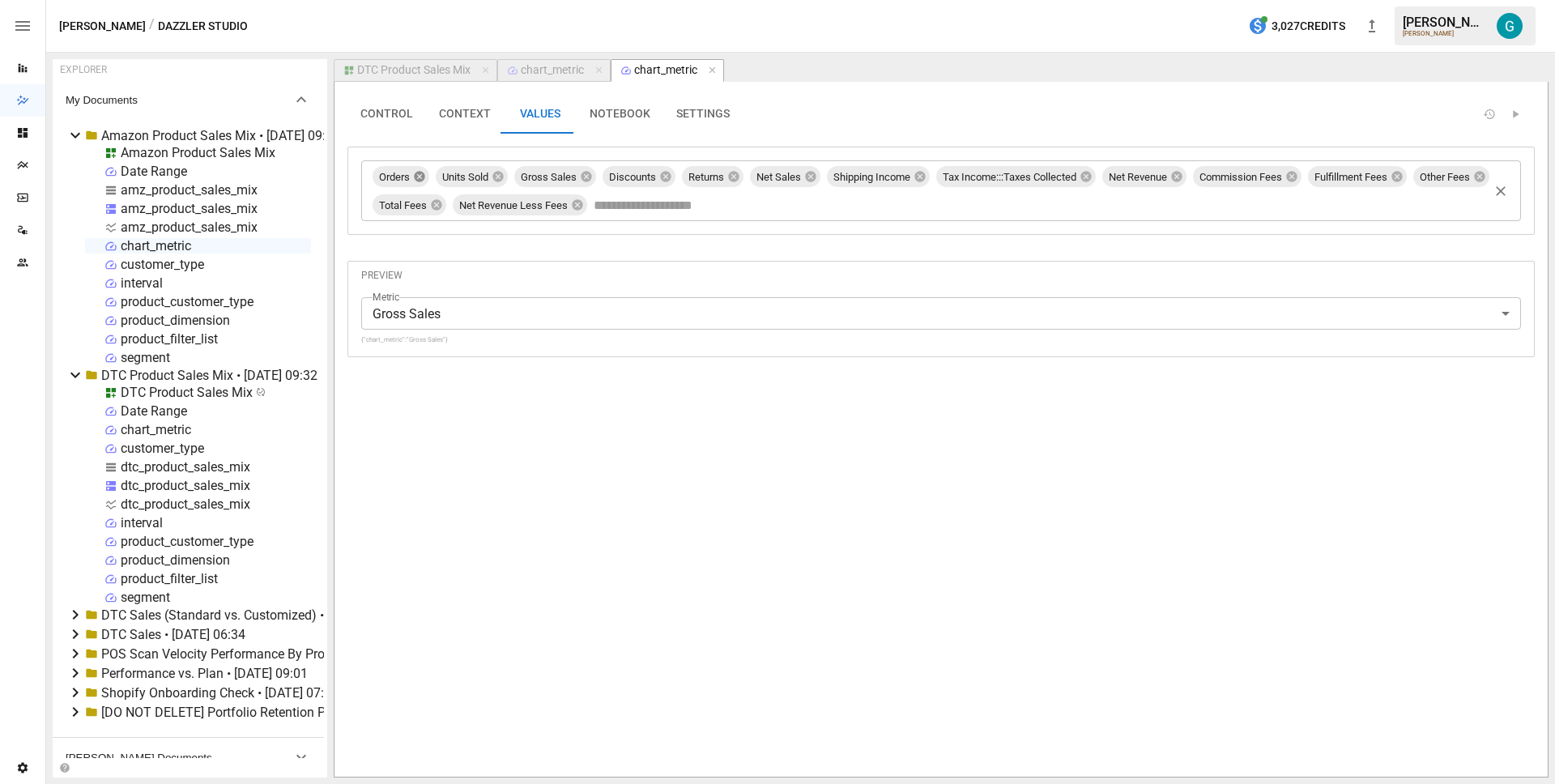
click at [421, 179] on icon at bounding box center [419, 176] width 11 height 11
click at [195, 153] on div "Amazon Product Sales Mix" at bounding box center [197, 153] width 155 height 15
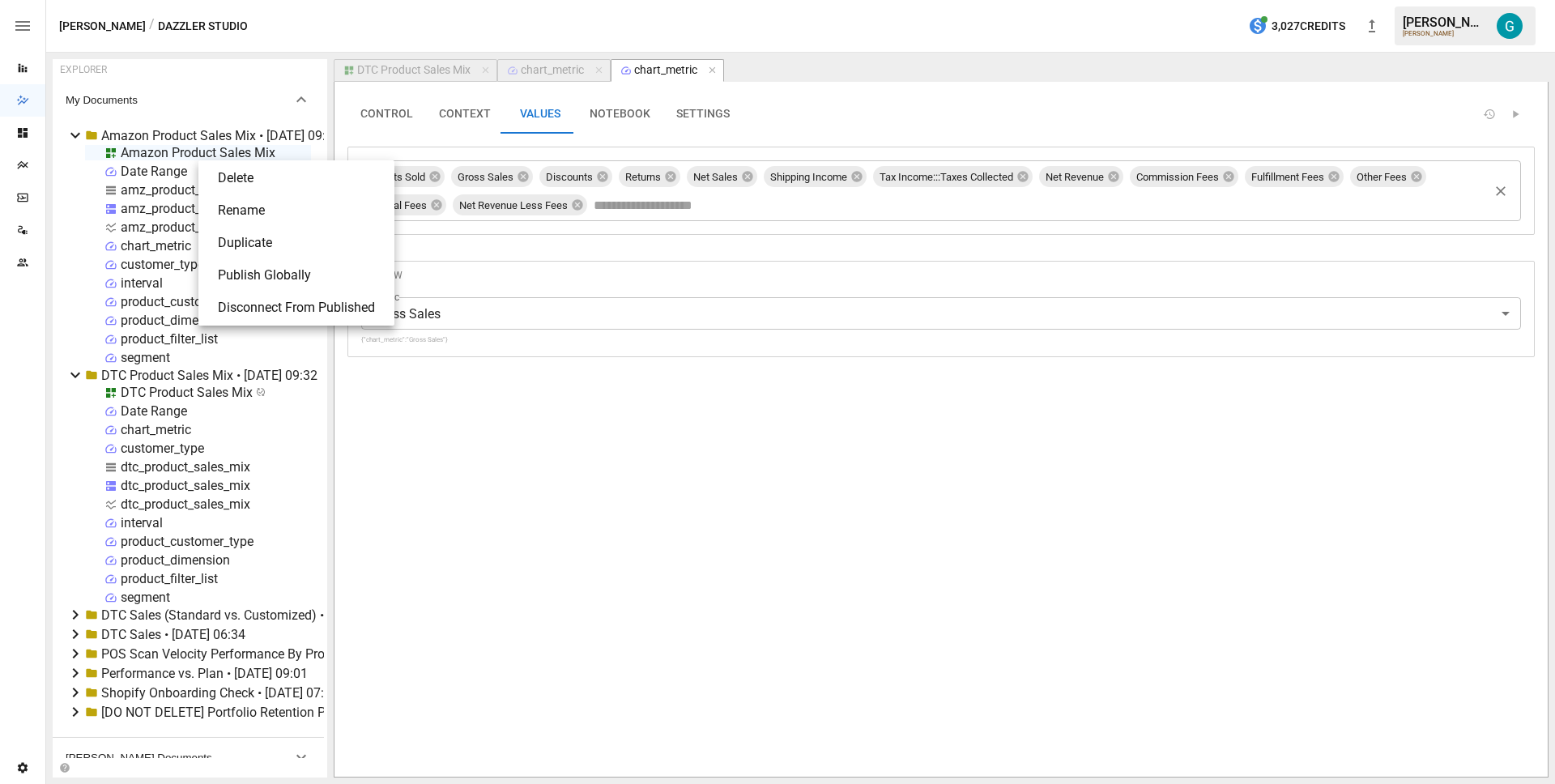
click at [252, 271] on li "Publish Globally" at bounding box center [296, 275] width 183 height 33
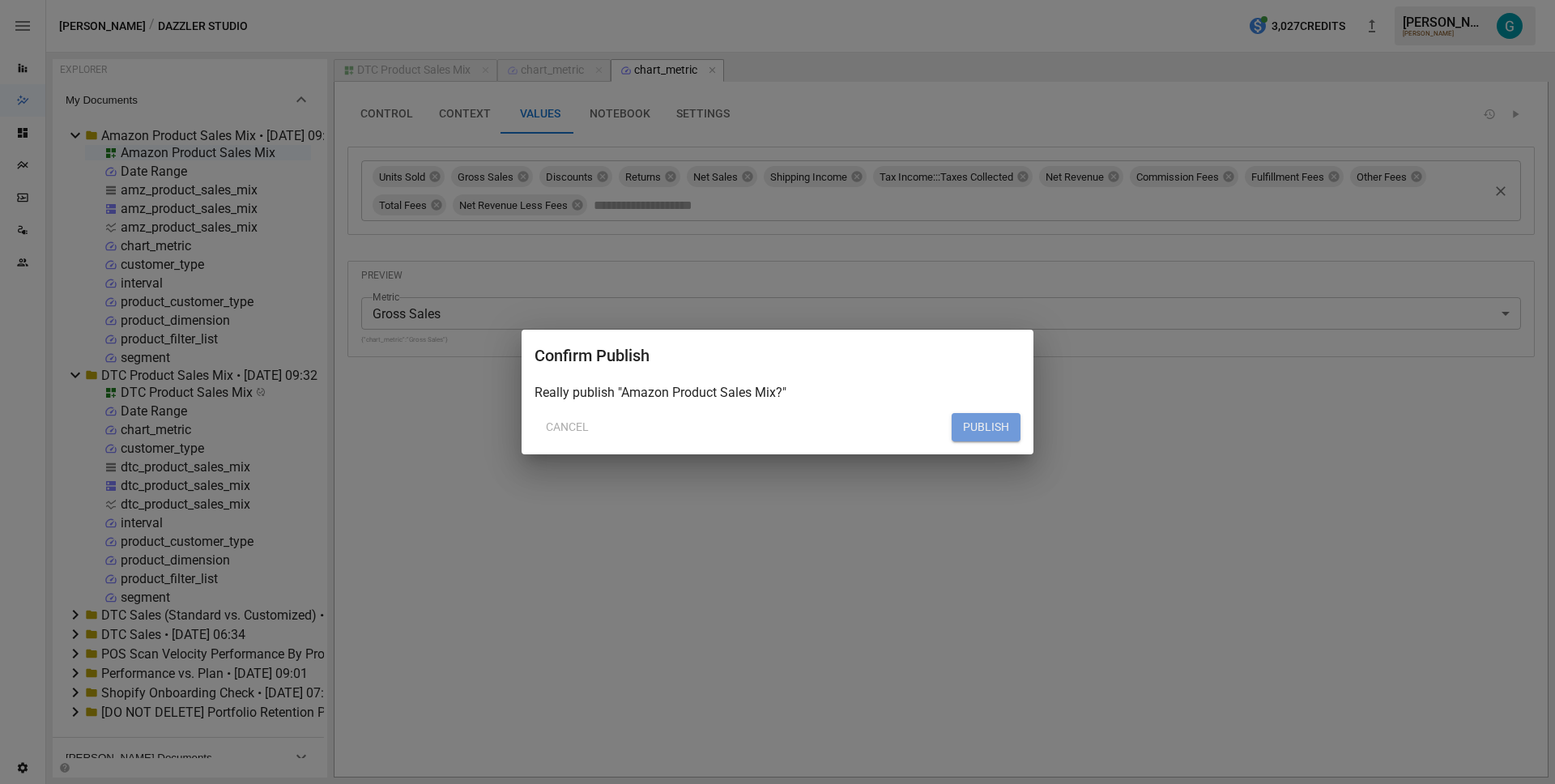
click at [966, 419] on button "PUBLISH" at bounding box center [986, 427] width 69 height 29
click at [996, 433] on button "PUBLISH" at bounding box center [986, 427] width 69 height 29
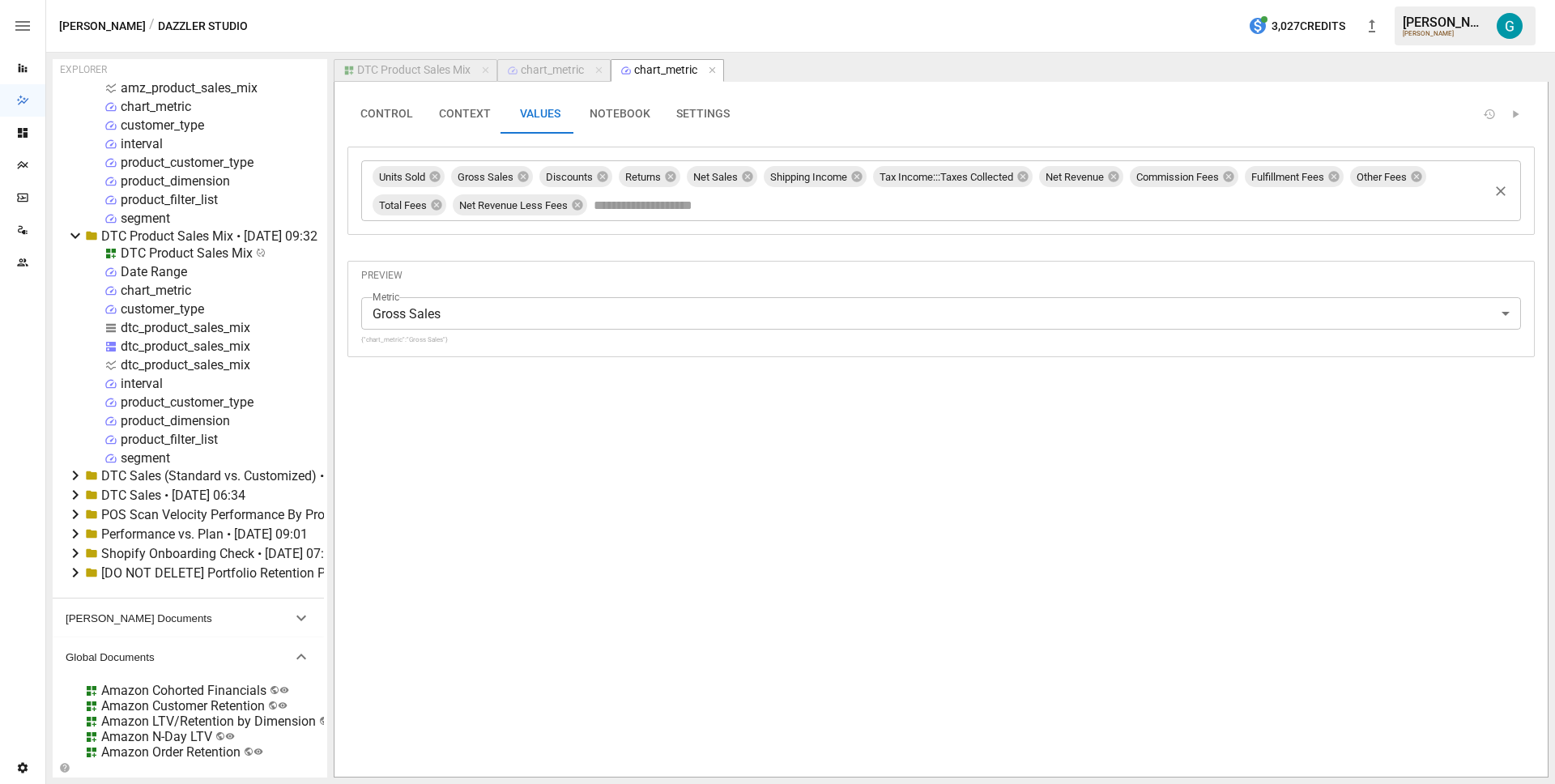
scroll to position [1250, 0]
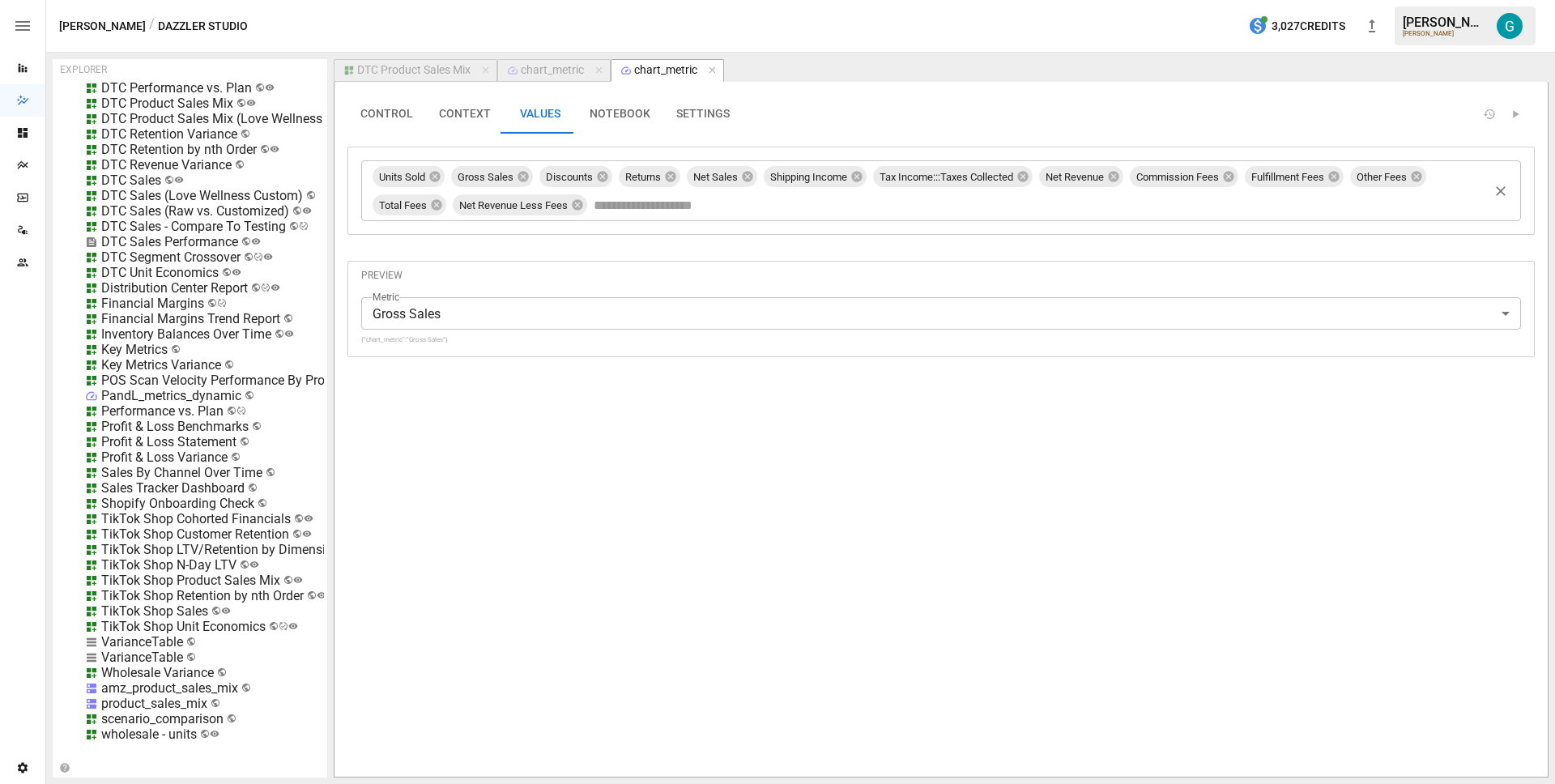
click at [182, 572] on div "TikTok Shop Product Sales Mix" at bounding box center [191, 580] width 179 height 15
click at [283, 660] on li "Edit" at bounding box center [252, 658] width 111 height 33
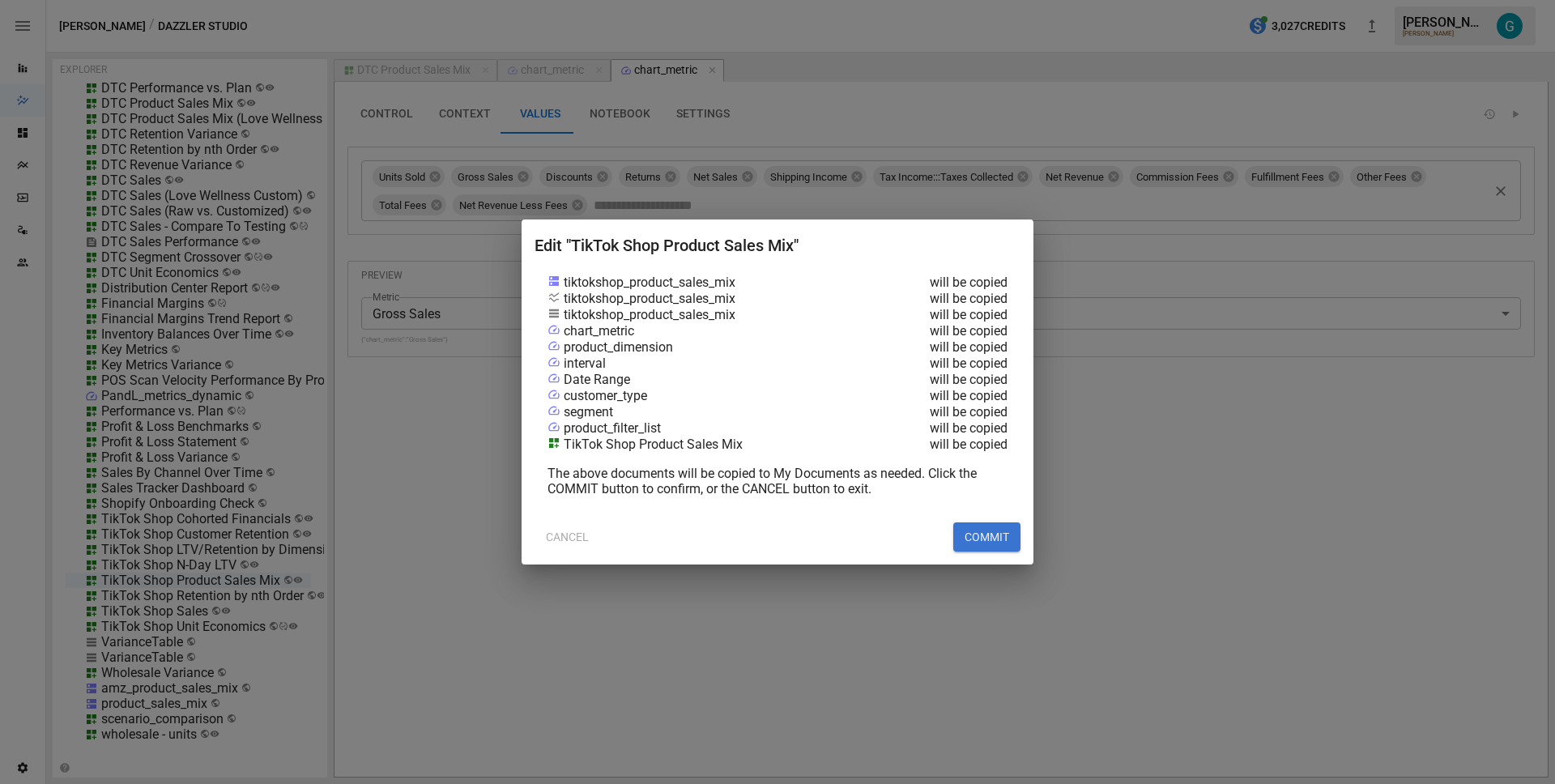
click at [995, 529] on button "COMMIT" at bounding box center [987, 537] width 67 height 29
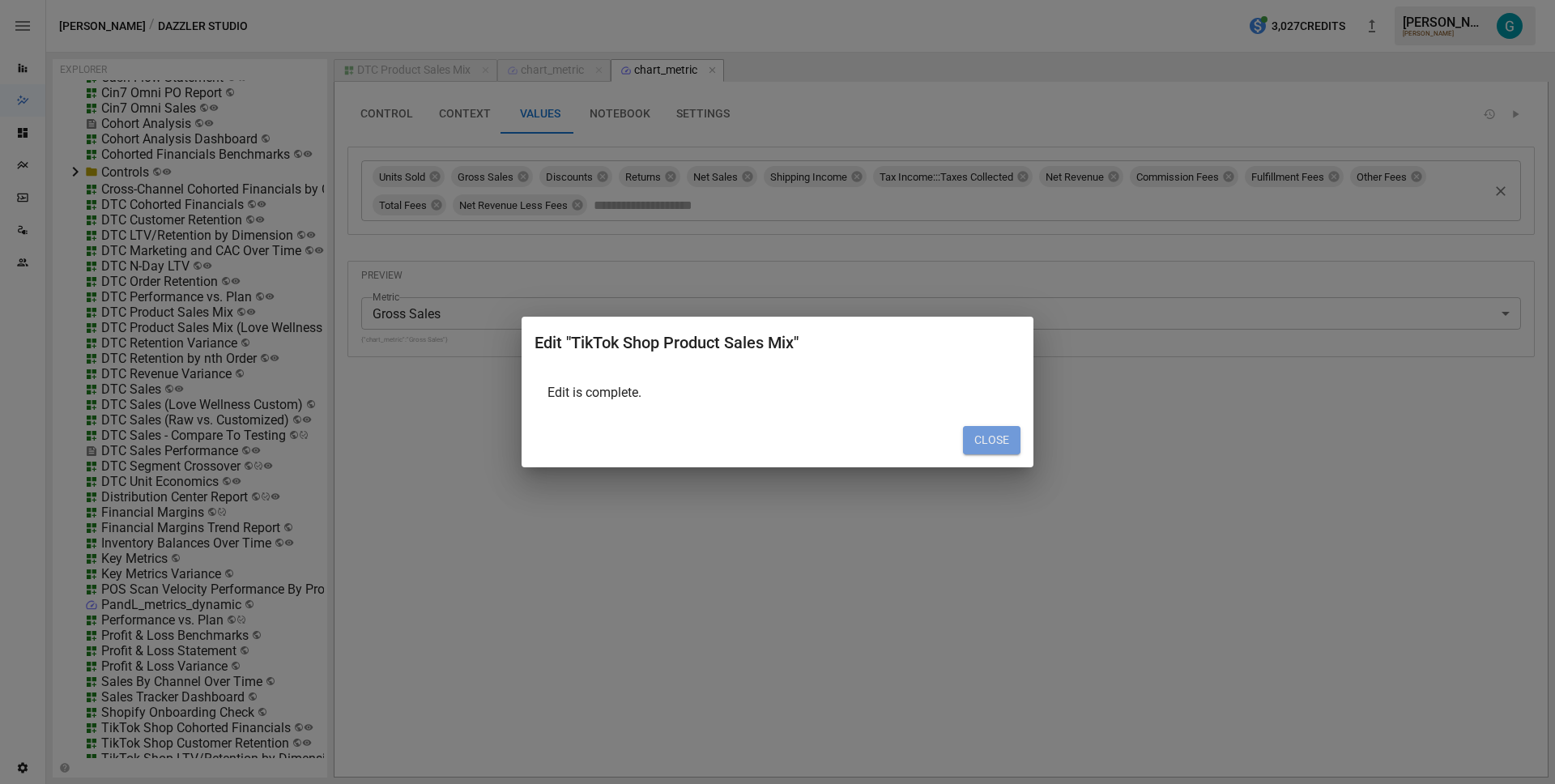
click at [974, 443] on button "CLOSE" at bounding box center [992, 441] width 58 height 29
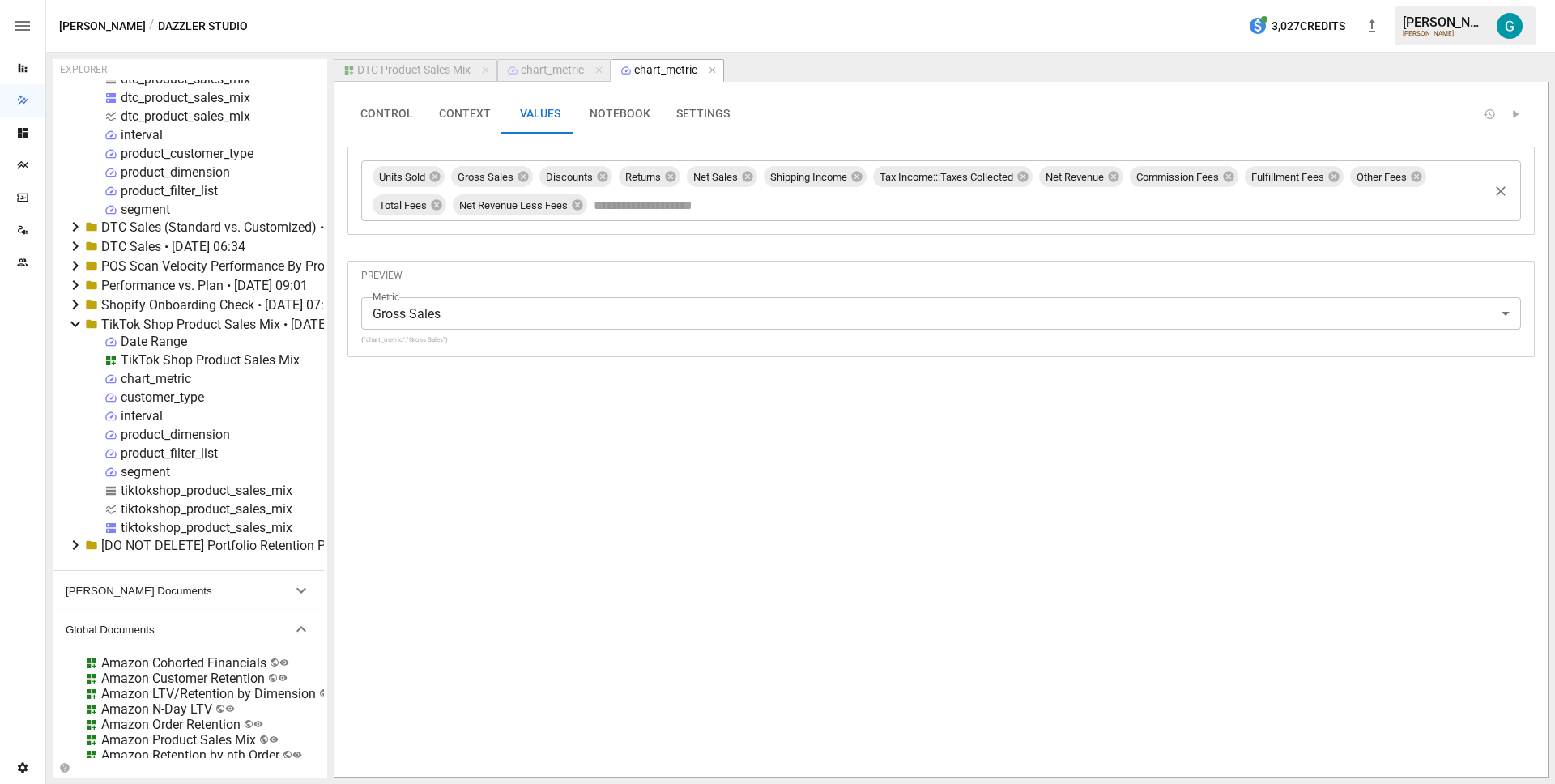
scroll to position [389, 0]
click at [152, 371] on div "chart_metric" at bounding box center [155, 378] width 70 height 15
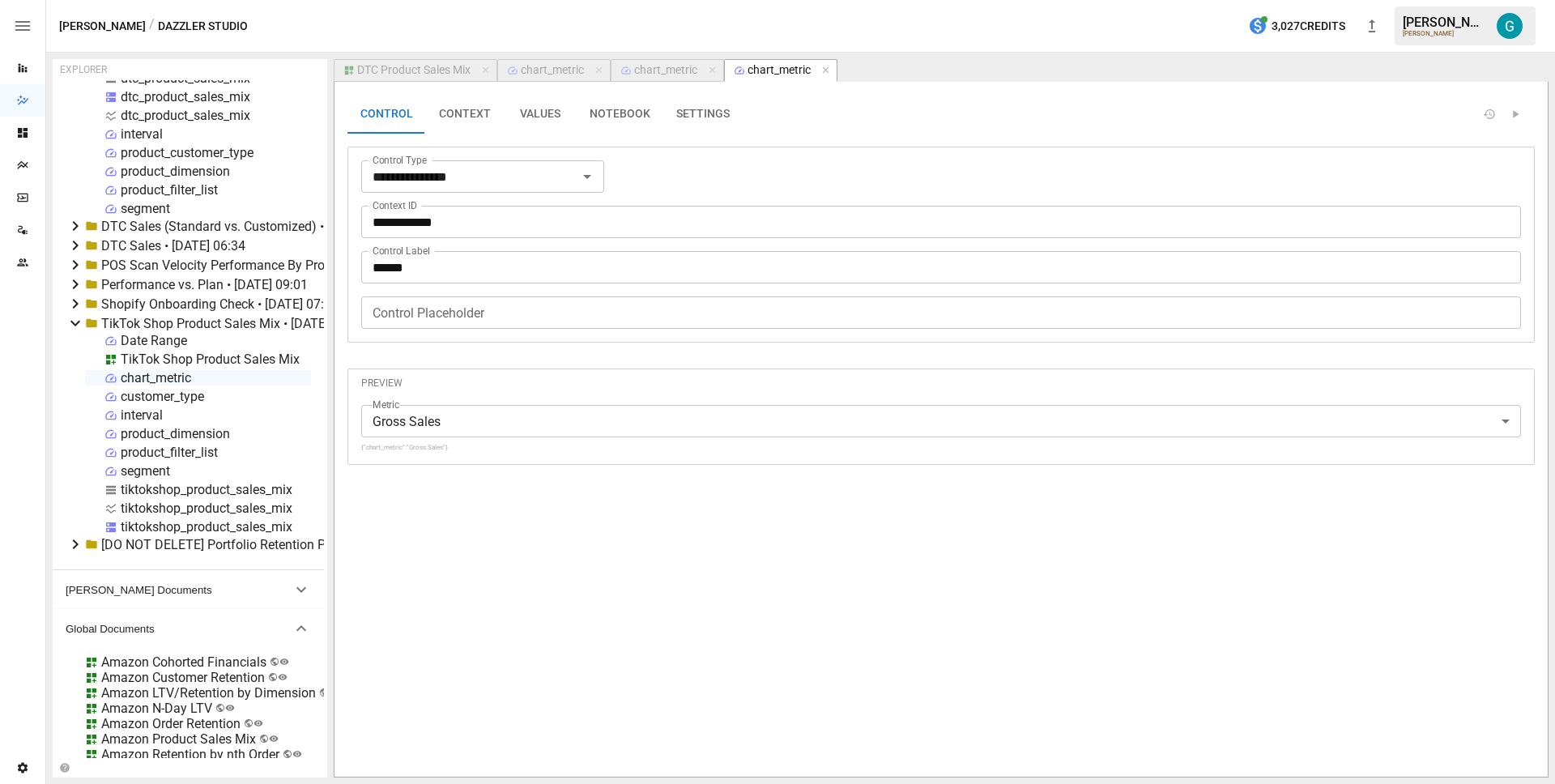
click at [522, 120] on button "VALUES" at bounding box center [540, 114] width 73 height 38
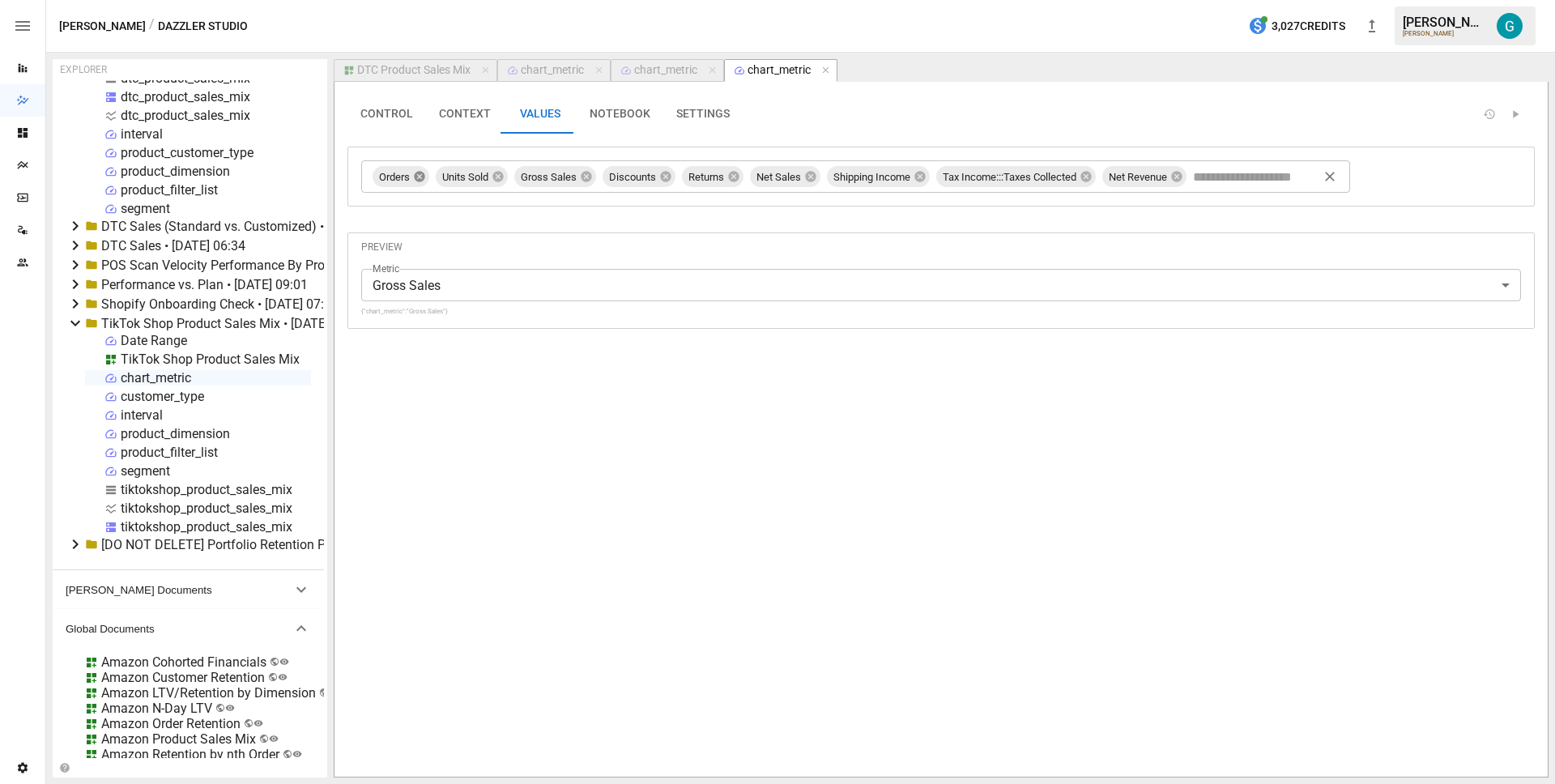
click at [421, 177] on icon at bounding box center [419, 176] width 11 height 11
click at [169, 350] on div "Date Range TikTok Shop Product Sales Mix chart_metric customer_type interval pr…" at bounding box center [197, 434] width 226 height 202
click at [161, 362] on div "TikTok Shop Product Sales Mix" at bounding box center [210, 359] width 179 height 15
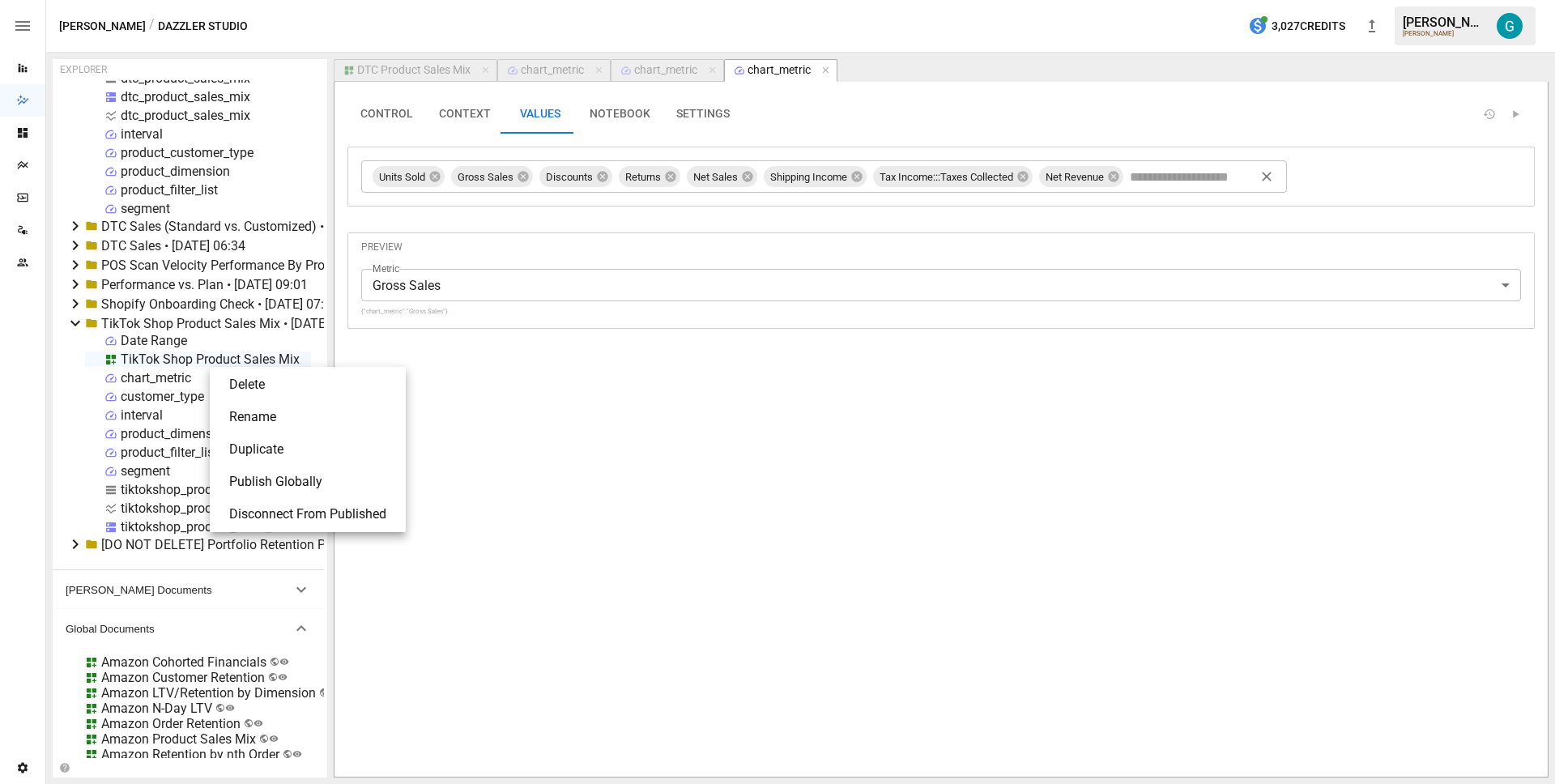
click at [276, 475] on li "Publish Globally" at bounding box center [308, 482] width 183 height 33
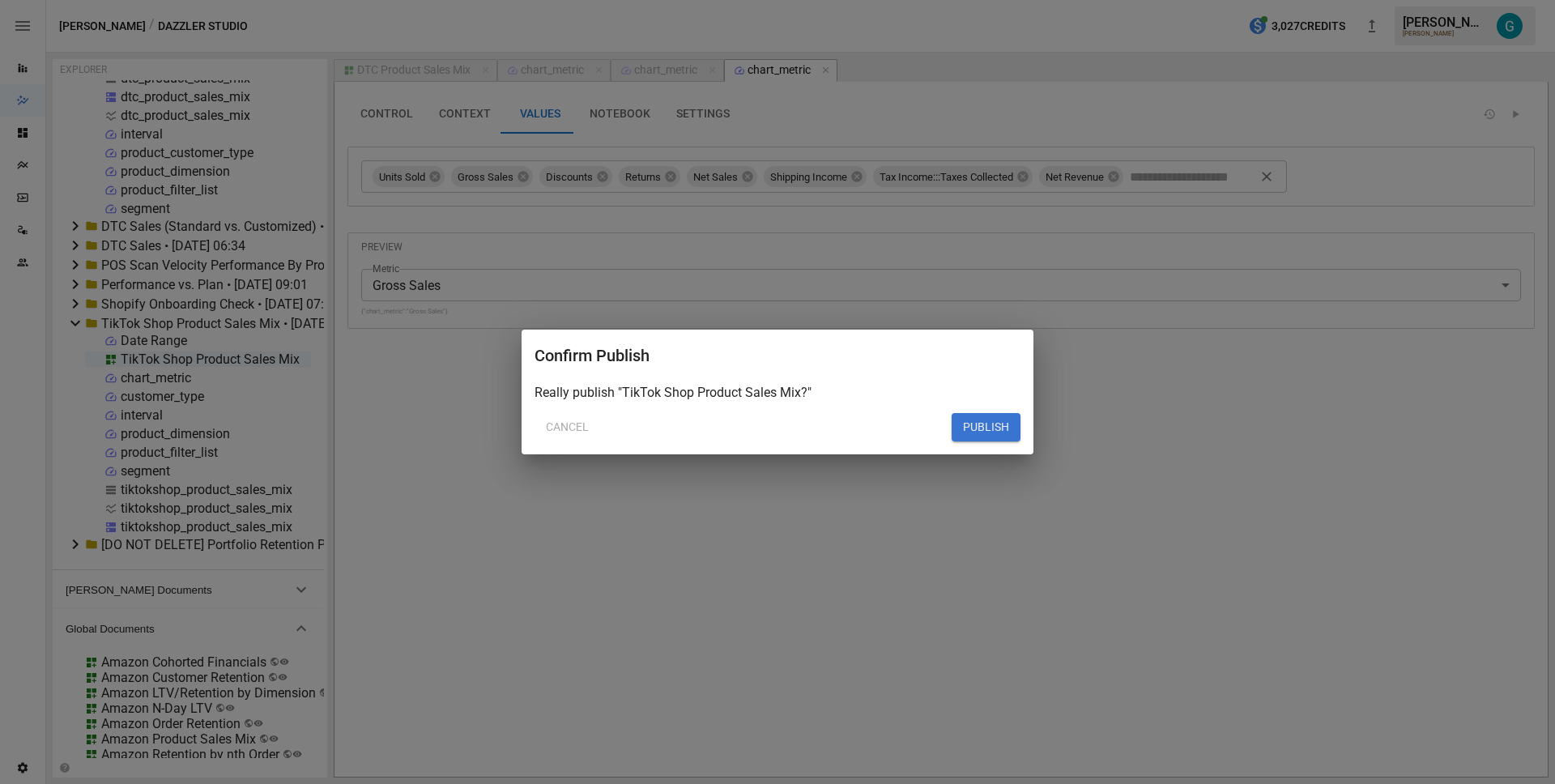
click at [980, 428] on button "PUBLISH" at bounding box center [986, 427] width 69 height 29
click at [1007, 425] on button "PUBLISH" at bounding box center [986, 427] width 69 height 29
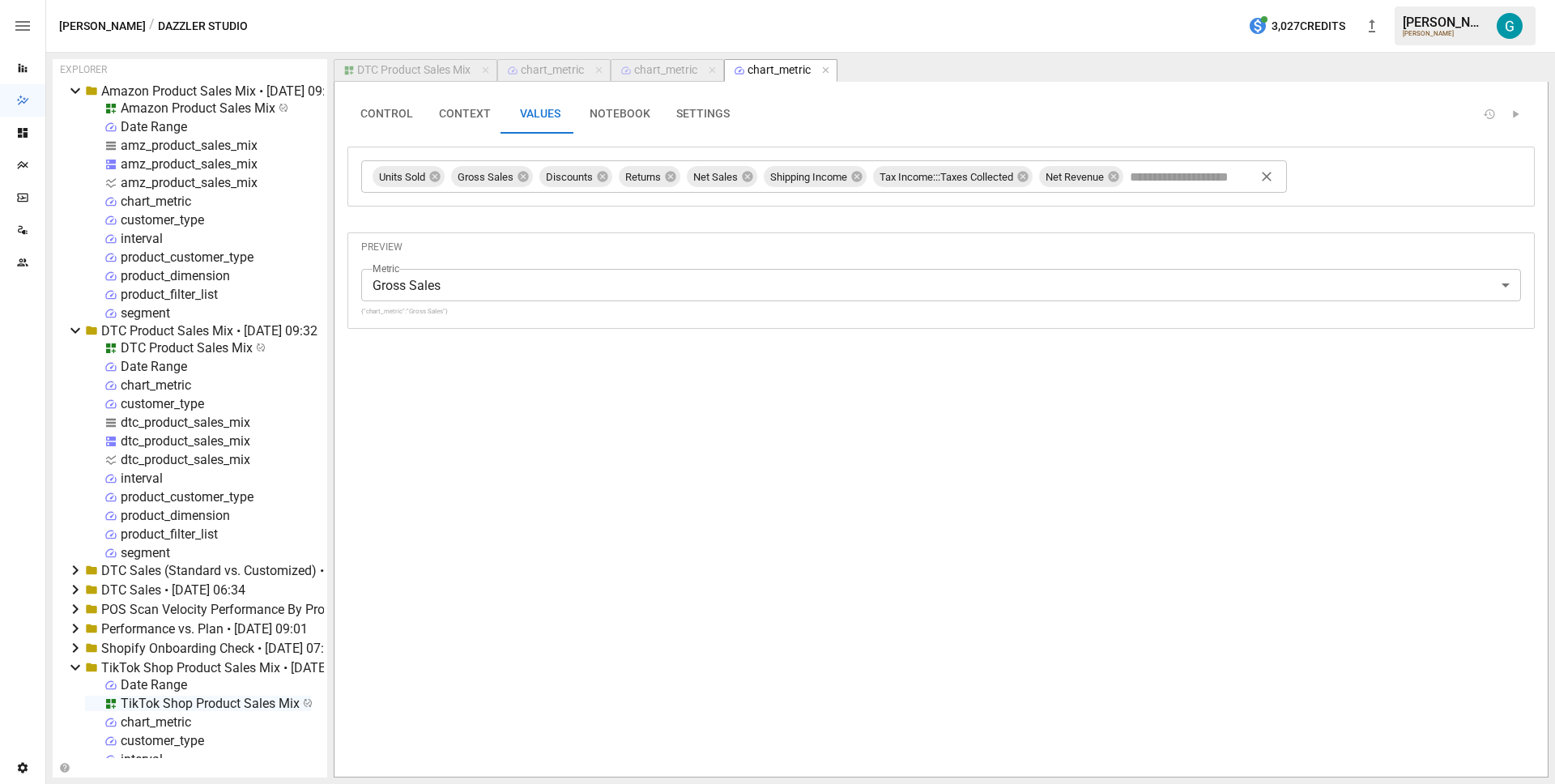
scroll to position [0, 0]
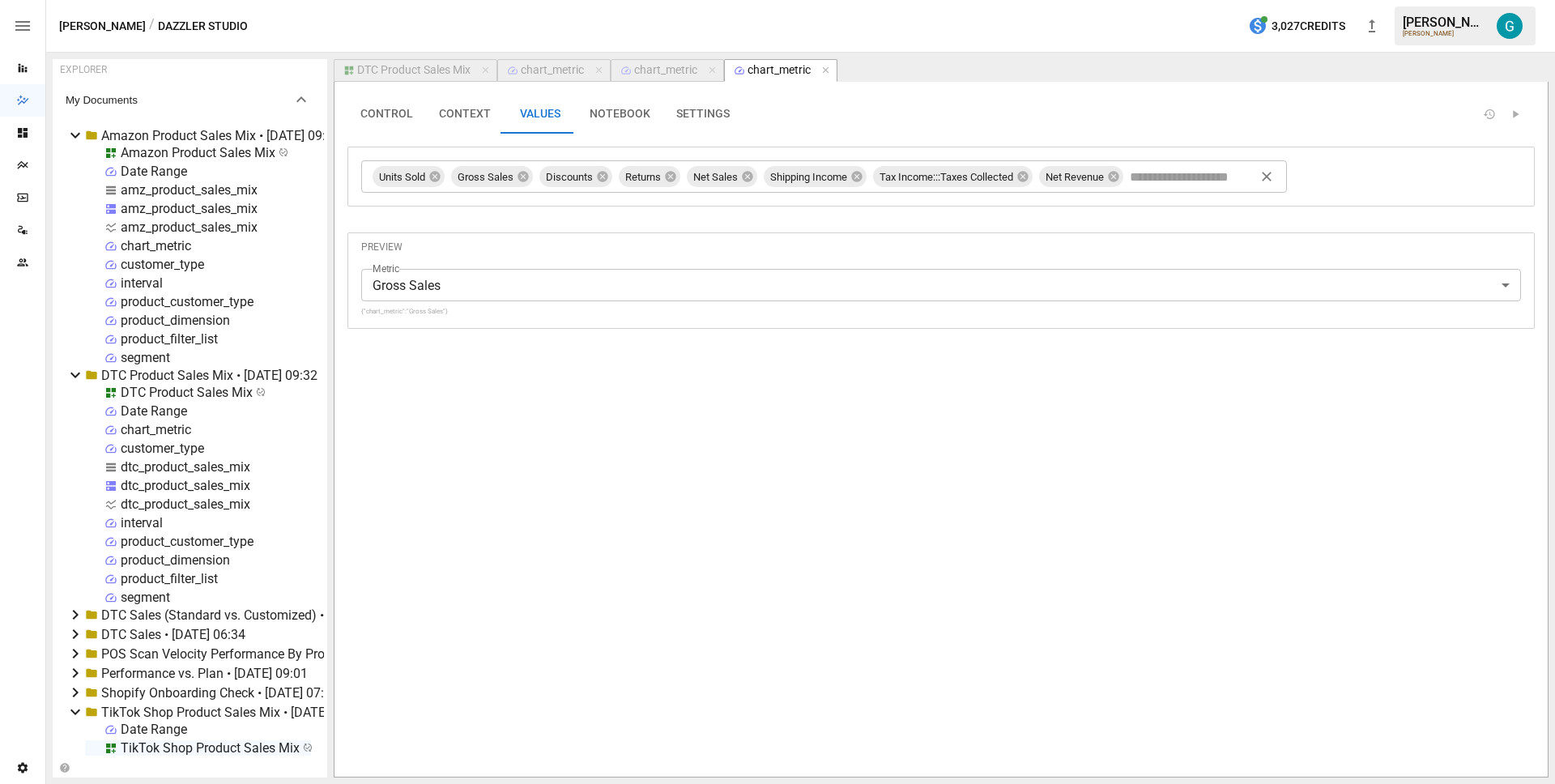
click at [445, 67] on div "DTC Product Sales Mix" at bounding box center [414, 70] width 114 height 14
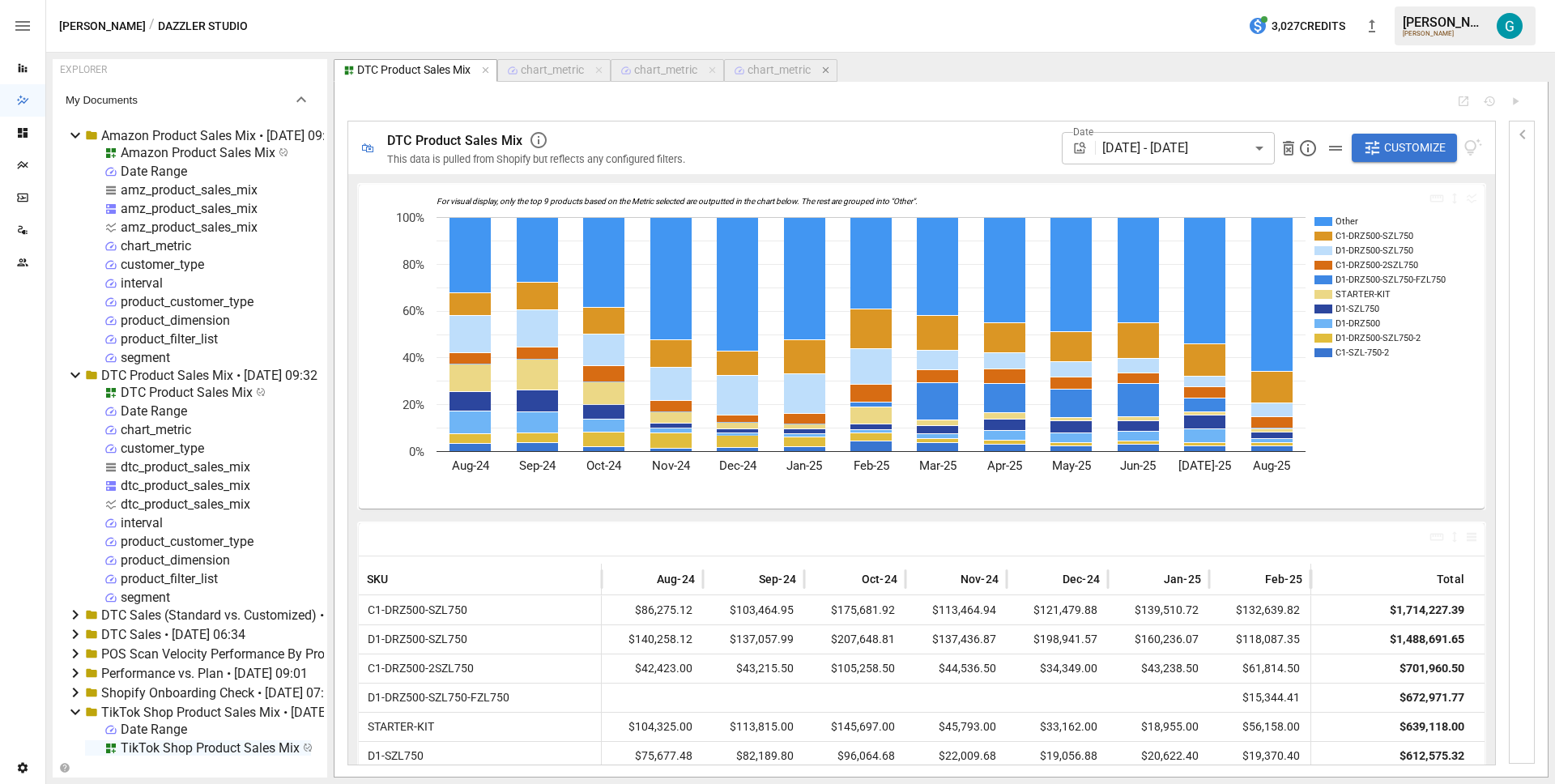
click at [828, 71] on icon "button" at bounding box center [825, 70] width 7 height 7
click at [717, 69] on icon "button" at bounding box center [713, 70] width 12 height 12
click at [601, 72] on icon "button" at bounding box center [599, 70] width 7 height 7
click at [140, 209] on div "amz_product_sales_mix" at bounding box center [189, 209] width 137 height 15
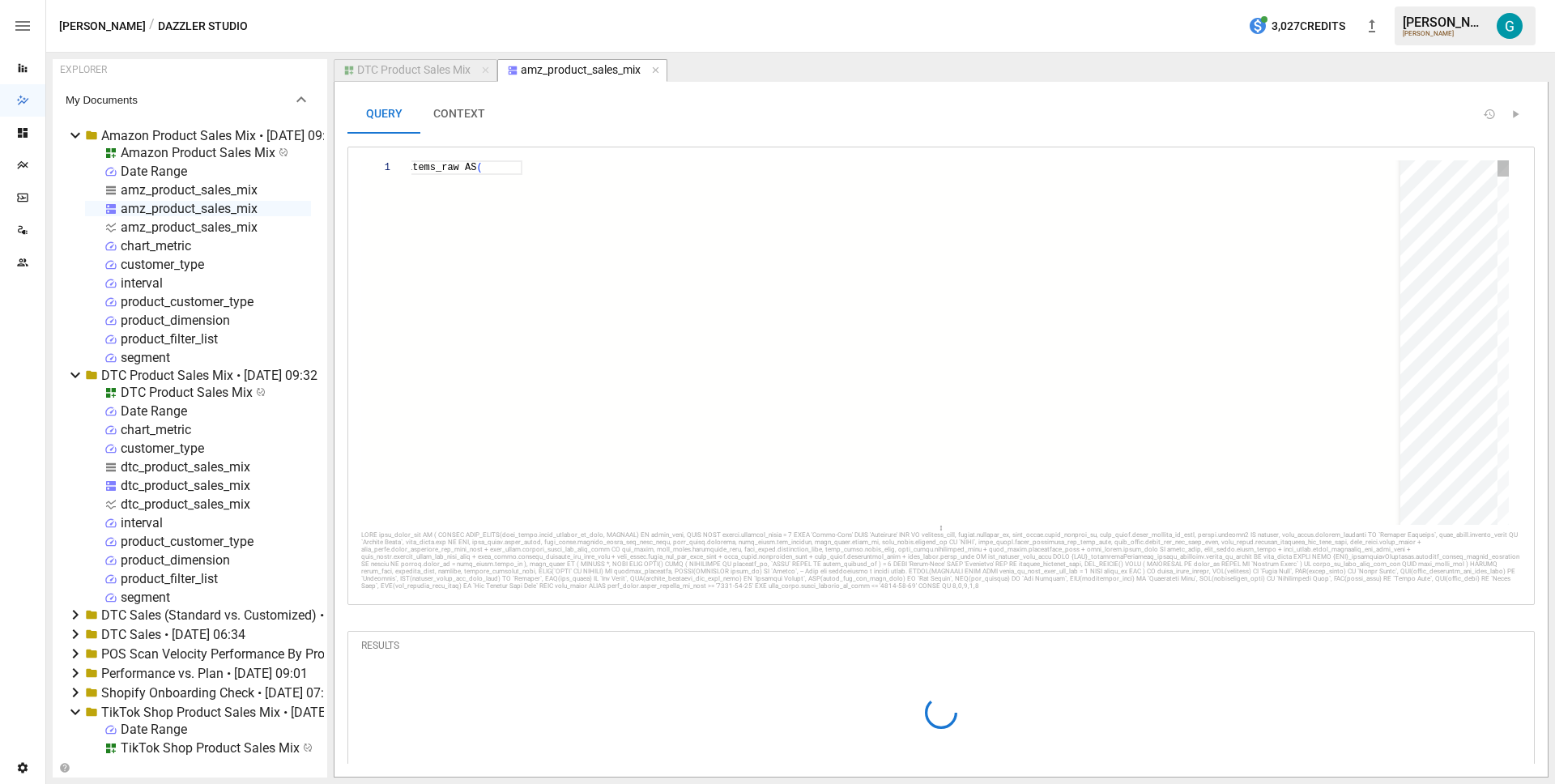
scroll to position [145, 88]
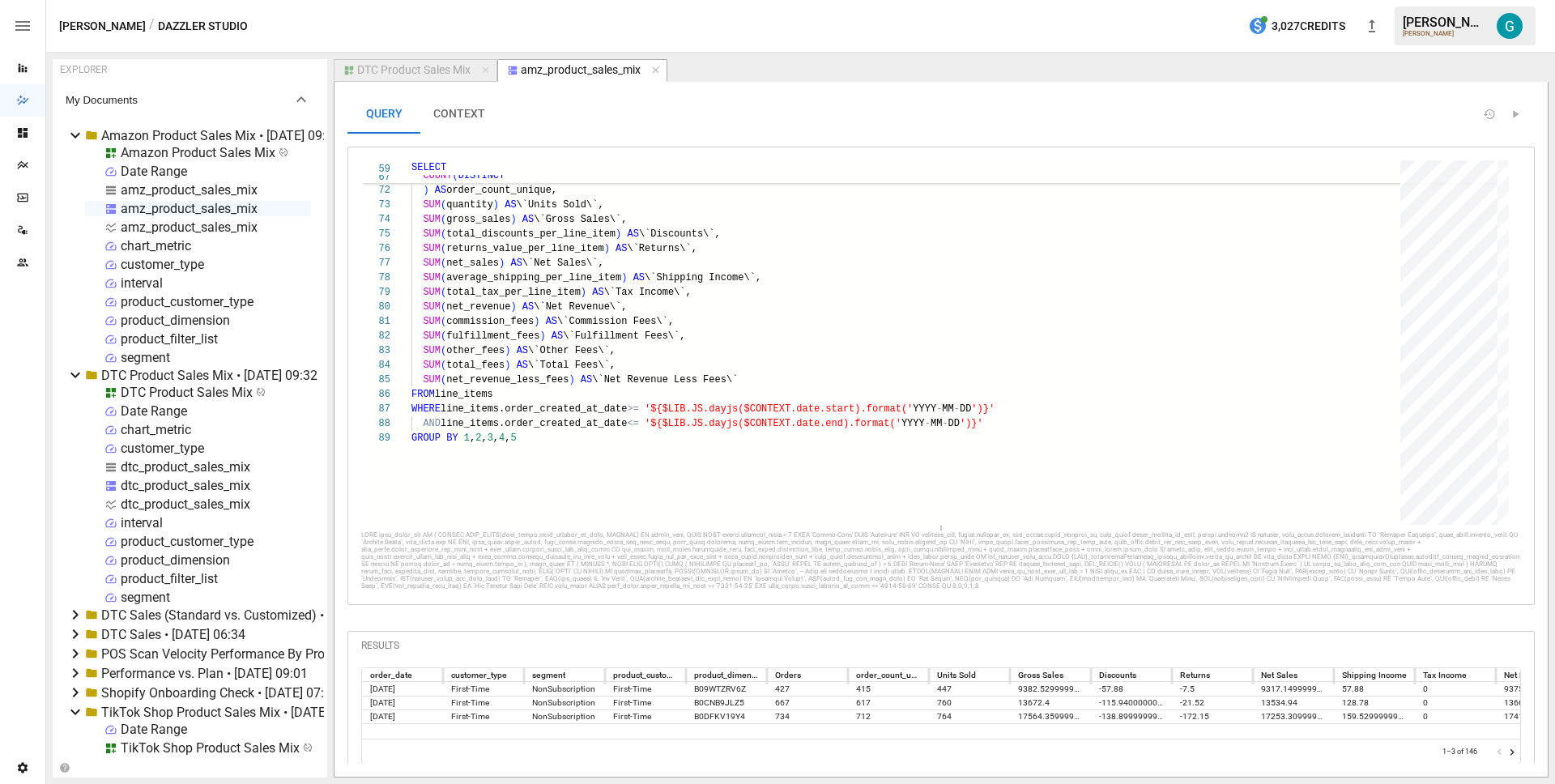
click at [214, 189] on div "amz_product_sales_mix" at bounding box center [189, 190] width 137 height 15
select select "**********"
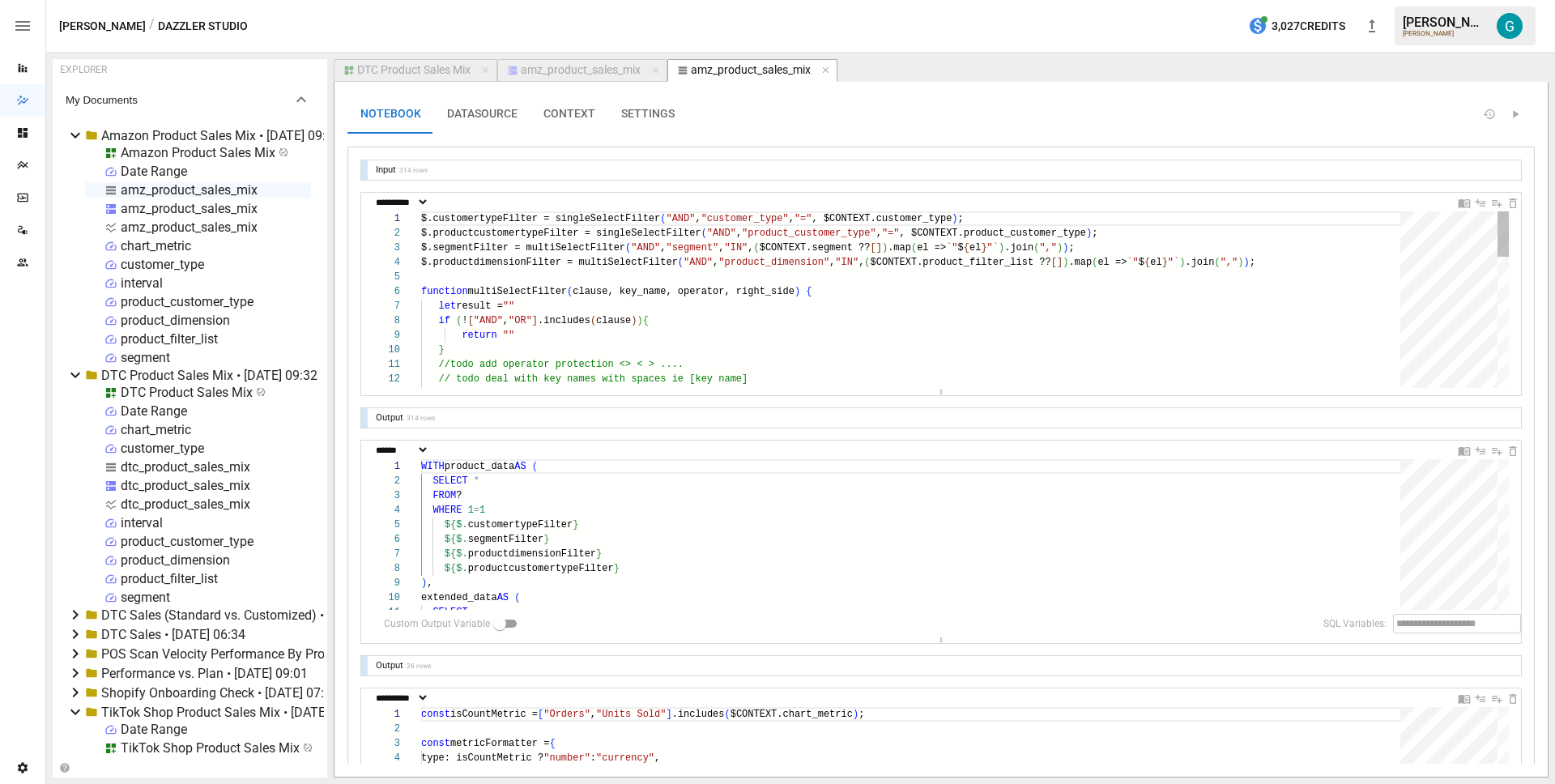
click at [703, 270] on div "$.customertypeFilter = singleSelectFilter ( "AND" , "customer_type" , "=" , $CO…" at bounding box center [916, 555] width 990 height 687
click at [719, 264] on div "$.customertypeFilter = singleSelectFilter ( "AND" , "customer_type" , "=" , $CO…" at bounding box center [916, 555] width 990 height 687
click at [493, 217] on div "$.customertypeFilter = singleSelectFilter ( "AND" , "customer_type" , "=" , $CO…" at bounding box center [916, 555] width 990 height 687
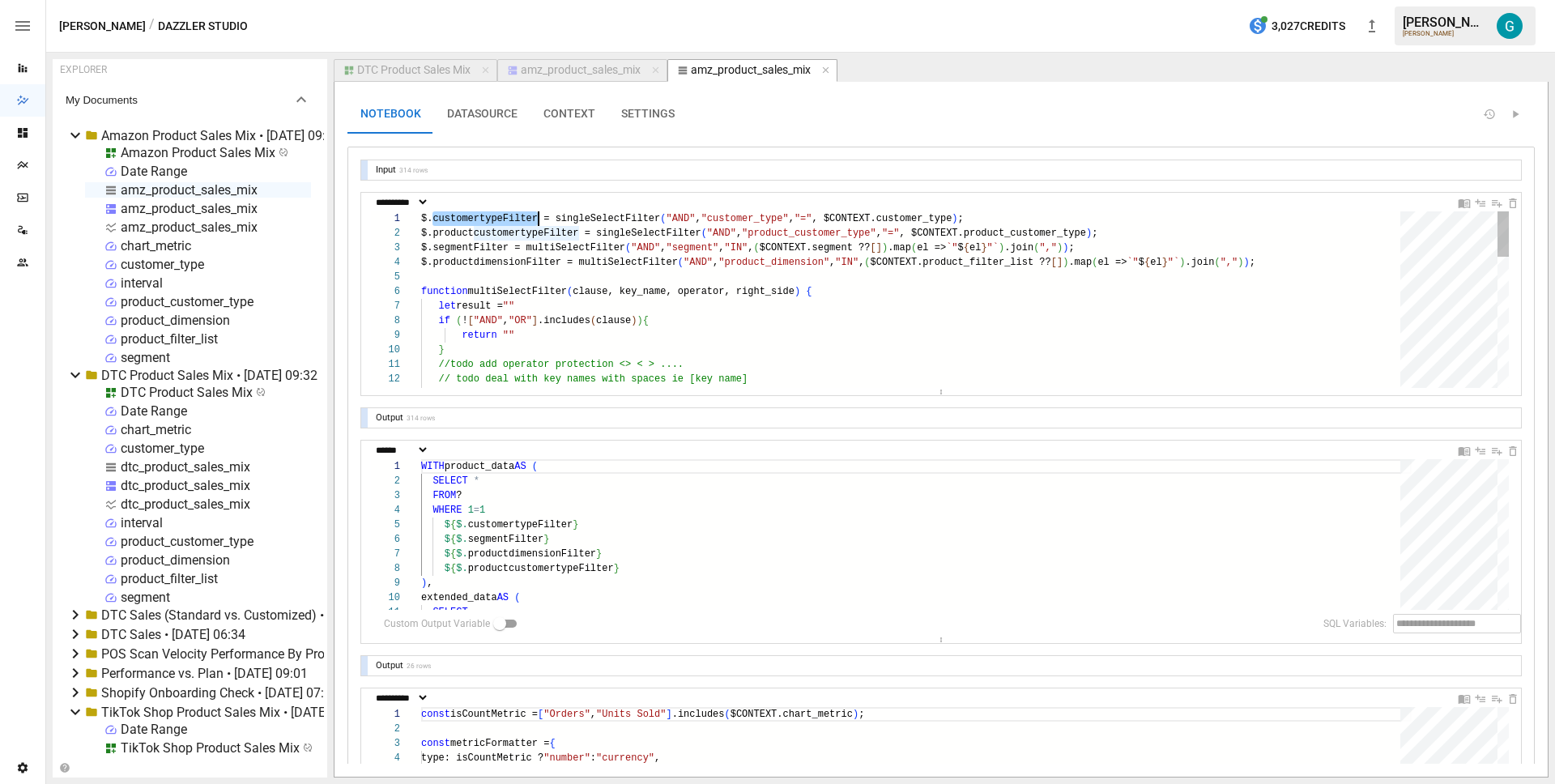
click at [492, 216] on div "$.customertypeFilter = singleSelectFilter ( "AND" , "customer_type" , "=" , $CO…" at bounding box center [916, 555] width 990 height 687
click at [492, 233] on div "$.customertypeFilter = singleSelectFilter ( "AND" , "customer_type" , "=" , $CO…" at bounding box center [916, 555] width 990 height 687
click at [493, 247] on div "$.customertypeFilter = singleSelectFilter ( "AND" , "customer_type" , "=" , $CO…" at bounding box center [916, 555] width 990 height 687
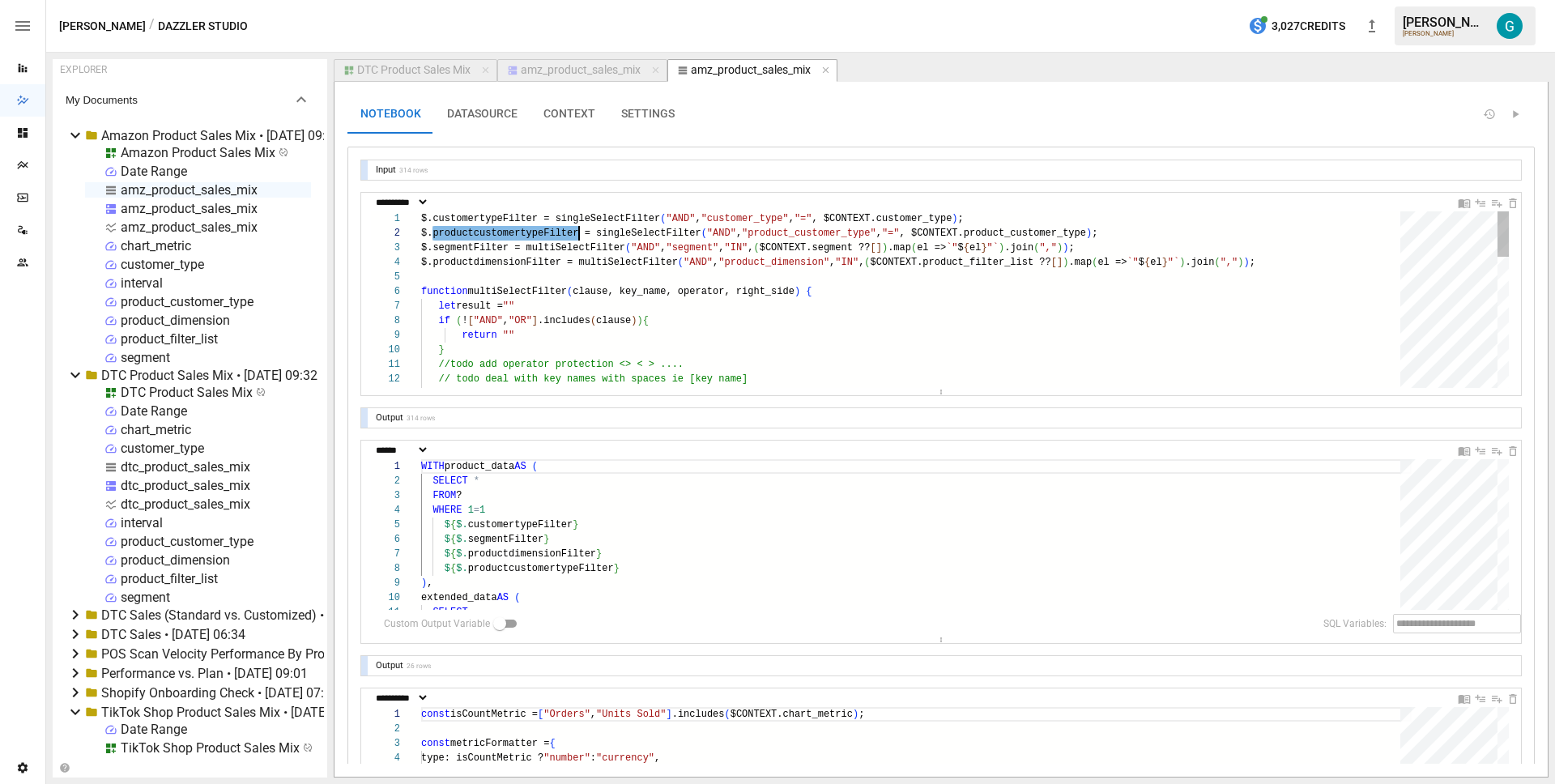
scroll to position [29, 70]
click at [648, 292] on div "$.customertypeFilter = singleSelectFilter ( "AND" , "customer_type" , "=" , $CO…" at bounding box center [916, 555] width 990 height 687
click at [580, 235] on div "$.customertypeFilter = singleSelectFilter ( "AND" , "customer_type" , "=" , $CO…" at bounding box center [916, 555] width 990 height 687
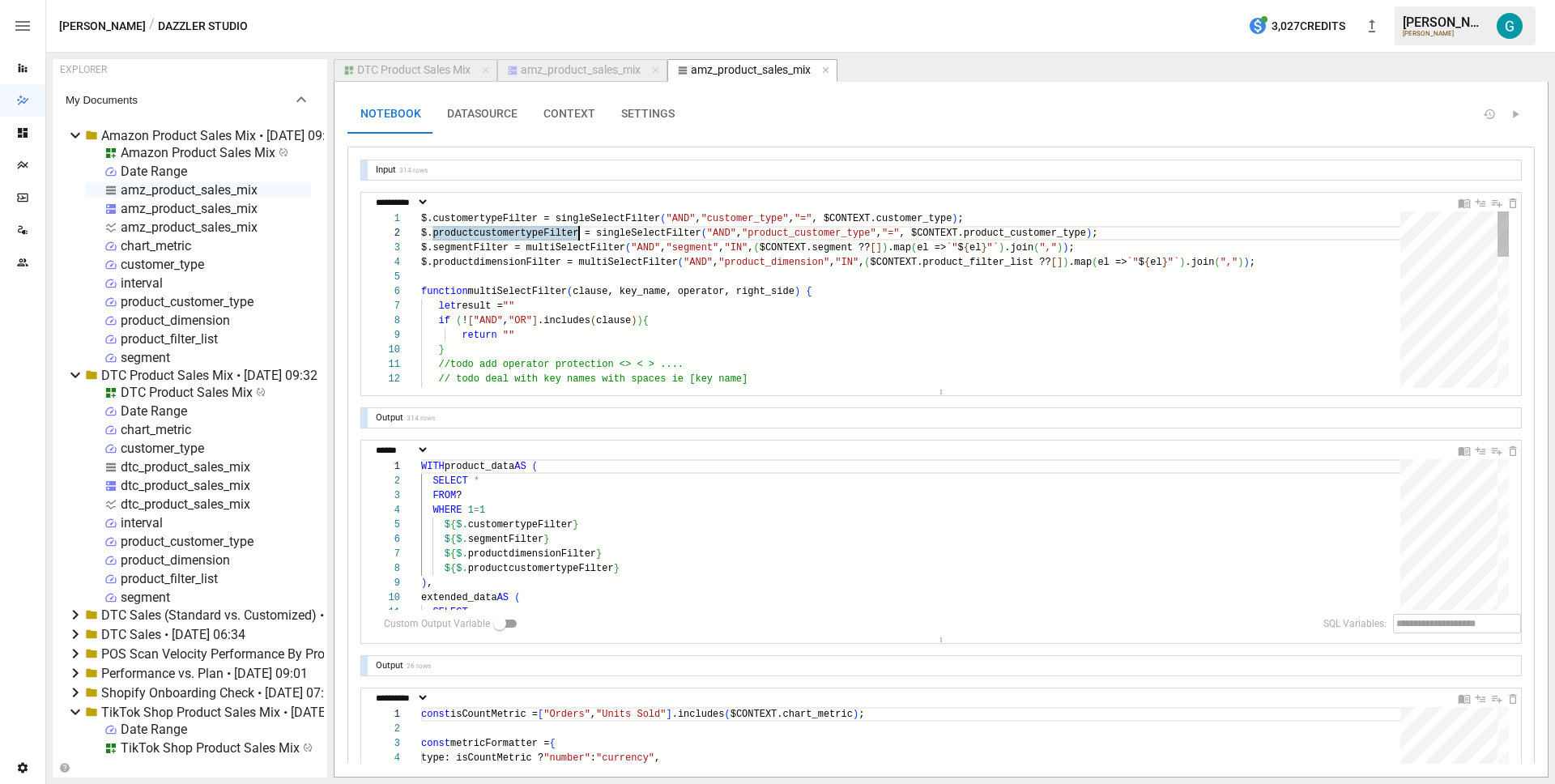
type textarea "**********"
click at [667, 310] on div "$.customertypeFilter = singleSelectFilter ( "AND" , "customer_type" , "=" , $CO…" at bounding box center [916, 555] width 990 height 687
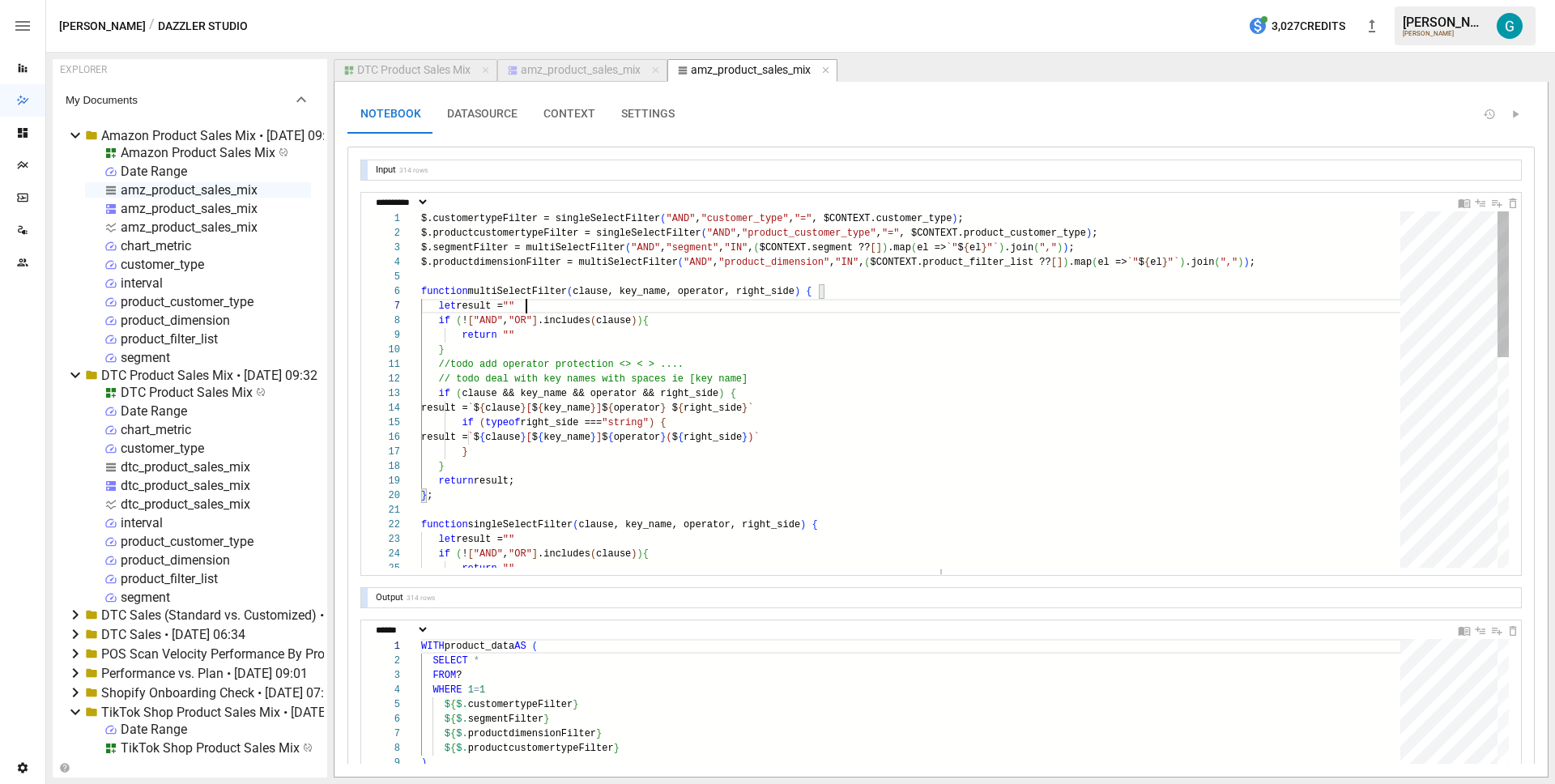
drag, startPoint x: 736, startPoint y: 393, endPoint x: 719, endPoint y: 575, distance: 182.8
click at [719, 575] on div "**********" at bounding box center [940, 632] width 1160 height 943
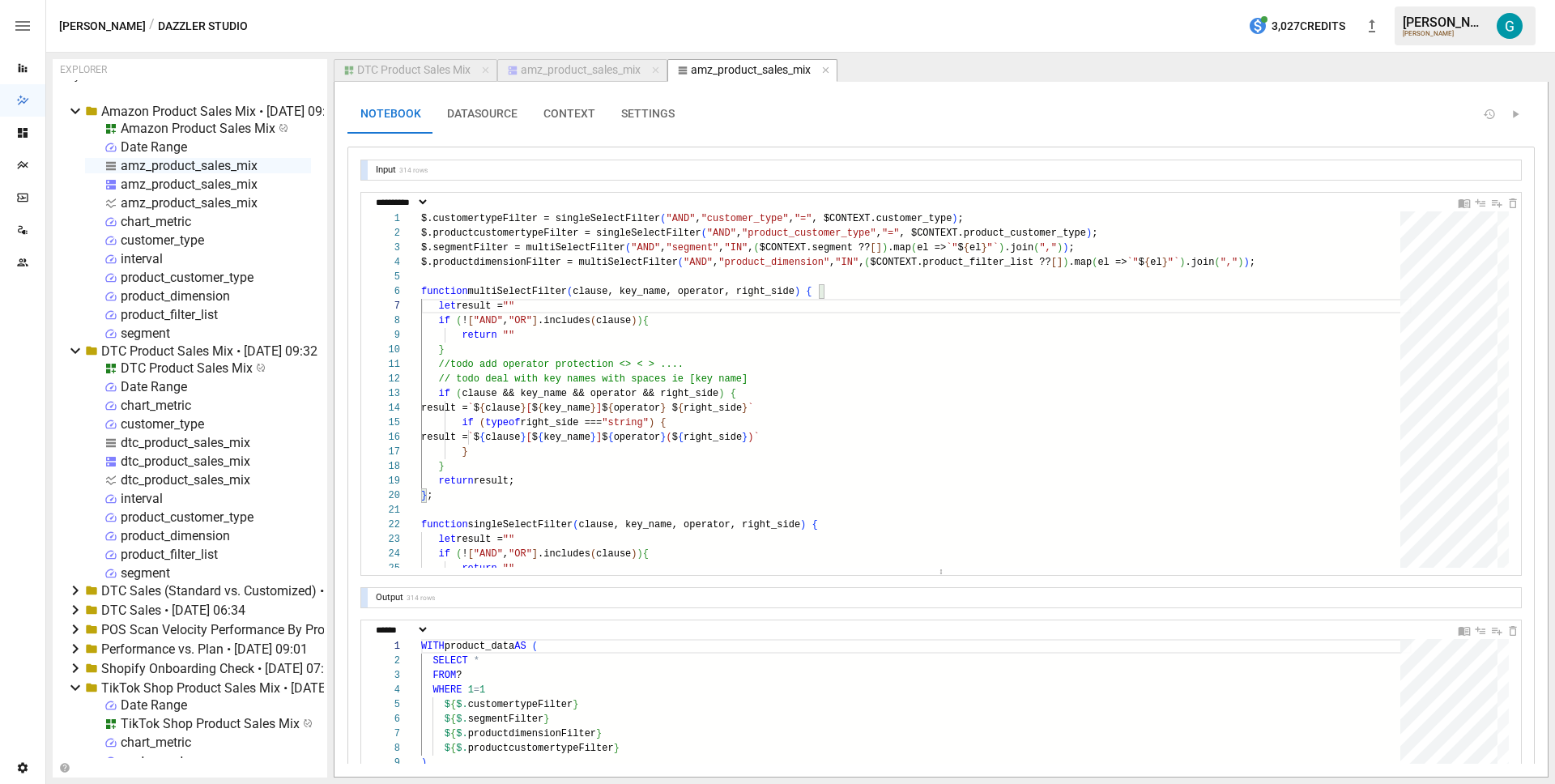
scroll to position [26, 0]
click at [74, 604] on icon at bounding box center [76, 608] width 6 height 10
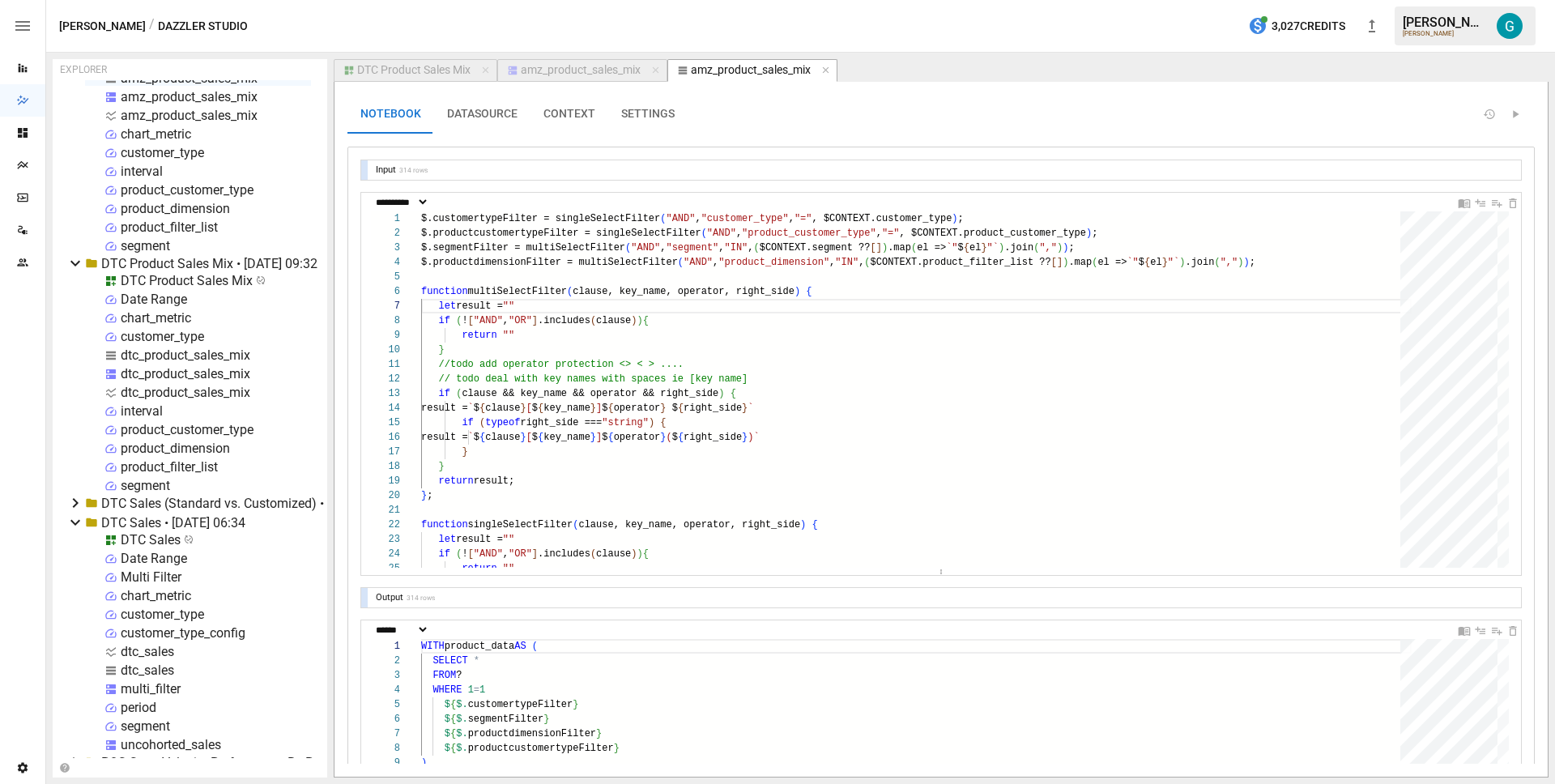
scroll to position [128, 0]
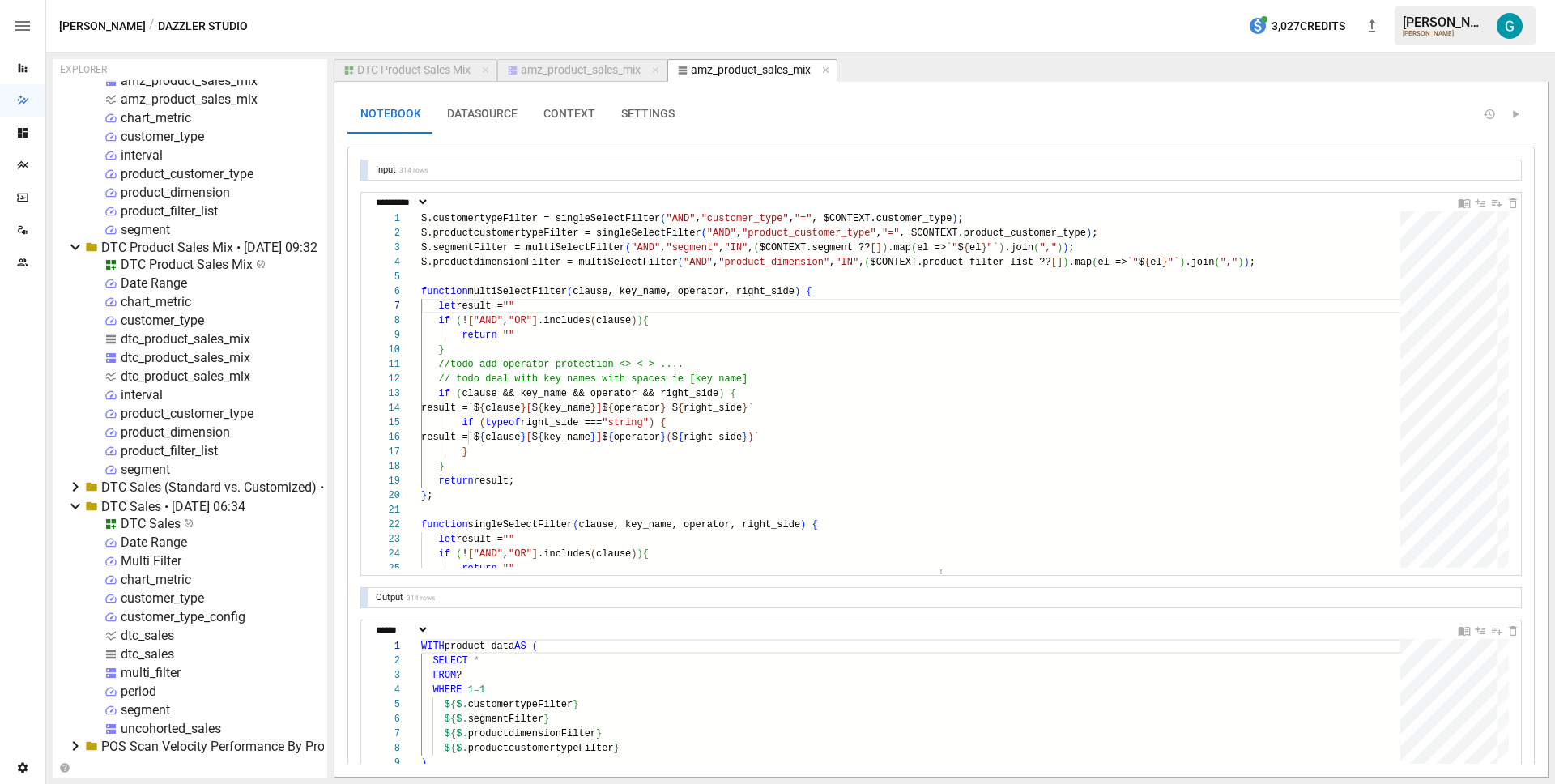
click at [159, 728] on div "uncohorted_sales" at bounding box center [170, 728] width 100 height 15
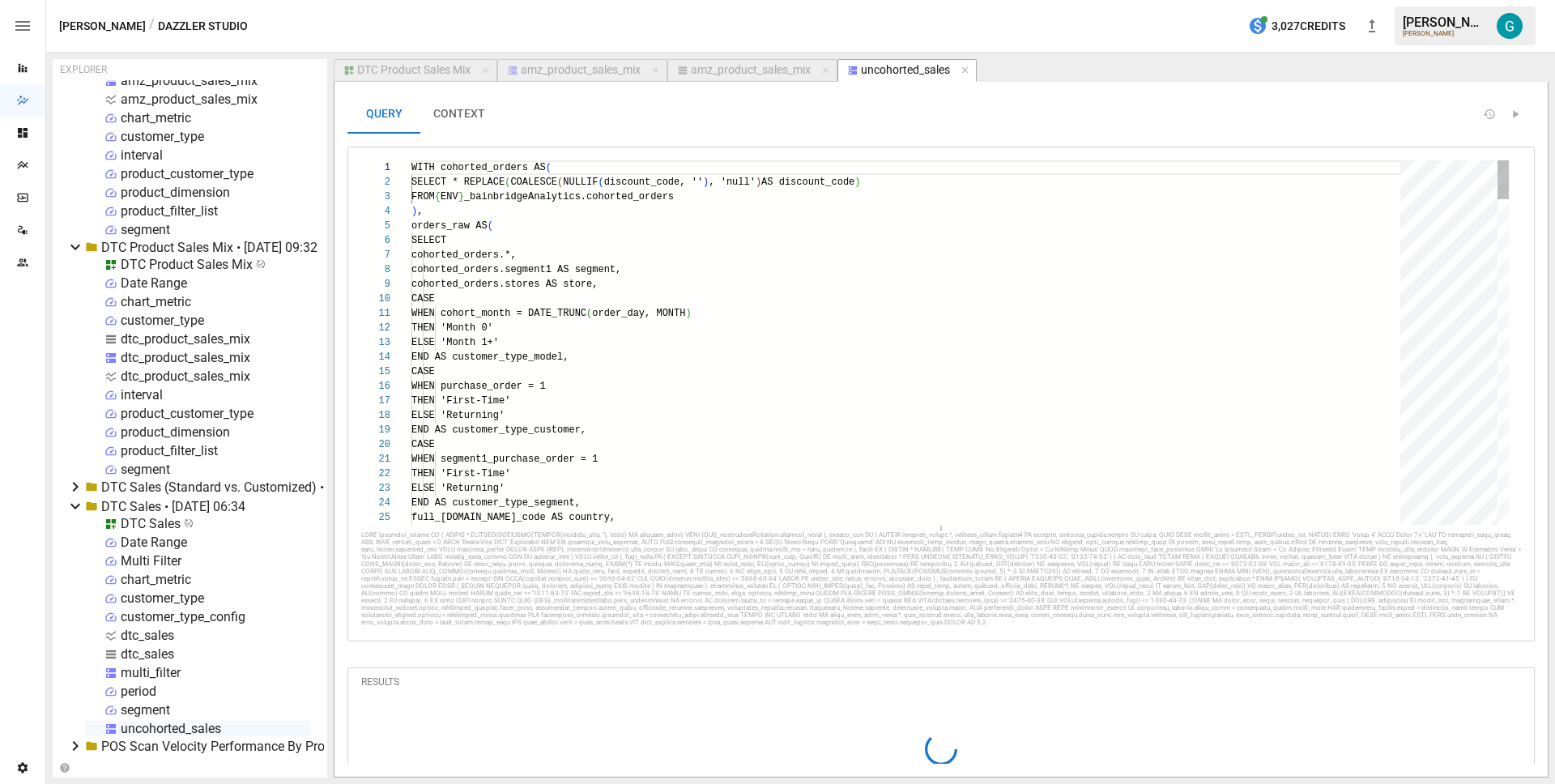
scroll to position [145, 88]
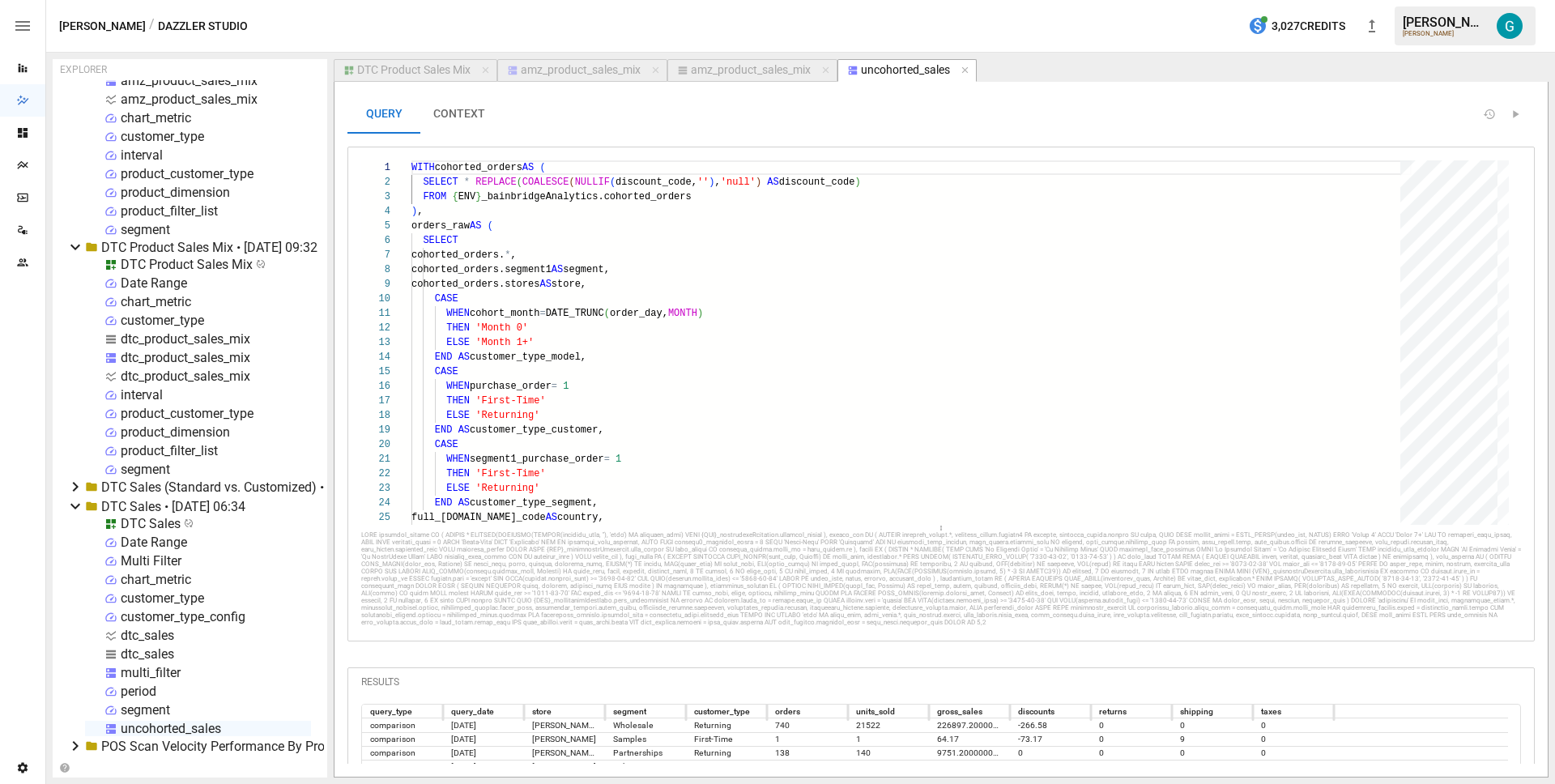
click at [619, 70] on div "amz_product_sales_mix" at bounding box center [580, 70] width 120 height 14
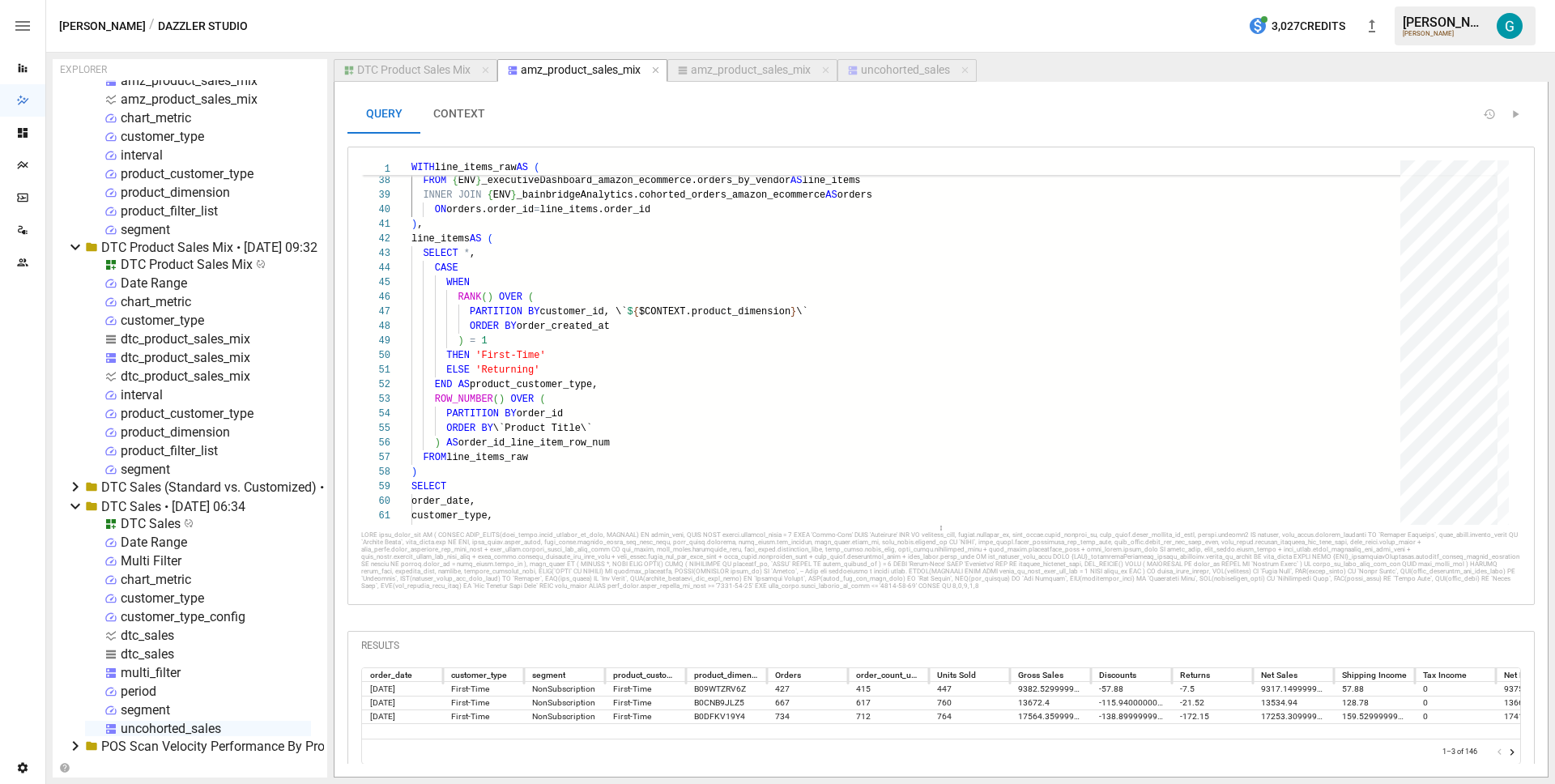
click at [433, 72] on div "DTC Product Sales Mix" at bounding box center [414, 70] width 114 height 14
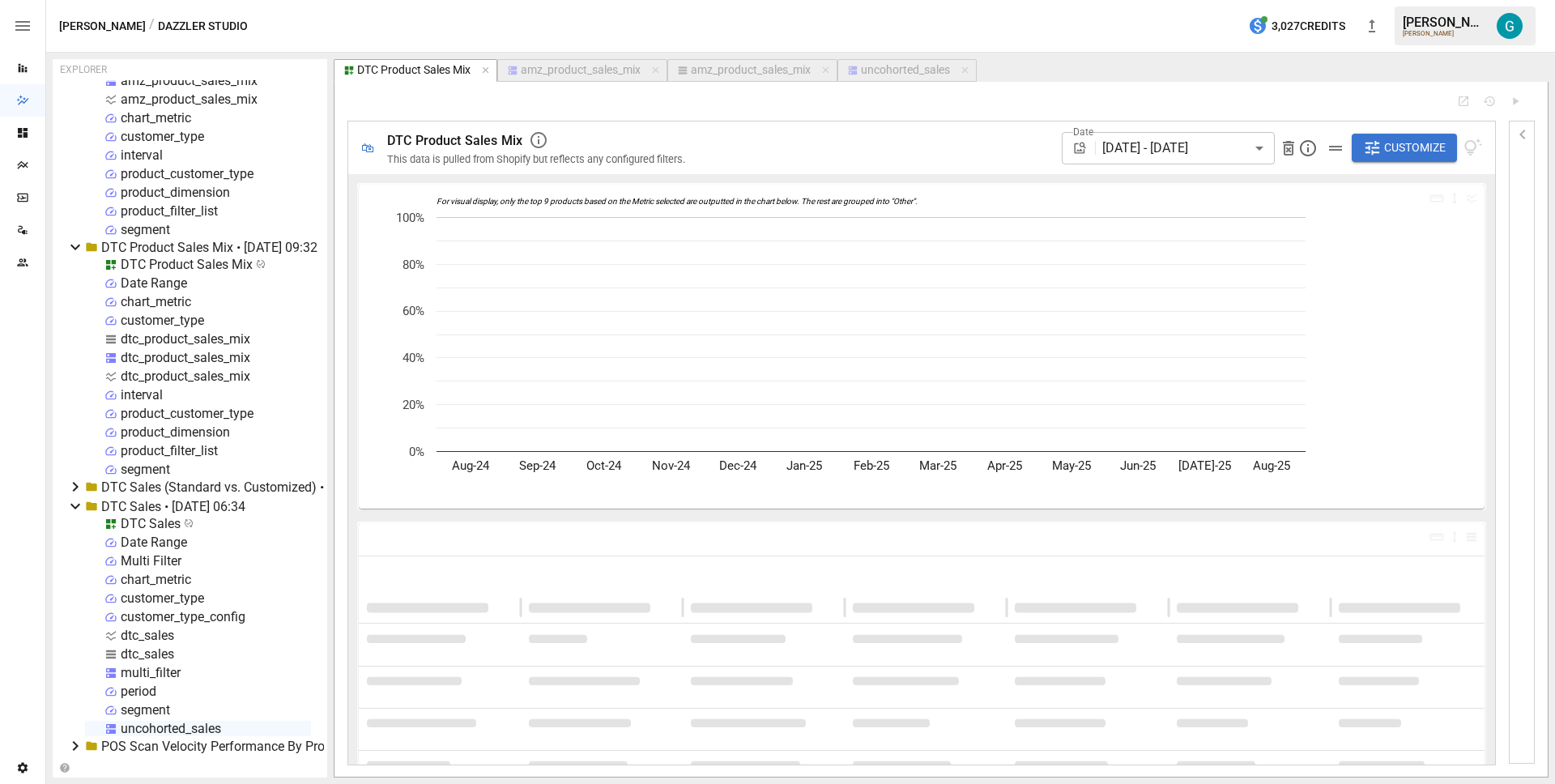
click at [728, 69] on div "amz_product_sales_mix" at bounding box center [751, 70] width 120 height 14
select select "**********"
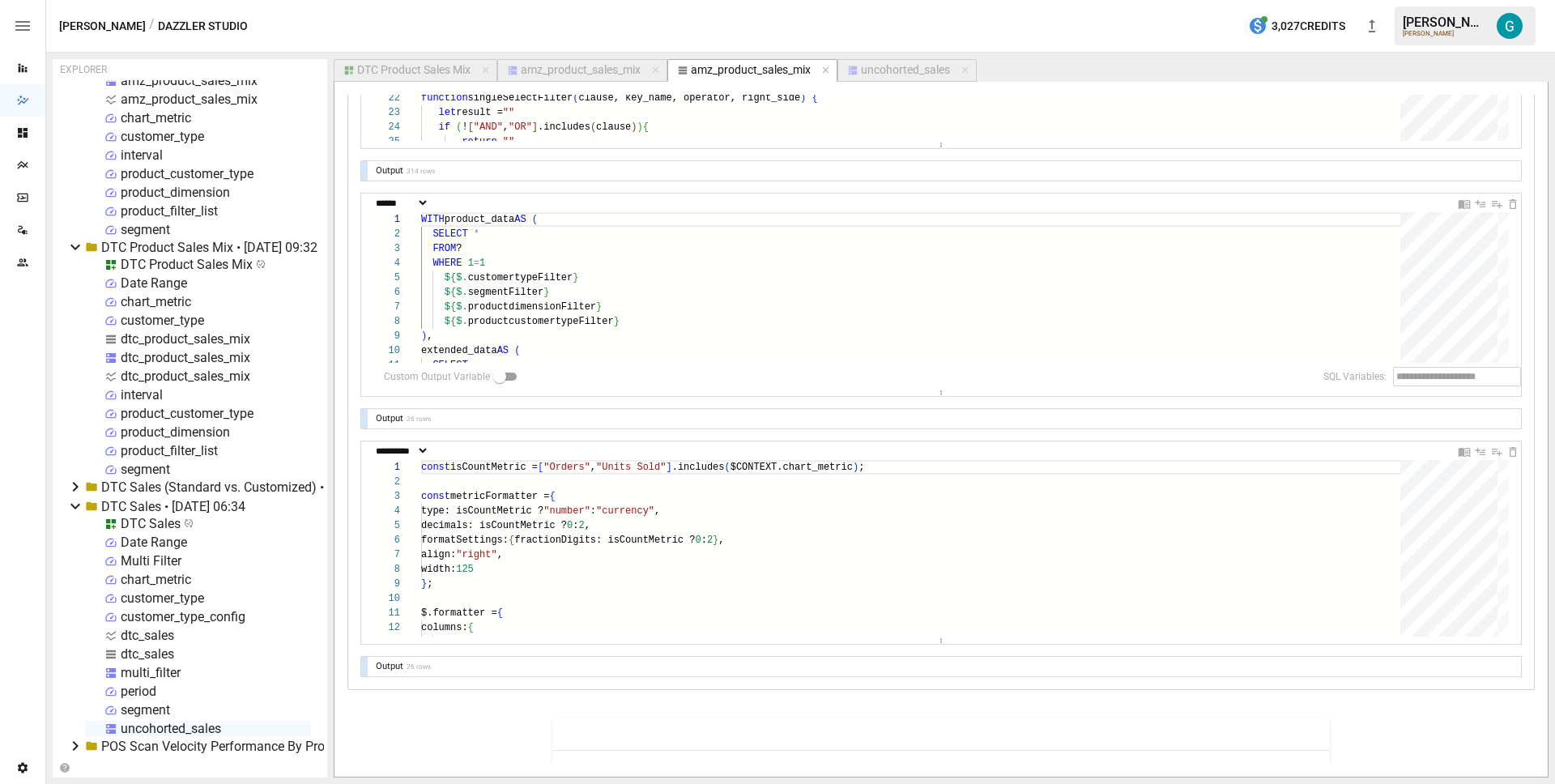
scroll to position [427, 0]
click at [366, 414] on div at bounding box center [364, 417] width 7 height 19
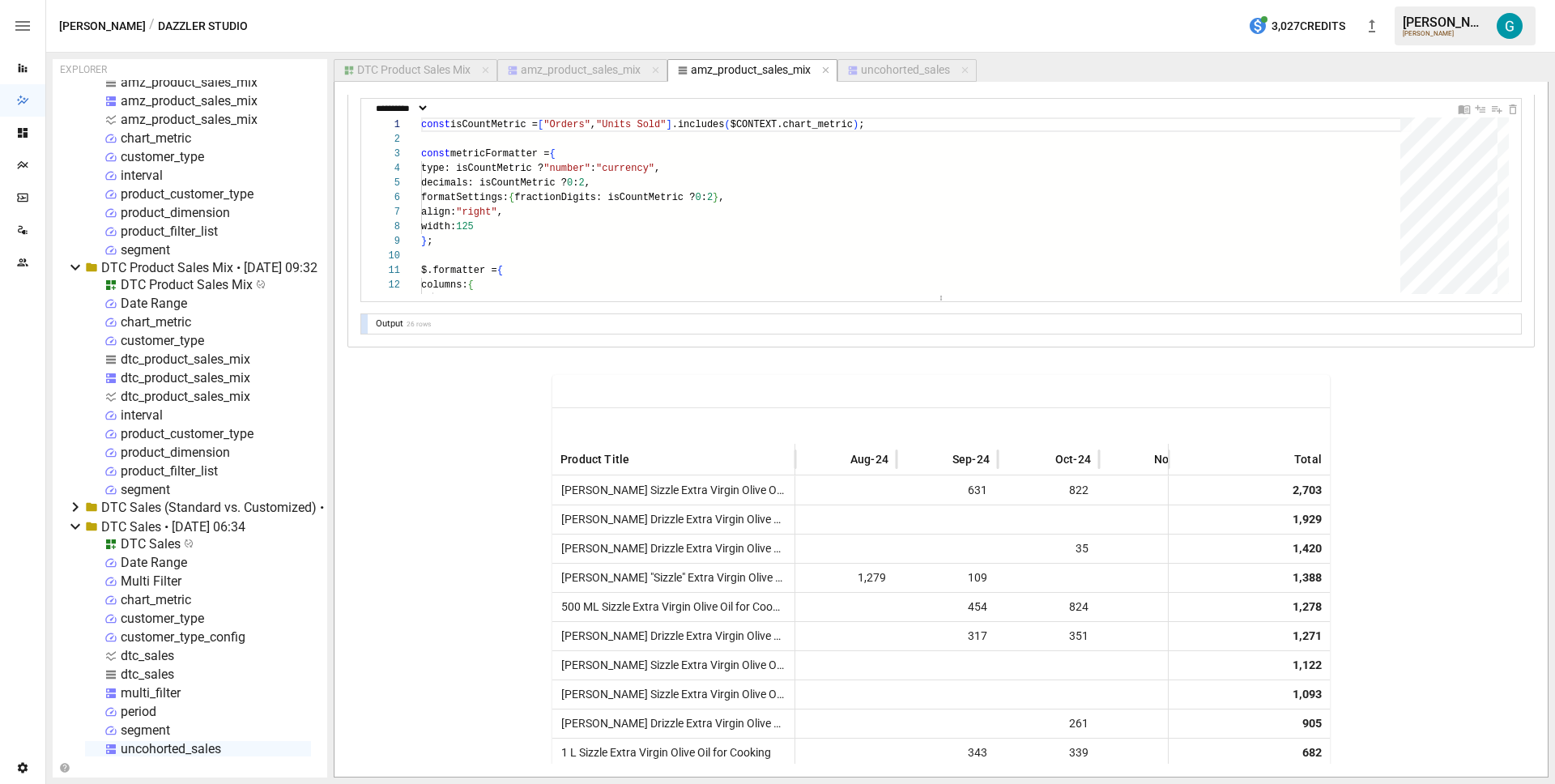
scroll to position [0, 0]
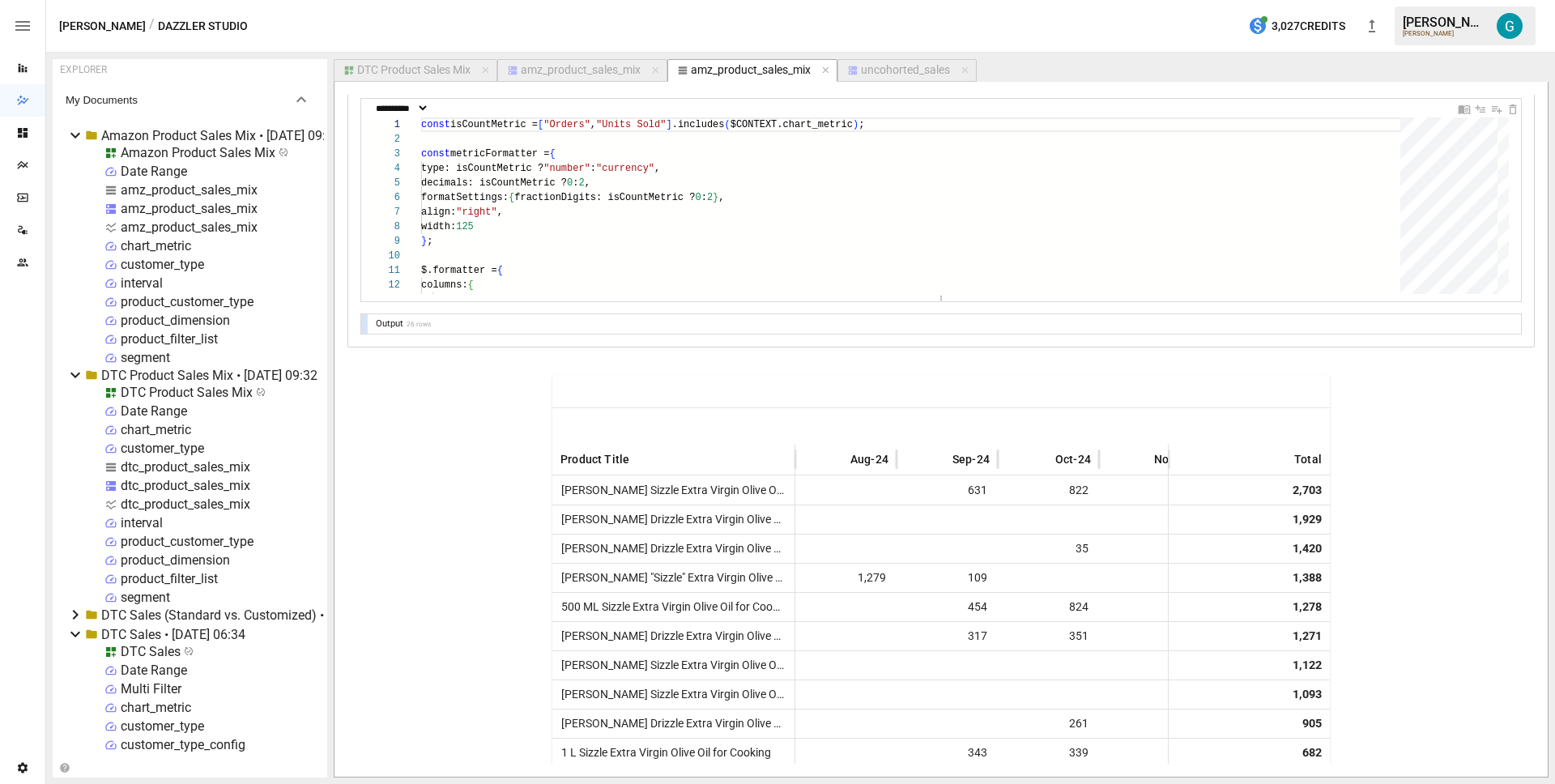
click at [174, 248] on div "chart_metric" at bounding box center [155, 245] width 70 height 15
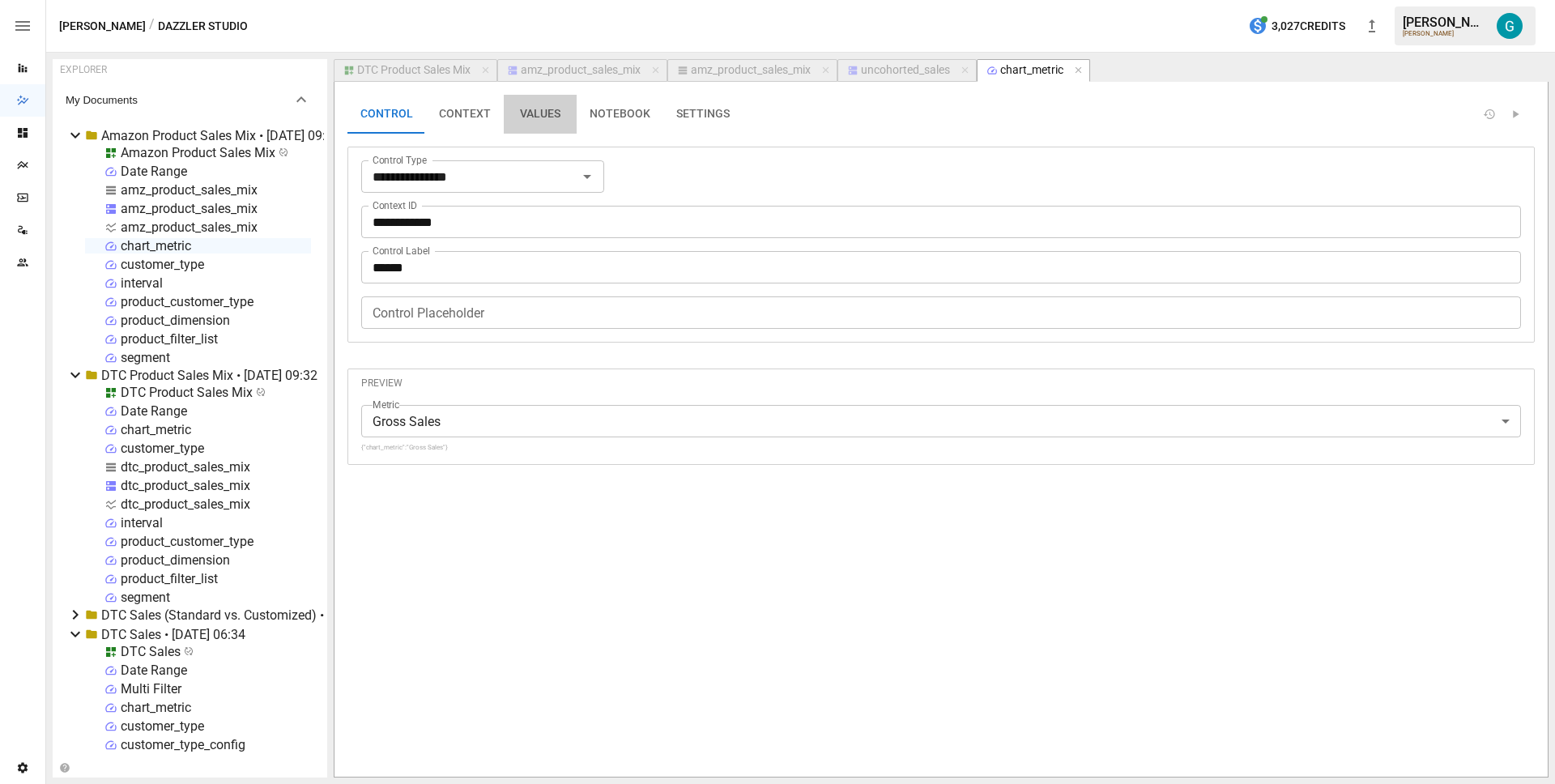
click at [549, 120] on button "VALUES" at bounding box center [540, 114] width 73 height 38
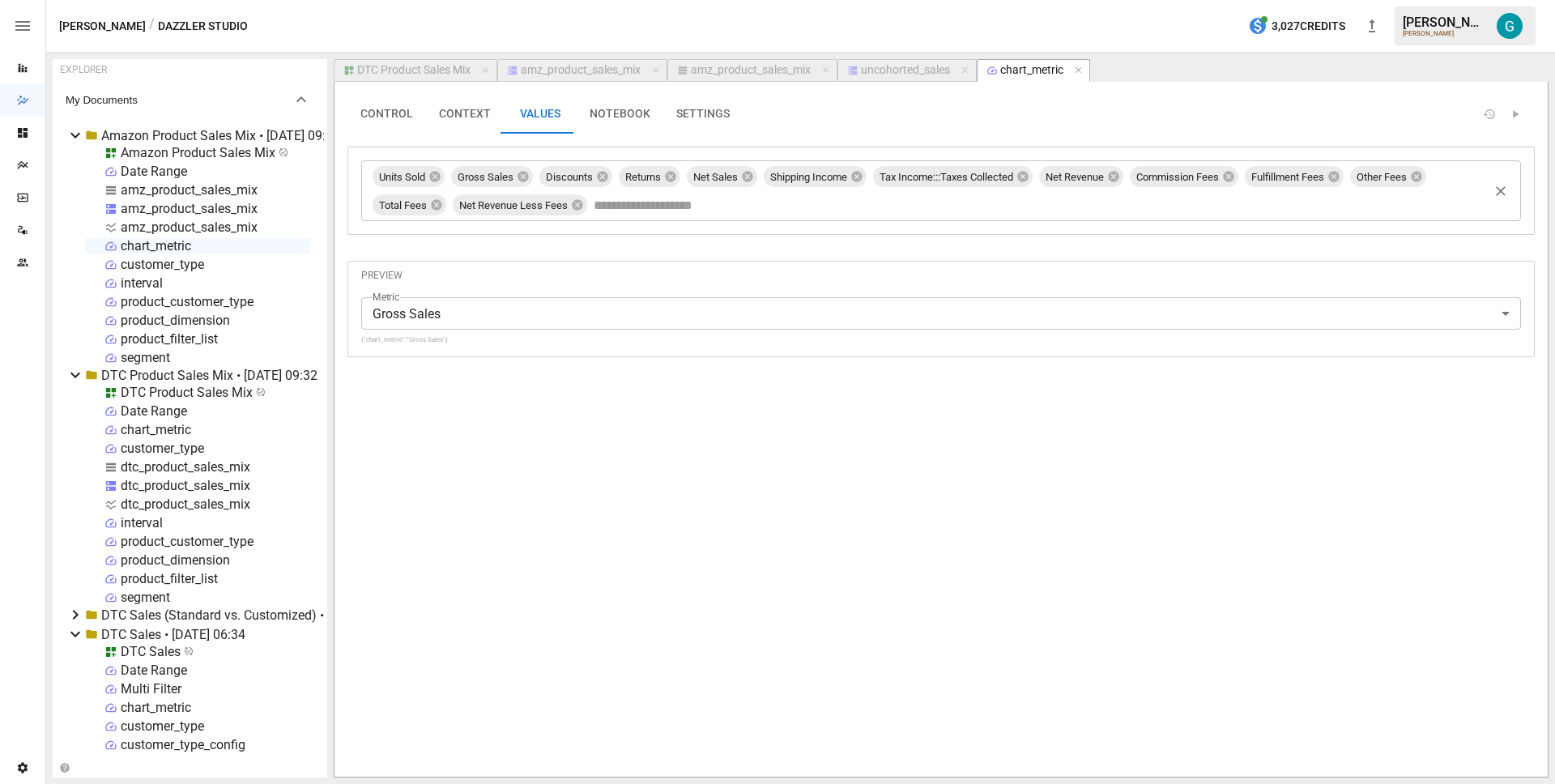
click at [848, 207] on input "text" at bounding box center [1044, 204] width 906 height 24
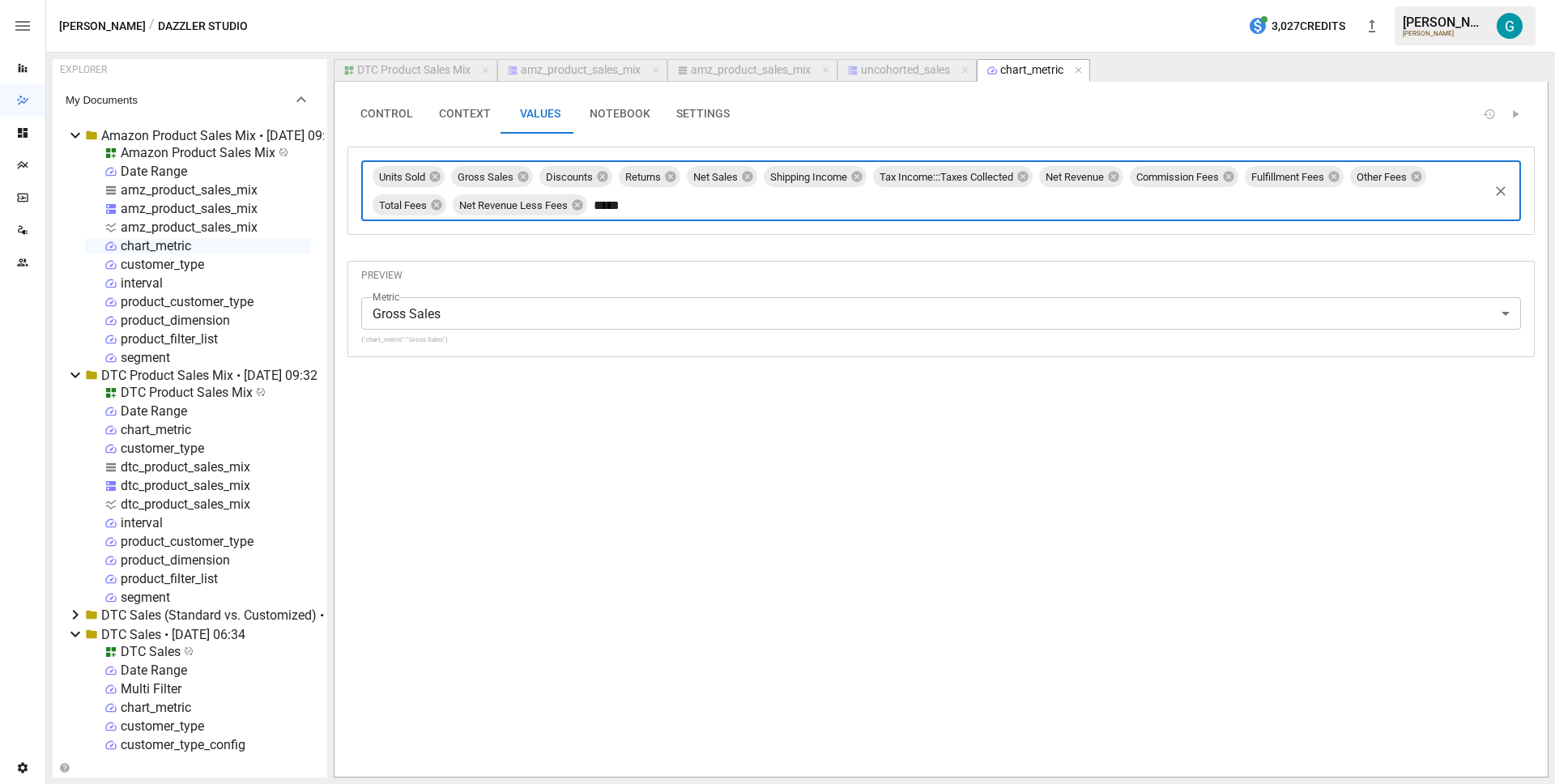
type input "******"
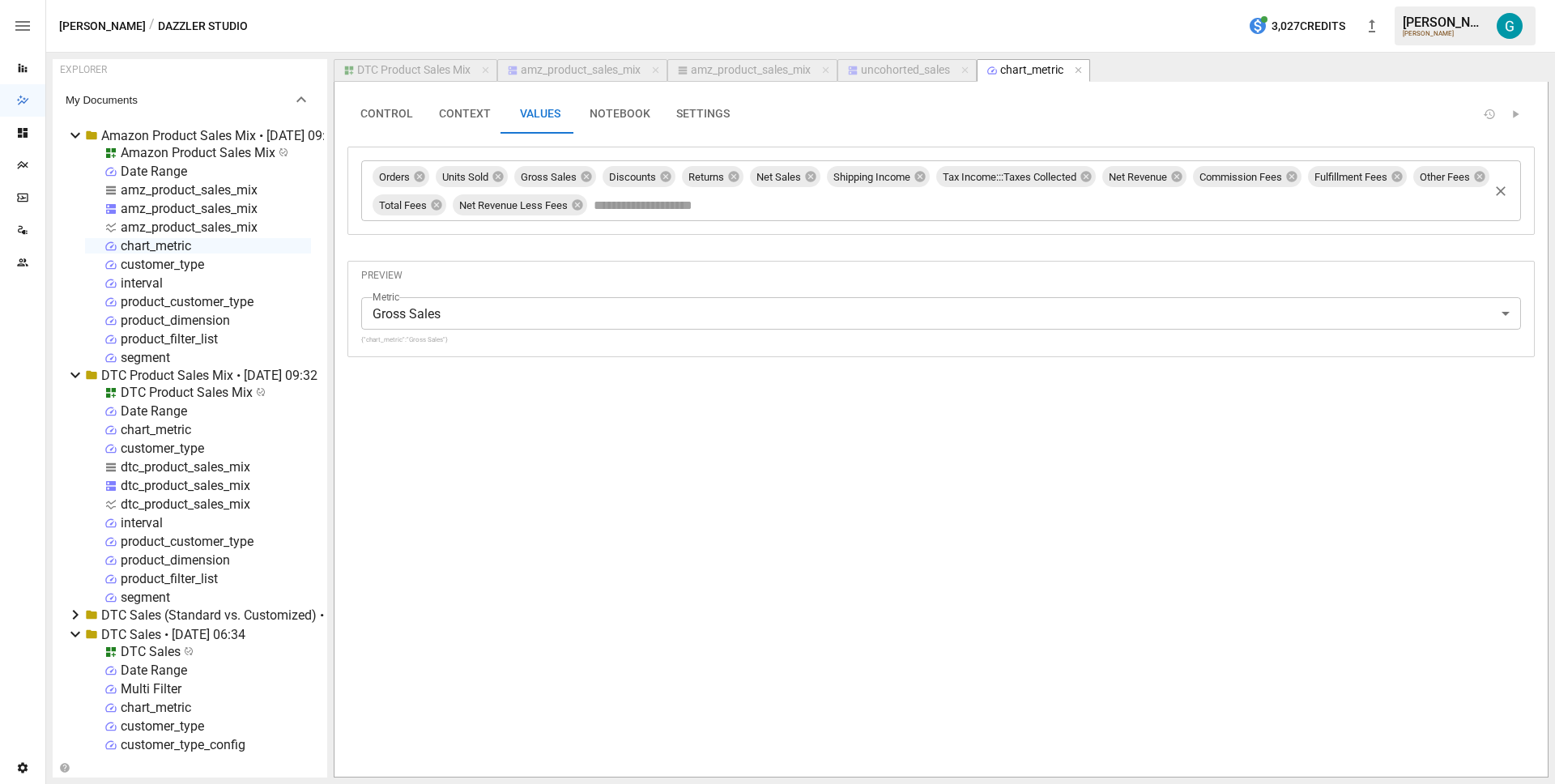
click at [394, 71] on div "DTC Product Sales Mix" at bounding box center [414, 70] width 114 height 14
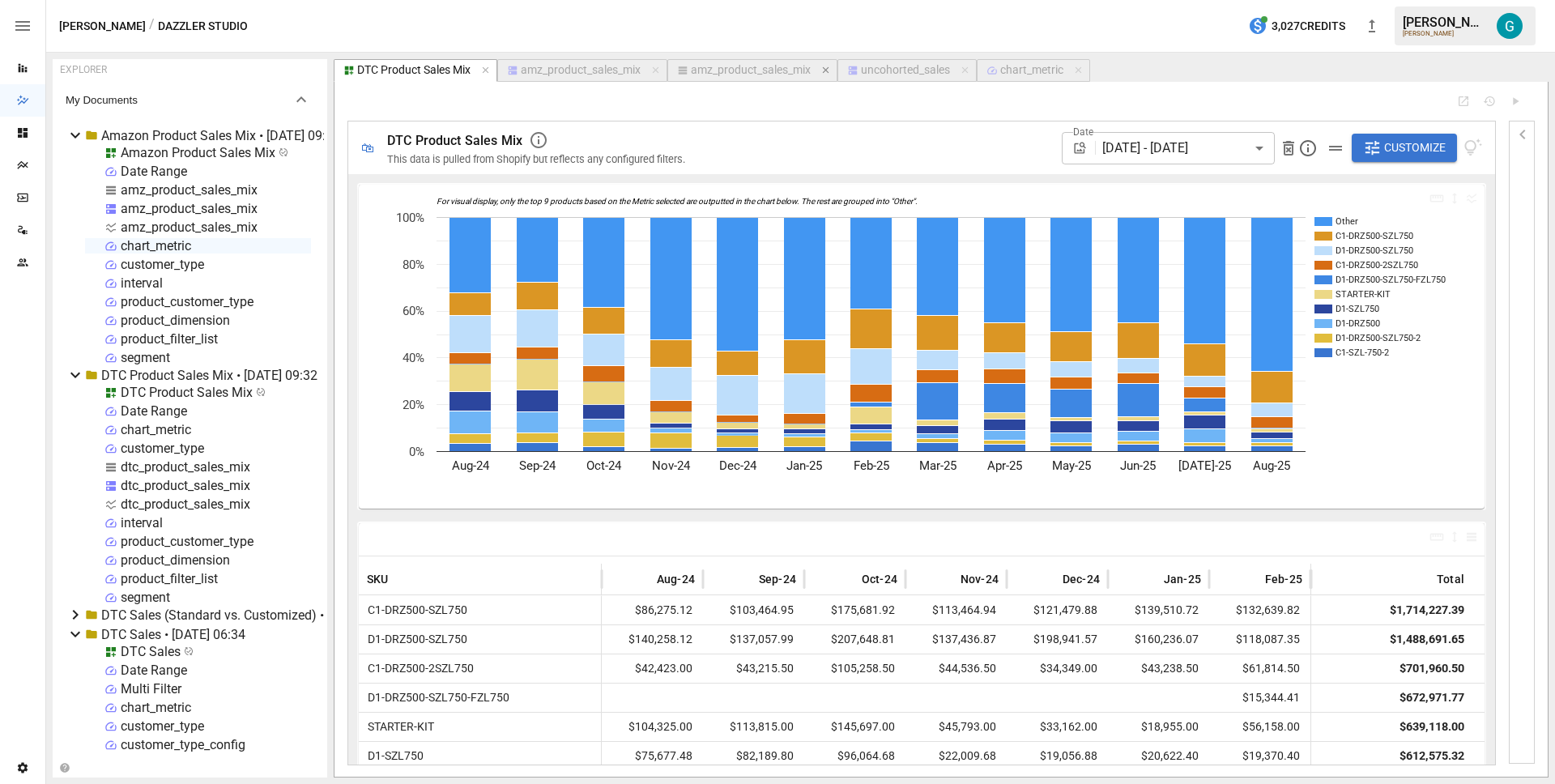
click at [827, 71] on icon "button" at bounding box center [825, 70] width 7 height 7
click at [656, 68] on icon "button" at bounding box center [655, 70] width 7 height 7
click at [74, 131] on icon at bounding box center [75, 135] width 19 height 19
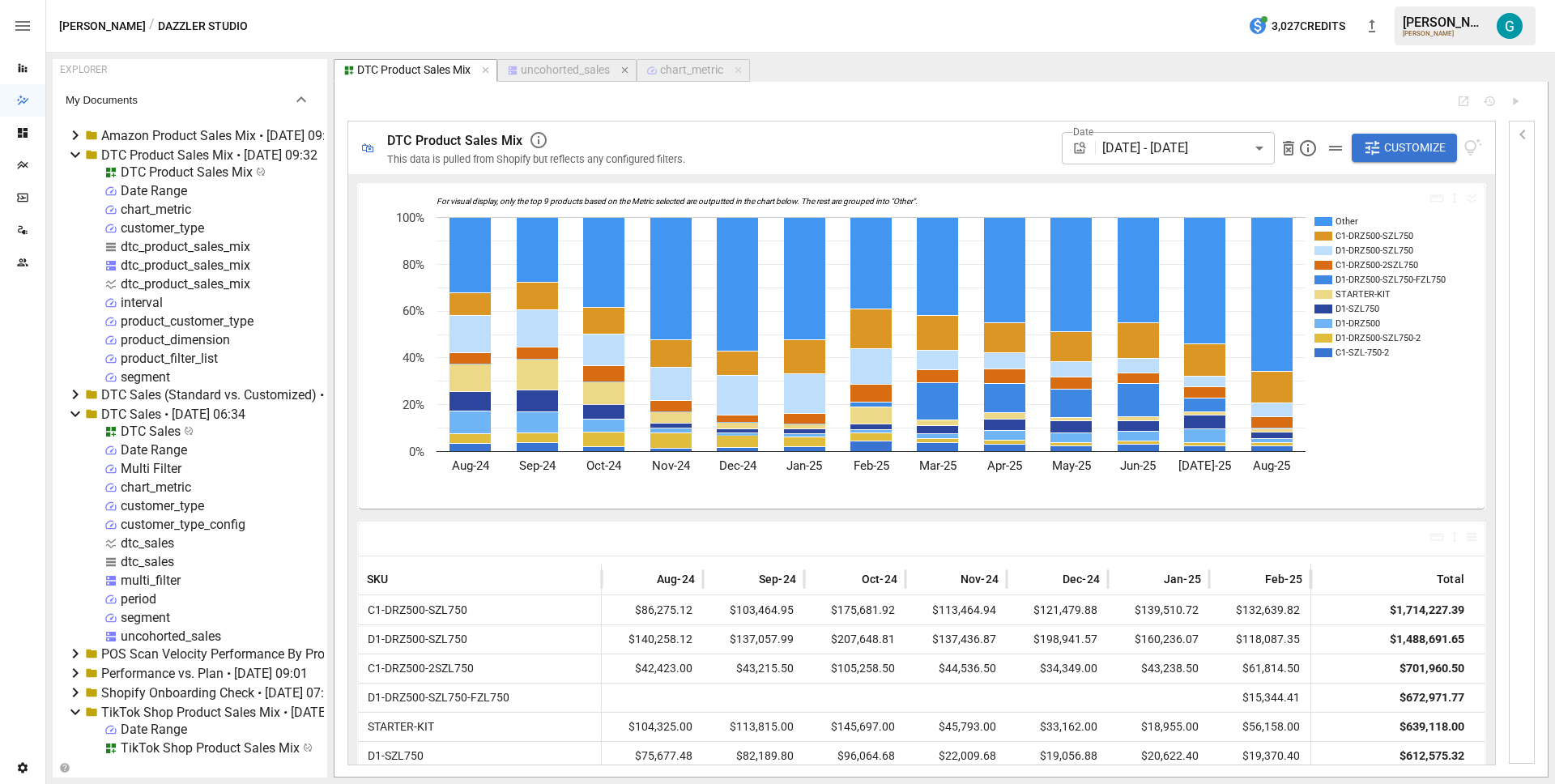
click at [625, 68] on icon "button" at bounding box center [625, 70] width 7 height 7
click at [601, 68] on icon "button" at bounding box center [599, 70] width 12 height 12
click at [178, 208] on div "chart_metric" at bounding box center [155, 210] width 70 height 15
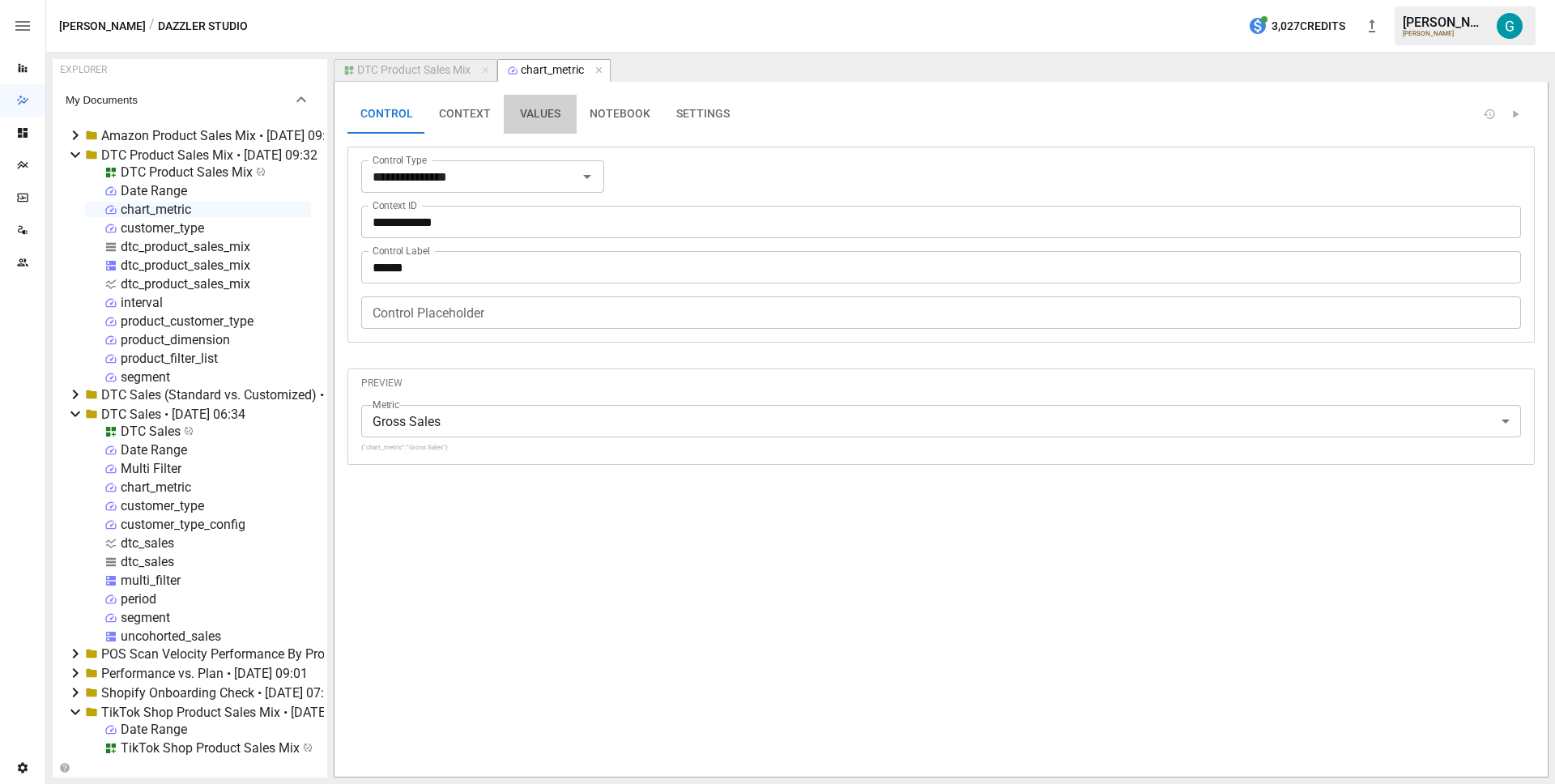
click at [524, 108] on button "VALUES" at bounding box center [540, 114] width 73 height 38
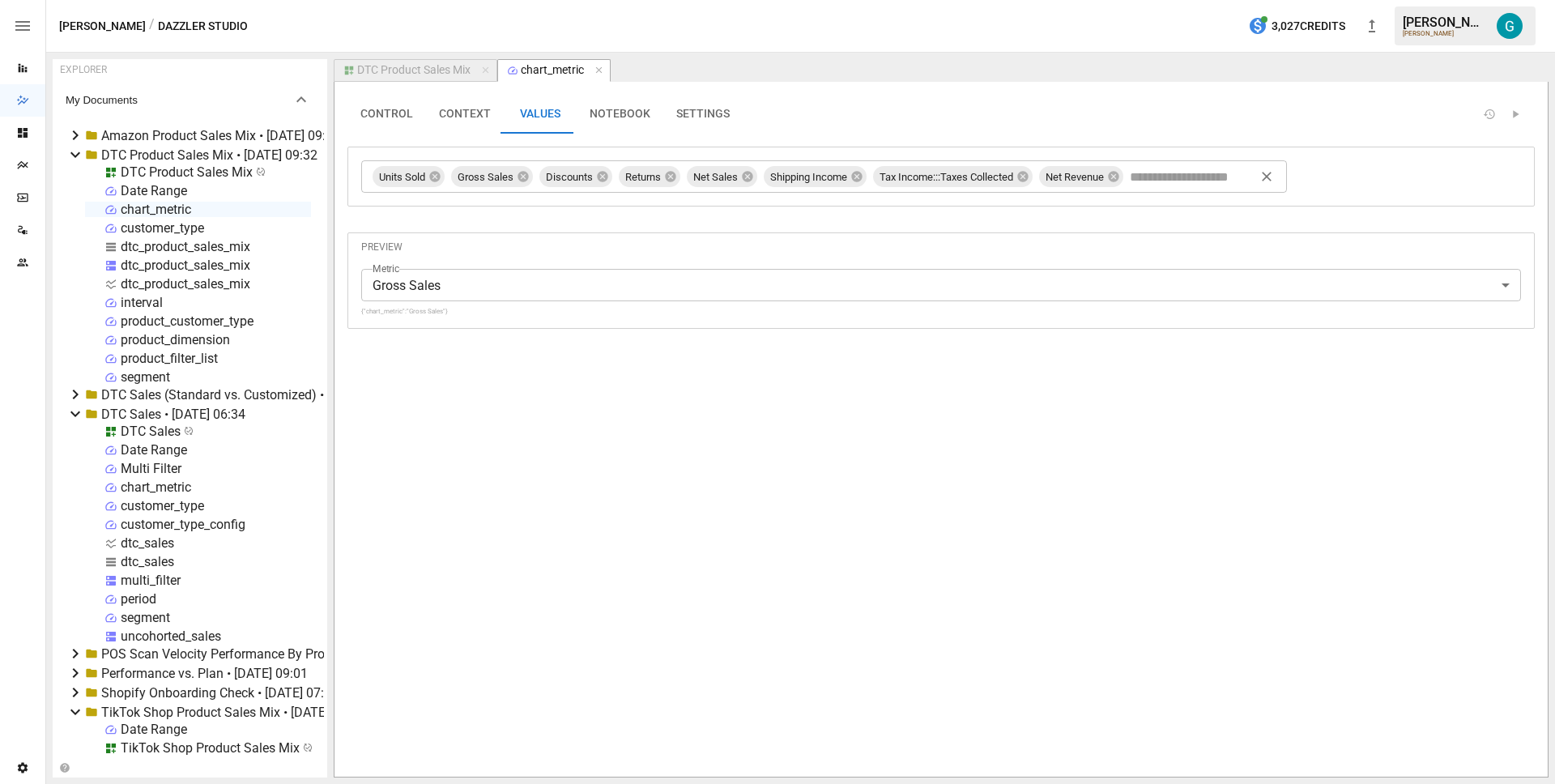
click at [1211, 176] on input "text" at bounding box center [1194, 176] width 136 height 24
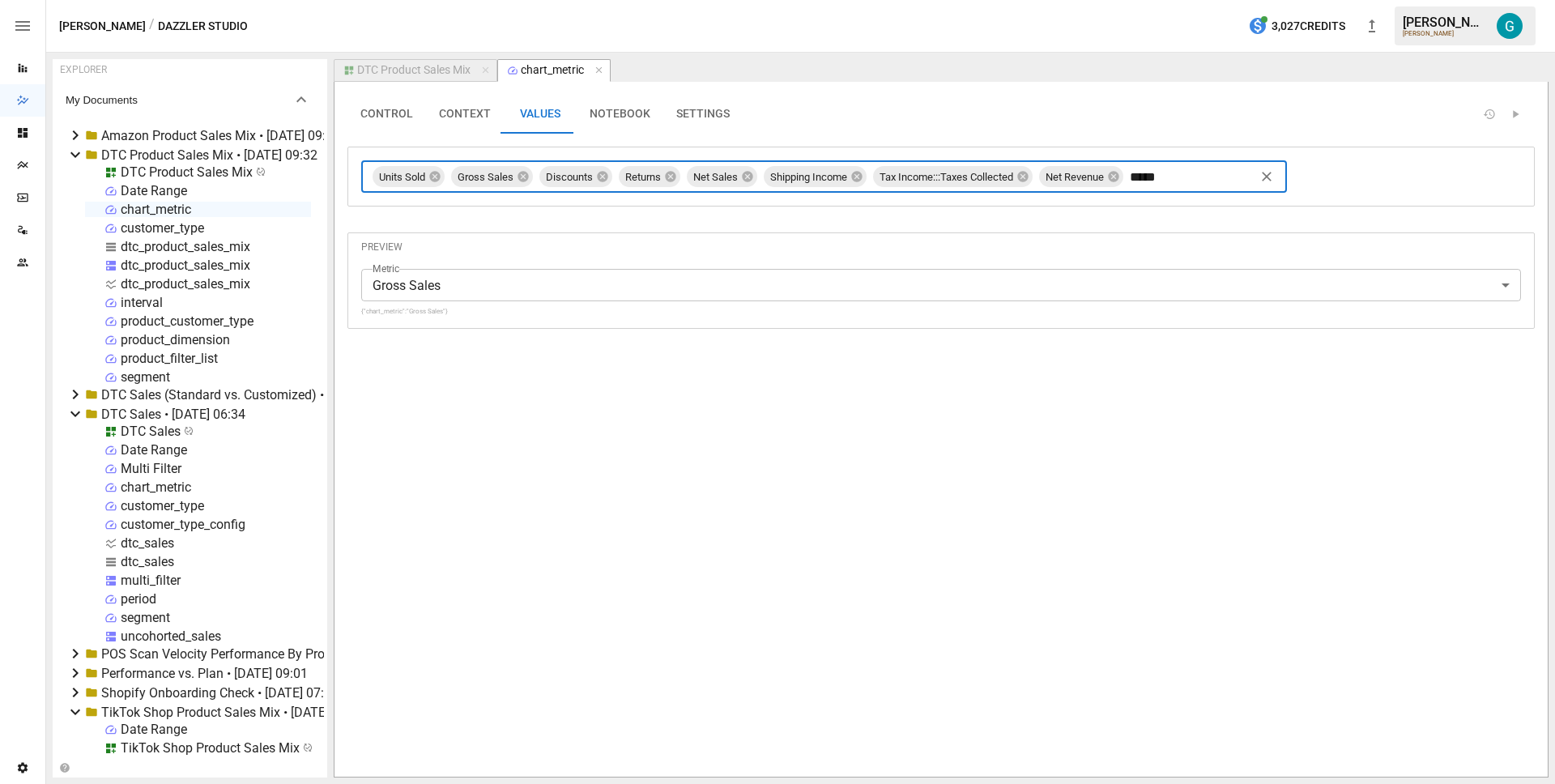
type input "******"
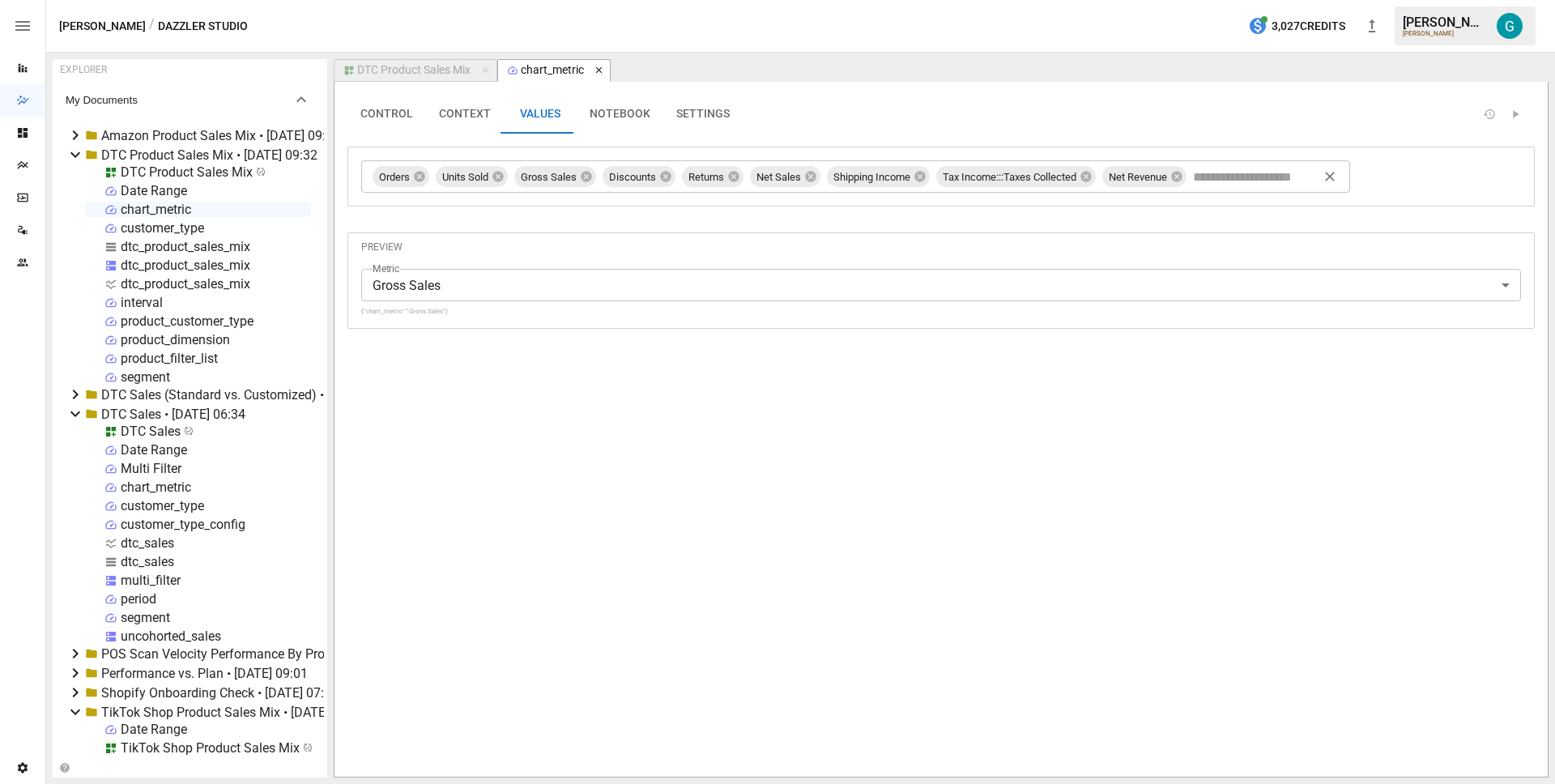
click at [601, 69] on icon "button" at bounding box center [599, 70] width 7 height 7
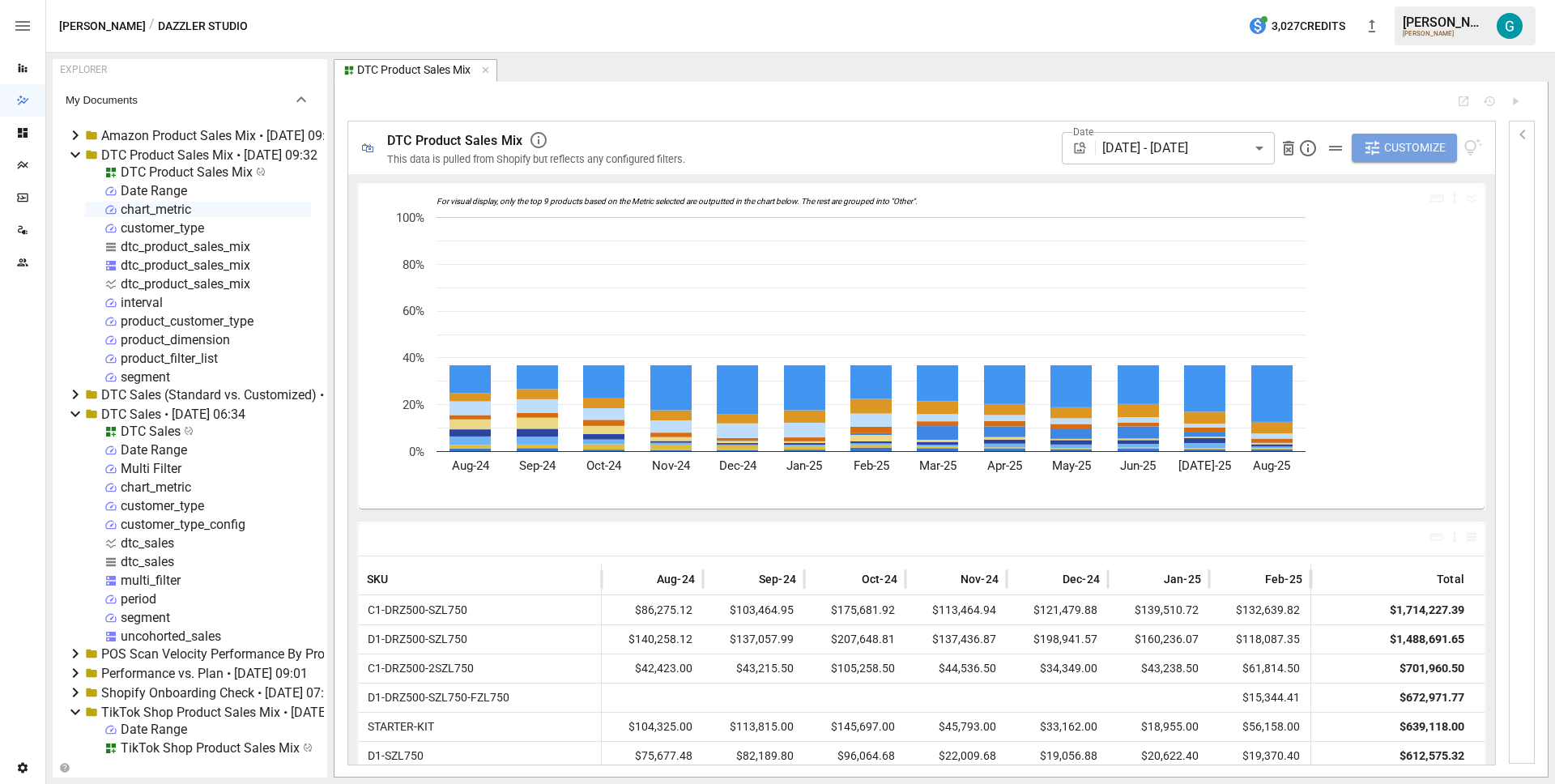
click at [1419, 144] on span "Customize" at bounding box center [1415, 147] width 62 height 20
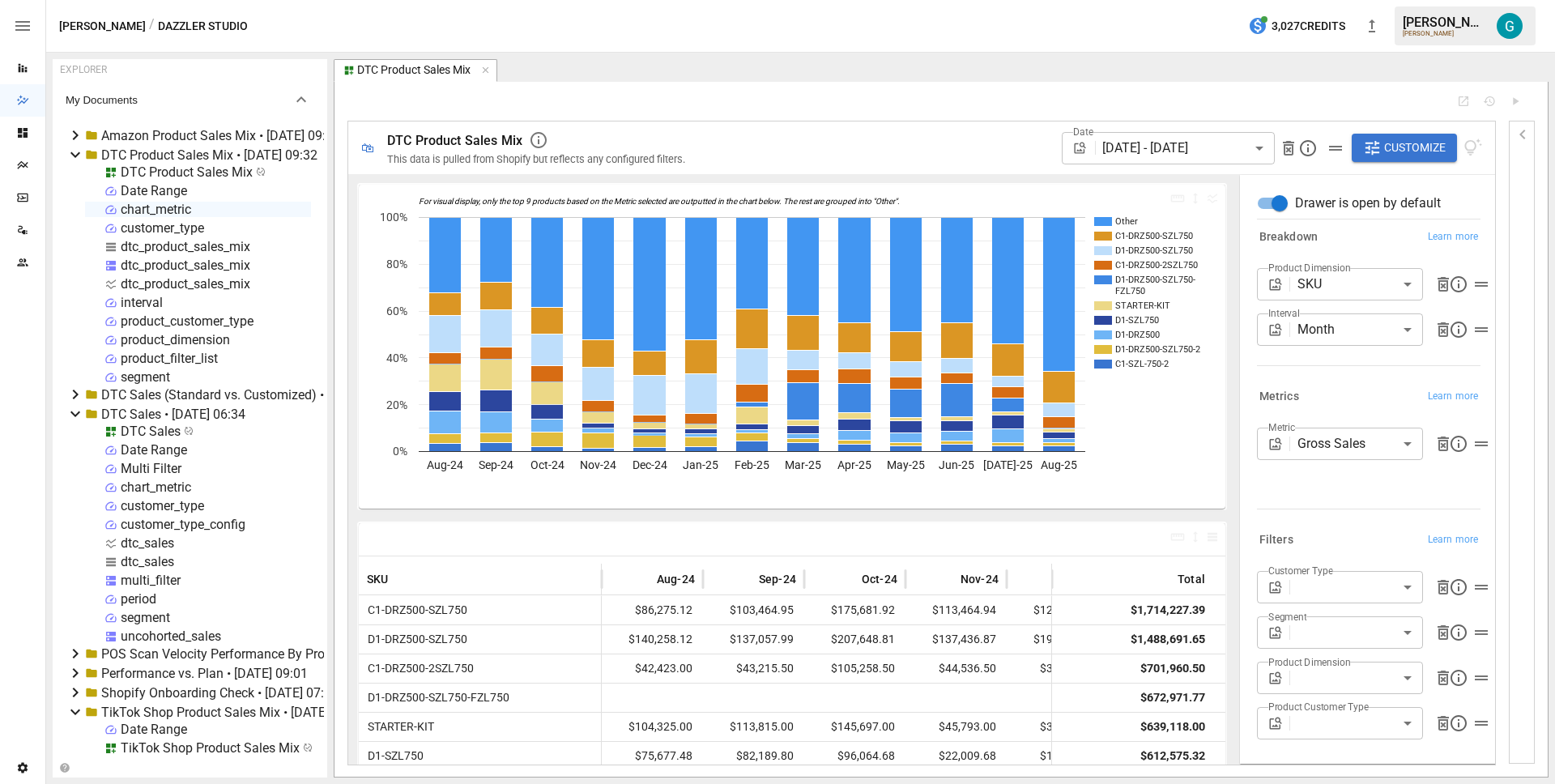
scroll to position [6, 0]
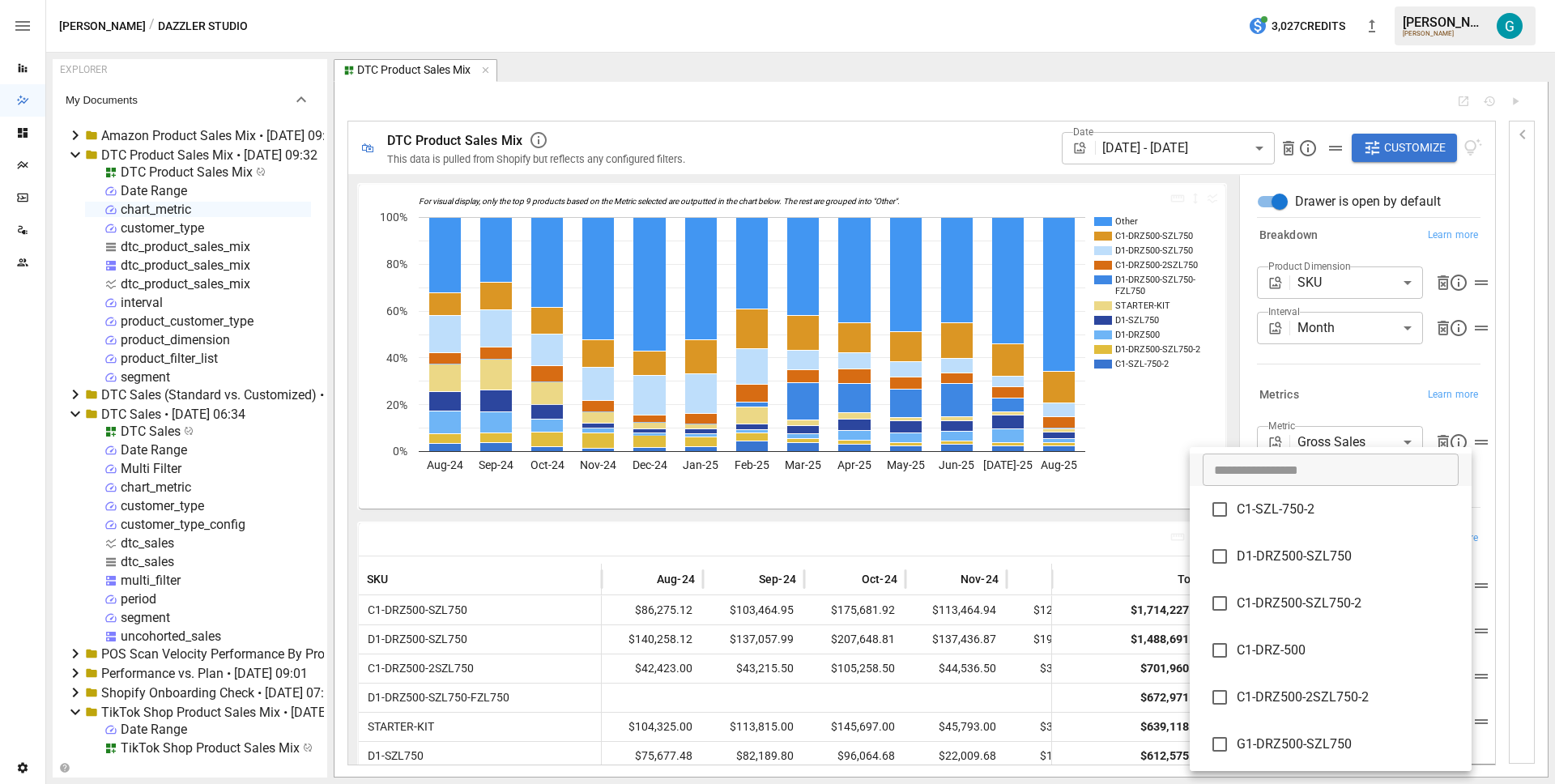
click at [1348, 0] on body "Reports Dazzler Studio Dashboards Plans SmartModel ™ Data Sources Team Settings…" at bounding box center [778, 0] width 1555 height 0
click at [1326, 514] on span "C1-SZL-750-2" at bounding box center [1347, 509] width 222 height 19
type input "**********"
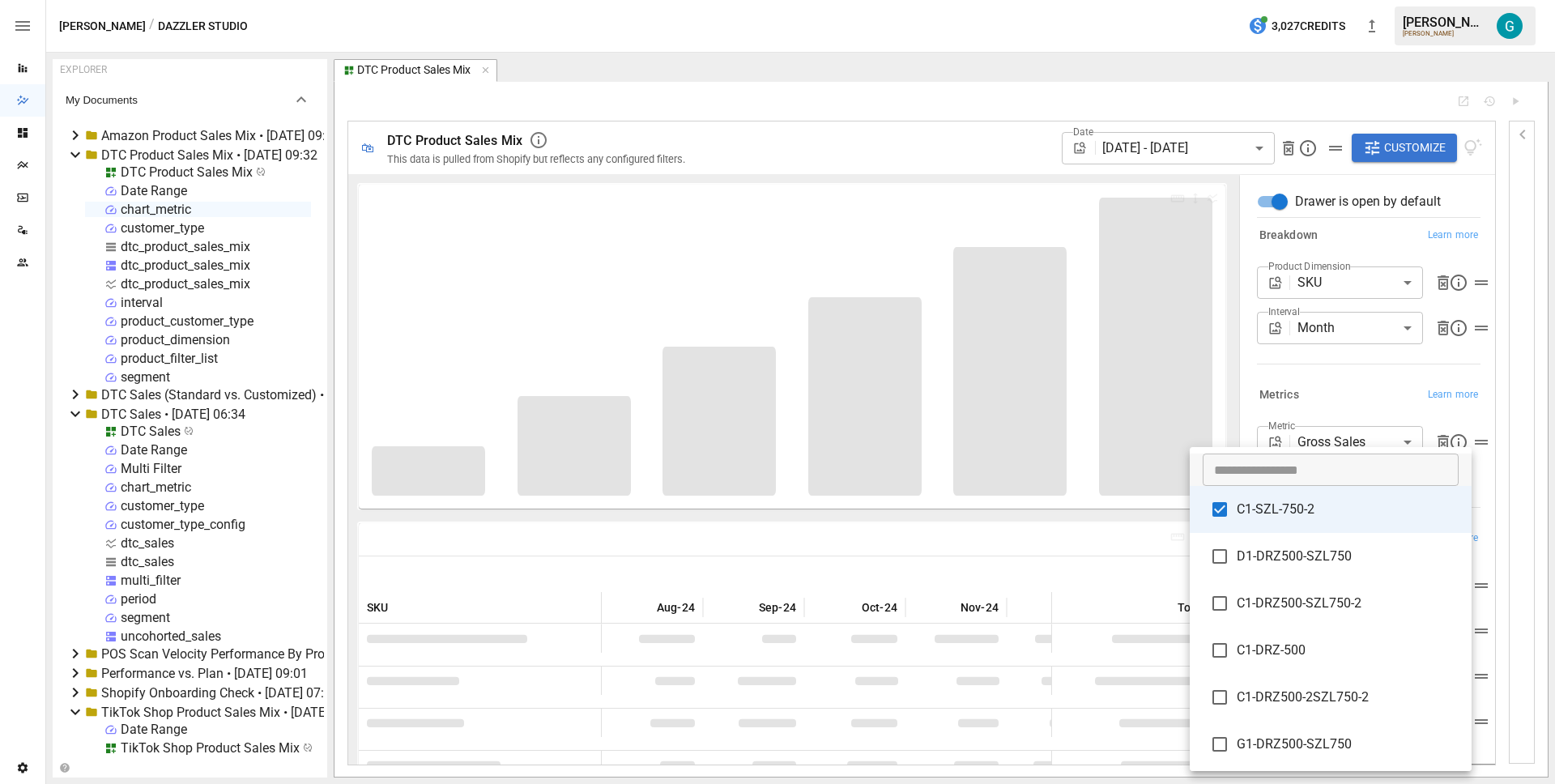
click at [1338, 436] on div at bounding box center [778, 392] width 1555 height 784
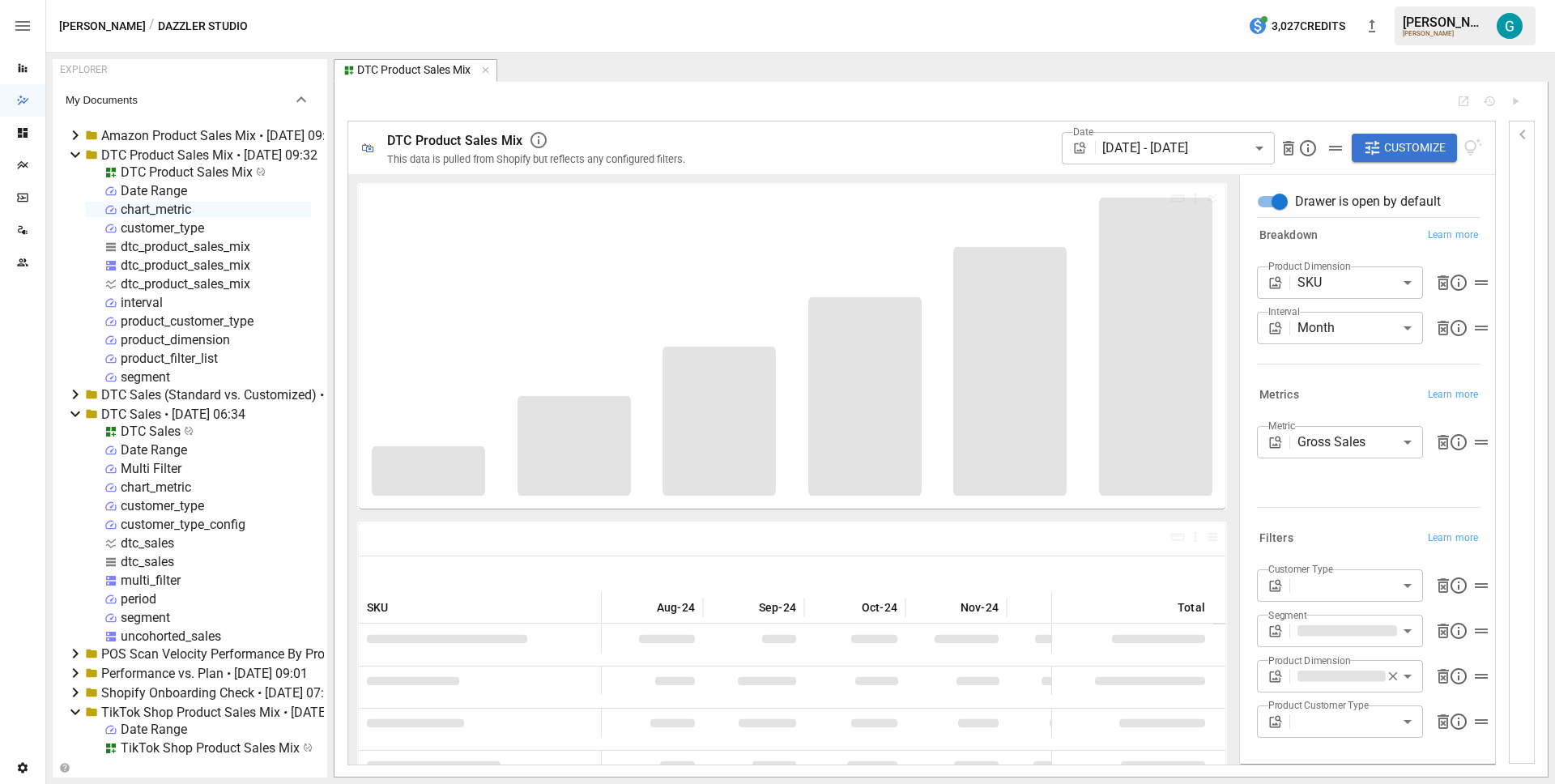
click at [1338, 0] on body "Reports Dazzler Studio Dashboards Plans SmartModel ™ Data Sources Team Settings…" at bounding box center [778, 0] width 1555 height 0
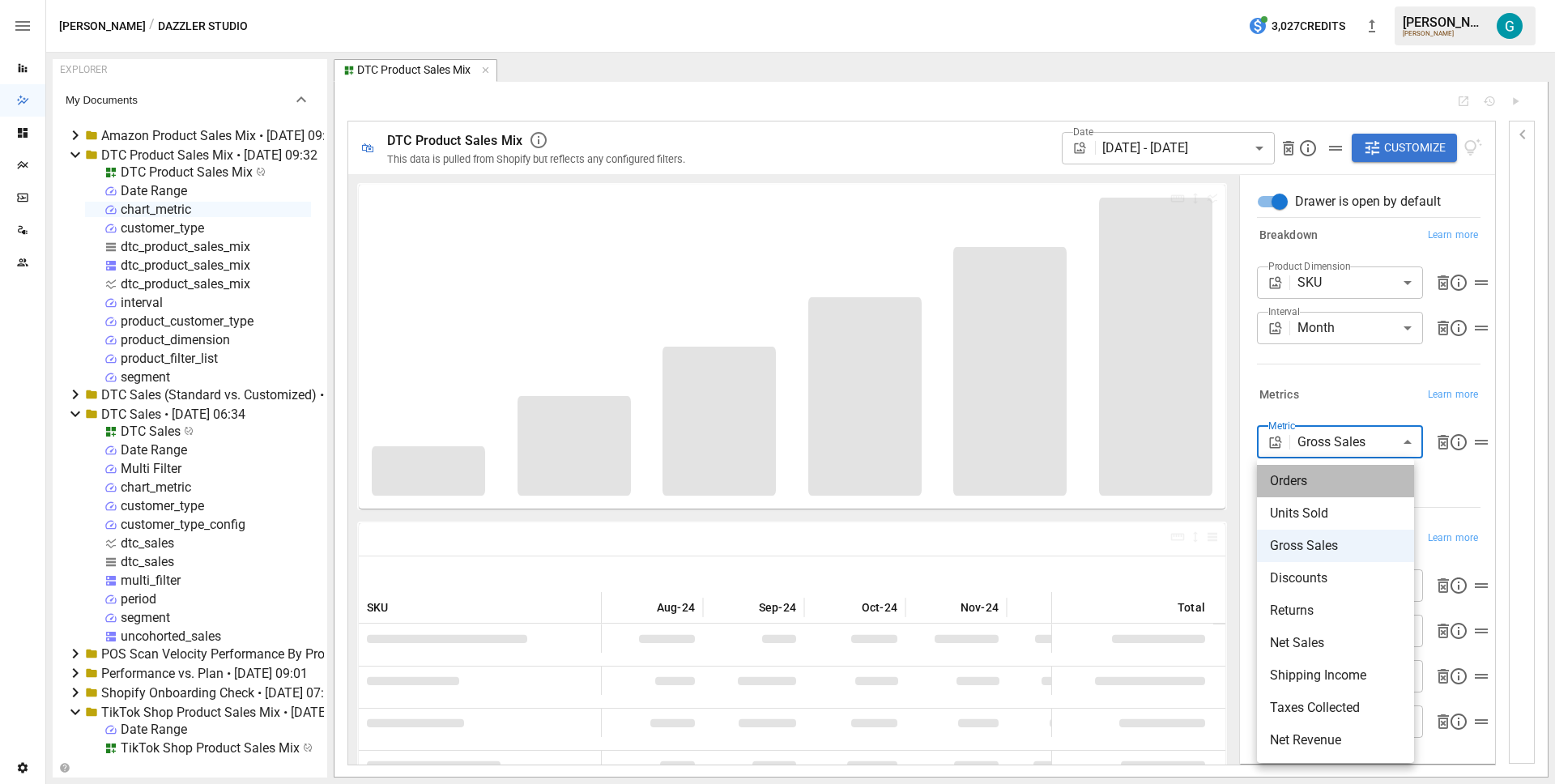
click at [1338, 488] on span "Orders" at bounding box center [1336, 481] width 131 height 19
type input "******"
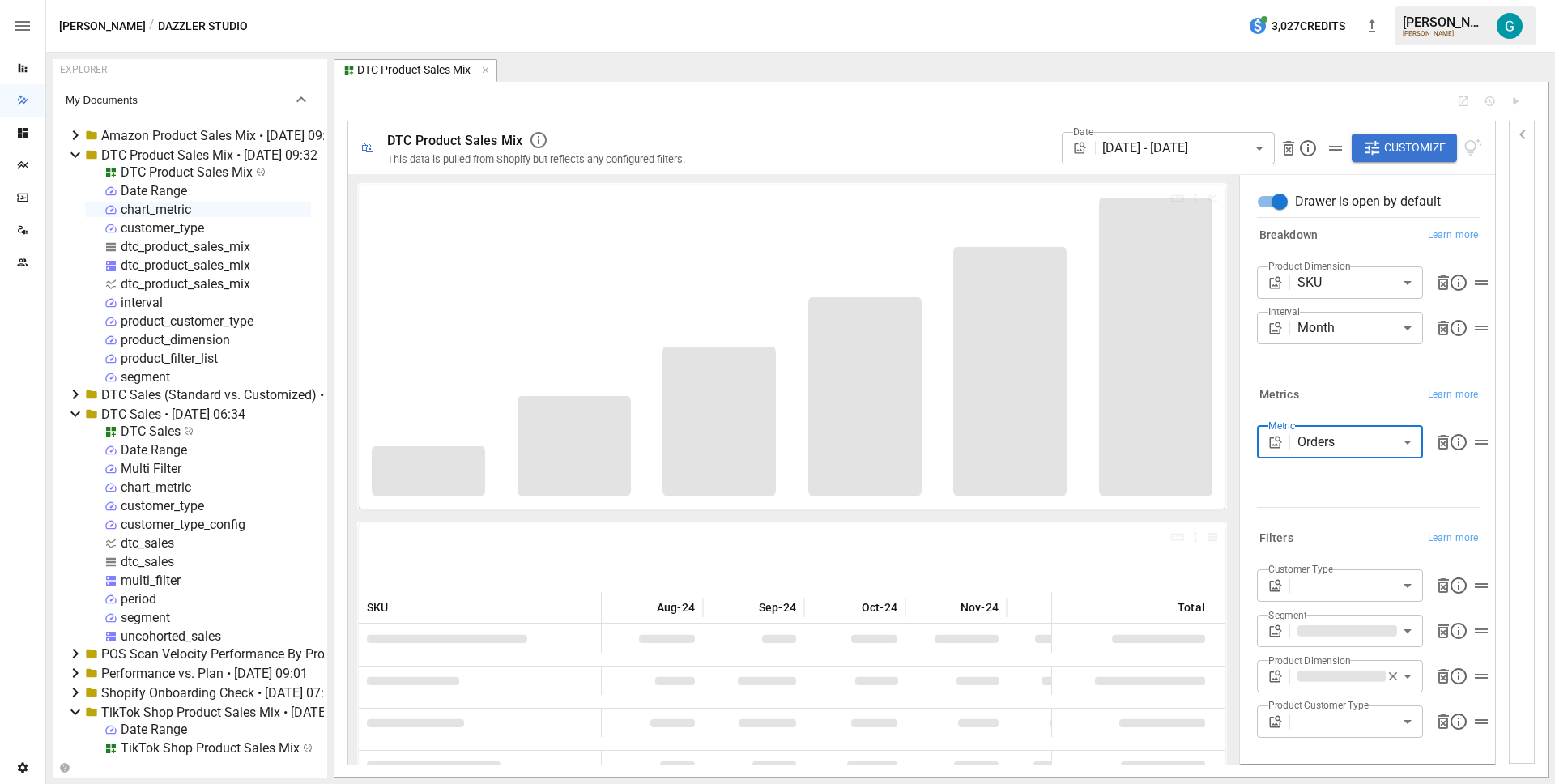
click at [1338, 392] on div "Orders Units Sold Gross Sales Discounts Returns Net Sales Shipping Income Taxes…" at bounding box center [778, 392] width 1555 height 784
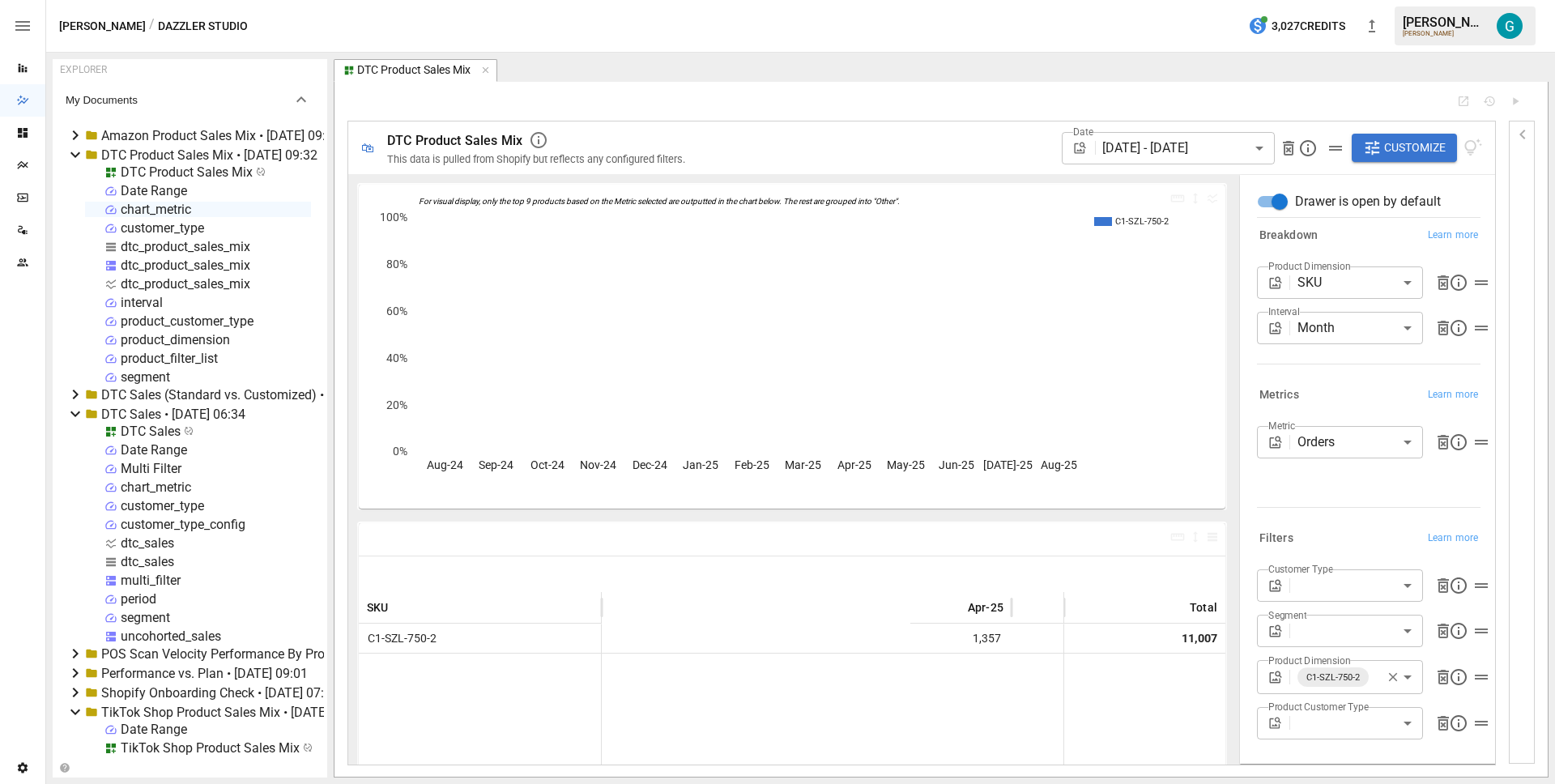
scroll to position [0, 867]
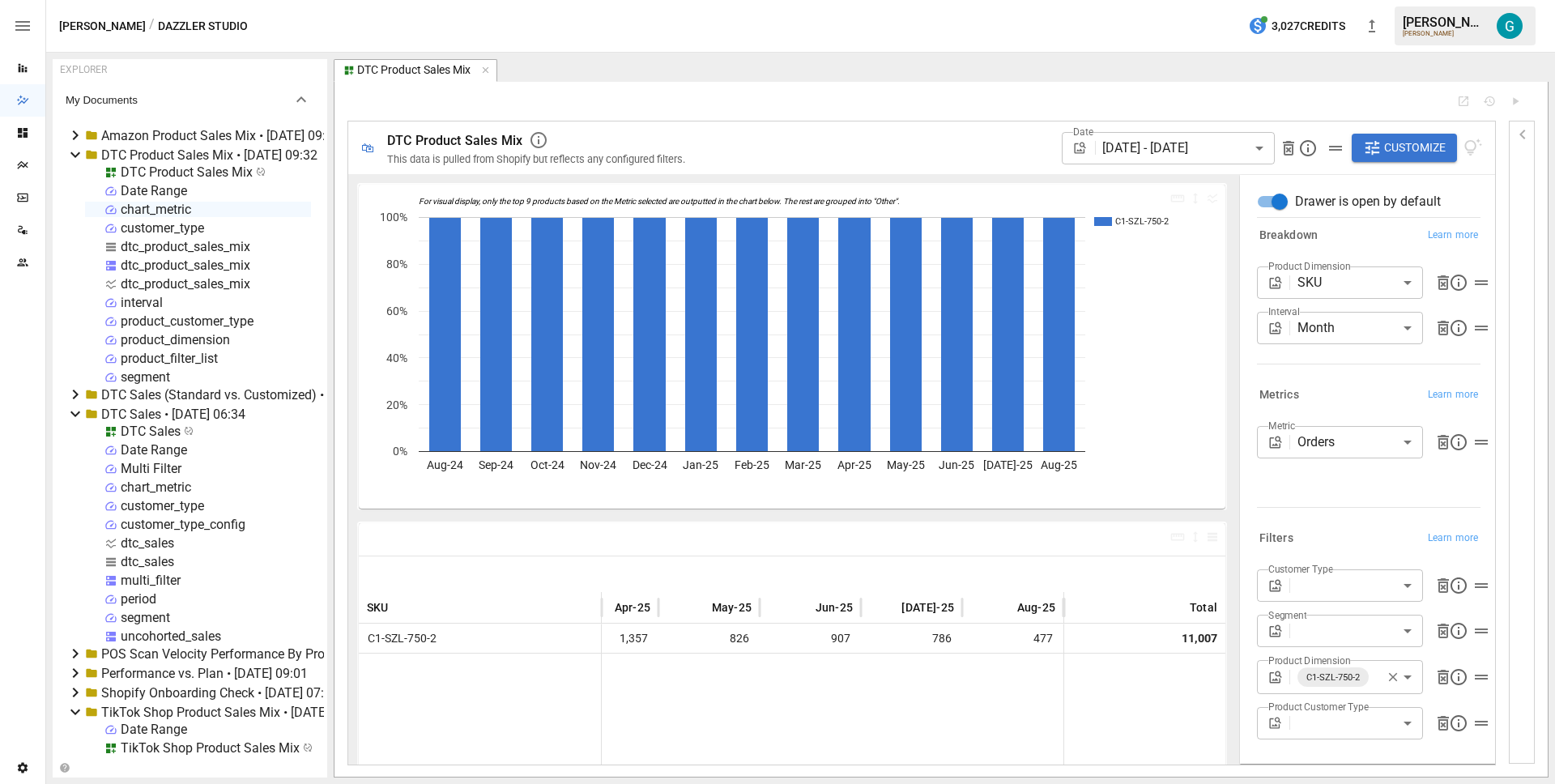
click at [976, 118] on div "**********" at bounding box center [941, 428] width 1187 height 669
click at [958, 107] on div at bounding box center [896, 100] width 1097 height 13
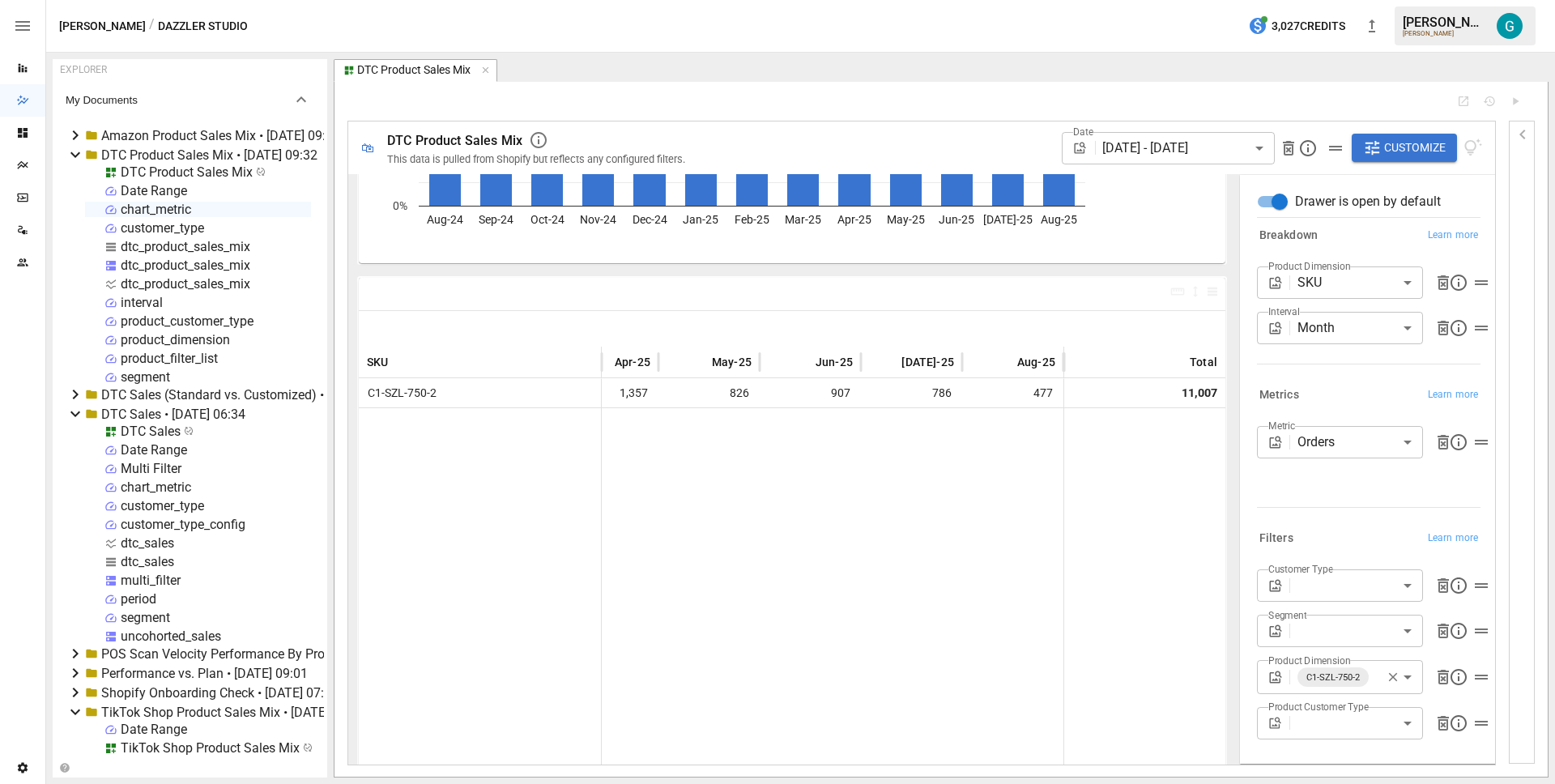
scroll to position [288, 0]
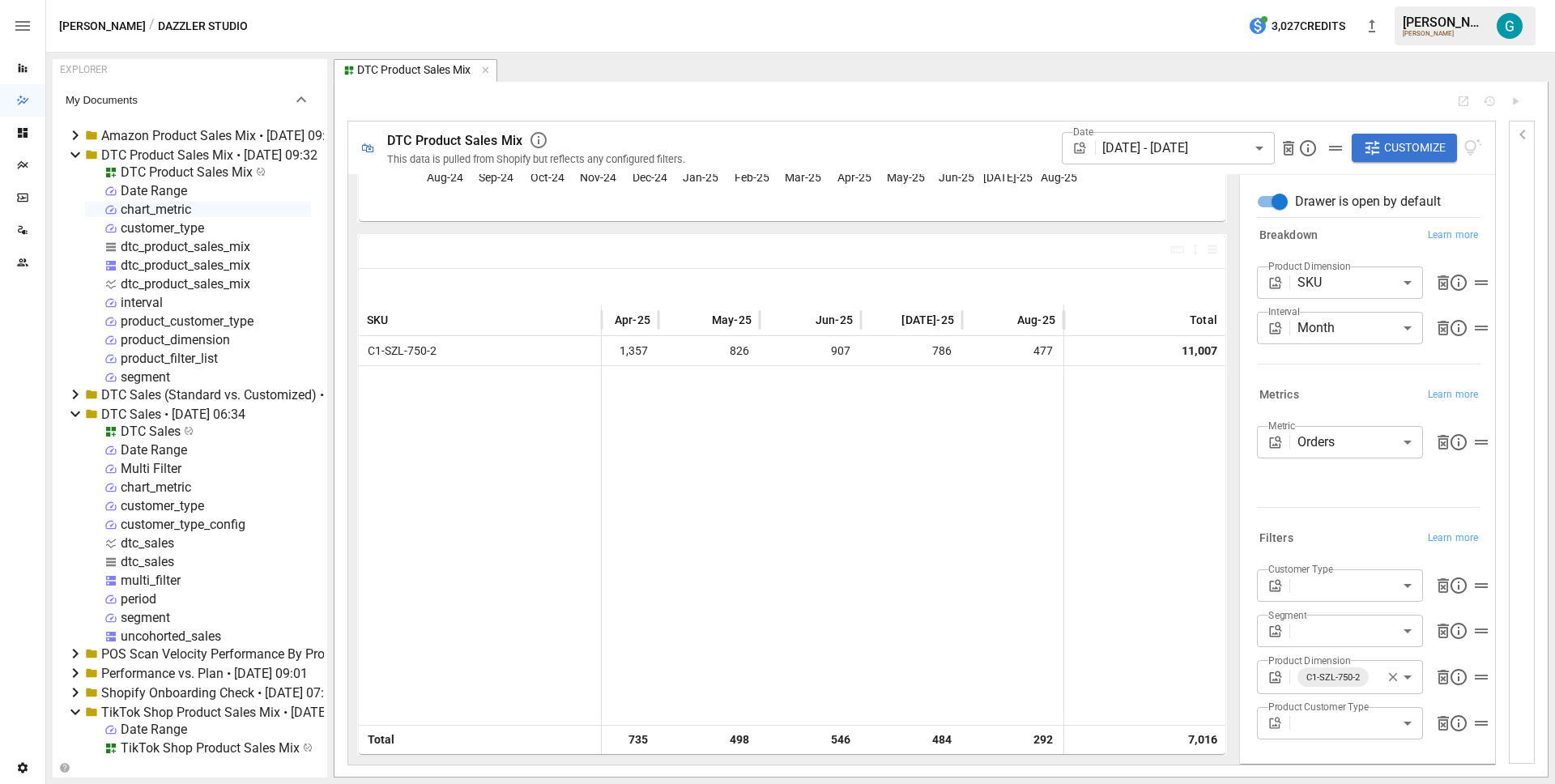
click at [160, 262] on div "dtc_product_sales_mix" at bounding box center [185, 266] width 130 height 15
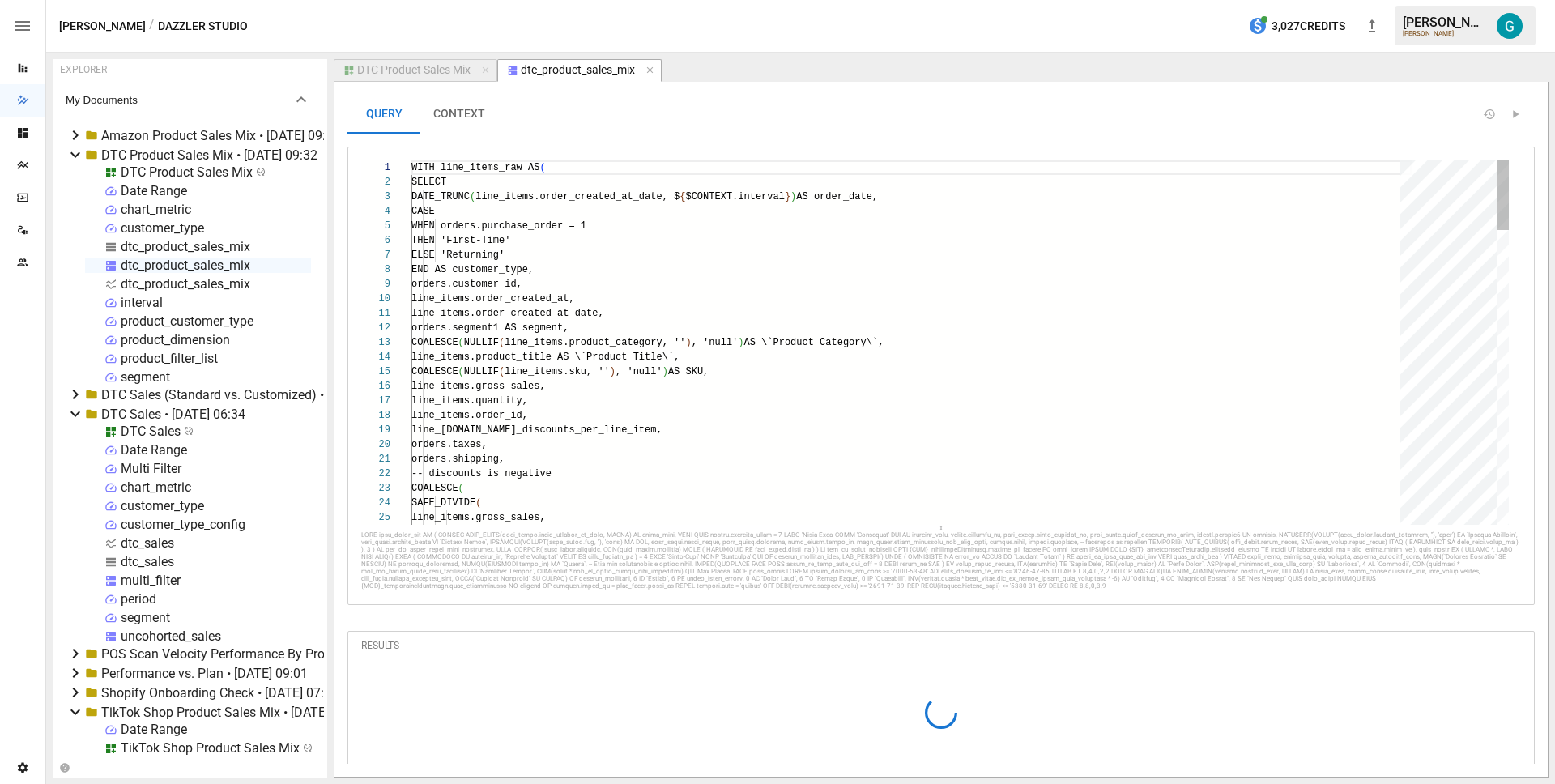
scroll to position [145, 88]
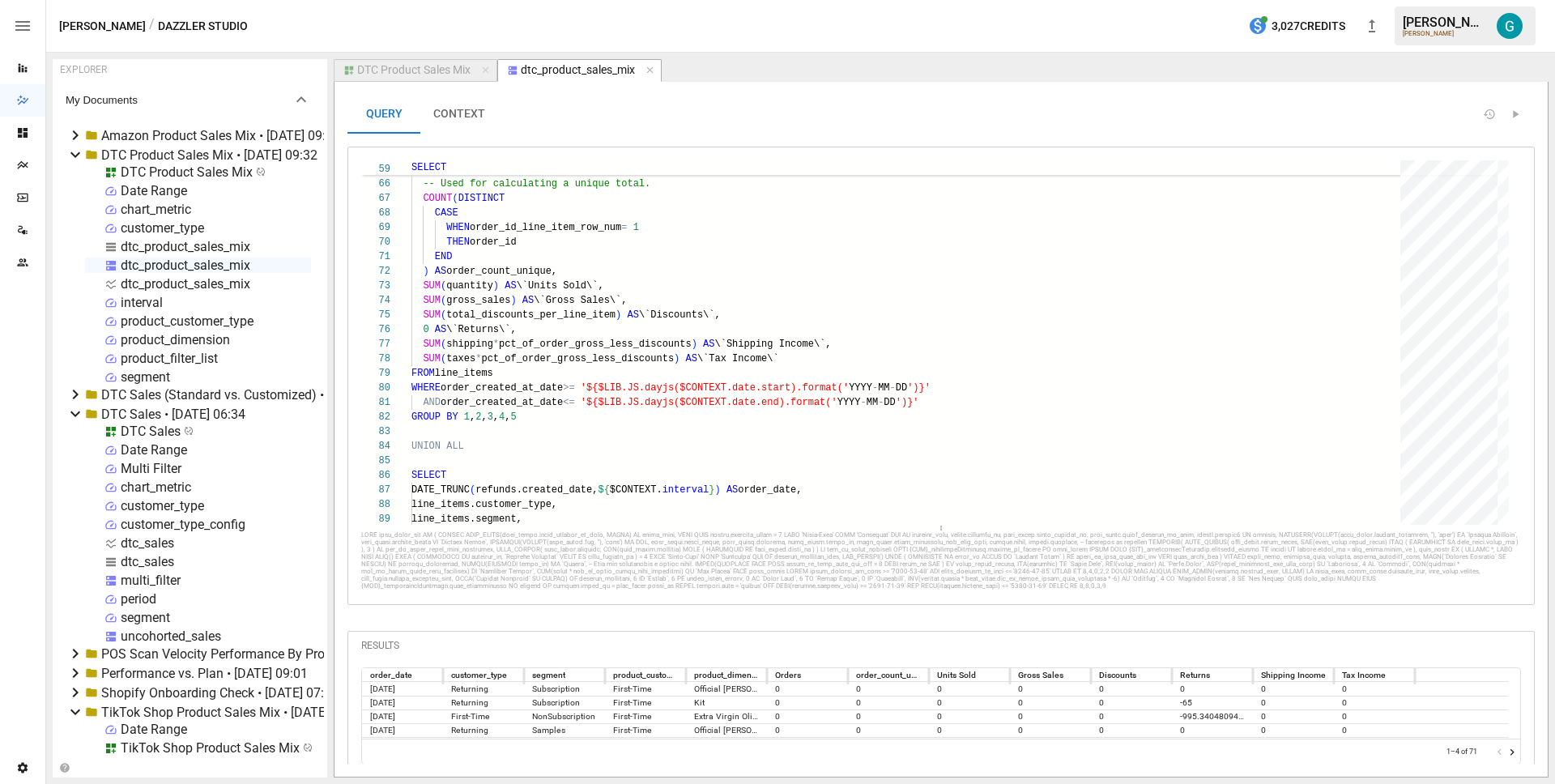
click at [181, 240] on div "dtc_product_sales_mix" at bounding box center [185, 246] width 130 height 15
select select "**********"
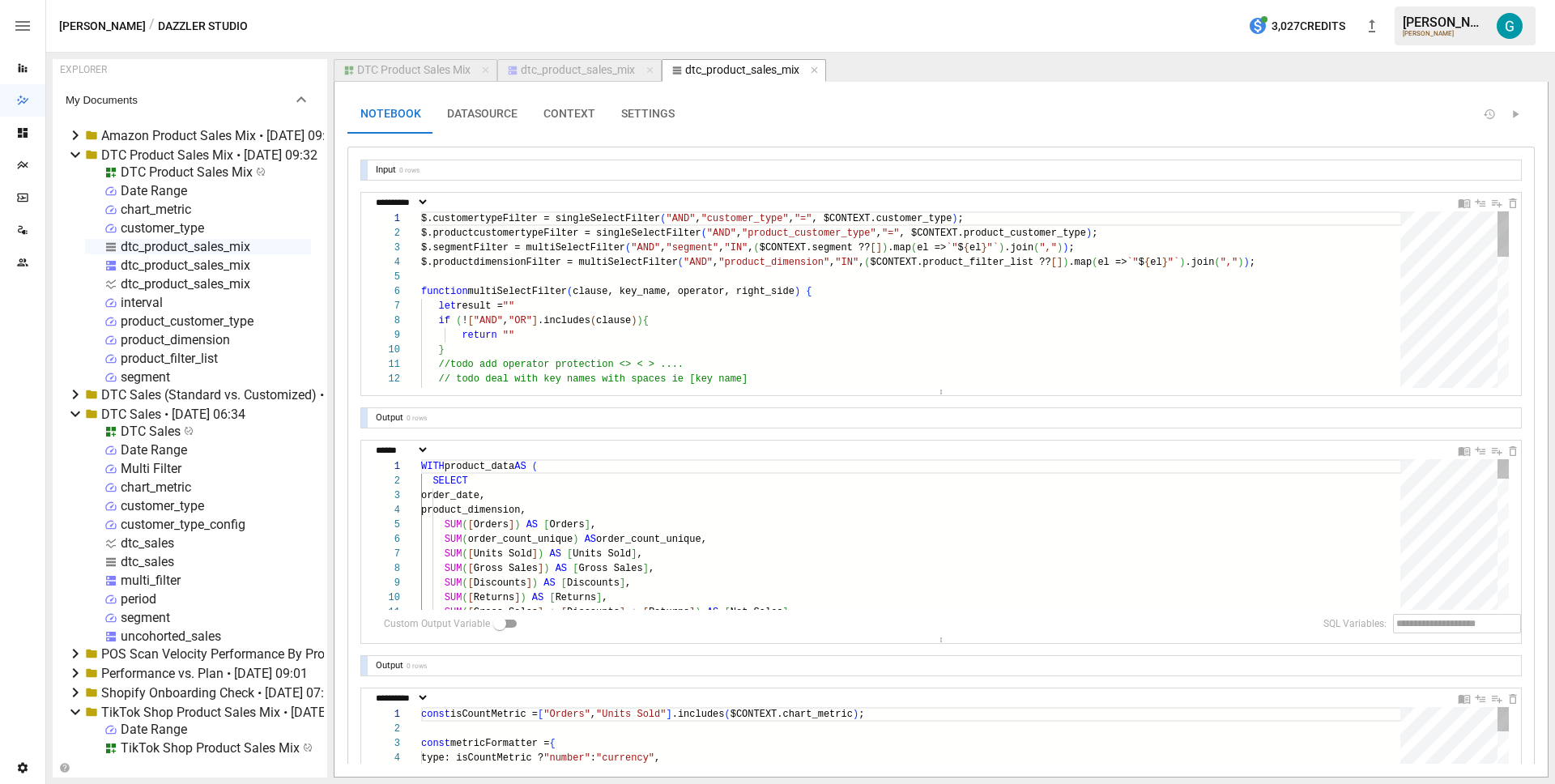
scroll to position [145, 88]
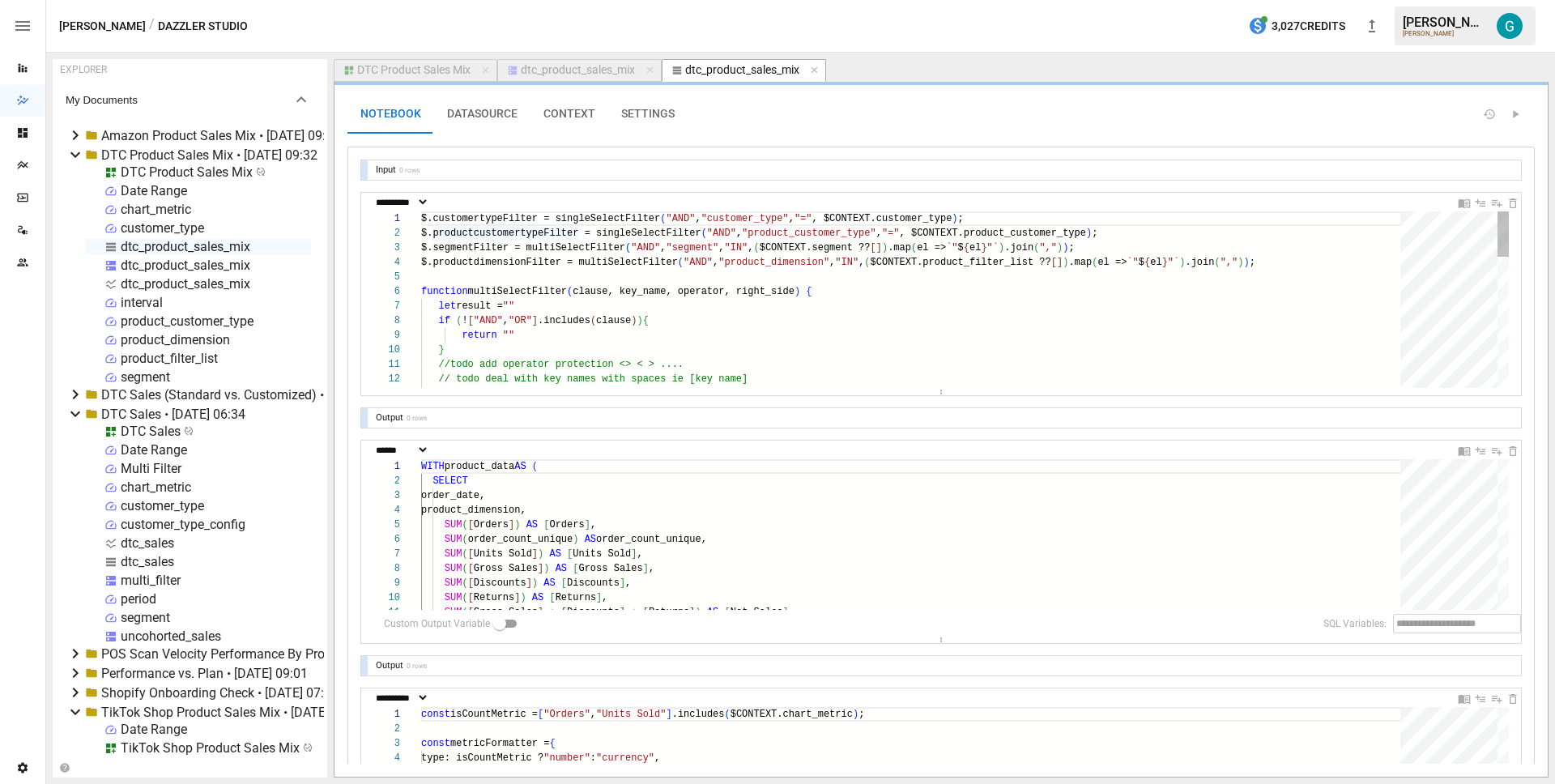
type textarea "**********"
click at [761, 257] on div "$.customertypeFilter = singleSelectFilter ( "AND" , "customer_type" , "=" , $CO…" at bounding box center [916, 555] width 990 height 687
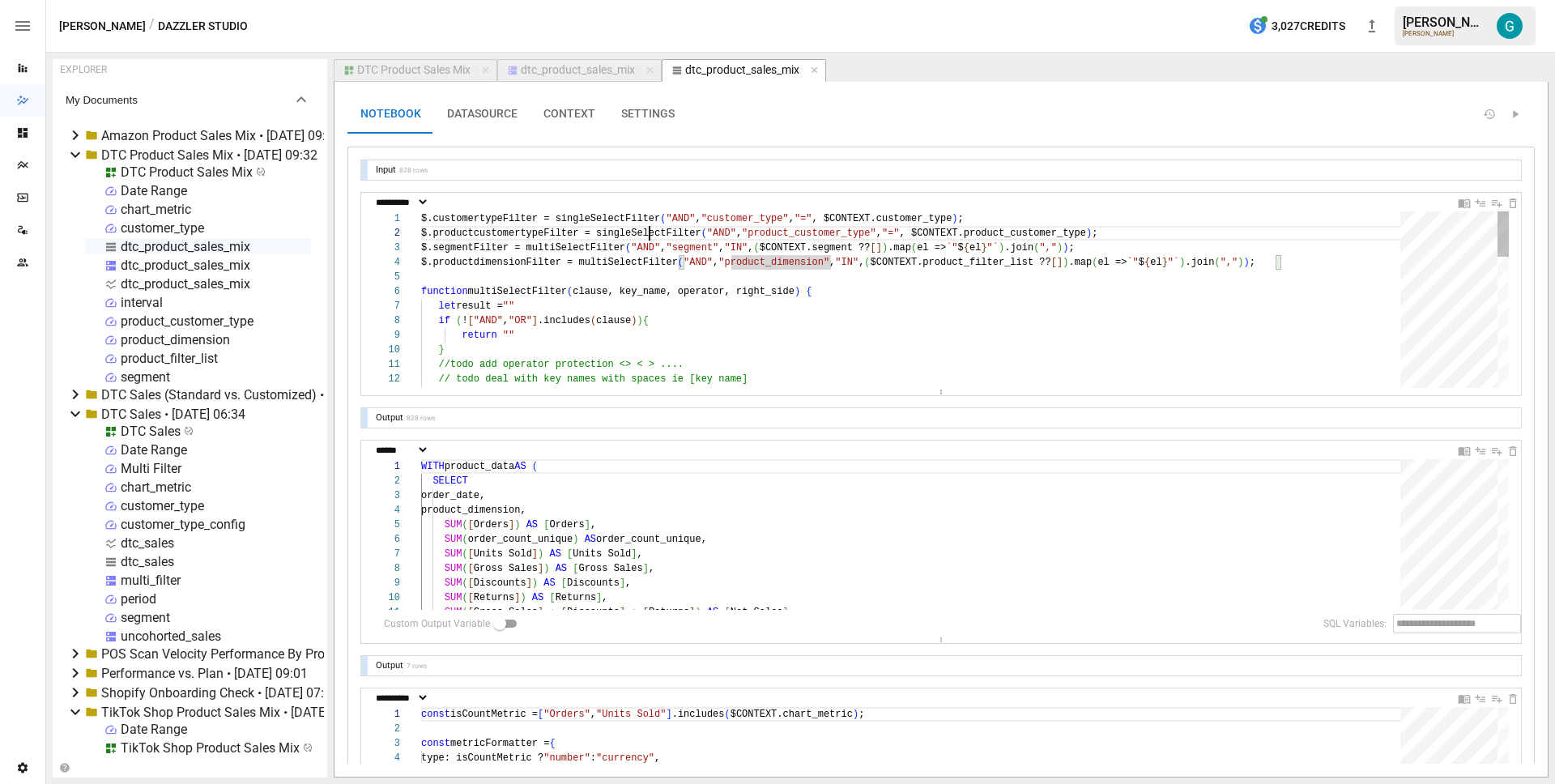
scroll to position [14, 228]
click at [650, 235] on div "$.customertypeFilter = singleSelectFilter ( "AND" , "customer_type" , "=" , $CO…" at bounding box center [916, 555] width 990 height 687
click at [688, 268] on div "$.customertypeFilter = singleSelectFilter ( "AND" , "customer_type" , "=" , $CO…" at bounding box center [916, 555] width 990 height 687
click at [144, 631] on div "uncohorted_sales" at bounding box center [170, 636] width 100 height 15
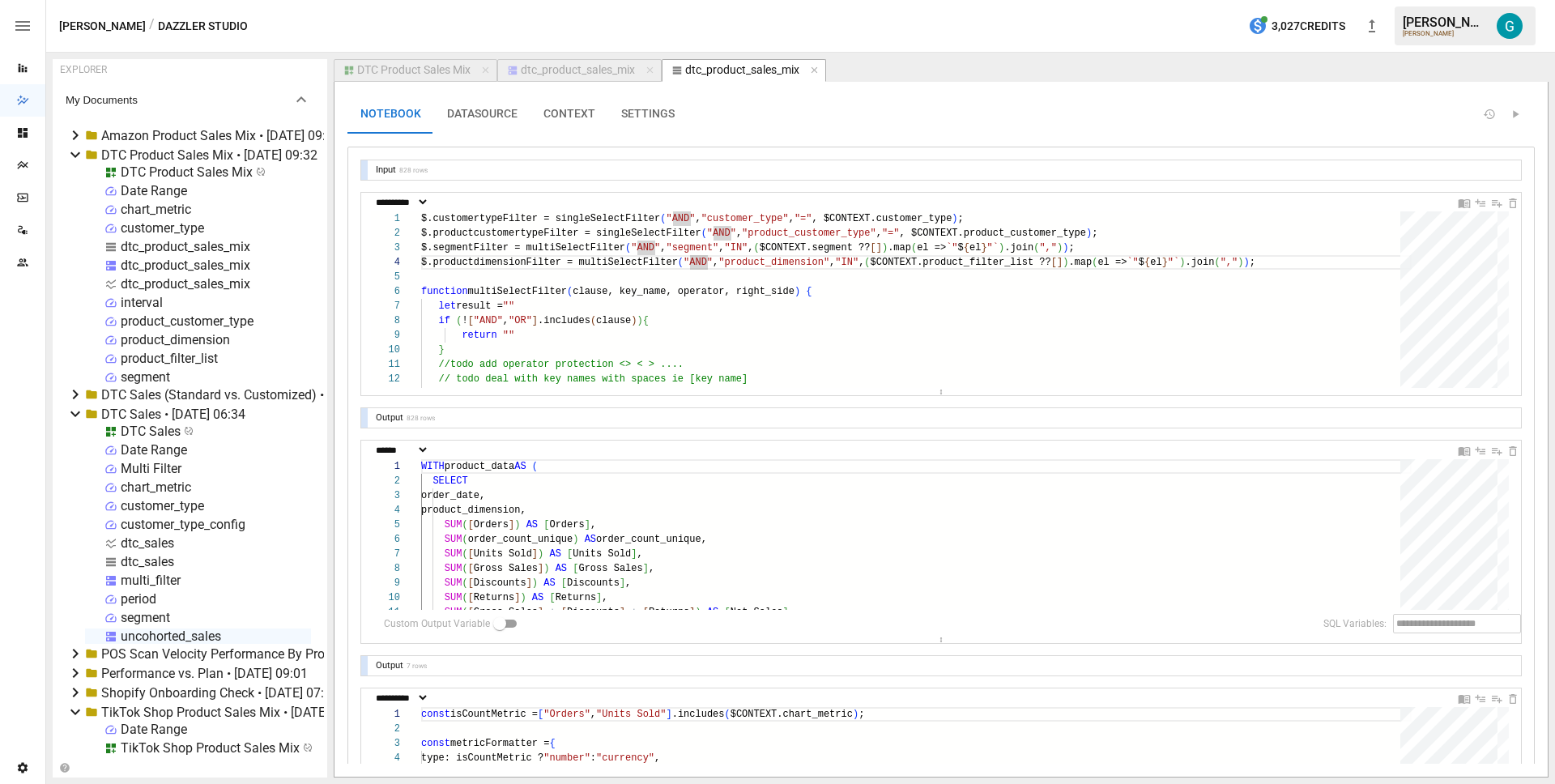
click at [145, 631] on div "uncohorted_sales" at bounding box center [170, 636] width 100 height 15
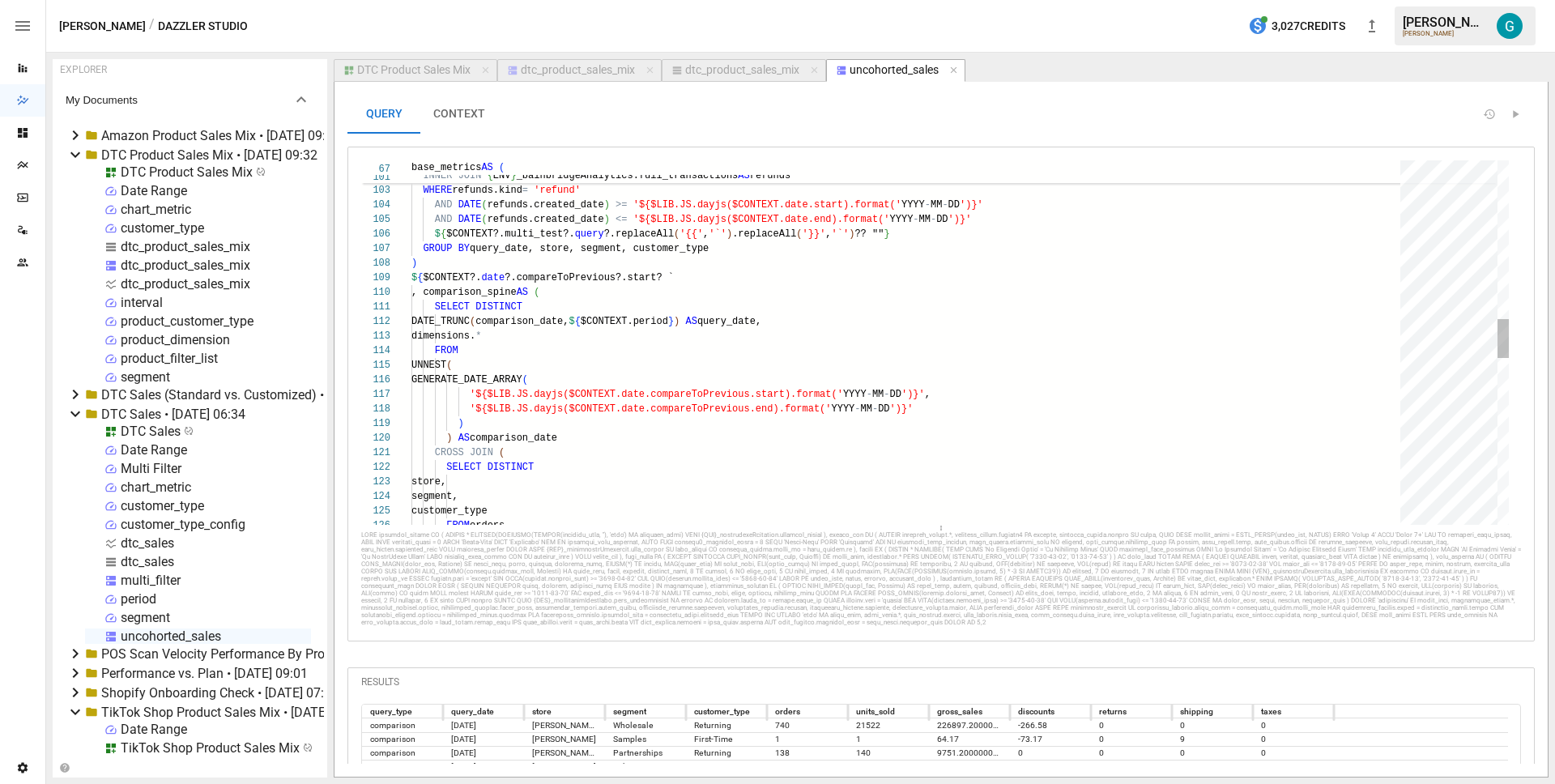
scroll to position [116, 264]
click at [730, 273] on div "FROM orders store, segment, customer_type ) AS comparison_date CROSS JOIN ( SEL…" at bounding box center [911, 379] width 1000 height 3366
type textarea "**********"
click at [596, 69] on div "dtc_product_sales_mix" at bounding box center [577, 70] width 115 height 14
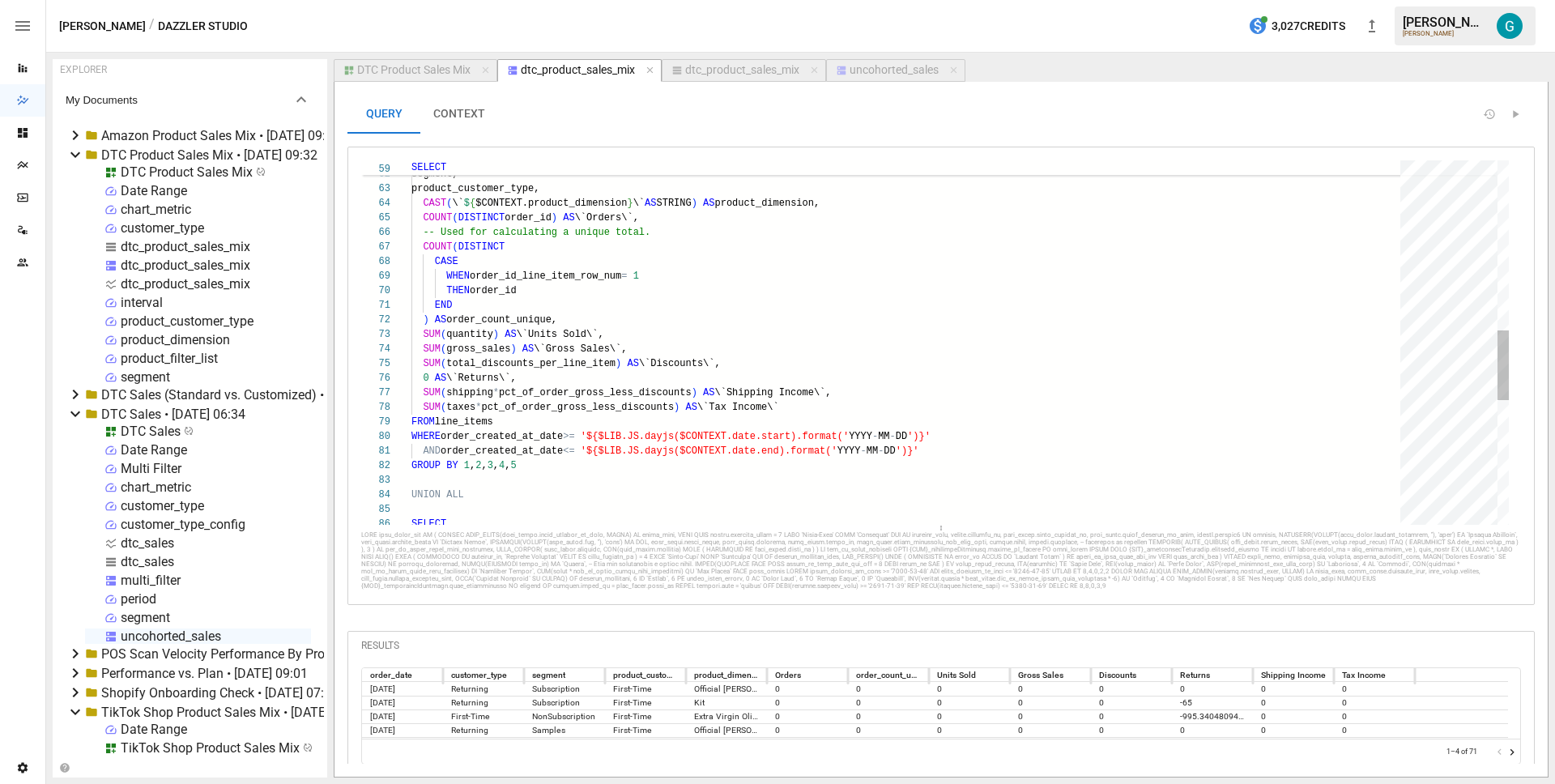
scroll to position [131, 531]
click at [1009, 441] on div "SUM ( taxes * pct_of_order_gross_less_discounts ) AS \`Tax Income\` WHEN order_…" at bounding box center [911, 224] width 1000 height 1894
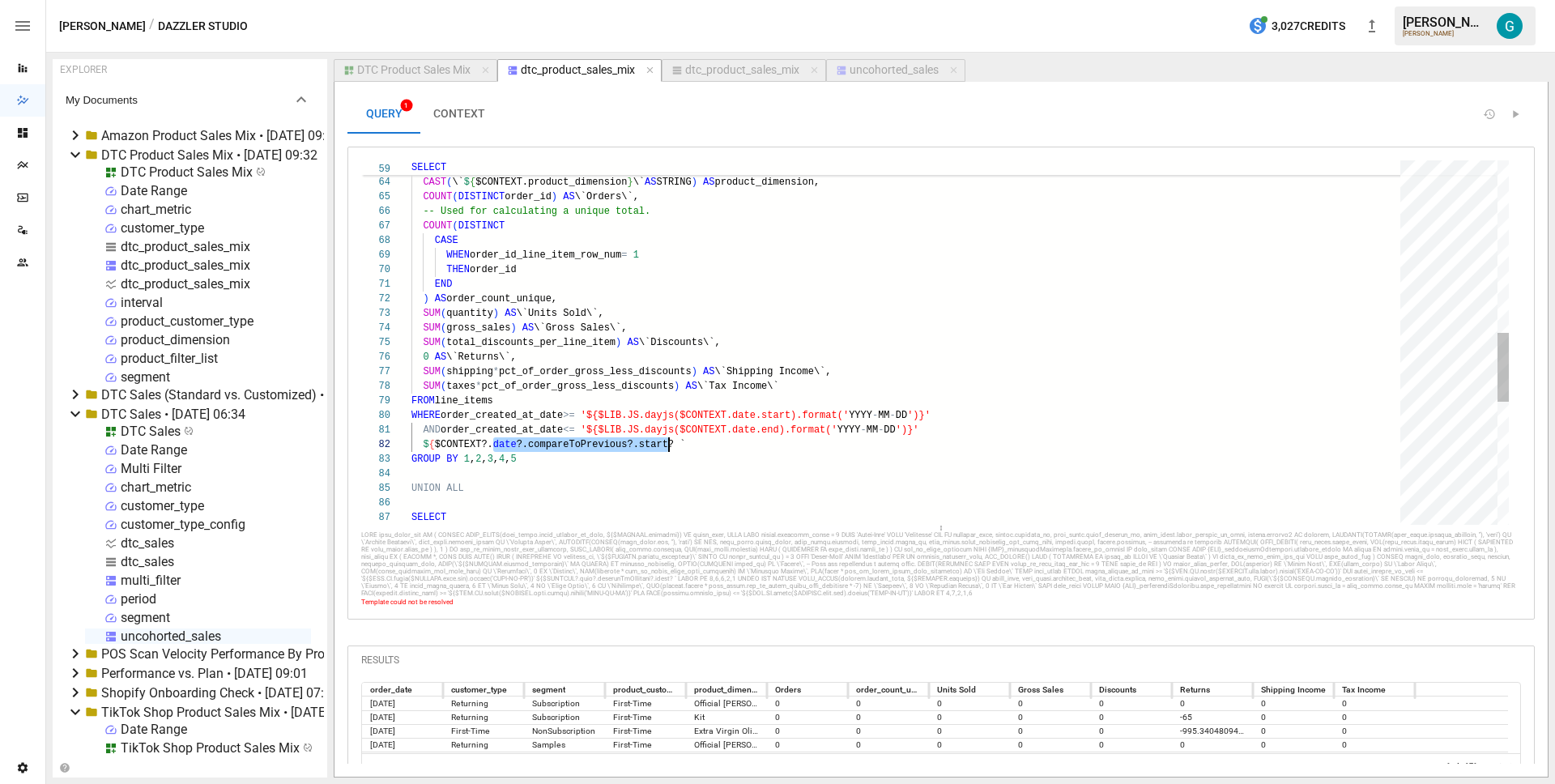
scroll to position [14, 258]
type textarea "**********"
click at [754, 68] on div "dtc_product_sales_mix" at bounding box center [742, 70] width 115 height 14
select select "**********"
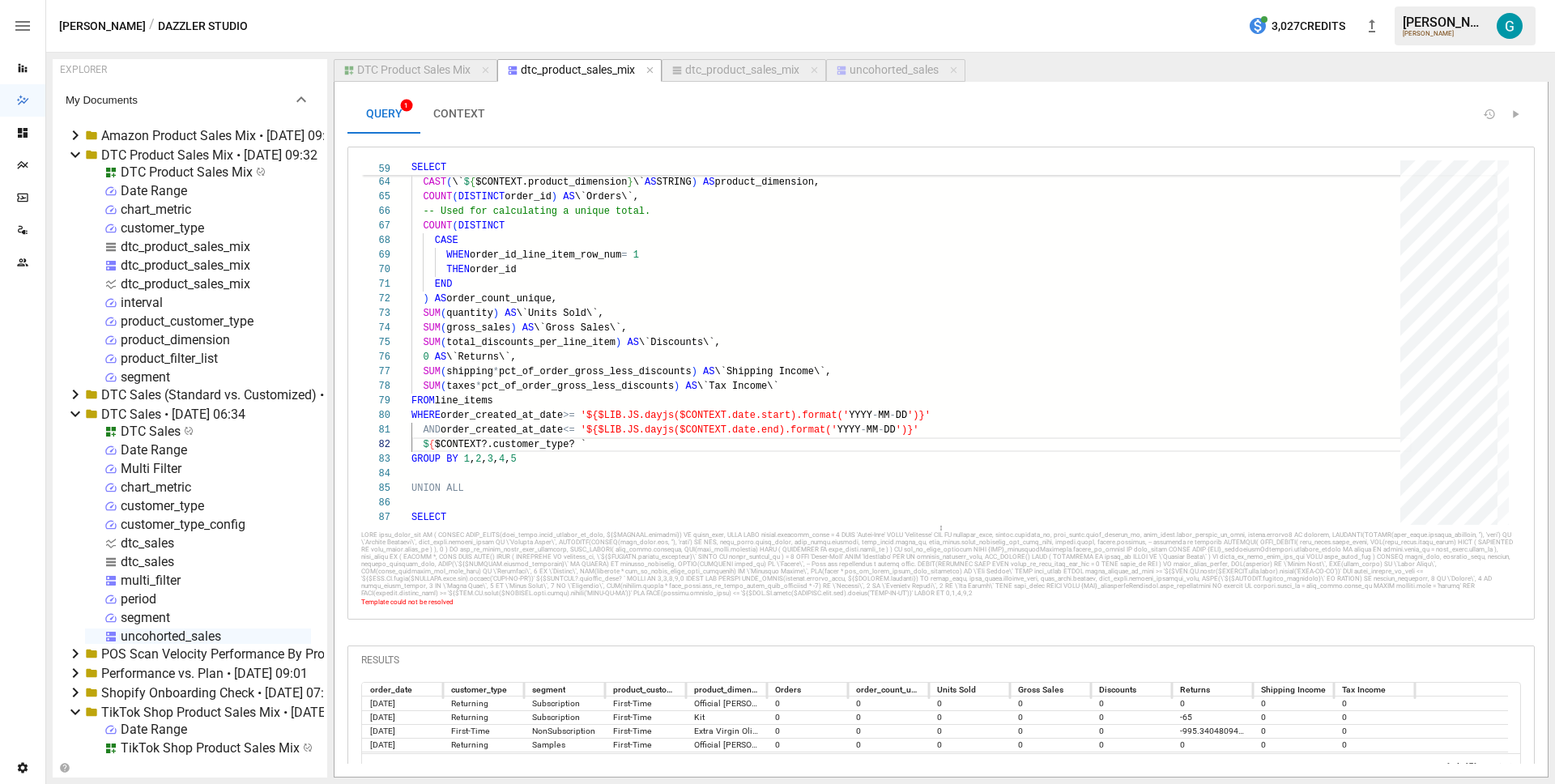
select select "**********"
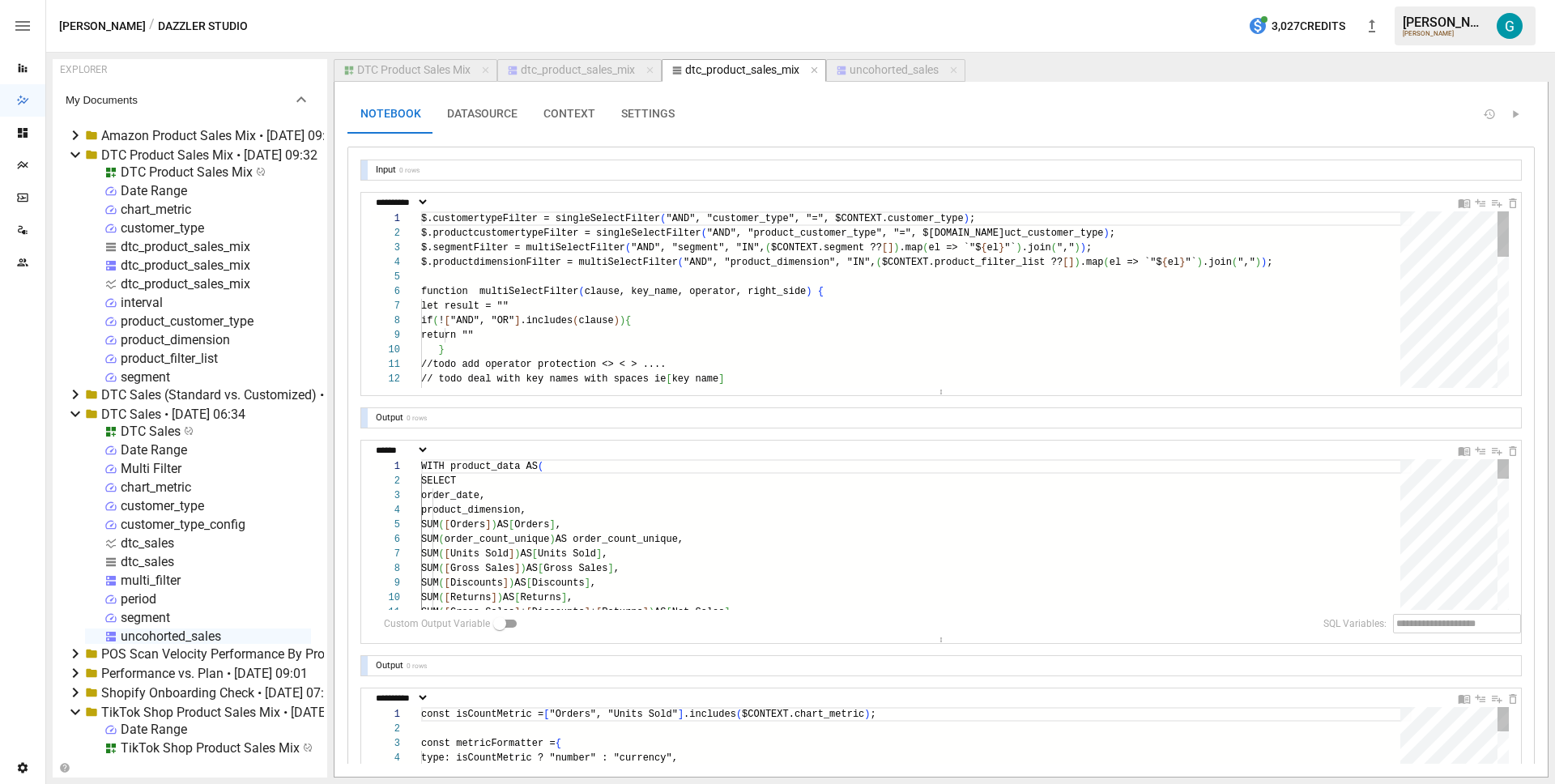
scroll to position [145, 88]
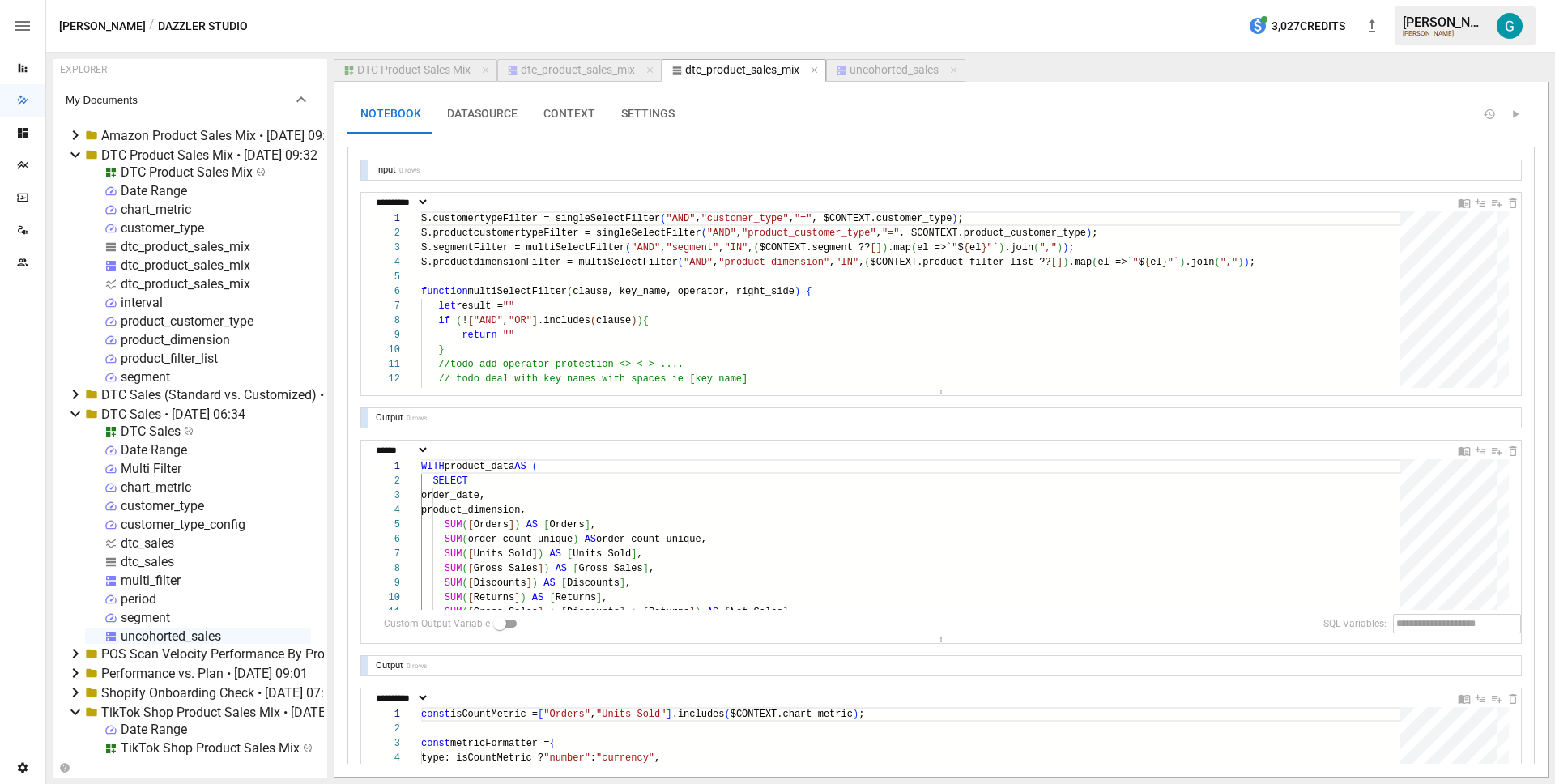
click at [606, 70] on div "dtc_product_sales_mix" at bounding box center [577, 70] width 115 height 14
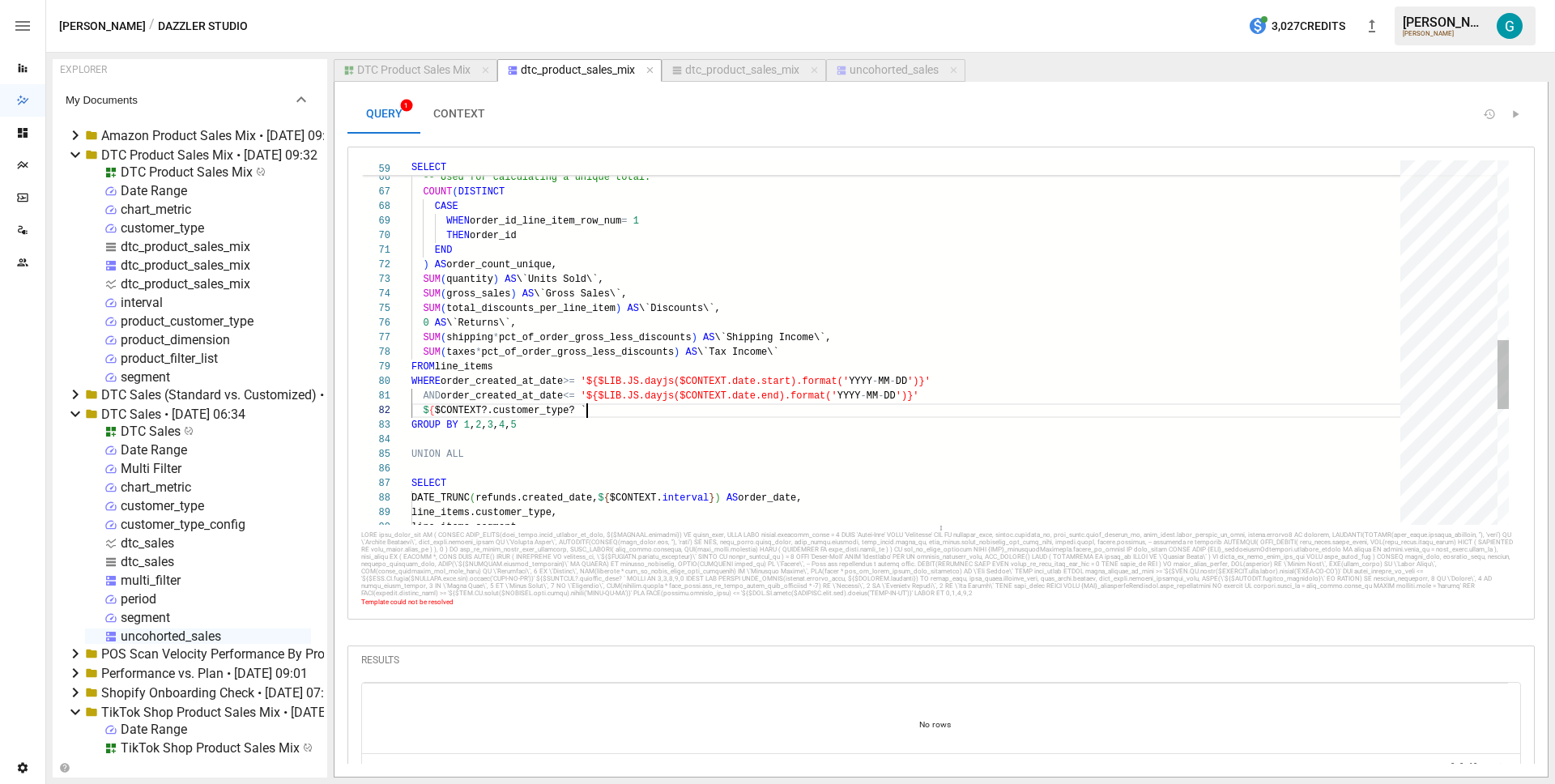
click at [639, 417] on div "line_items.segment, SELECT DATE_TRUNC ( refunds.created_date, $ { $CONTEXT. int…" at bounding box center [911, 177] width 1000 height 1909
type textarea "**********"
click at [906, 68] on div "uncohorted_sales" at bounding box center [894, 70] width 89 height 14
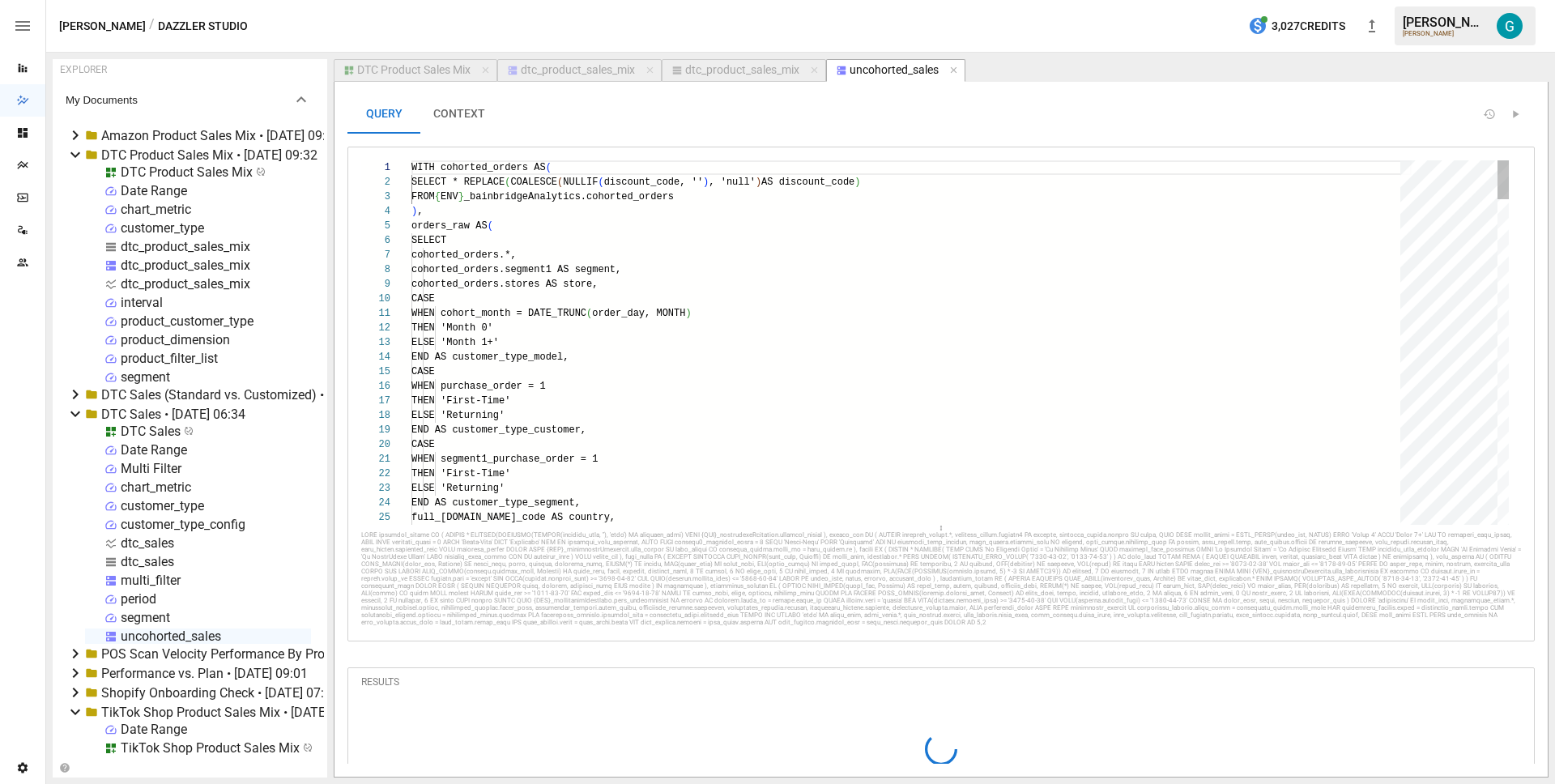
scroll to position [145, 88]
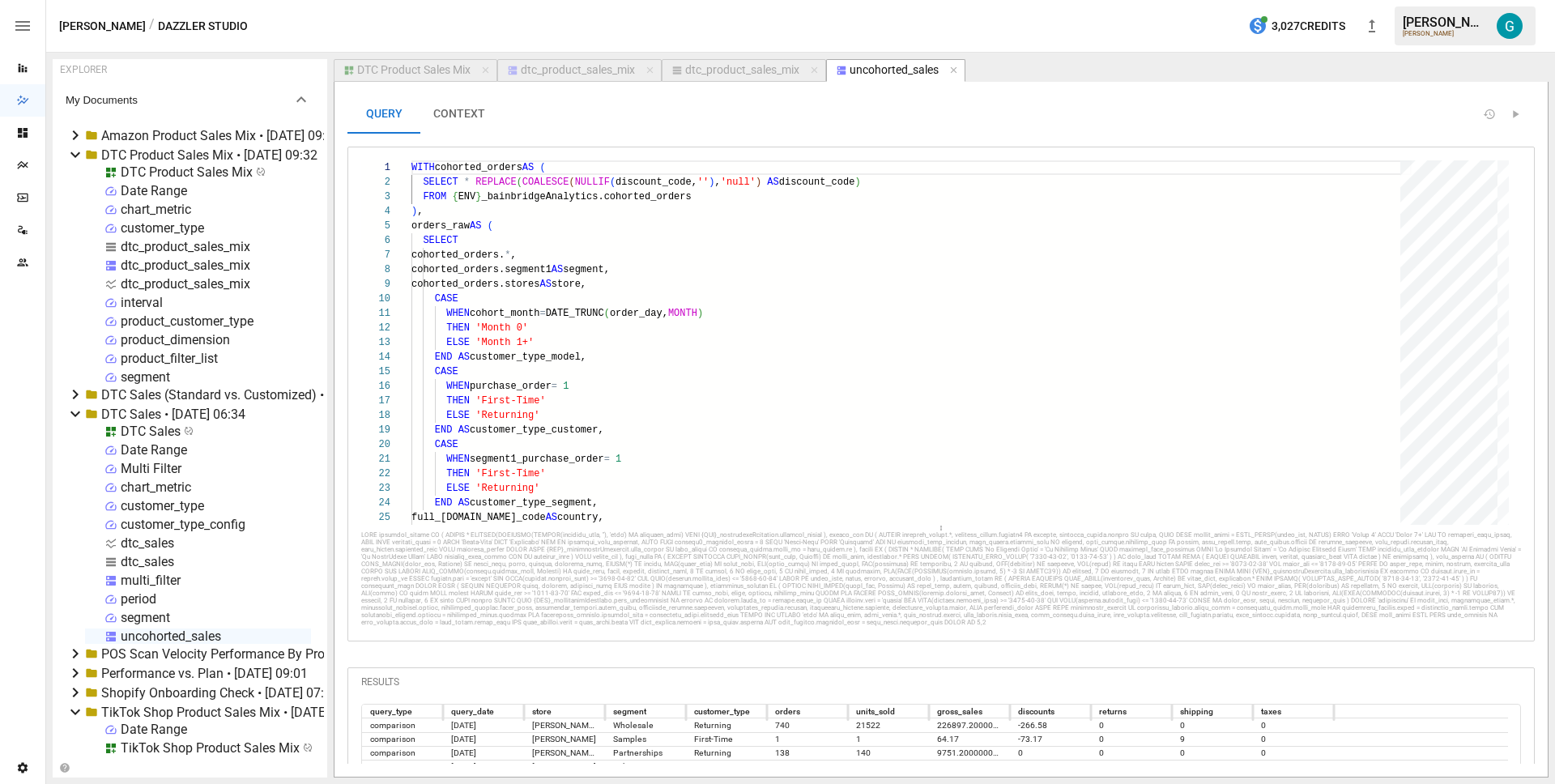
click at [754, 75] on div "dtc_product_sales_mix" at bounding box center [742, 70] width 115 height 14
select select "**********"
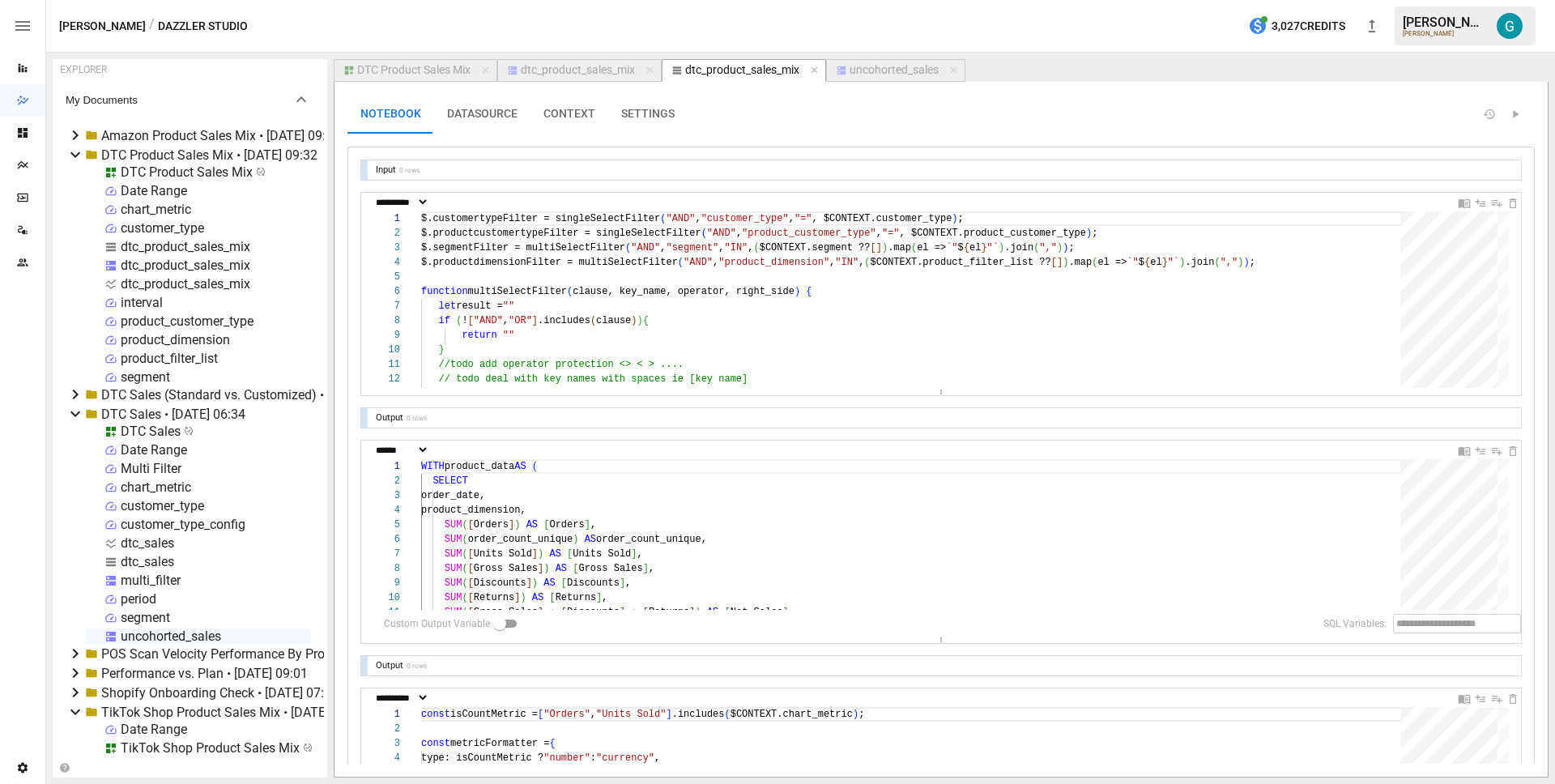
click at [605, 73] on div "dtc_product_sales_mix" at bounding box center [577, 70] width 115 height 14
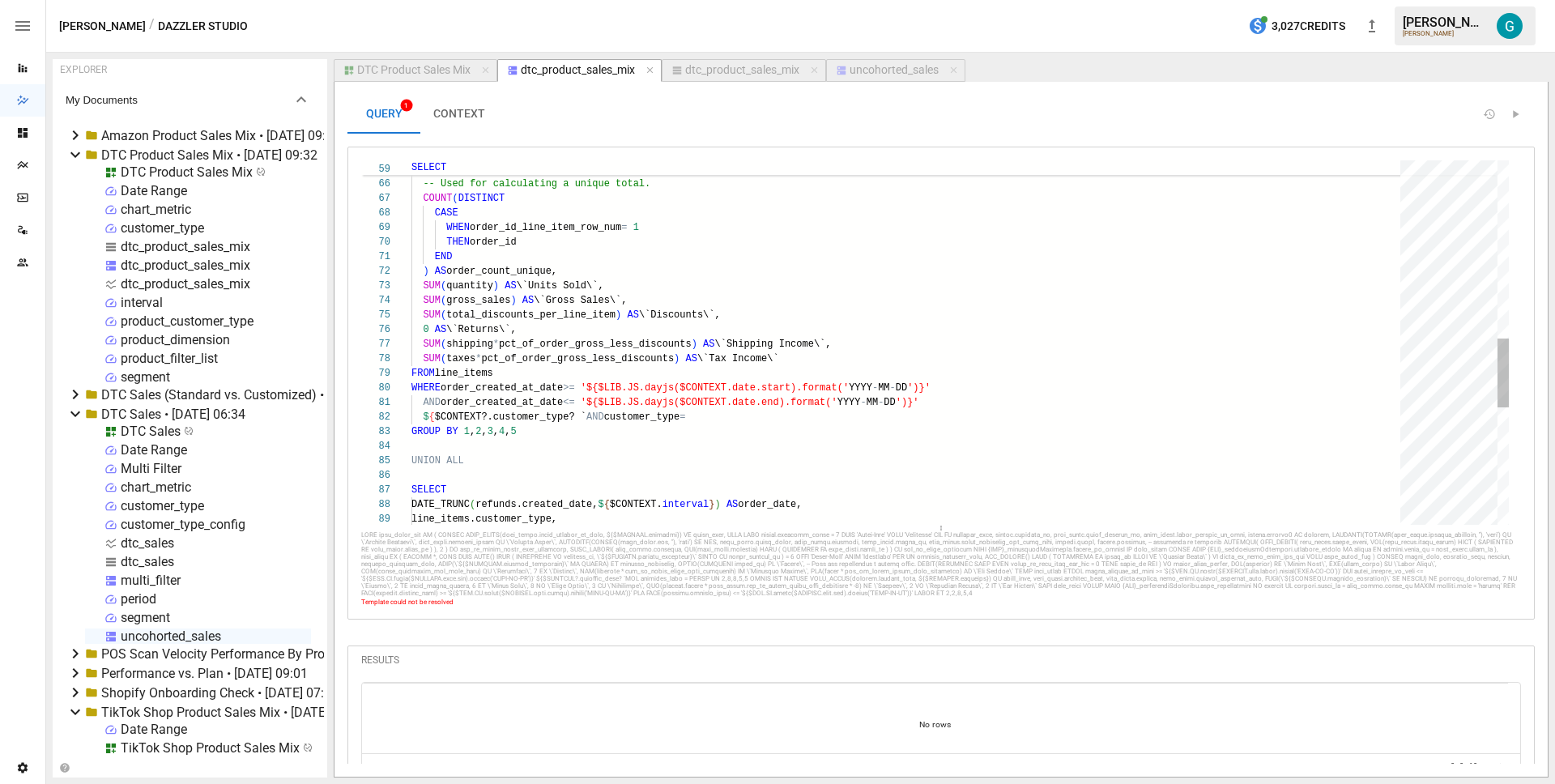
type textarea "**********"
click at [724, 417] on div "CAST ( \` $ { $CONTEXT.product_dimension } \` AS STRING ) AS product_dimension,…" at bounding box center [911, 184] width 1000 height 1909
click at [730, 78] on button "dtc_product_sales_mix" at bounding box center [744, 70] width 165 height 23
select select "**********"
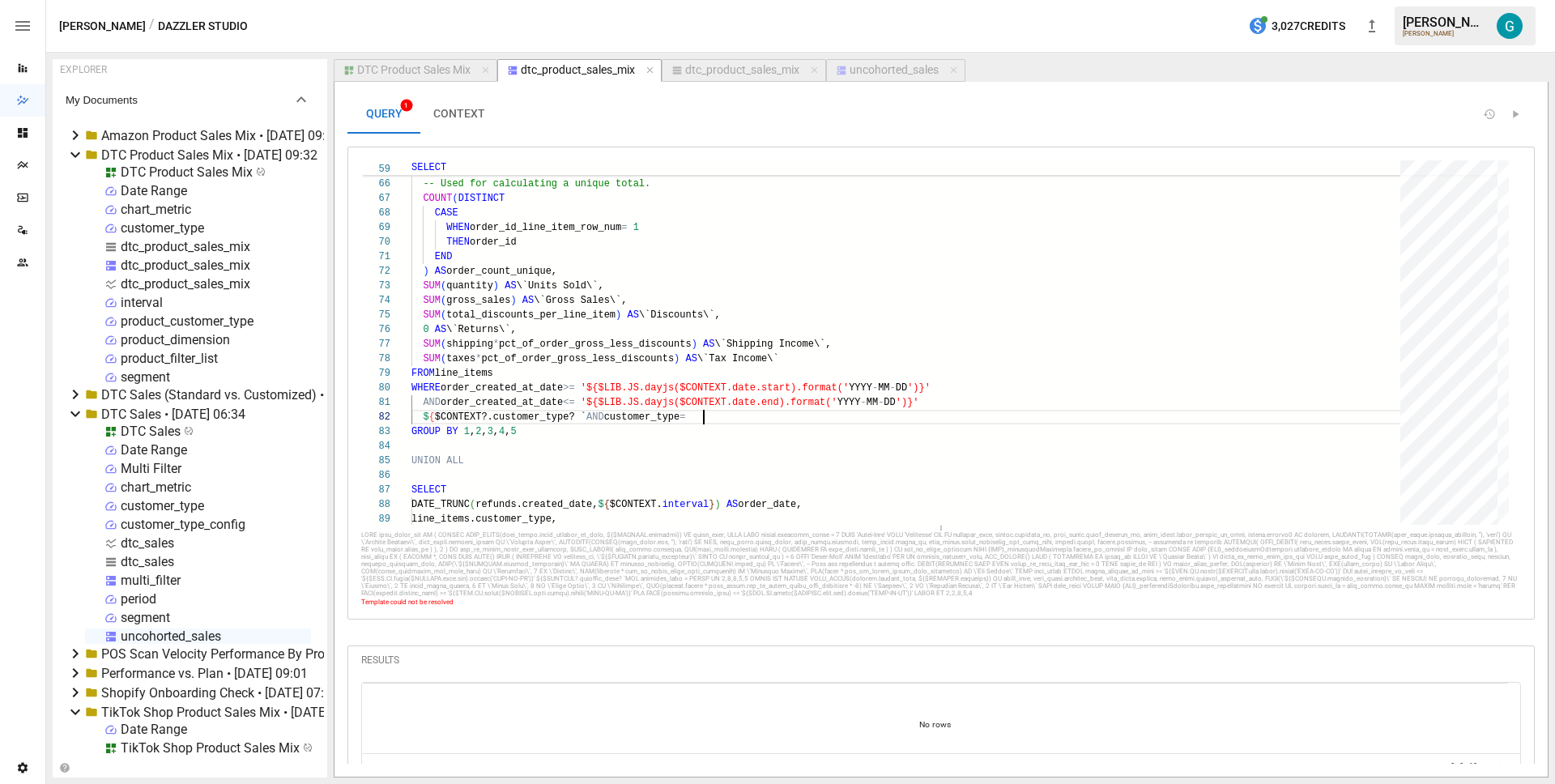
select select "**********"
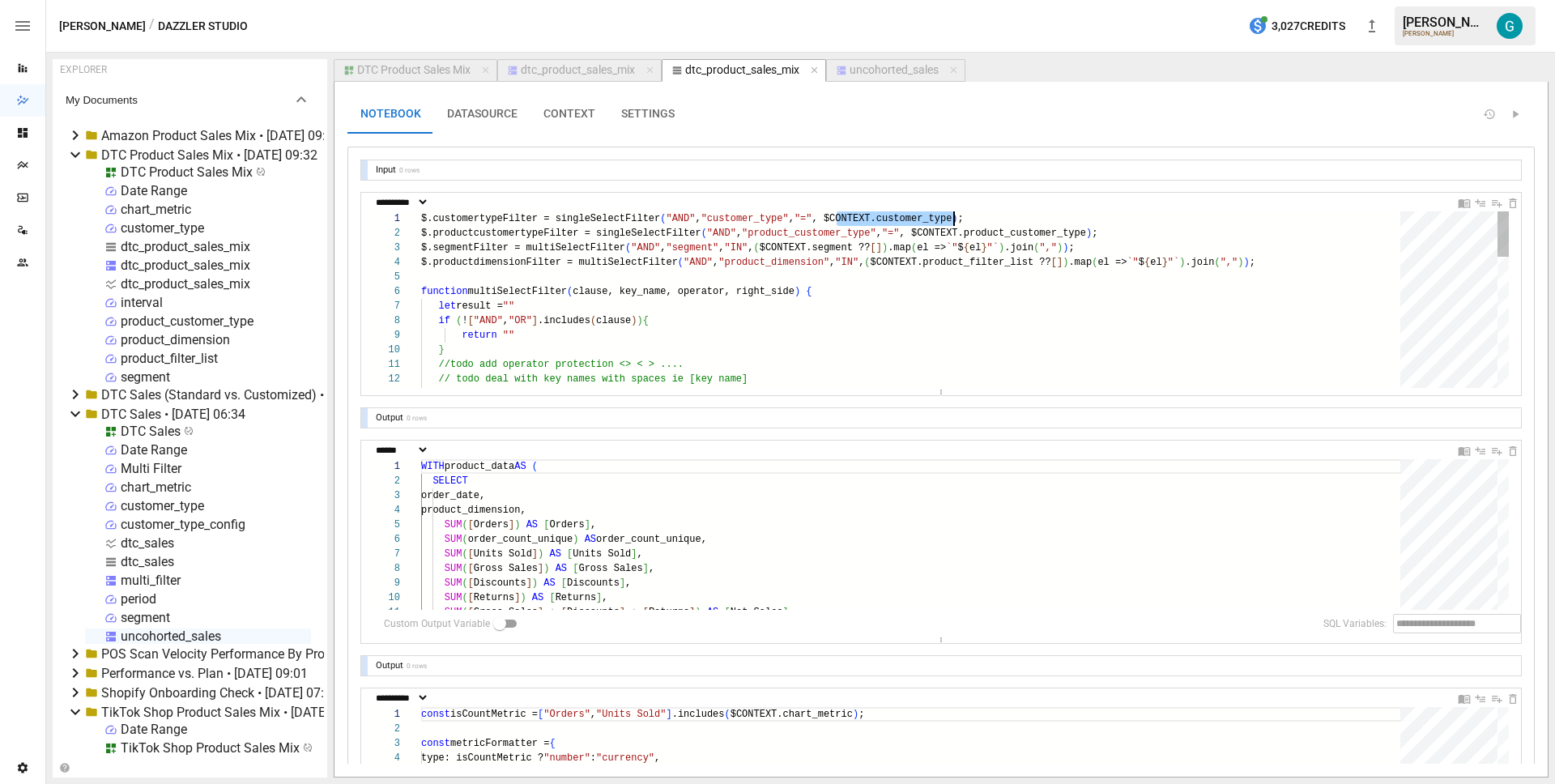
scroll to position [0, 545]
type textarea "**********"
drag, startPoint x: 836, startPoint y: 218, endPoint x: 964, endPoint y: 219, distance: 128.0
click at [964, 219] on div "$.customertypeFilter = singleSelectFilter ( "AND" , "customer_type" , "=" , $CO…" at bounding box center [916, 555] width 990 height 687
click at [571, 67] on div "dtc_product_sales_mix" at bounding box center [577, 70] width 115 height 14
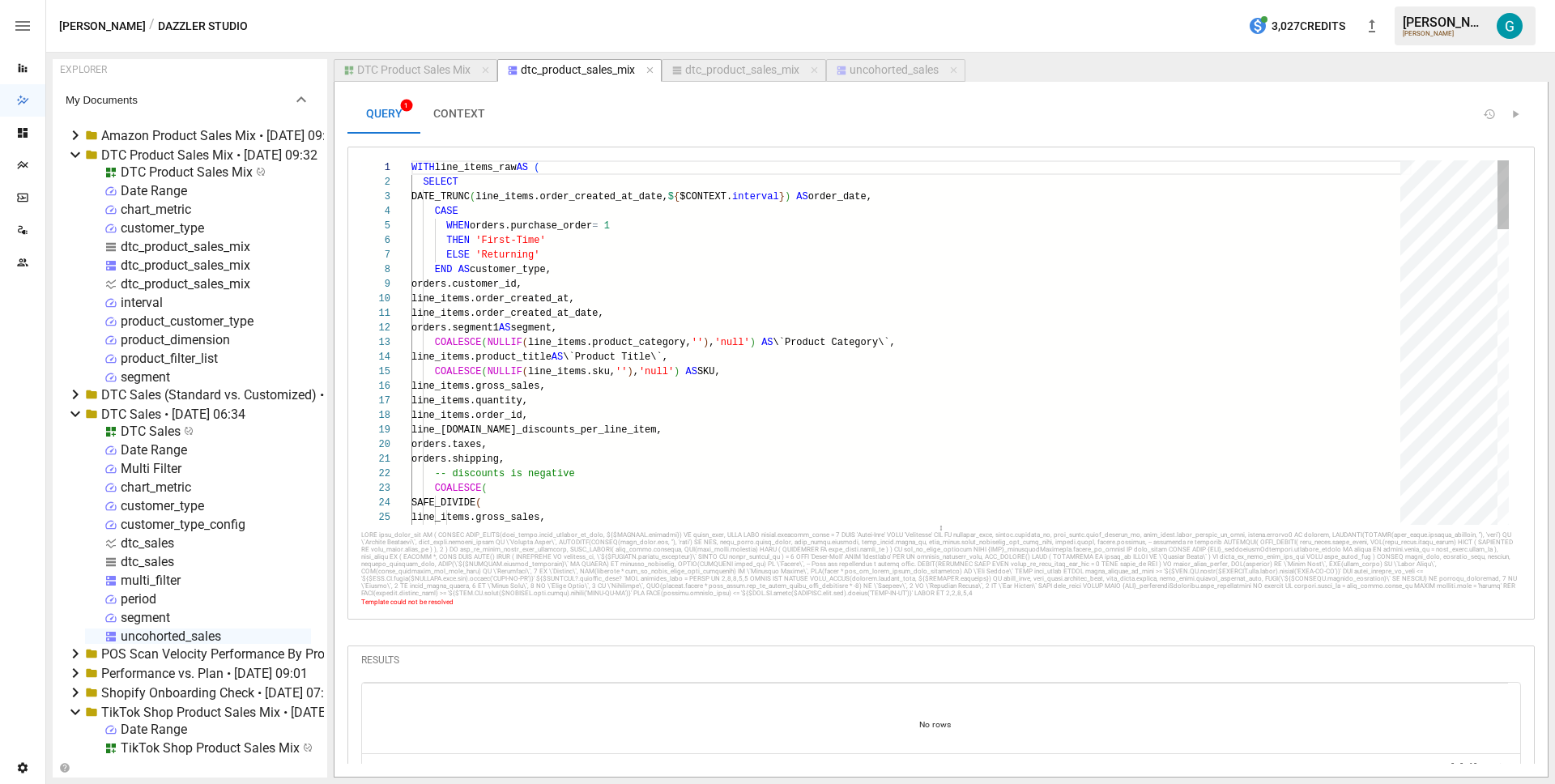
scroll to position [145, 88]
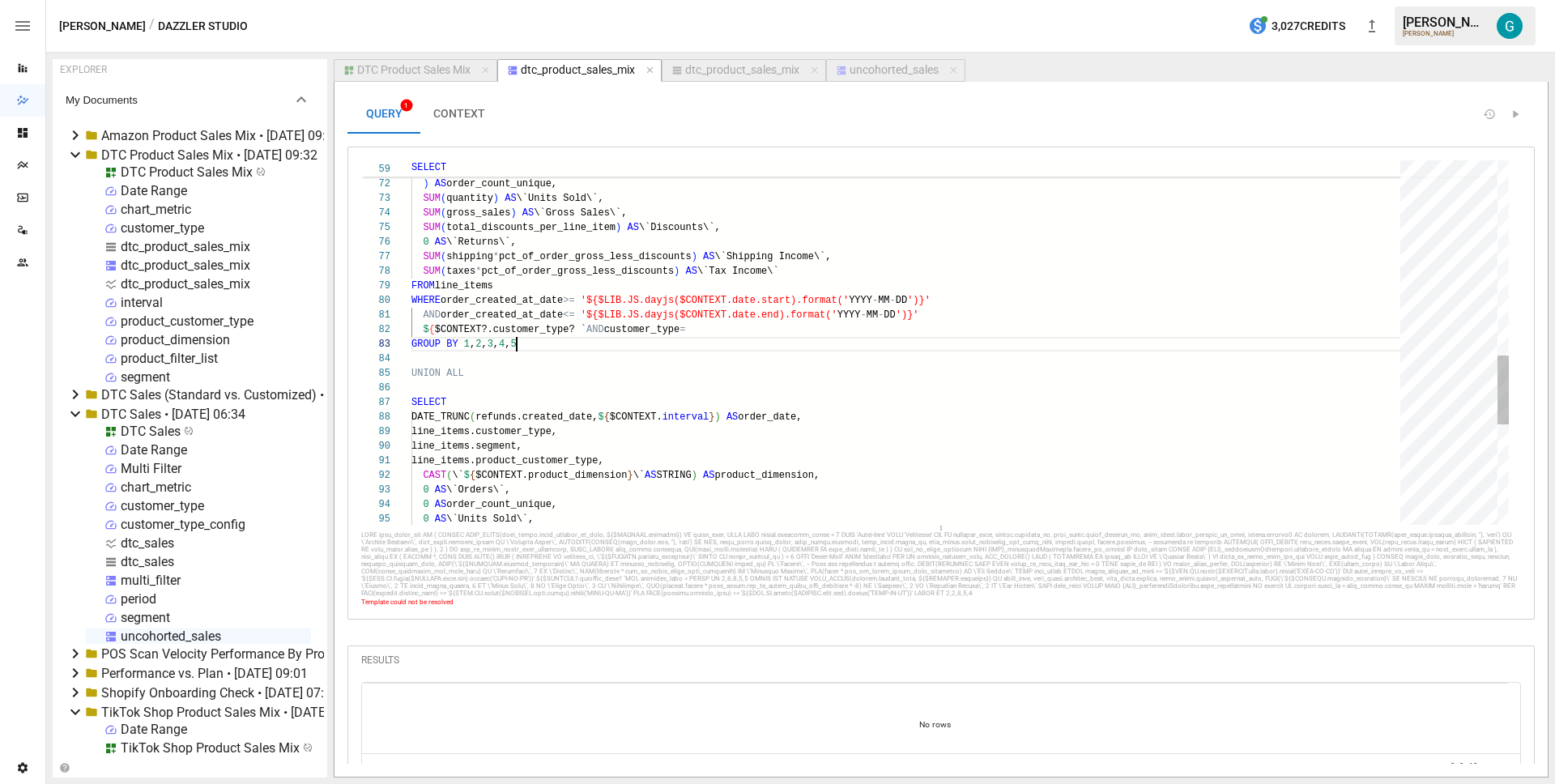
click at [749, 340] on div "line_items.segment, line_items.product_customer_type, CAST ( \` $ { $CONTEXT.pr…" at bounding box center [911, 96] width 1000 height 1909
click at [753, 330] on div "line_items.segment, line_items.product_customer_type, CAST ( \` $ { $CONTEXT.pr…" at bounding box center [911, 96] width 1000 height 1909
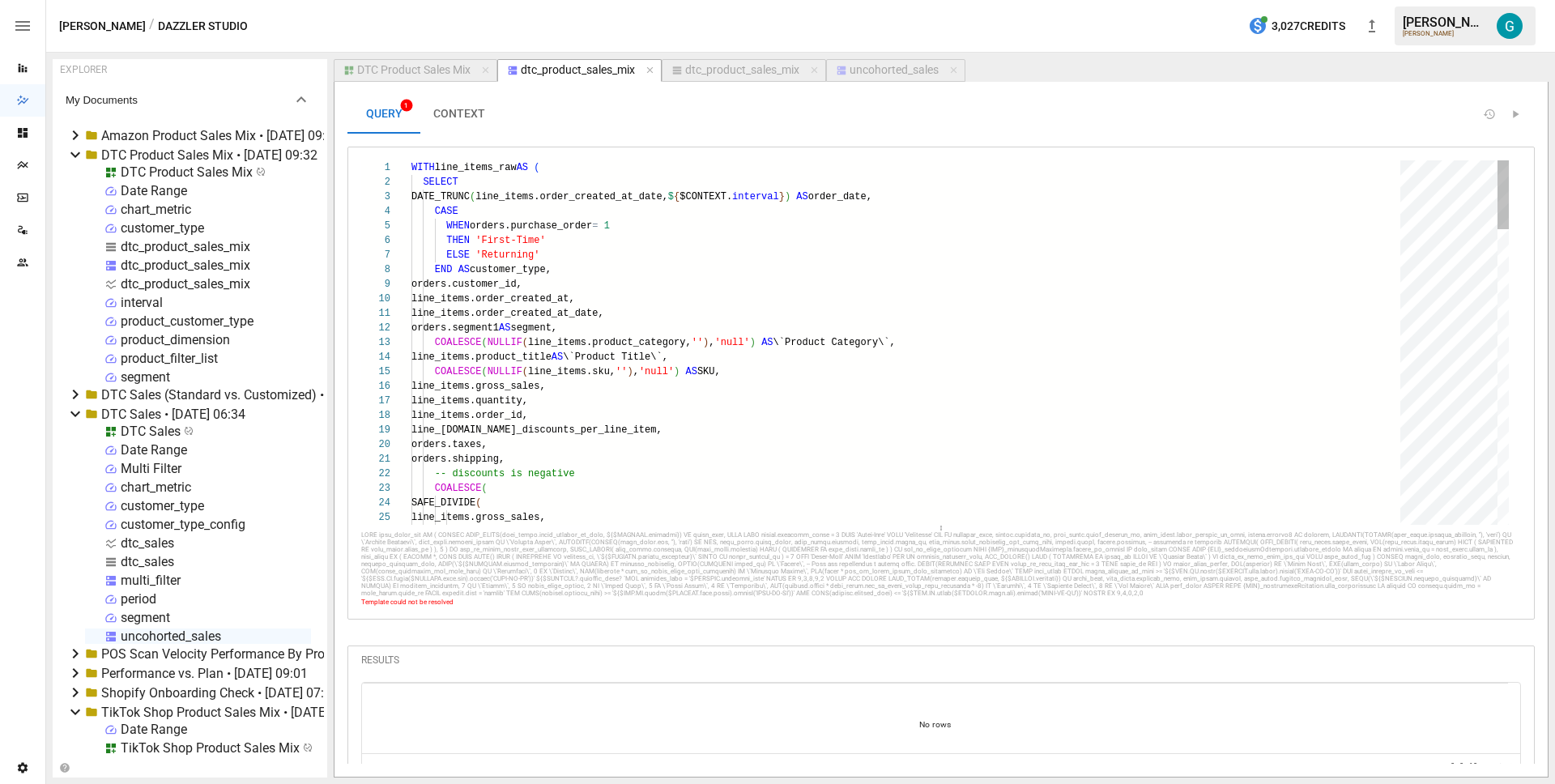
type textarea "**********"
